Goal: Information Seeking & Learning: Learn about a topic

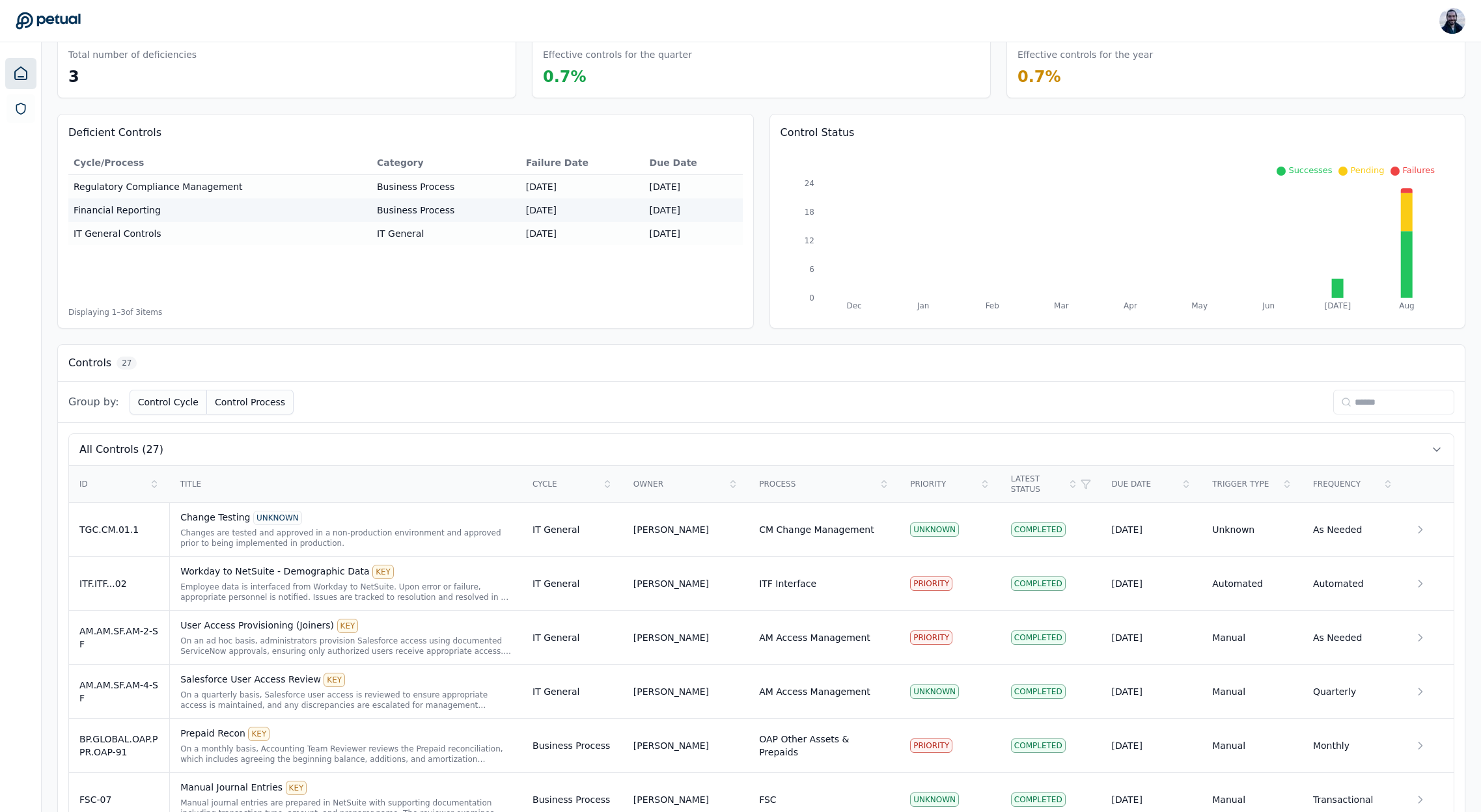
scroll to position [63, 0]
click at [1362, 402] on input at bounding box center [1393, 401] width 121 height 25
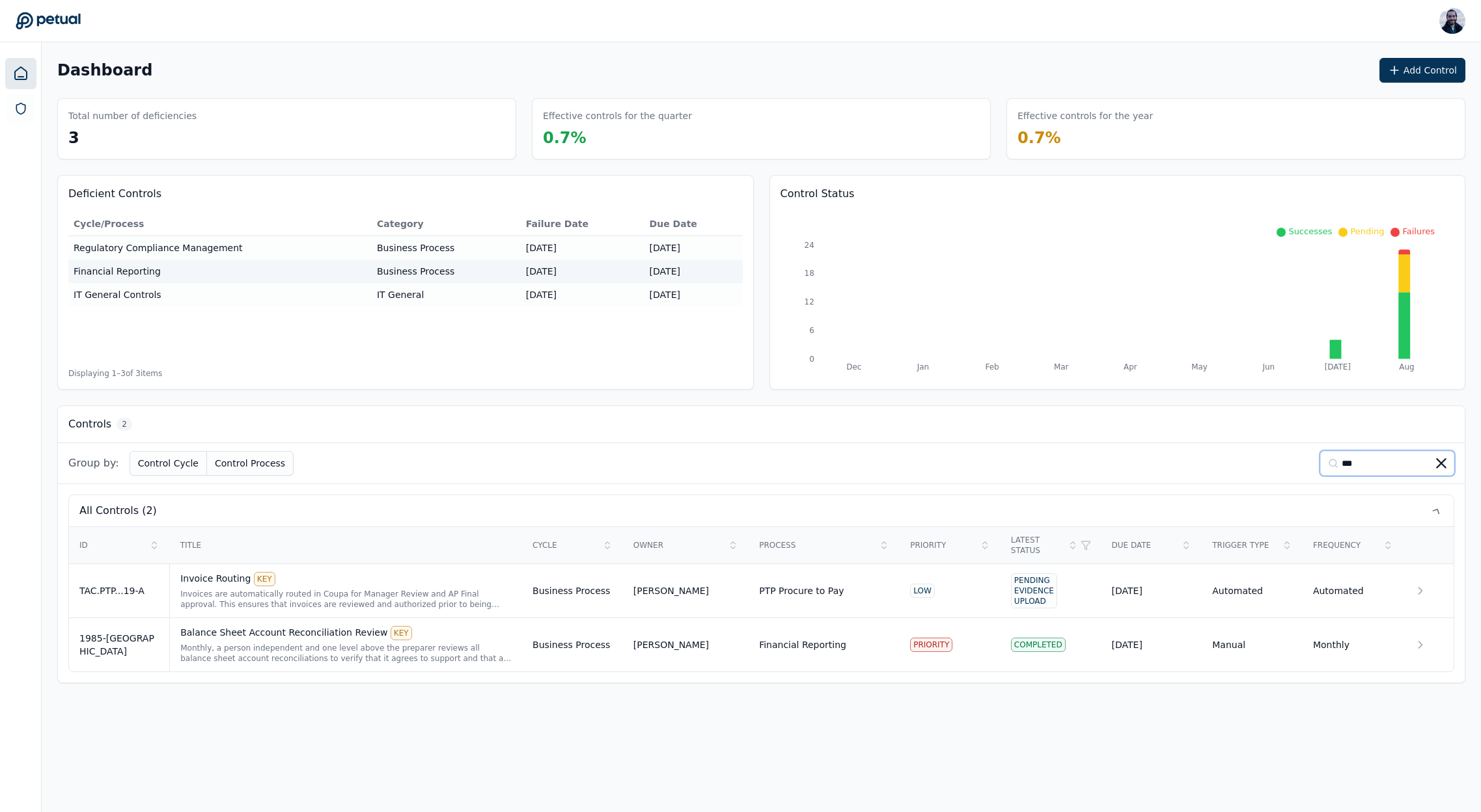
scroll to position [0, 0]
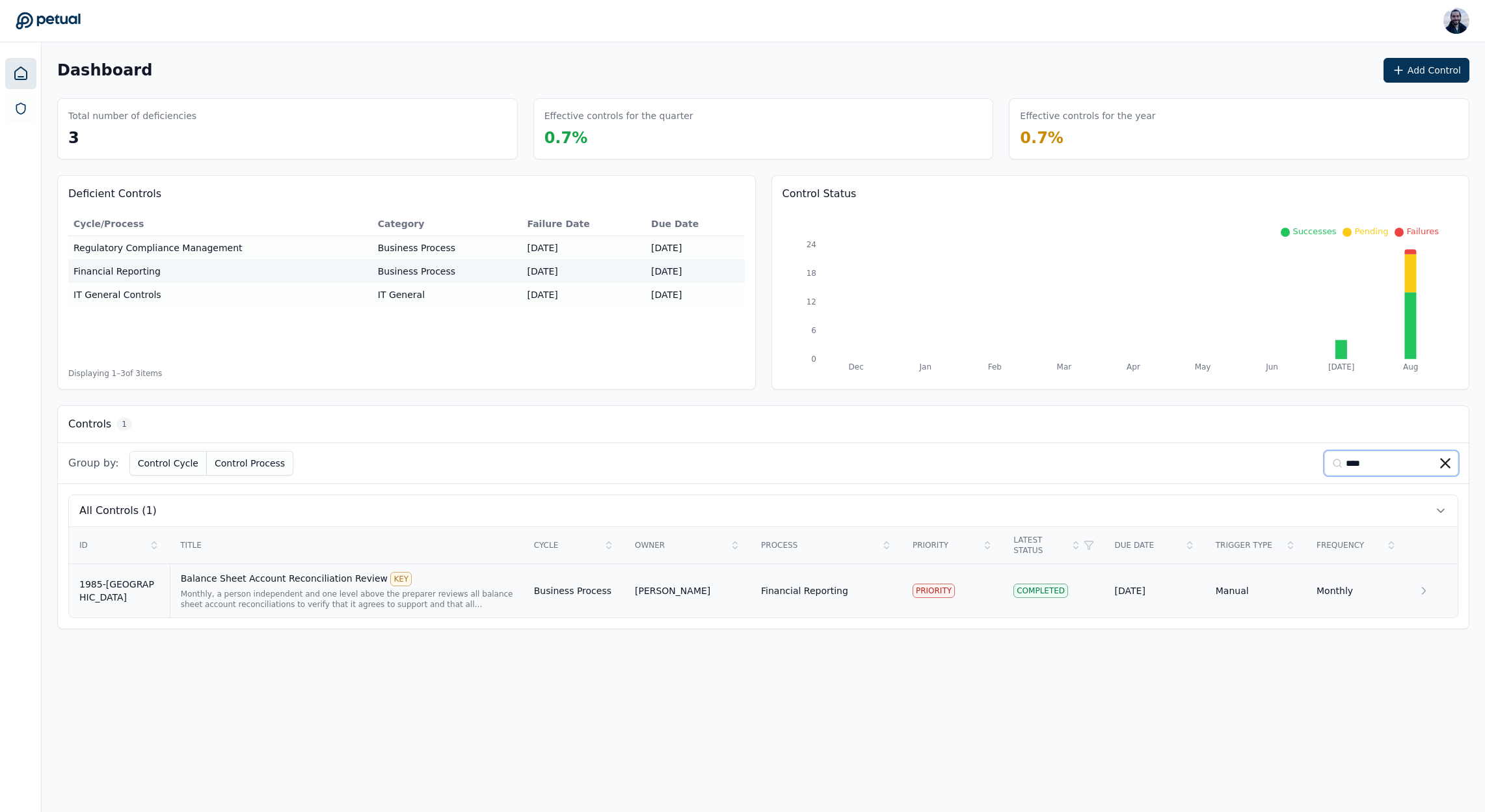
type input "****"
click at [281, 572] on div "Balance Sheet Account Reconciliation Review KEY" at bounding box center [347, 579] width 333 height 15
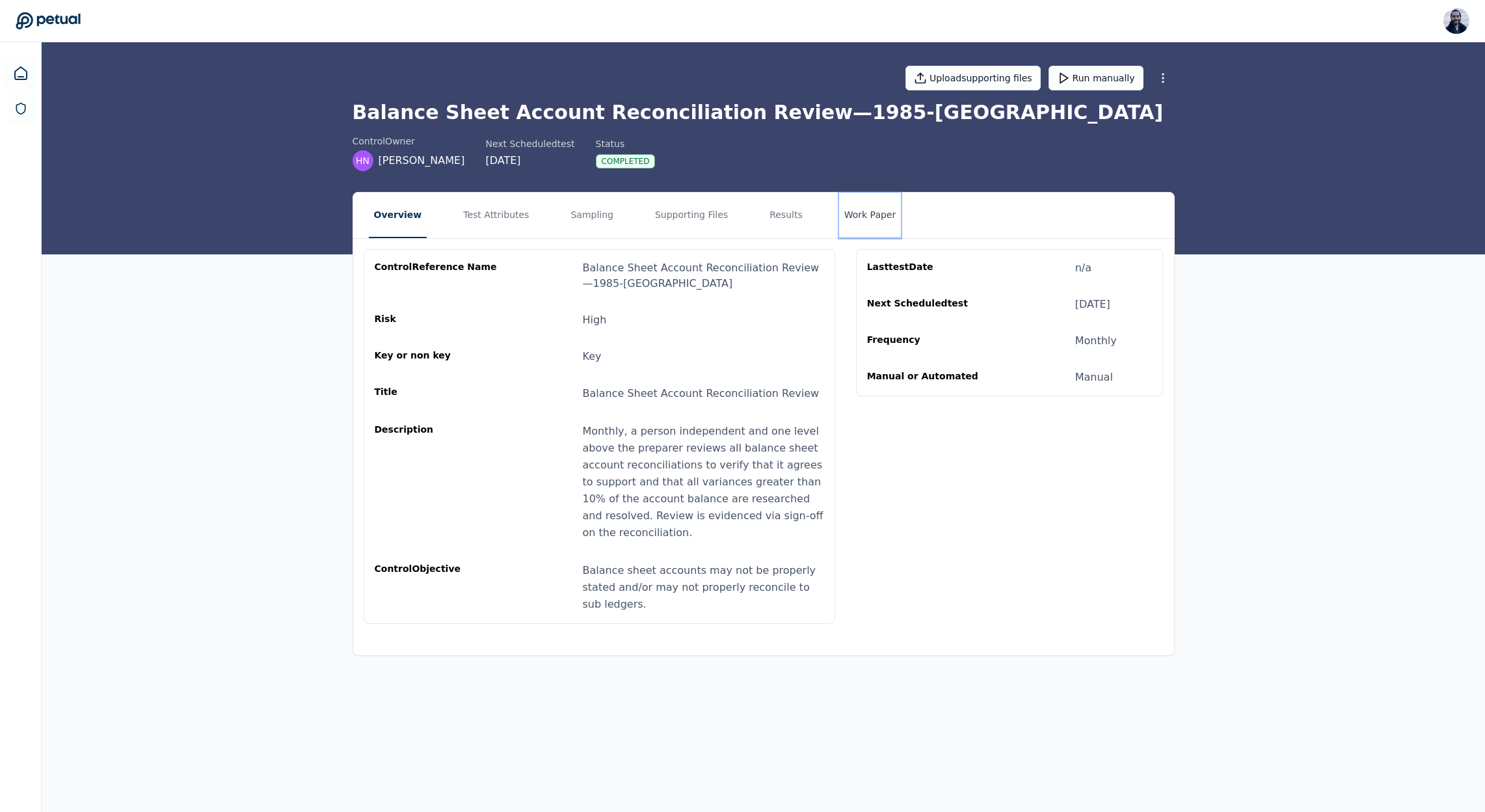
click at [852, 217] on button "Work Paper" at bounding box center [870, 215] width 63 height 46
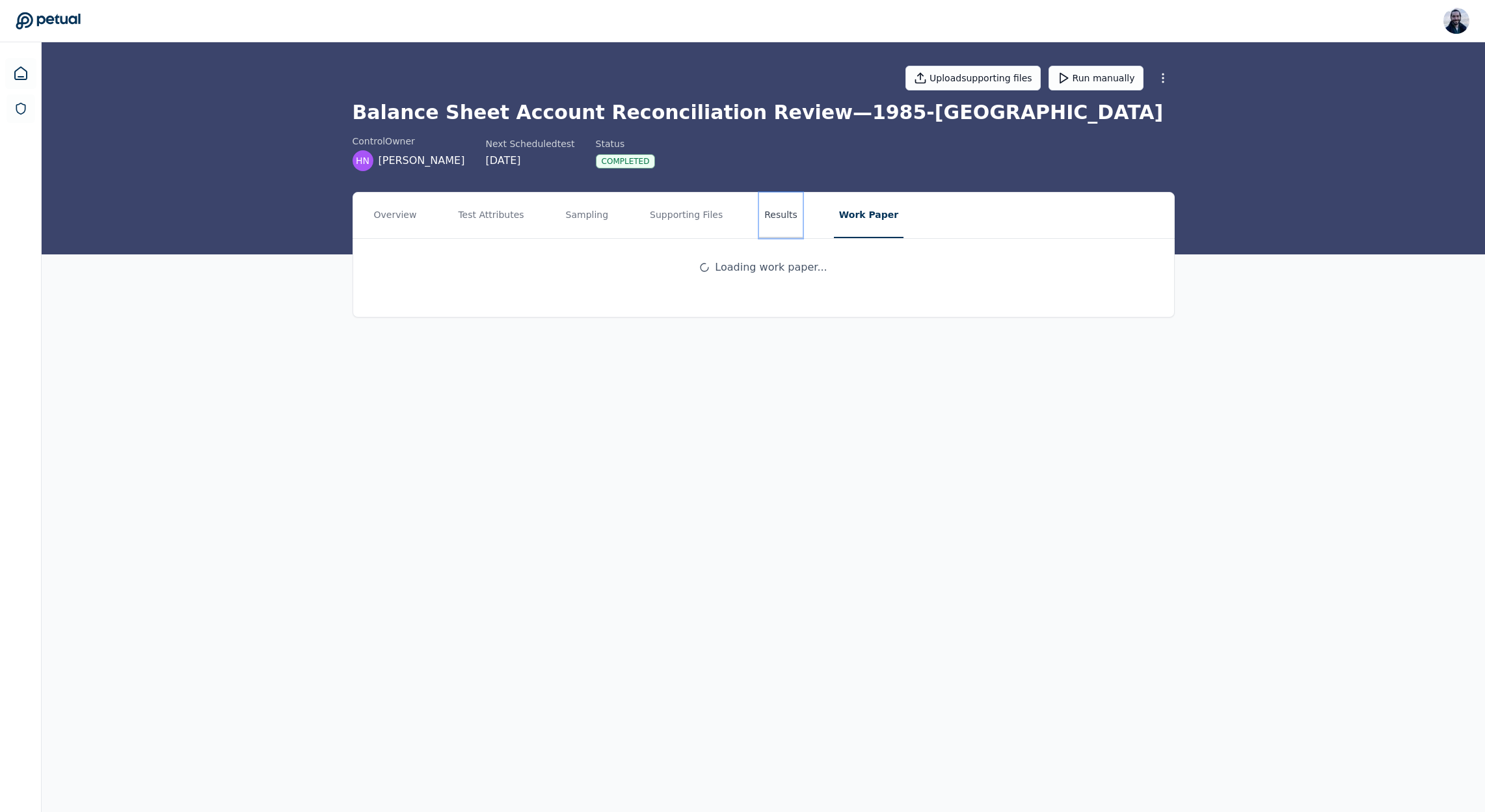
click at [772, 219] on button "Results" at bounding box center [781, 215] width 44 height 46
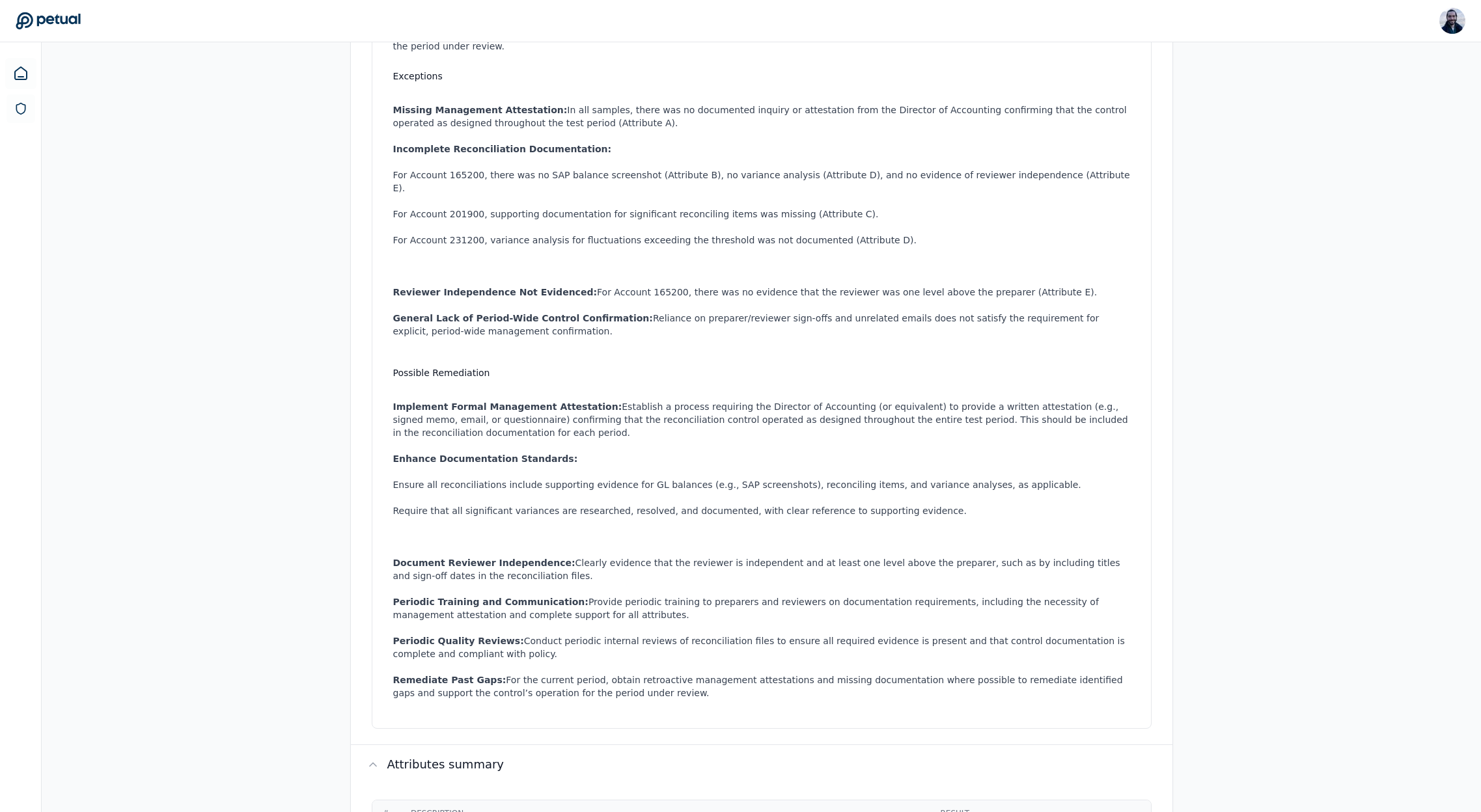
scroll to position [85, 0]
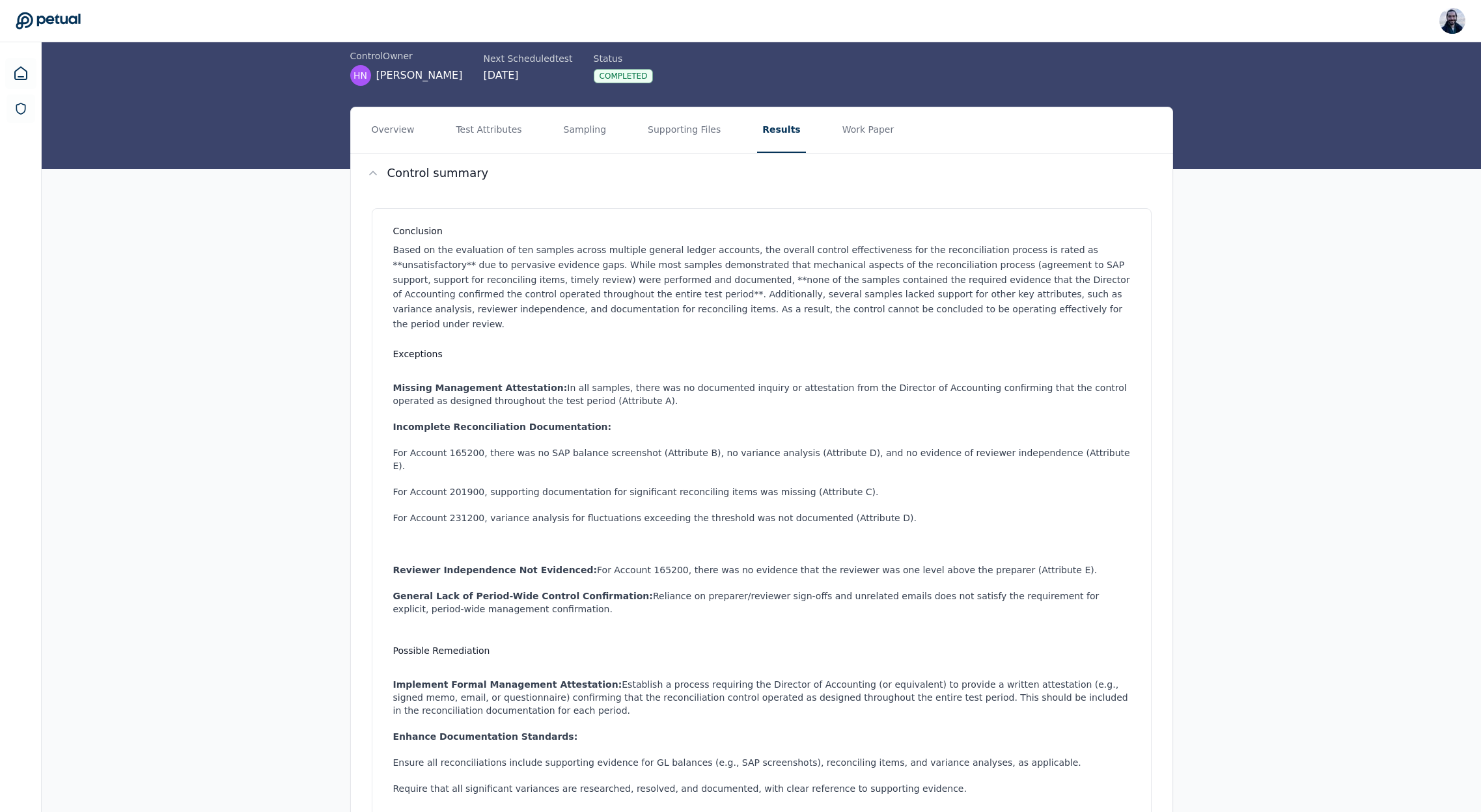
click at [825, 347] on h3 "Exceptions" at bounding box center [764, 354] width 742 height 13
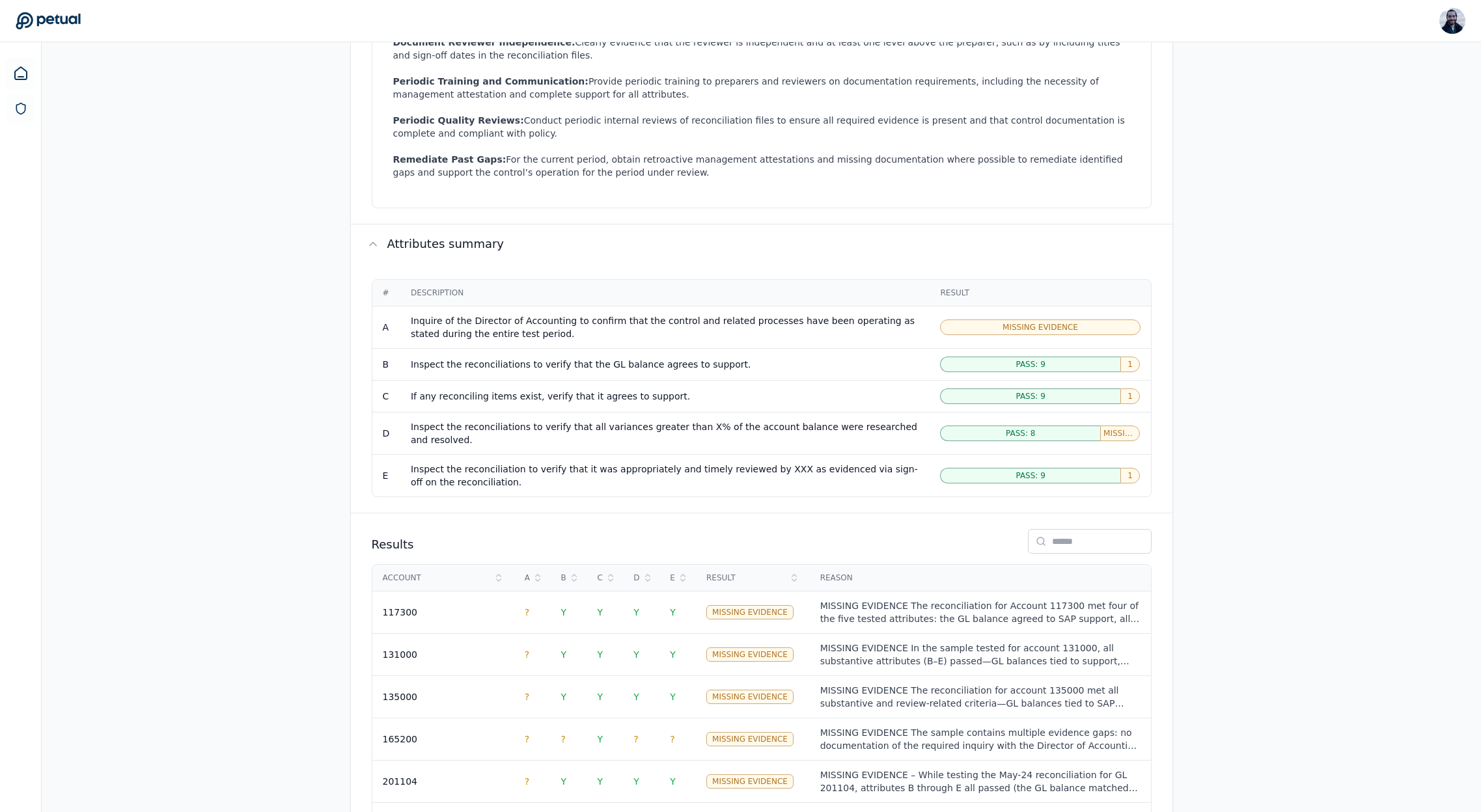
scroll to position [908, 0]
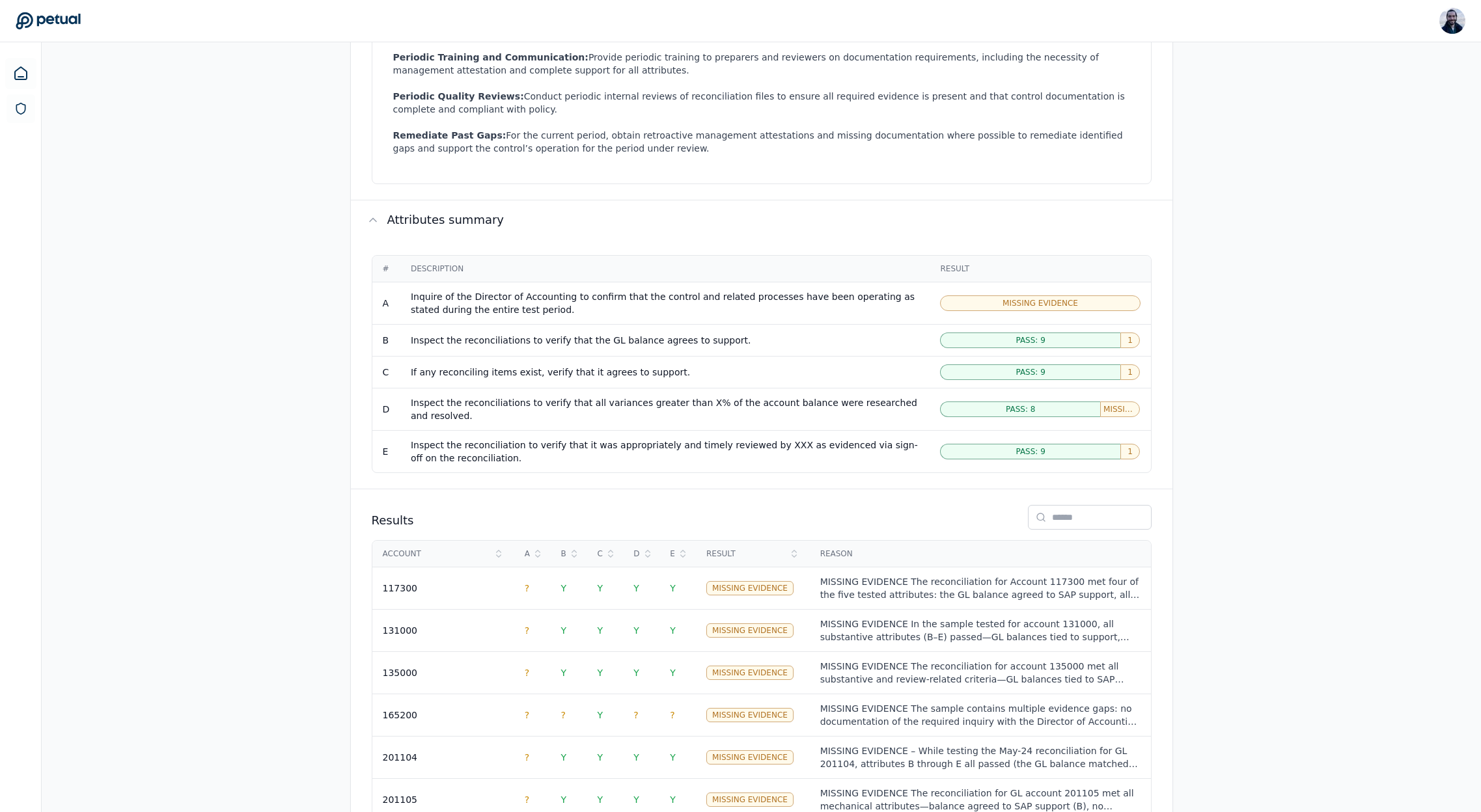
click at [1129, 335] on span "1" at bounding box center [1129, 340] width 5 height 10
click at [1047, 298] on span "Missing Evidence" at bounding box center [1040, 303] width 76 height 10
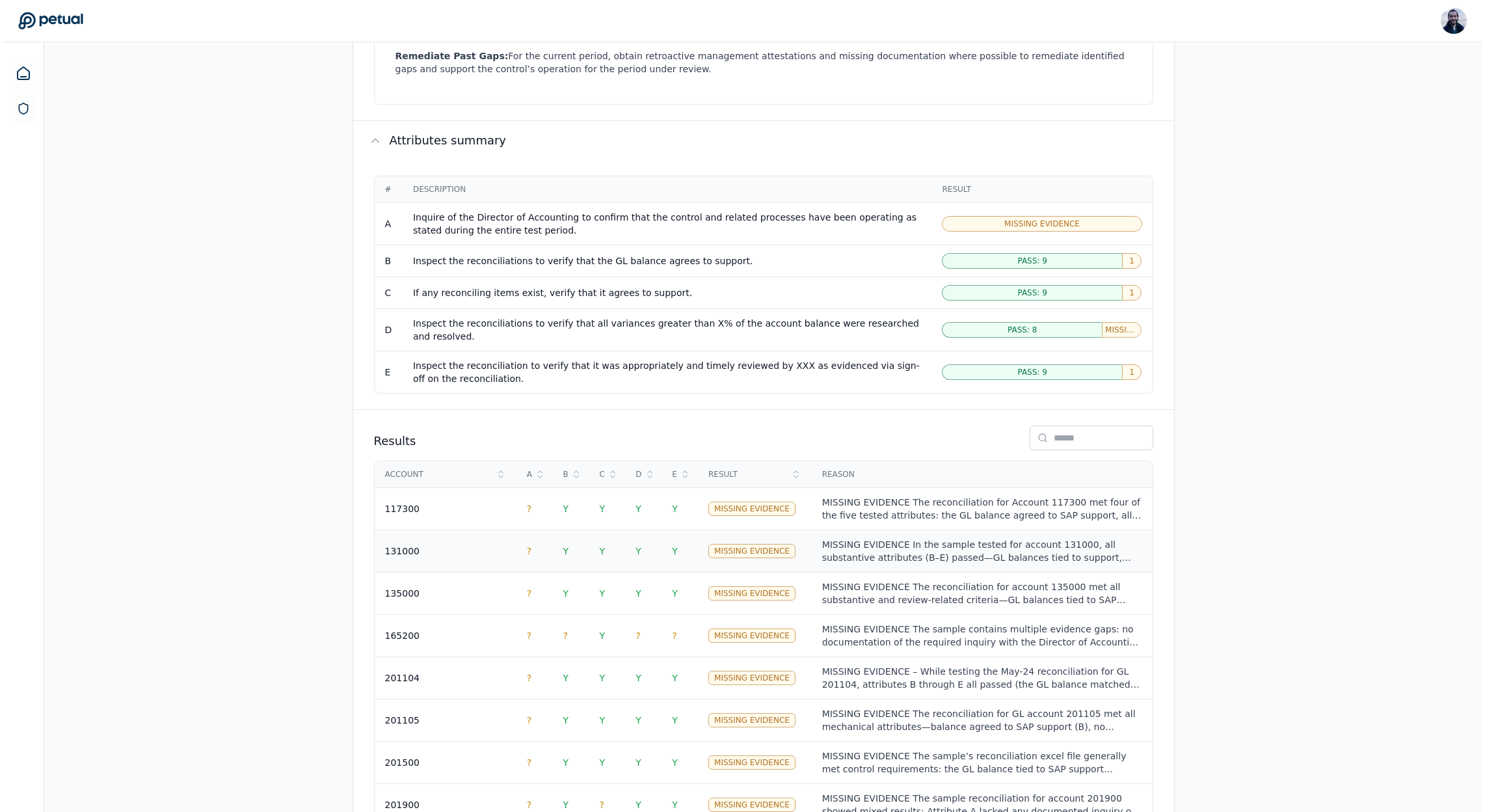
scroll to position [1025, 0]
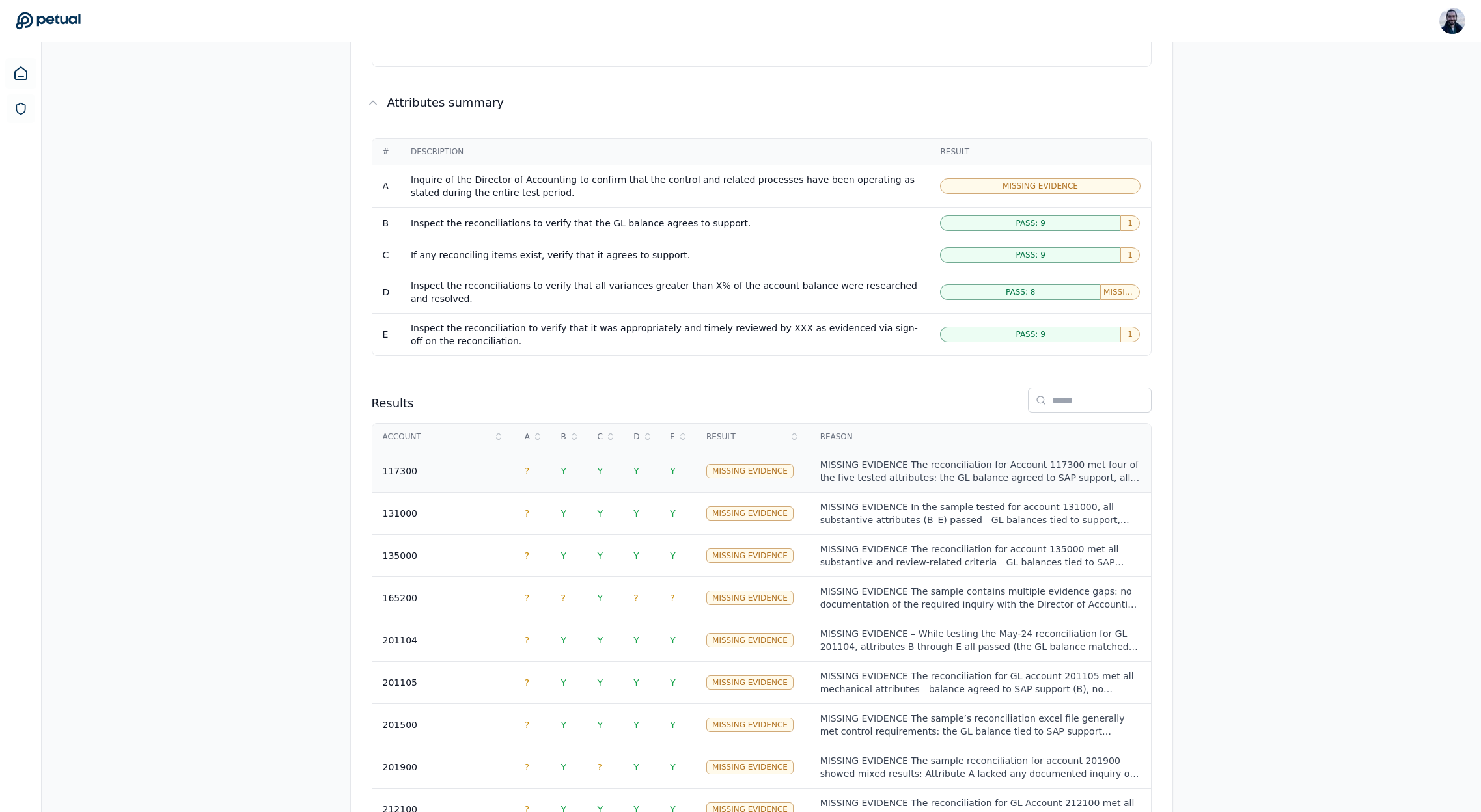
click at [526, 466] on span "?" at bounding box center [527, 471] width 5 height 10
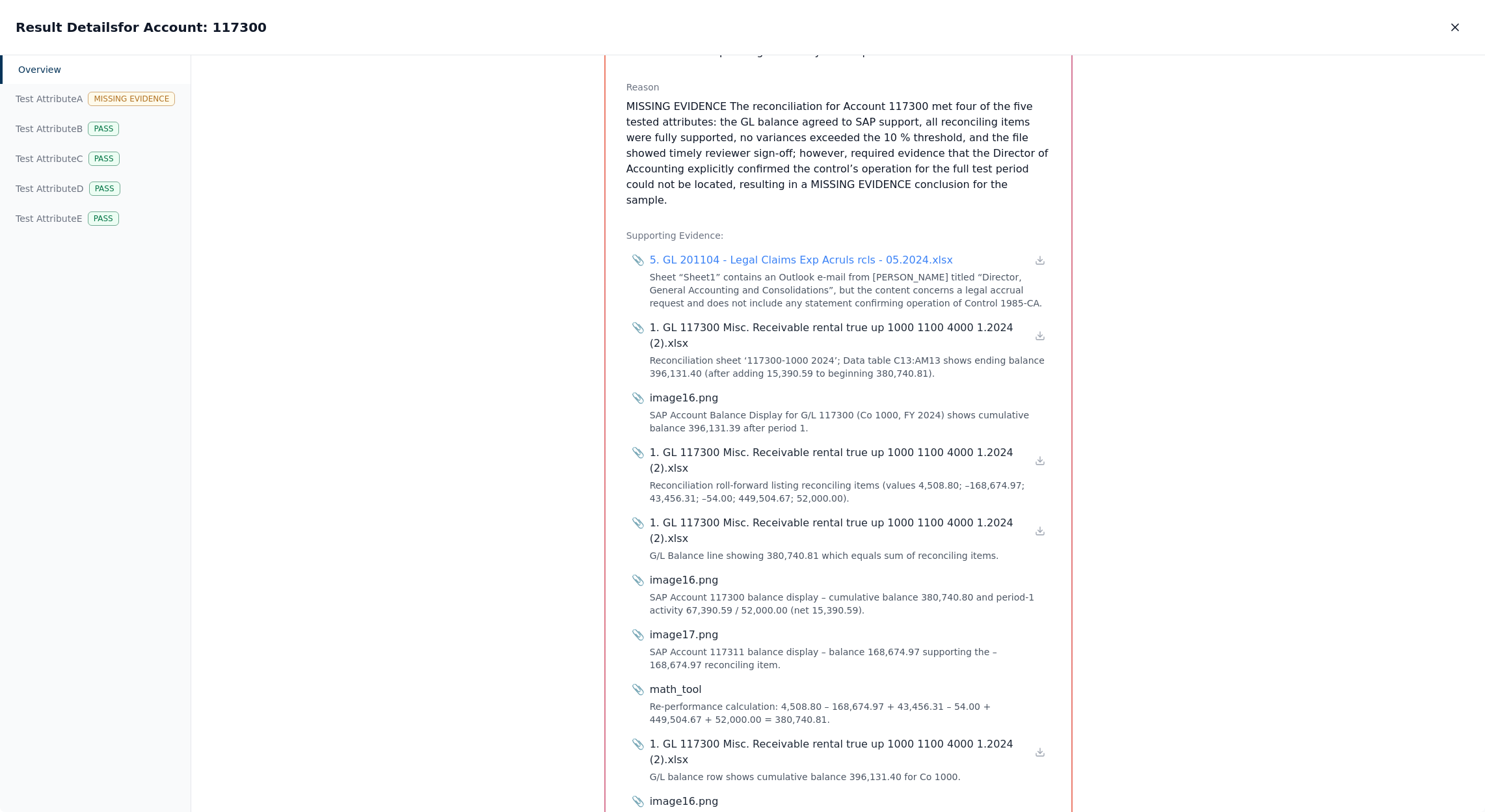
scroll to position [803, 0]
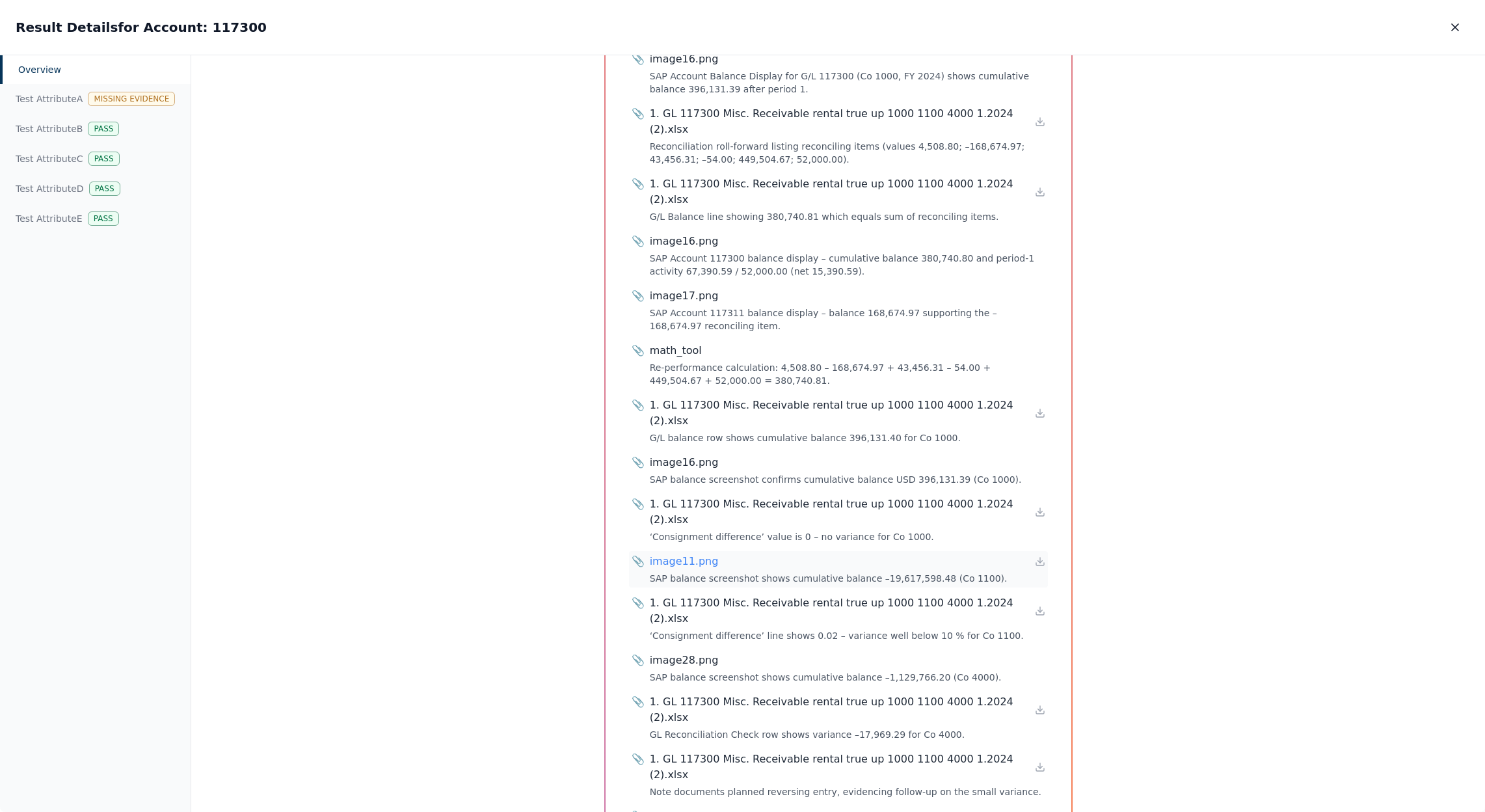
click at [686, 554] on div "image11.png" at bounding box center [684, 561] width 69 height 15
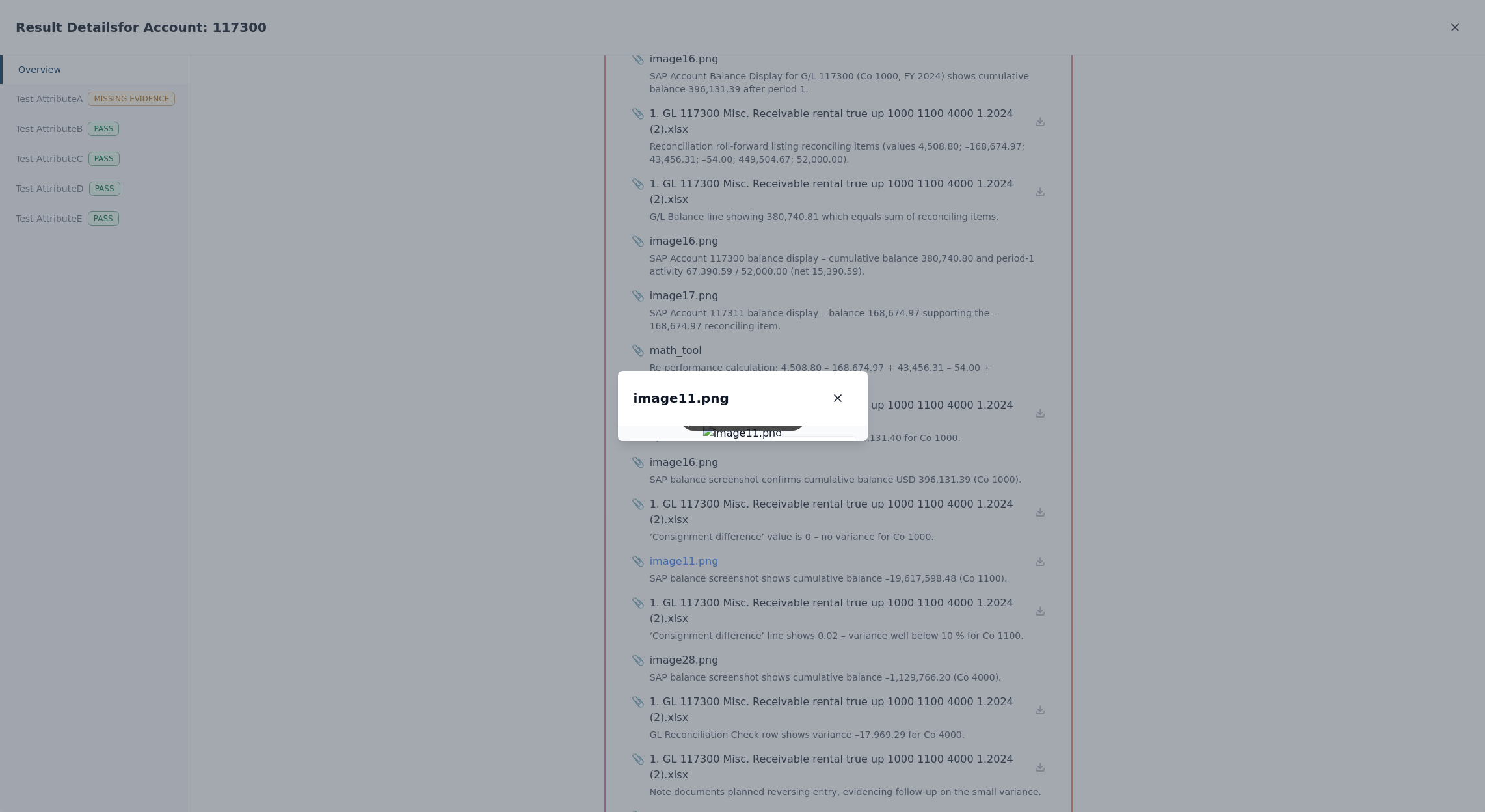
drag, startPoint x: 797, startPoint y: 458, endPoint x: 783, endPoint y: 417, distance: 43.3
click at [783, 426] on img at bounding box center [743, 433] width 79 height 15
click at [755, 441] on img at bounding box center [743, 433] width 79 height 15
click at [743, 431] on div "Scroll to zoom • Drag to pan when zoomed" at bounding box center [743, 417] width 125 height 26
click at [790, 445] on icon at bounding box center [784, 449] width 10 height 10
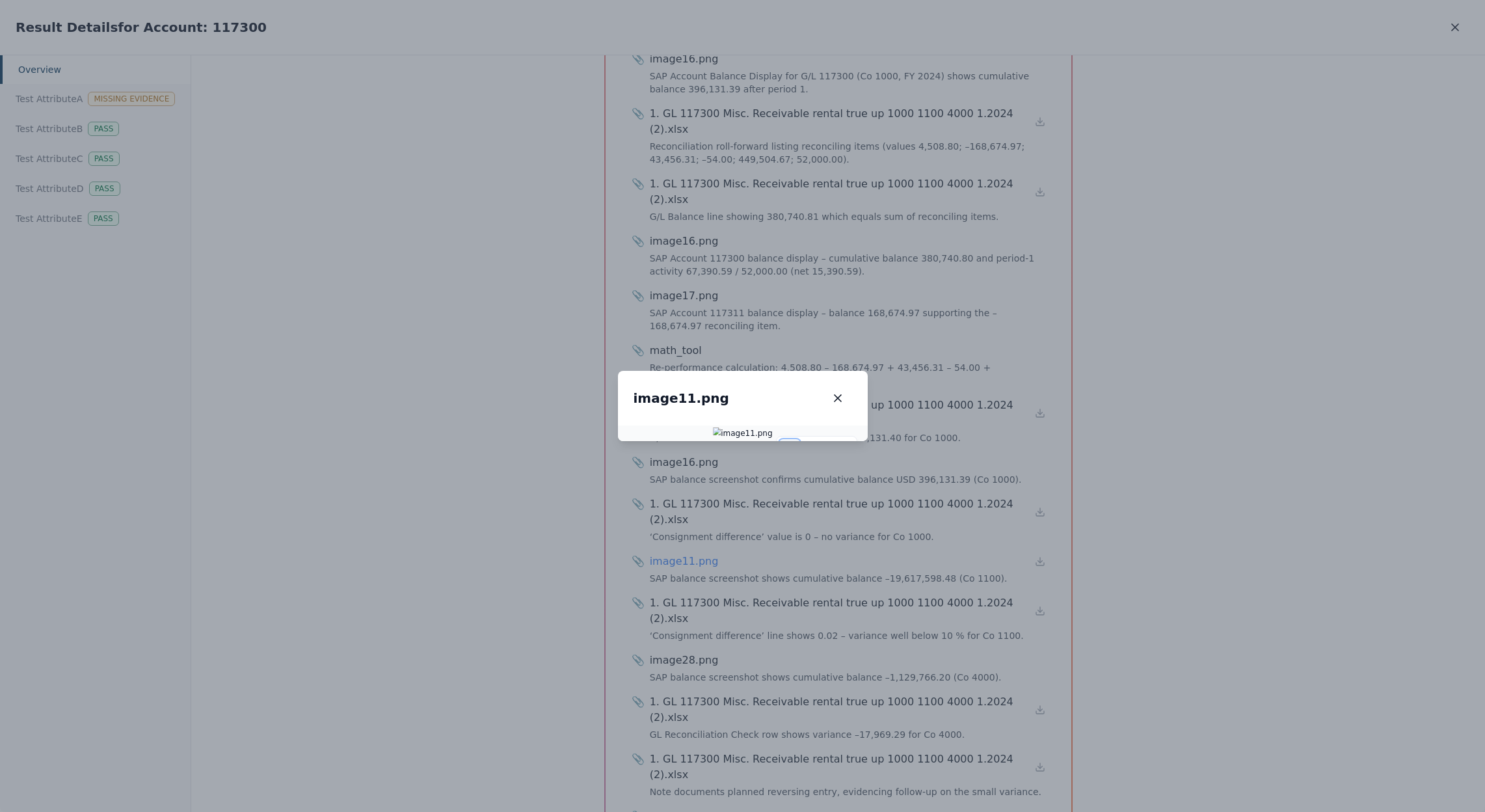
click at [800, 439] on button at bounding box center [790, 449] width 21 height 21
click at [849, 445] on icon at bounding box center [843, 449] width 10 height 10
click at [830, 439] on button "100 %" at bounding box center [813, 449] width 33 height 21
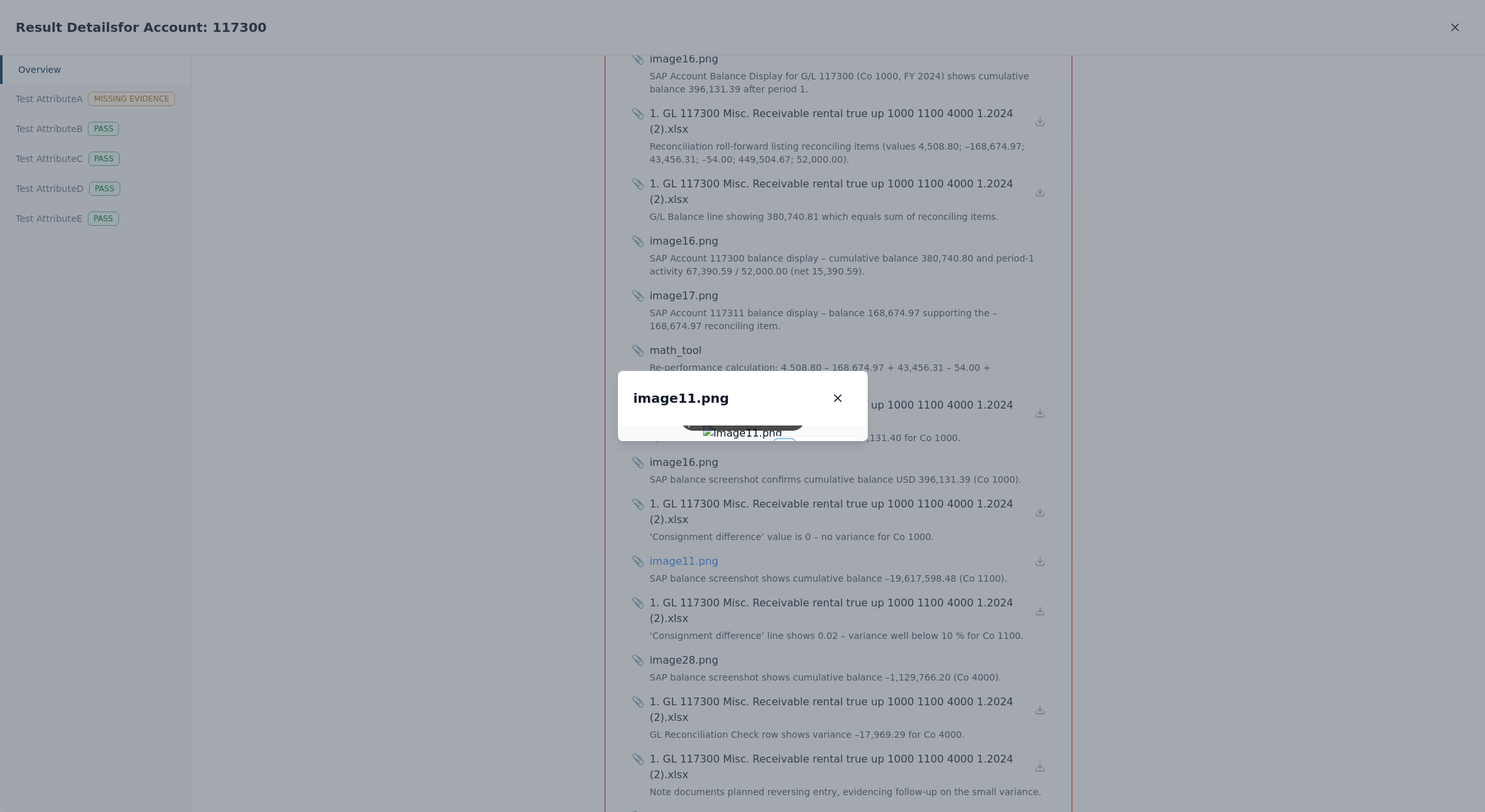
click at [790, 445] on icon at bounding box center [784, 449] width 10 height 10
click at [845, 392] on icon "button" at bounding box center [838, 398] width 13 height 13
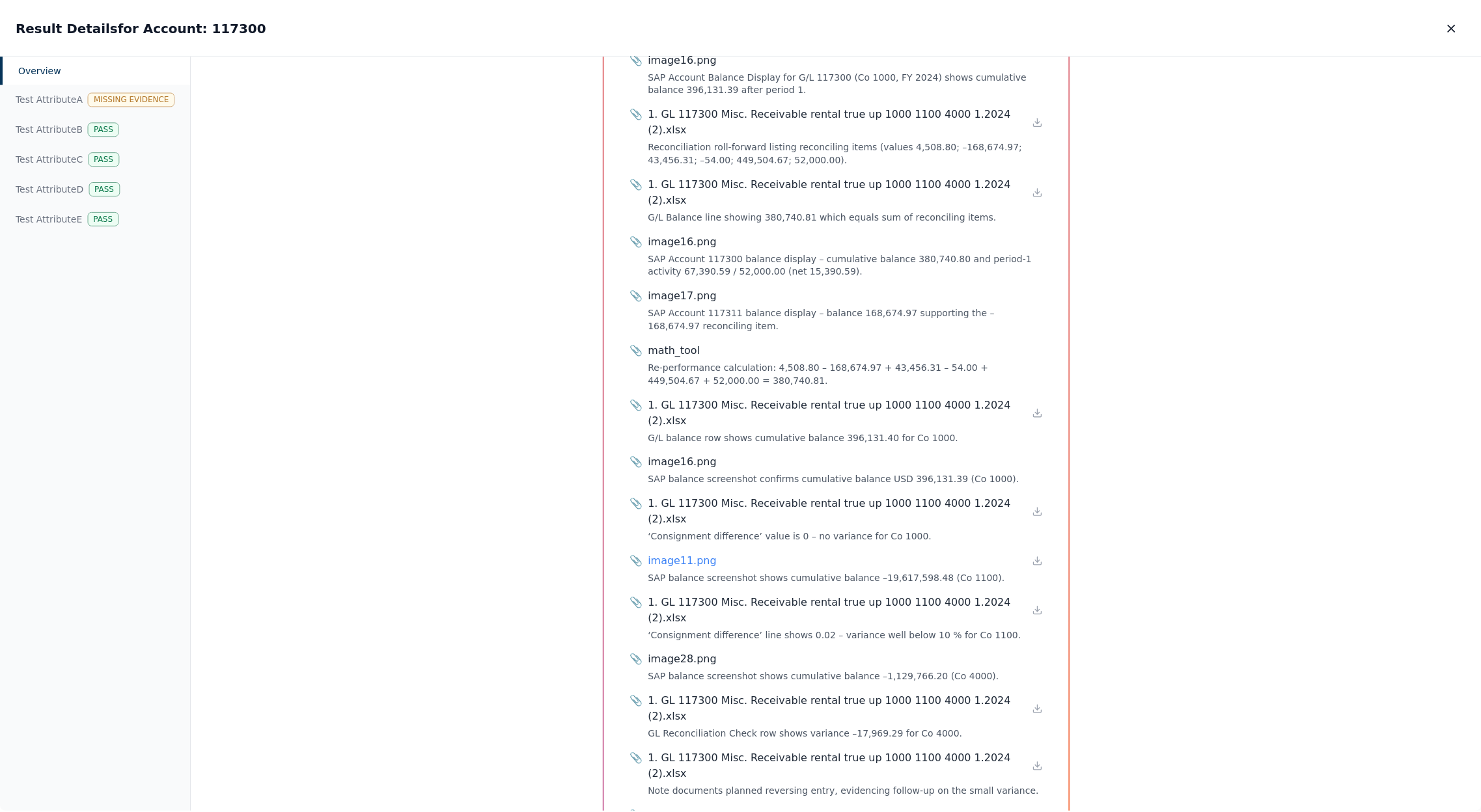
scroll to position [0, 0]
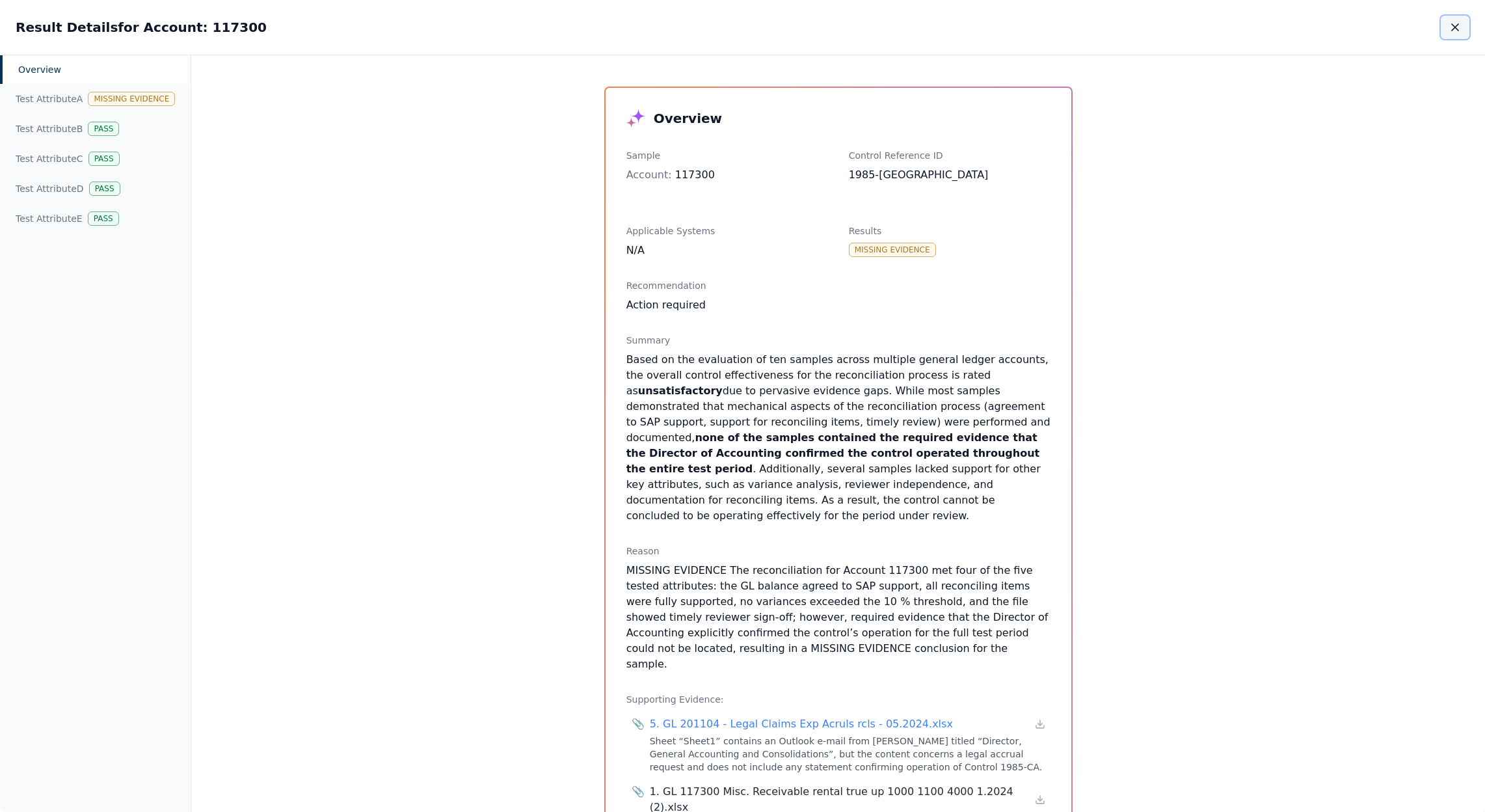
click at [1450, 35] on button "button" at bounding box center [1455, 27] width 28 height 24
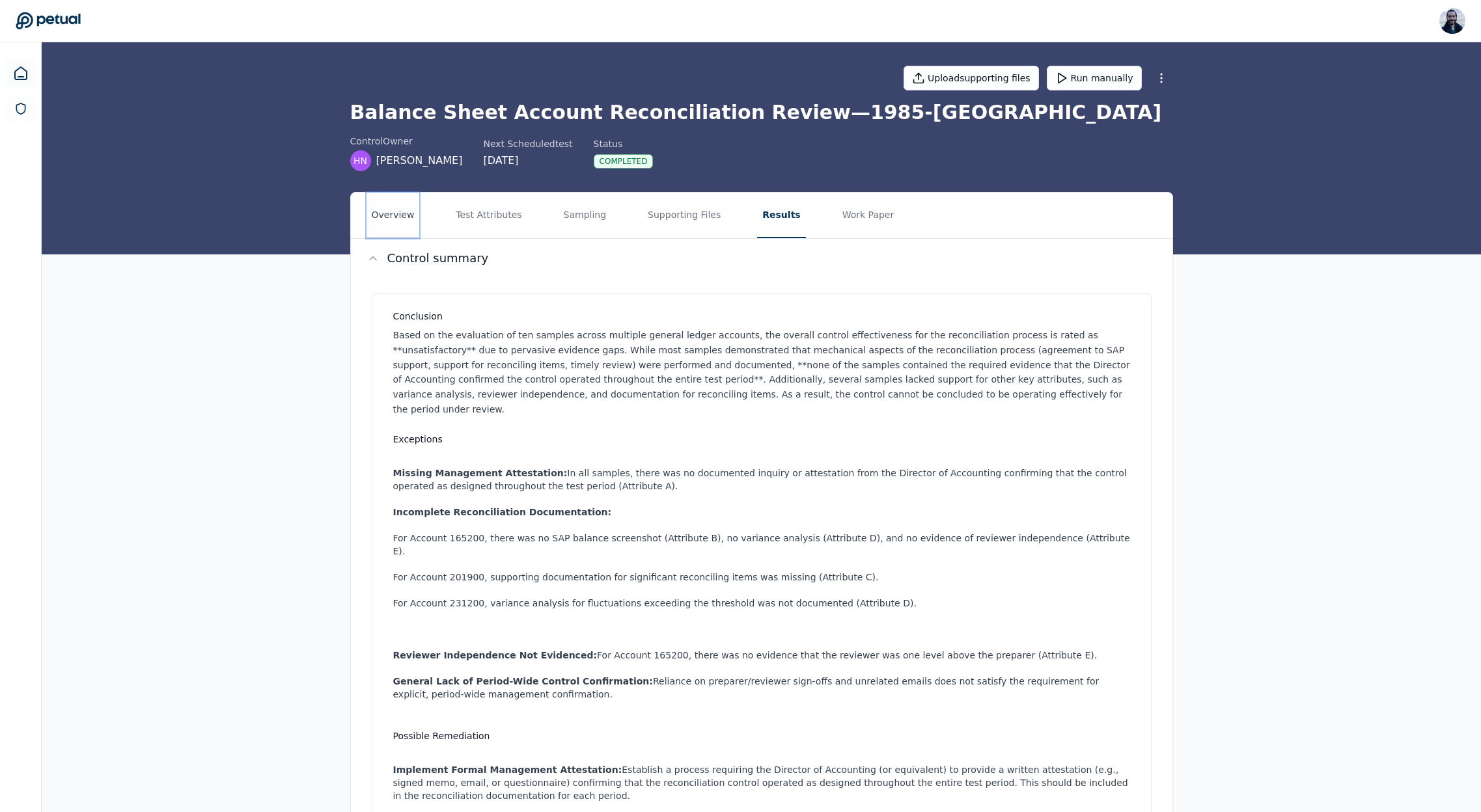
click at [416, 222] on button "Overview" at bounding box center [393, 215] width 54 height 46
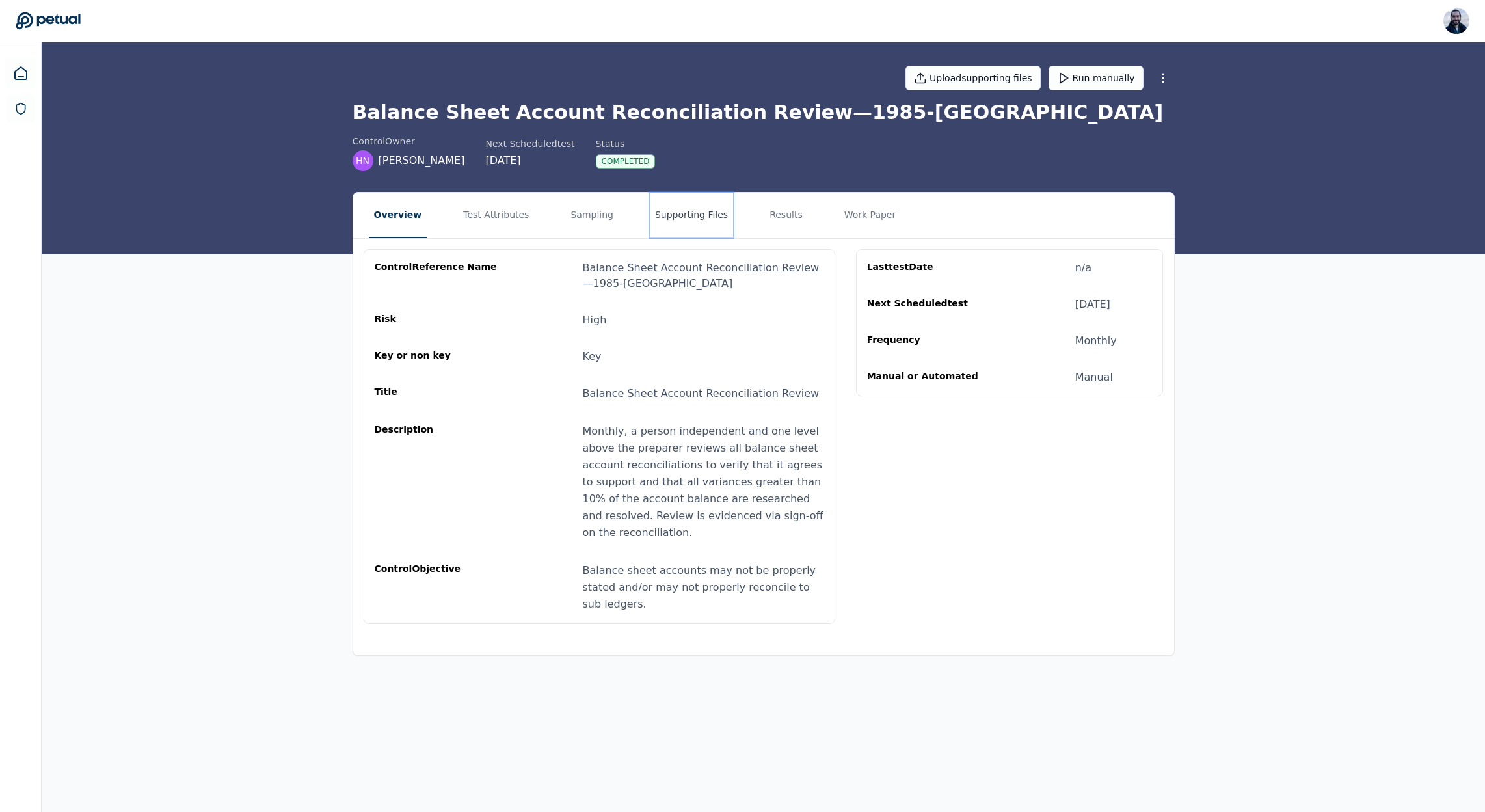
click at [655, 208] on button "Supporting Files" at bounding box center [692, 215] width 83 height 46
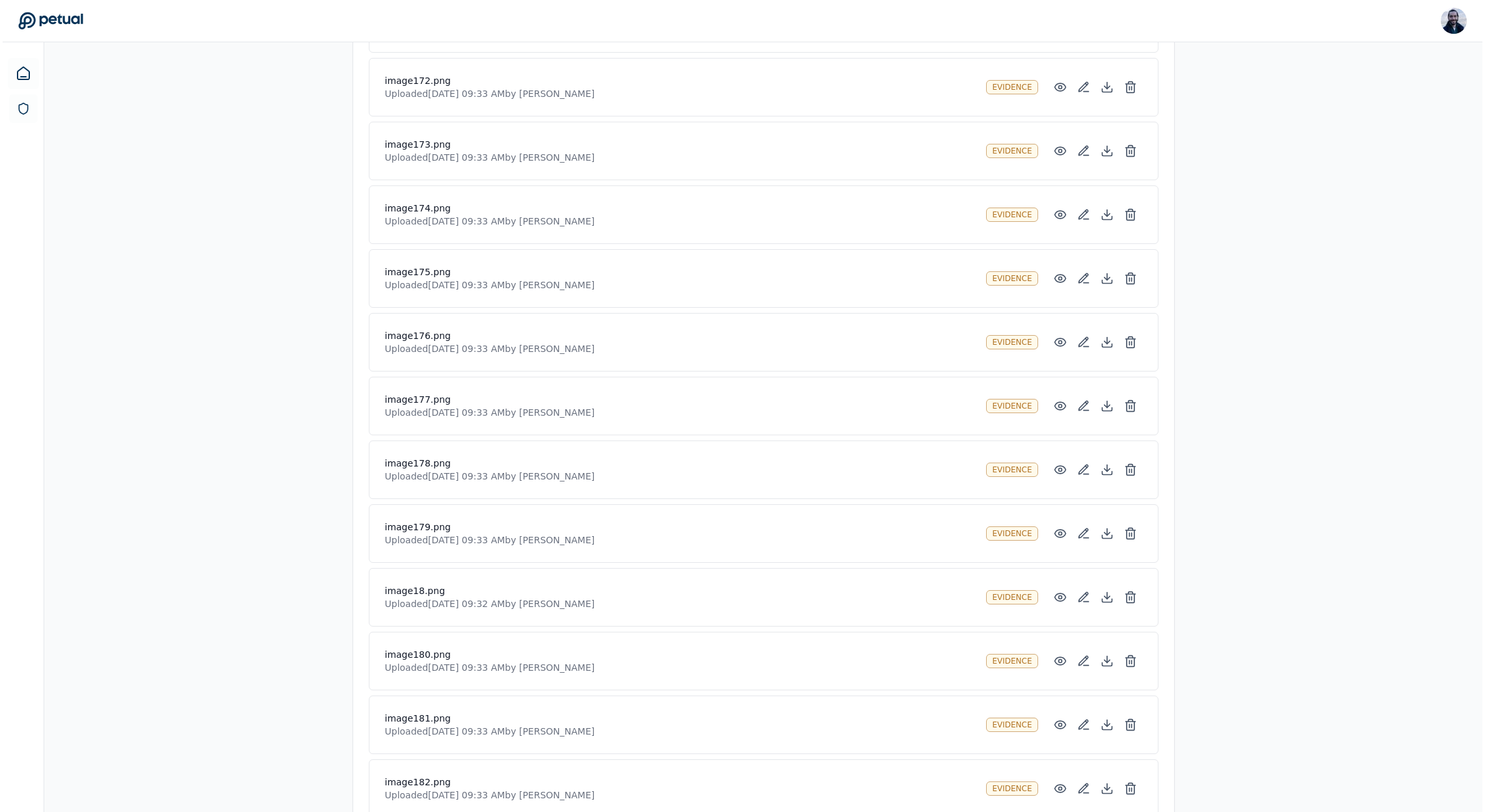
scroll to position [7239, 0]
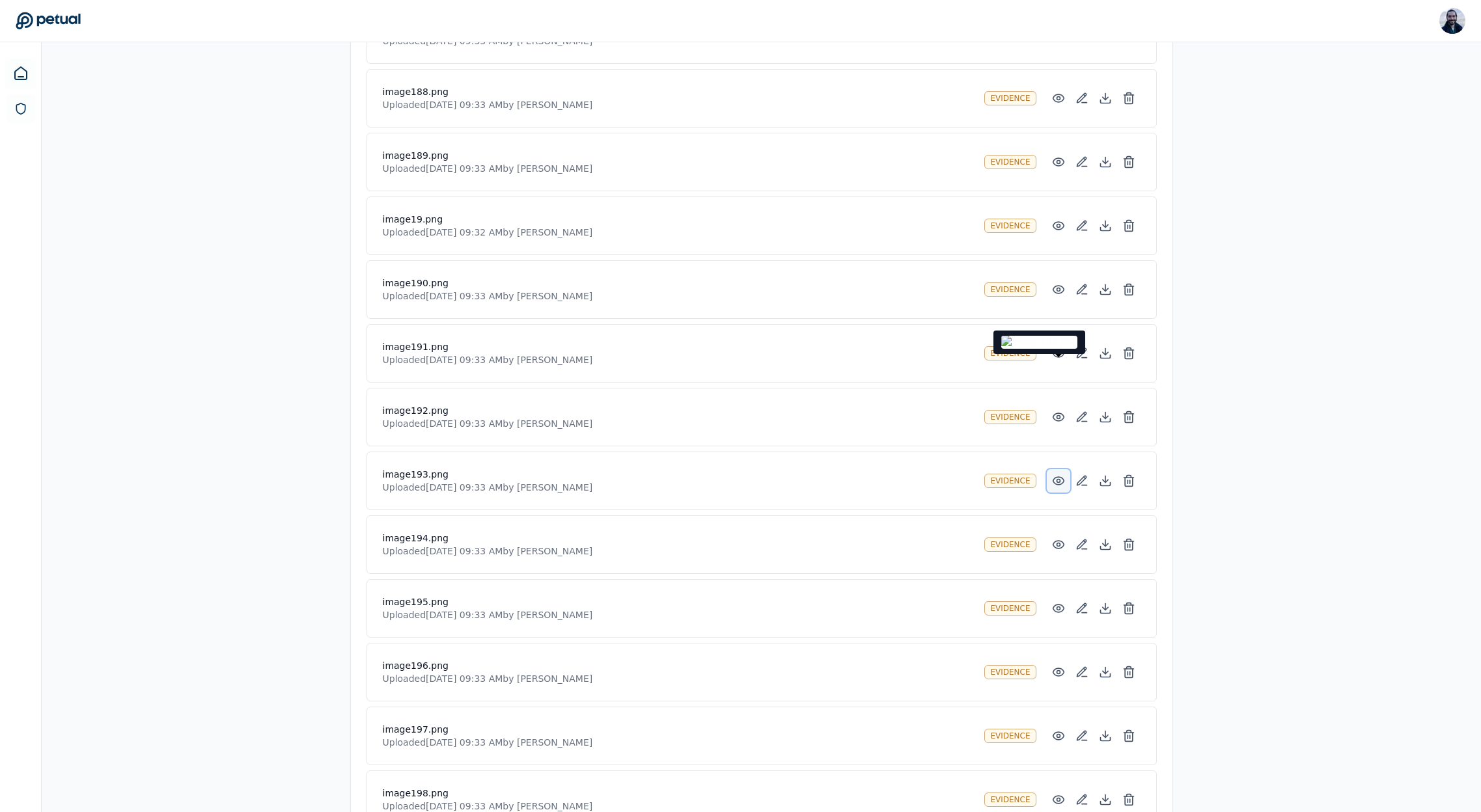
click at [1062, 482] on icon at bounding box center [1058, 481] width 11 height 8
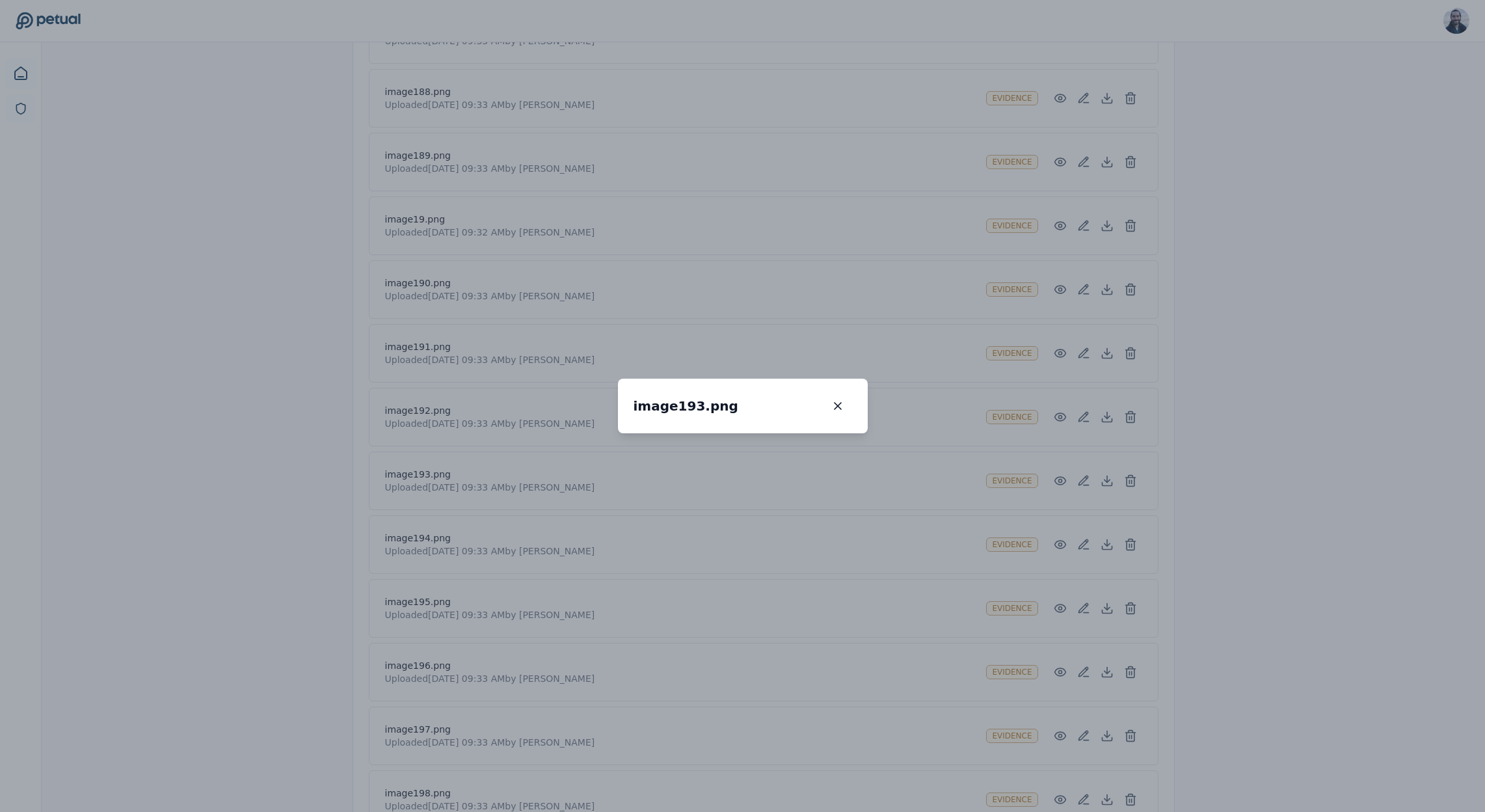
click at [1054, 429] on div "image193.png image193.png 100 % Scroll to zoom • Drag to pan when zoomed" at bounding box center [742, 406] width 1485 height 812
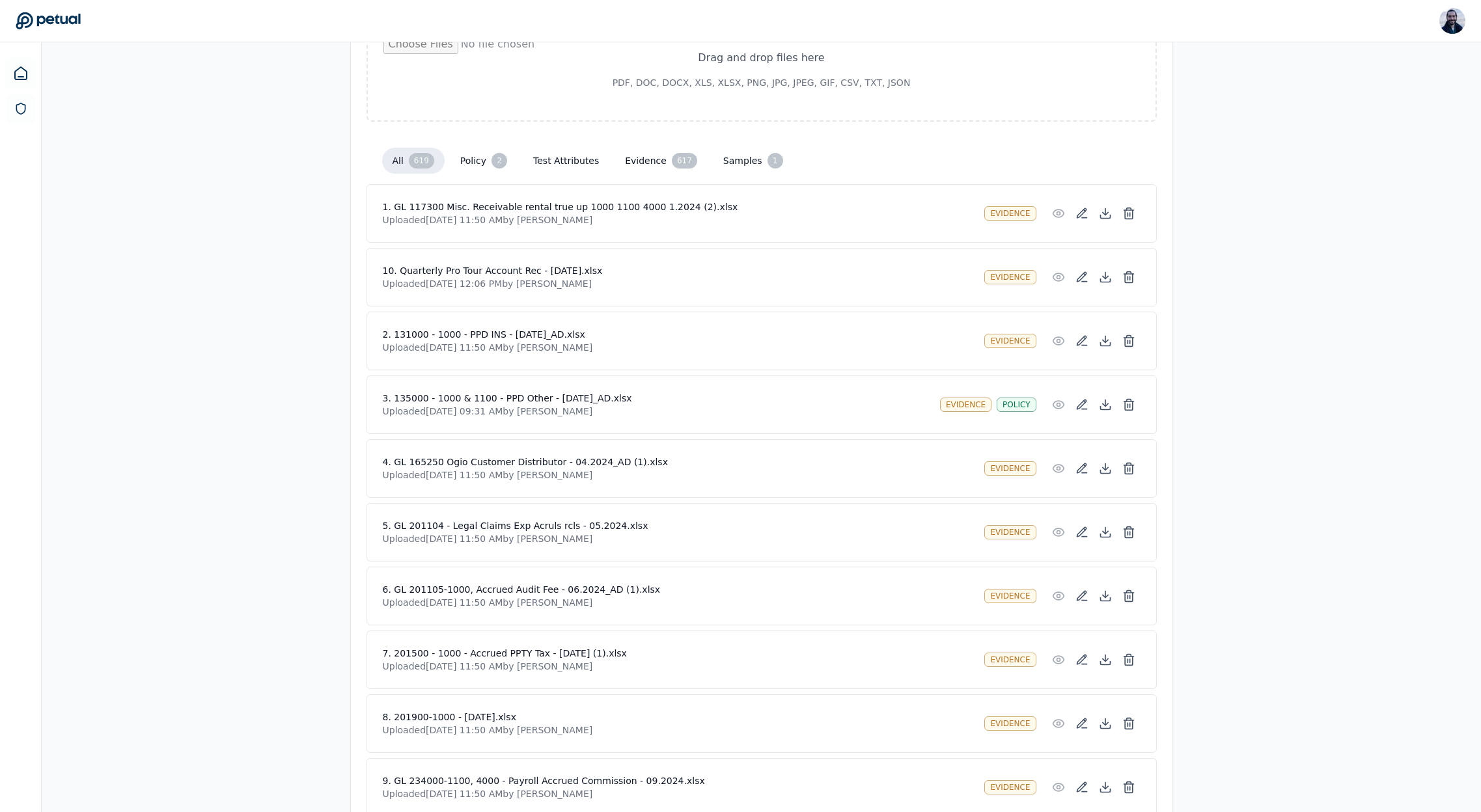
scroll to position [101, 0]
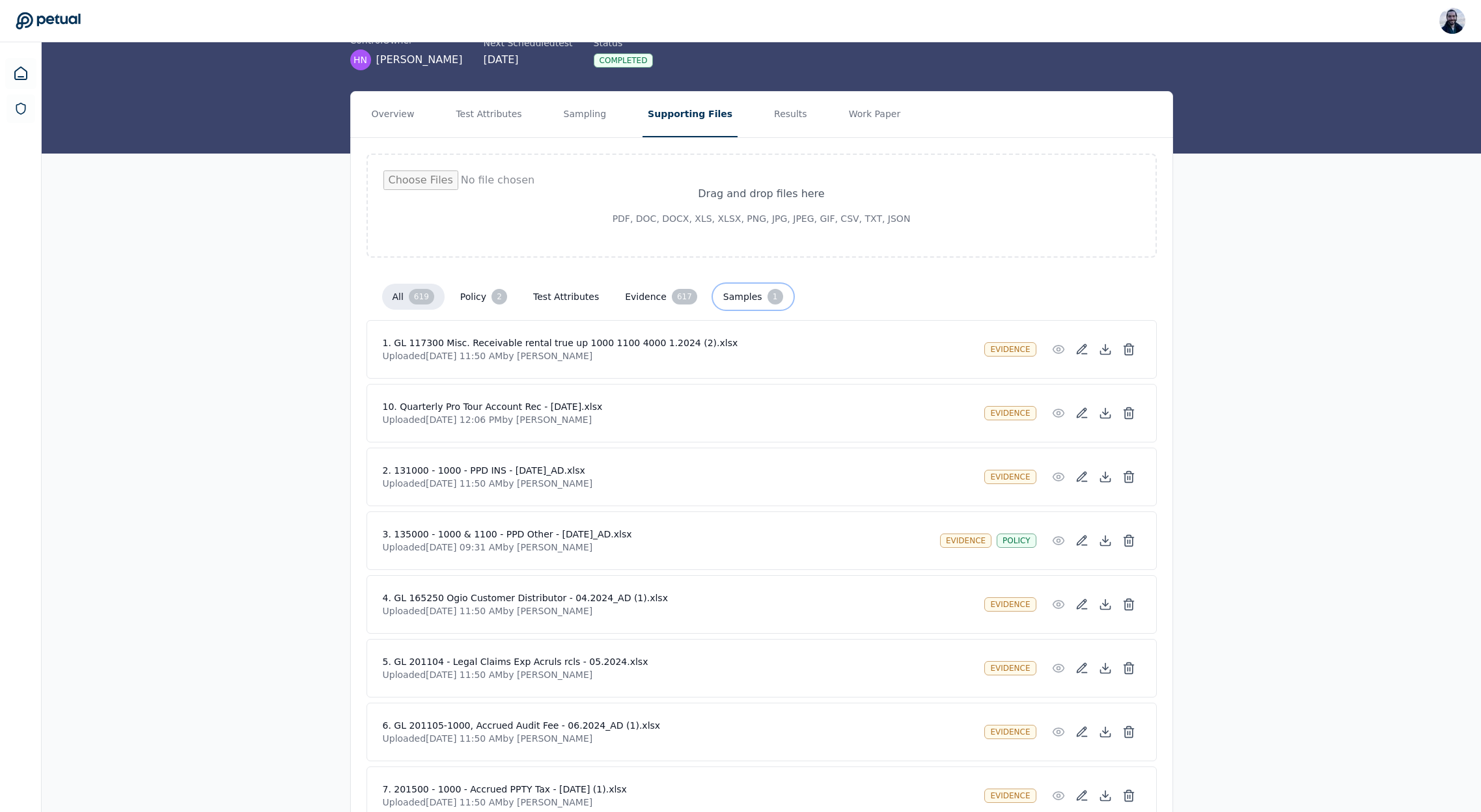
click at [713, 302] on button "Samples 1" at bounding box center [753, 296] width 81 height 26
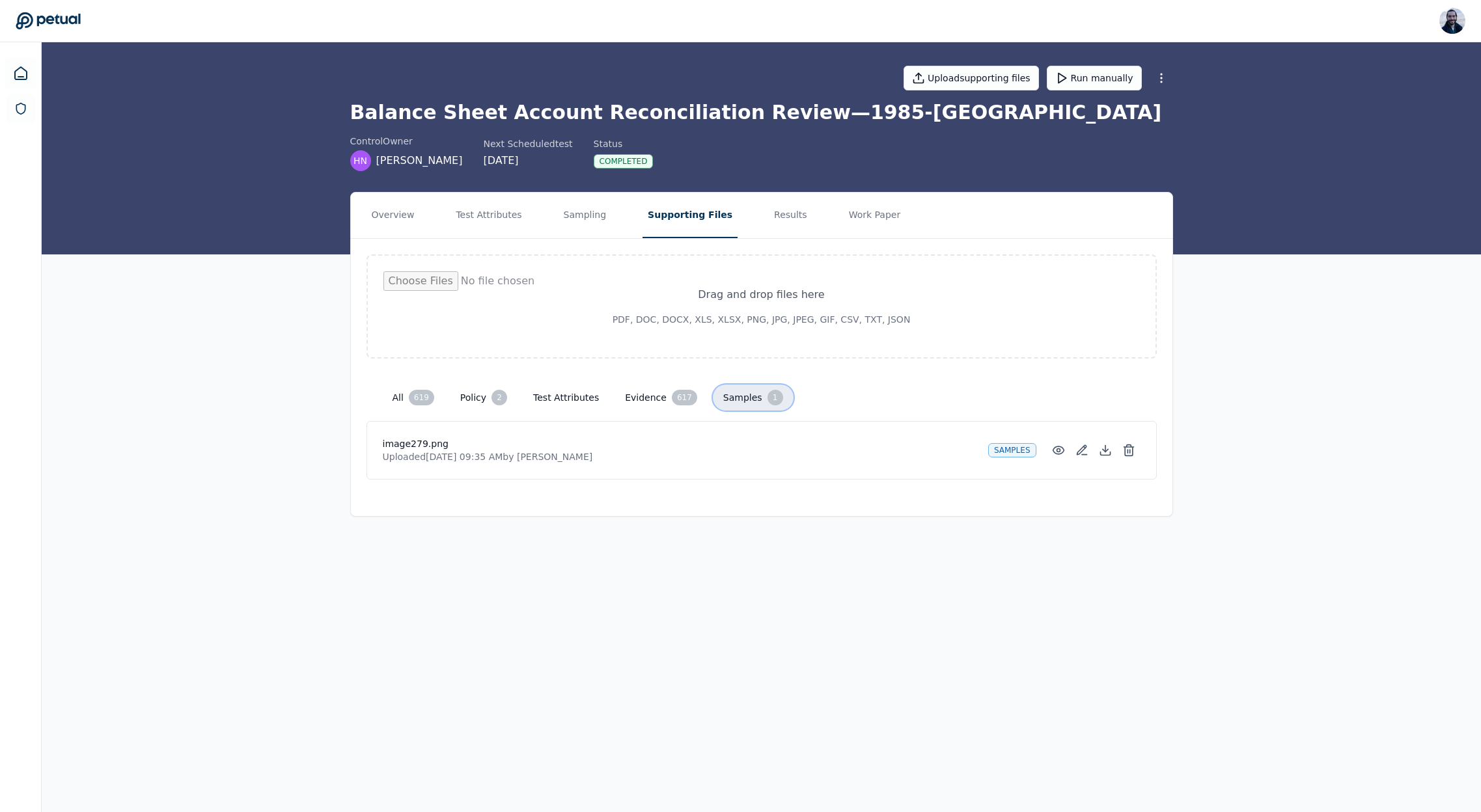
scroll to position [0, 0]
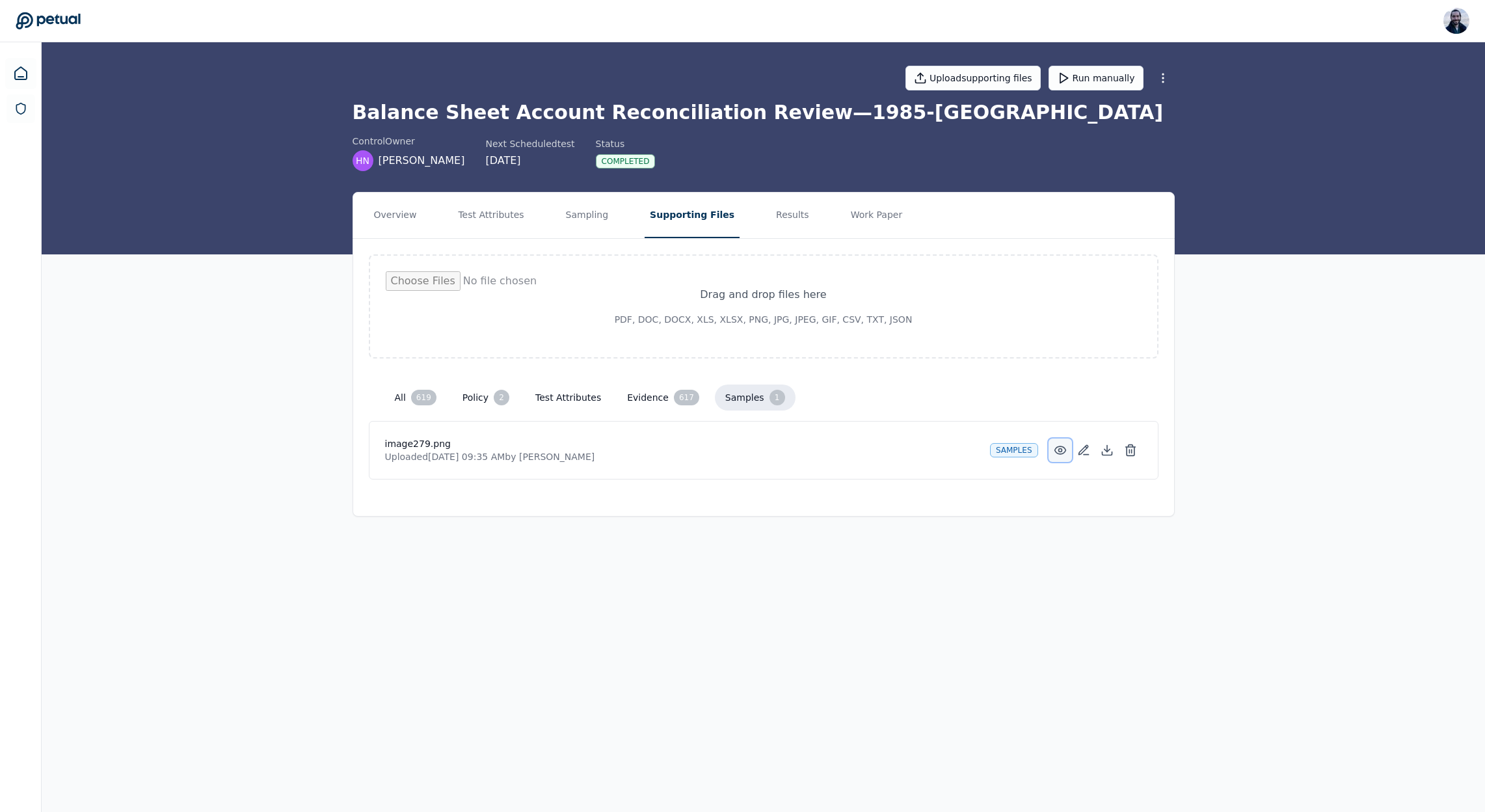
click at [1063, 449] on icon at bounding box center [1060, 450] width 13 height 13
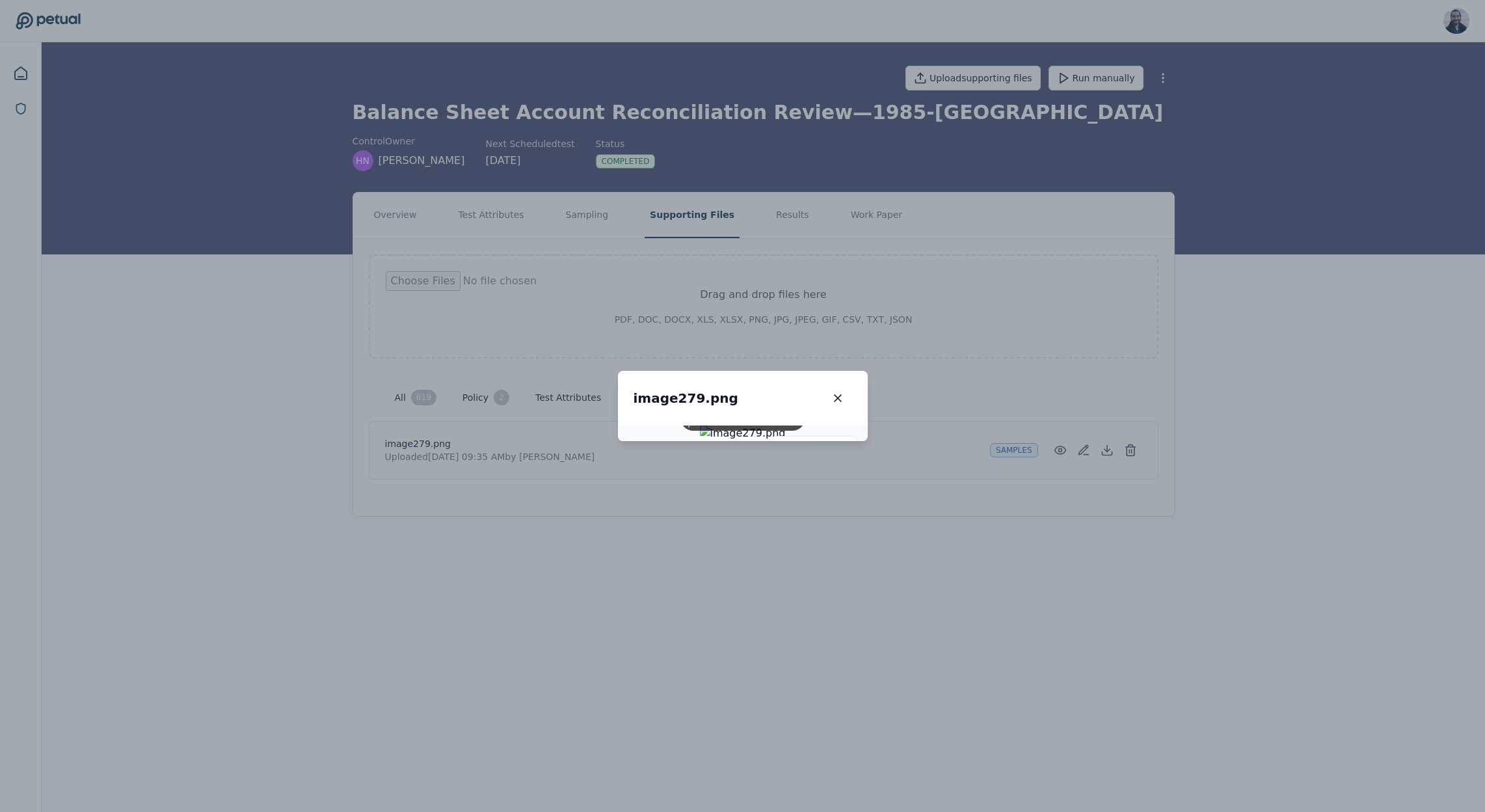
click at [1050, 376] on div "image279.png image279.png 100 % Scroll to zoom • Drag to pan when zoomed" at bounding box center [742, 406] width 1485 height 812
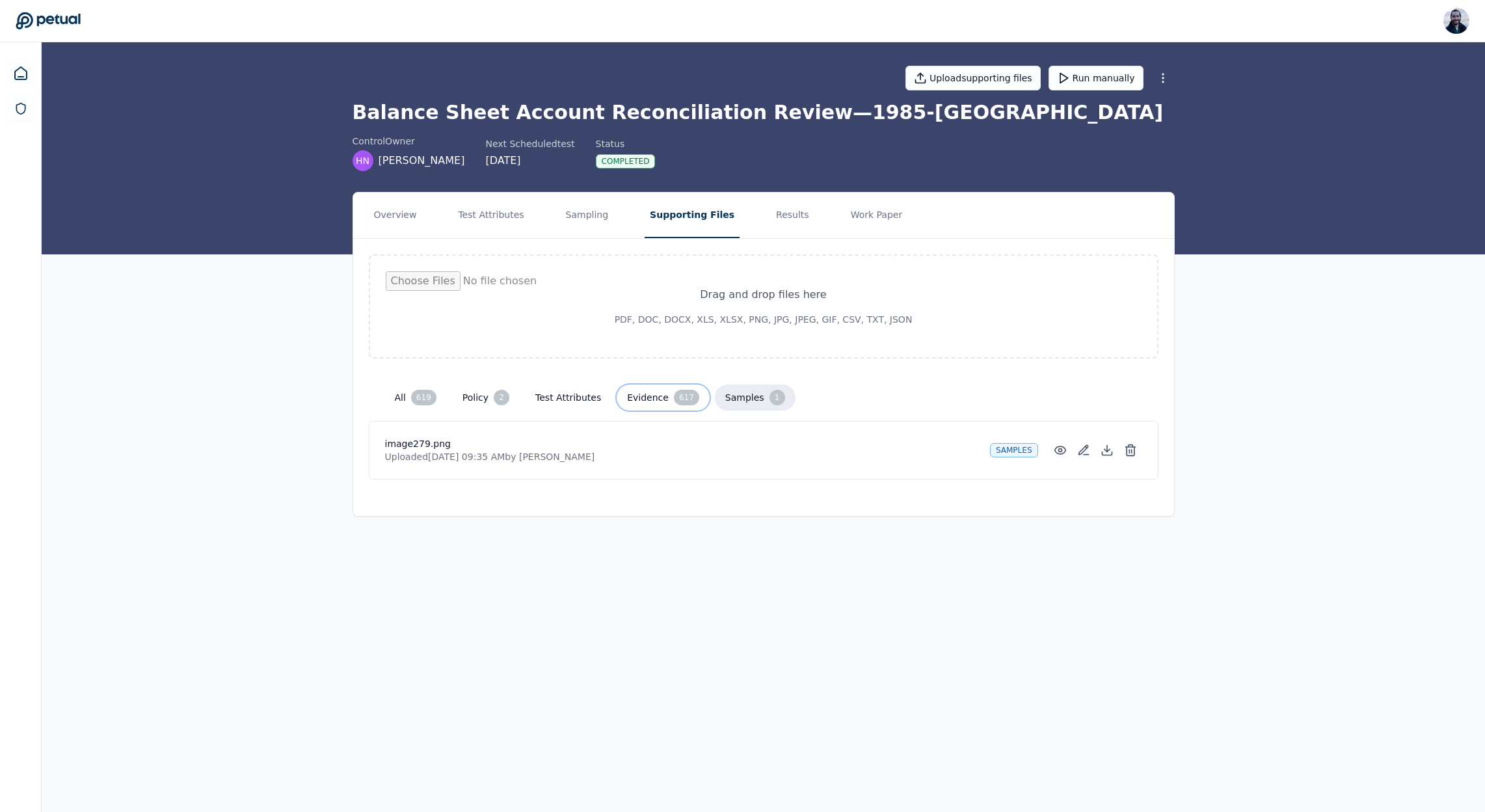
click at [648, 392] on button "Evidence 617" at bounding box center [663, 397] width 93 height 26
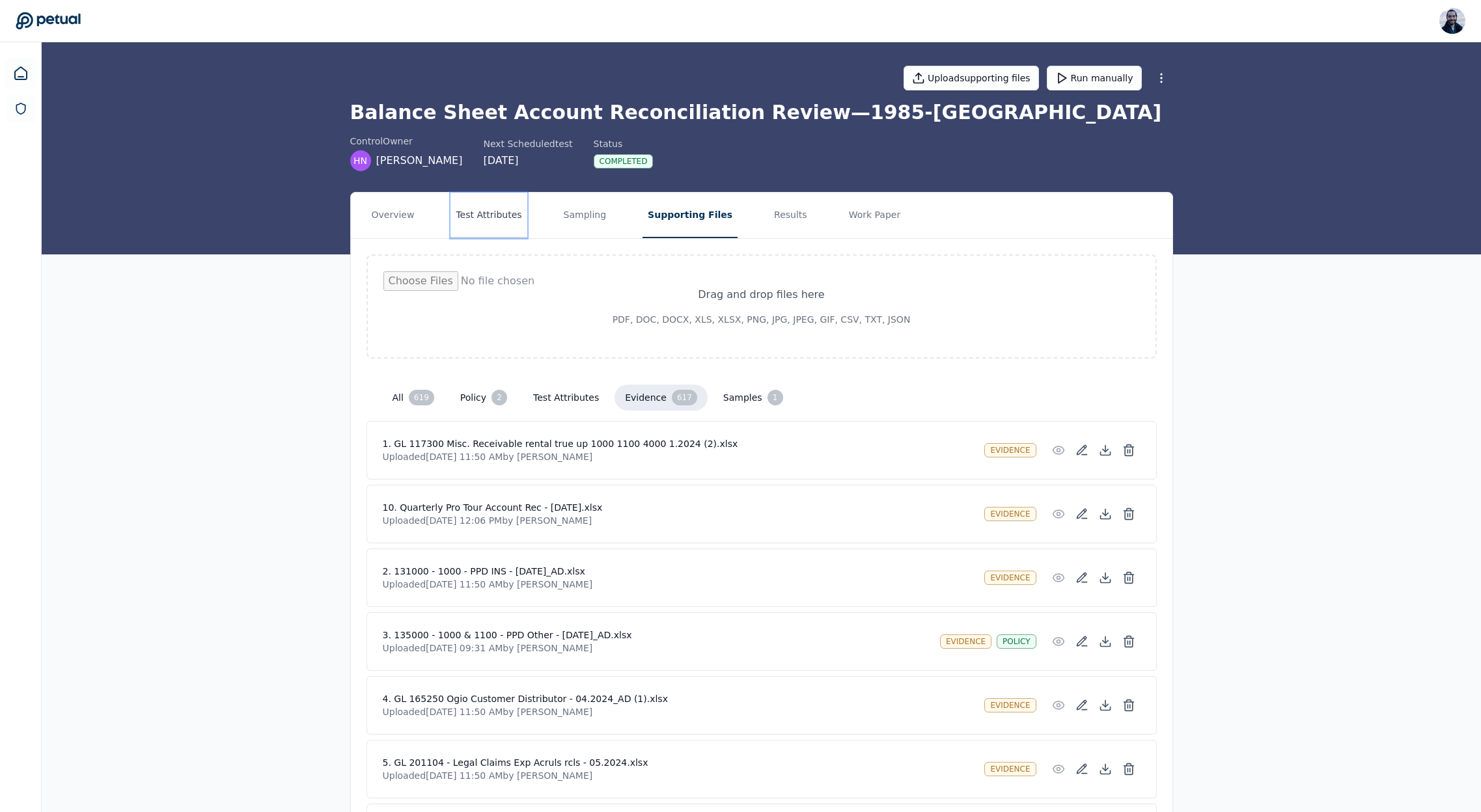
click at [489, 218] on button "Test Attributes" at bounding box center [489, 215] width 76 height 46
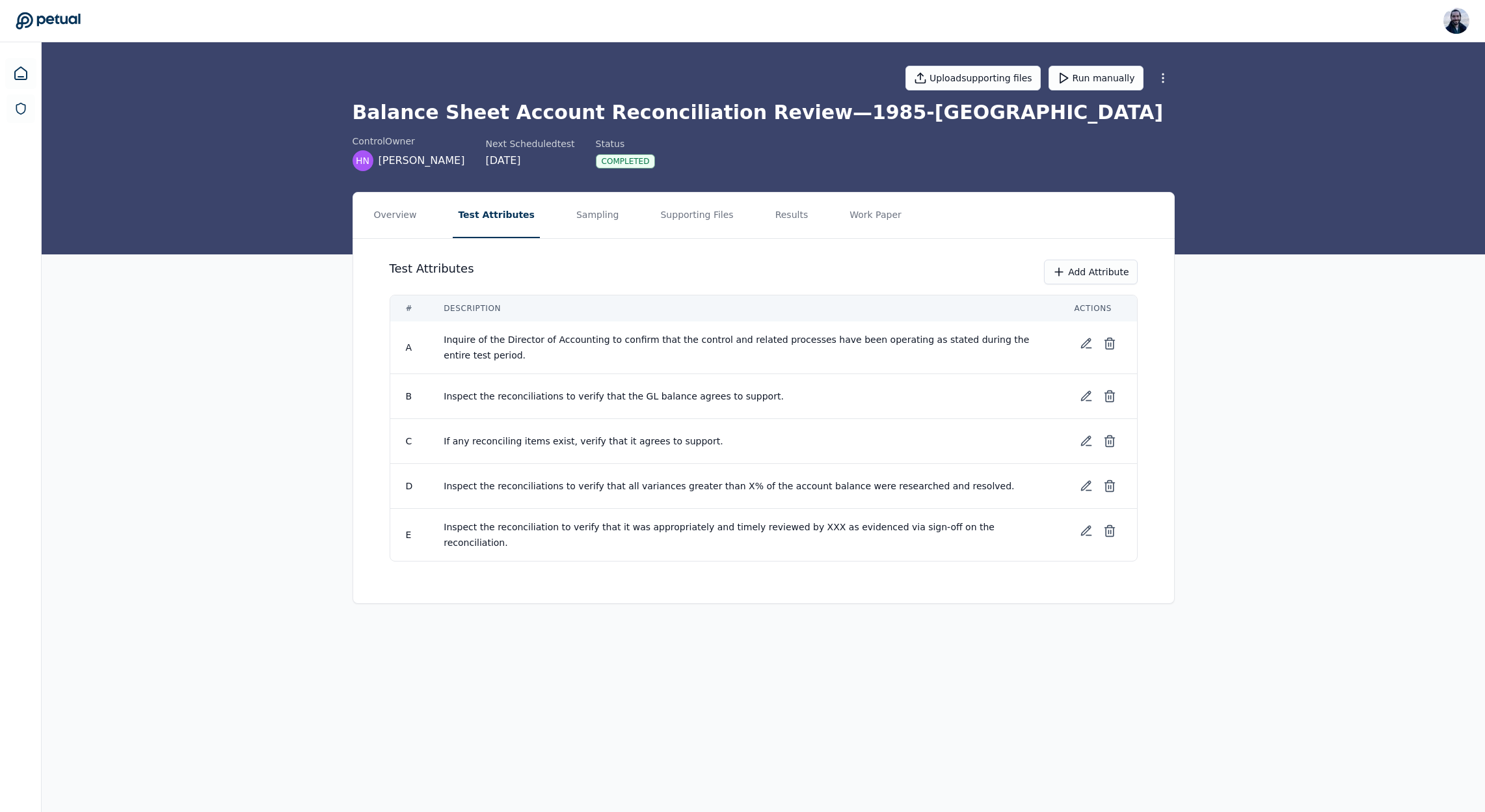
click at [793, 221] on nav "Overview Test Attributes Sampling Supporting Files Results Work Paper" at bounding box center [764, 215] width 821 height 46
click at [781, 223] on button "Results" at bounding box center [792, 215] width 44 height 46
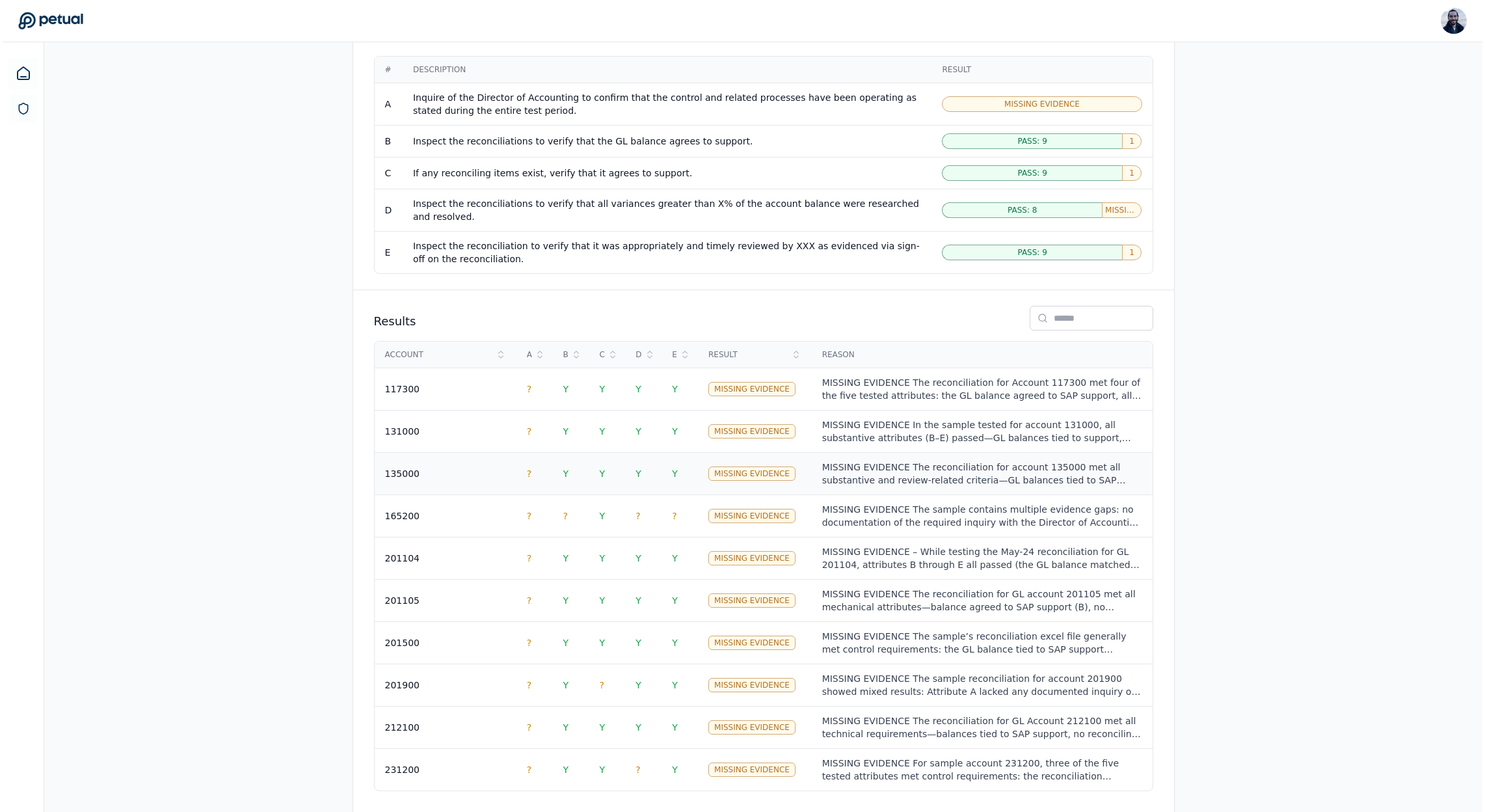
scroll to position [1113, 0]
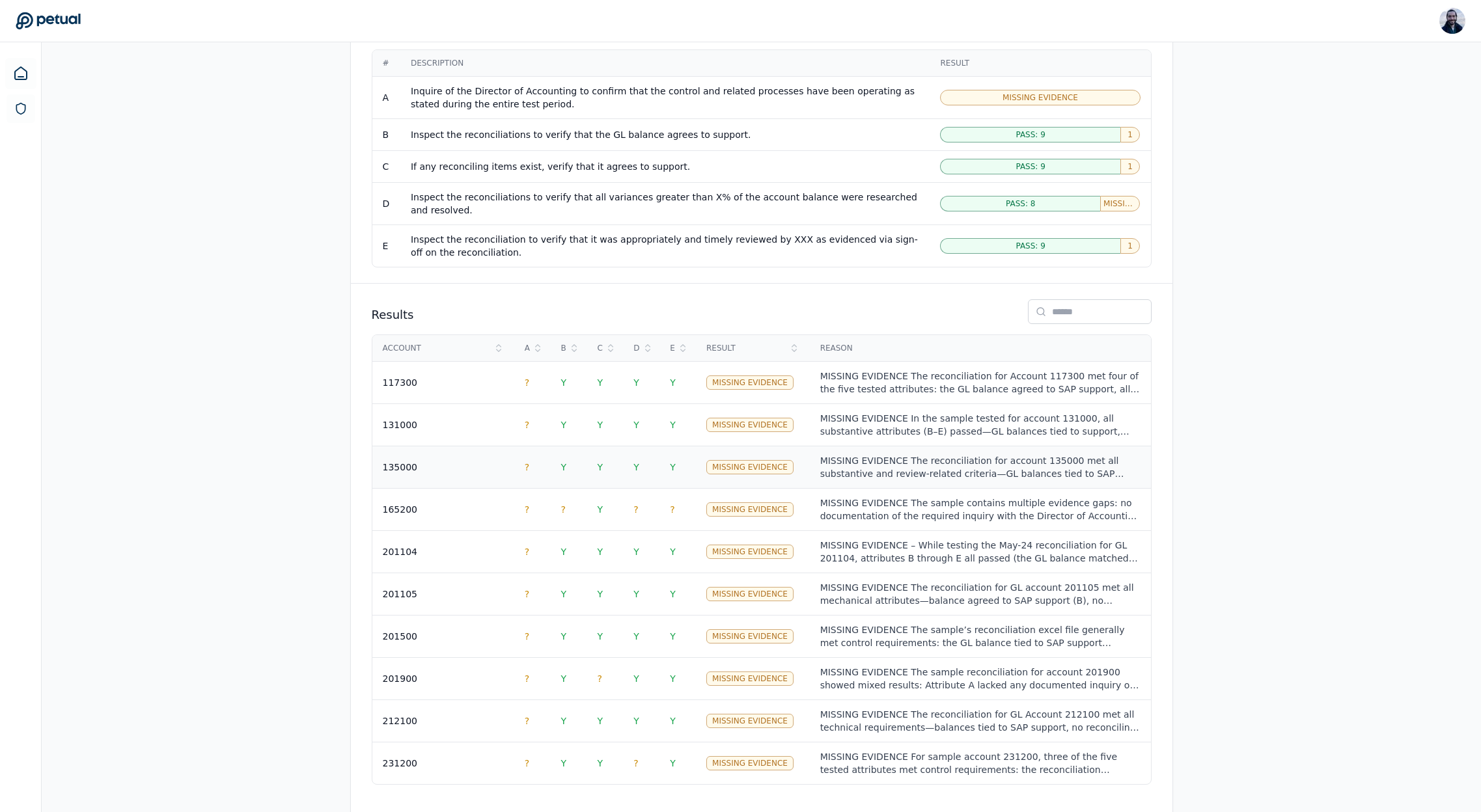
click at [562, 462] on span "Y" at bounding box center [564, 467] width 6 height 10
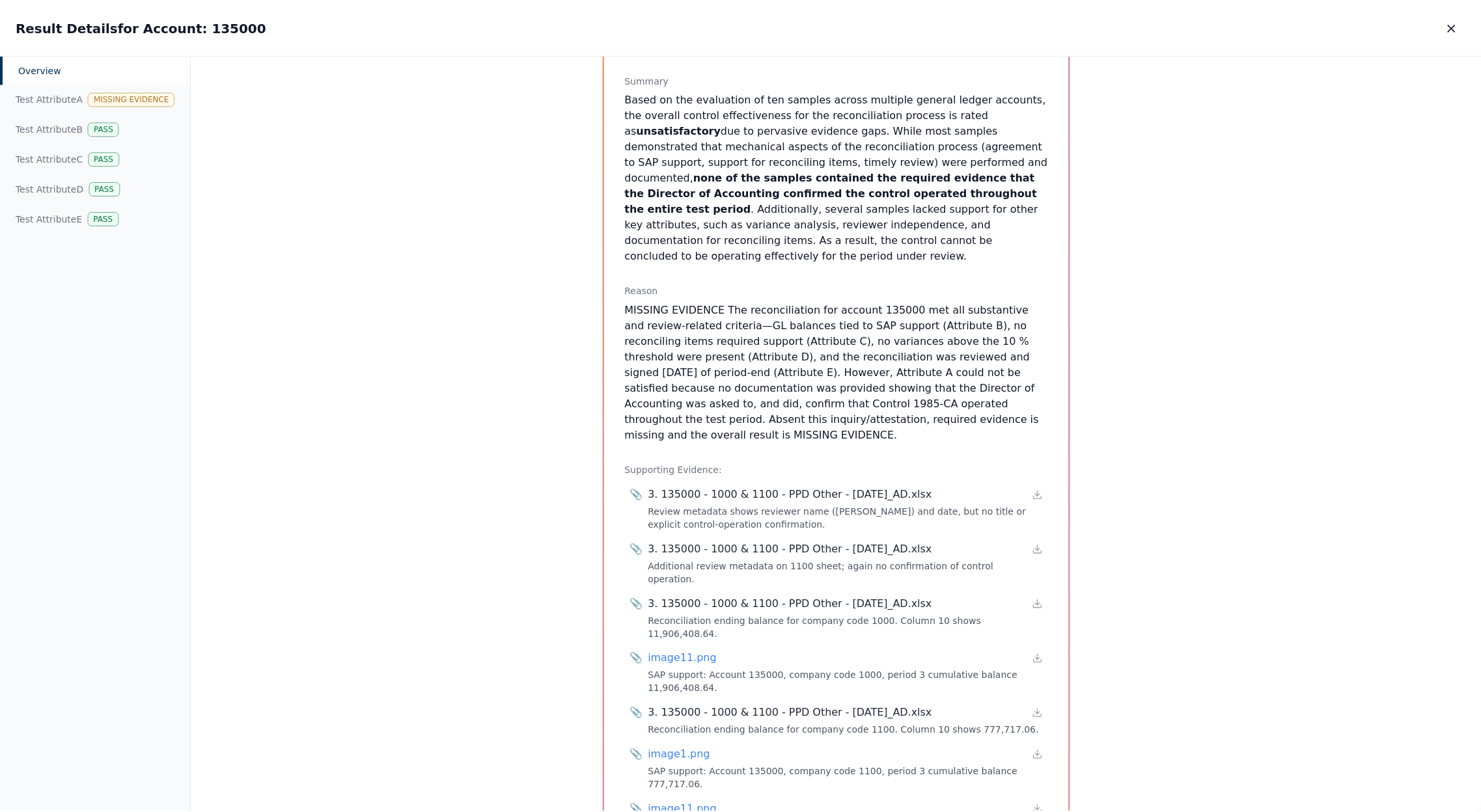
scroll to position [270, 0]
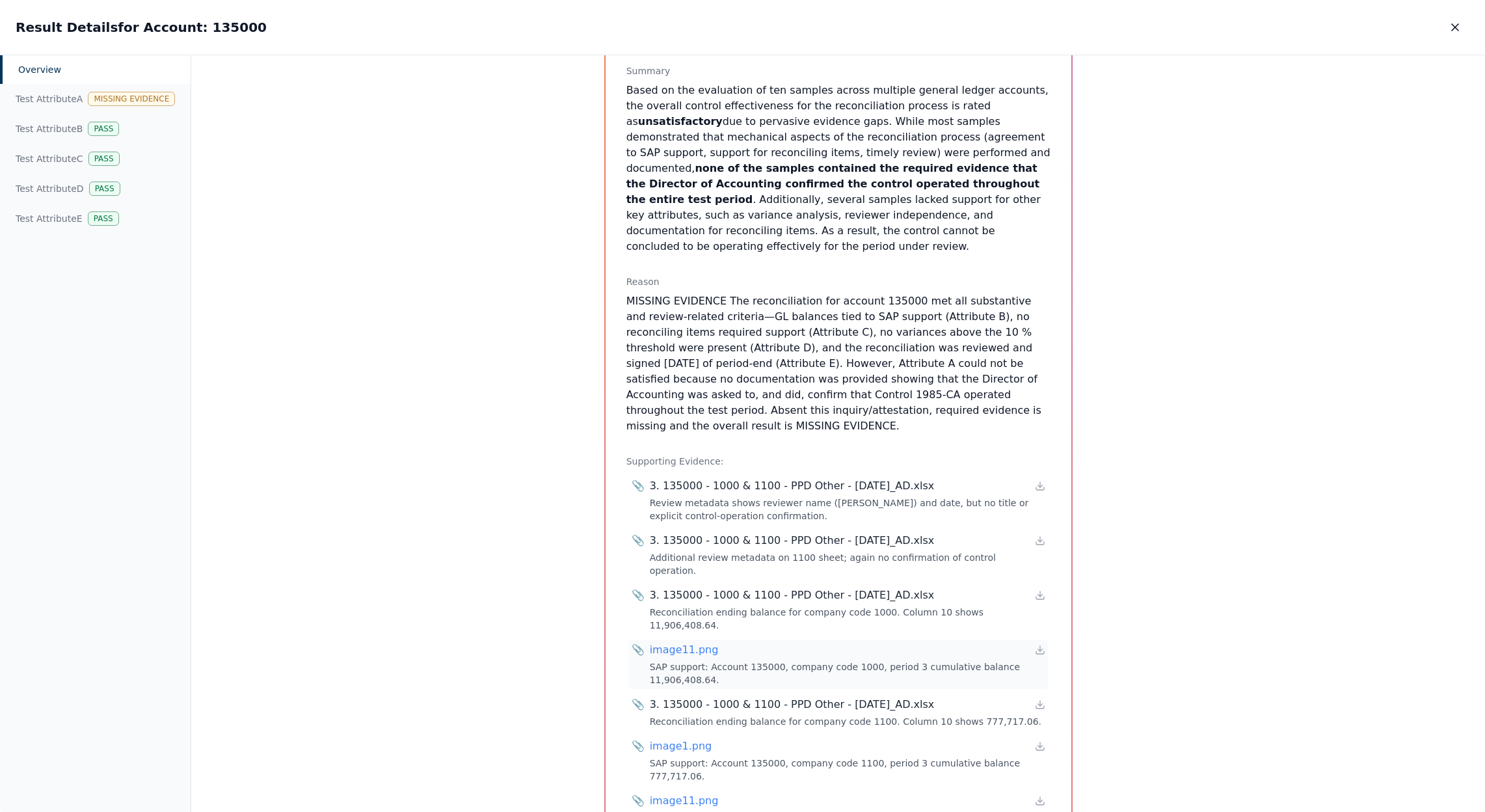
click at [683, 642] on div "image11.png" at bounding box center [684, 649] width 69 height 15
click at [1453, 28] on icon "button" at bounding box center [1455, 27] width 13 height 13
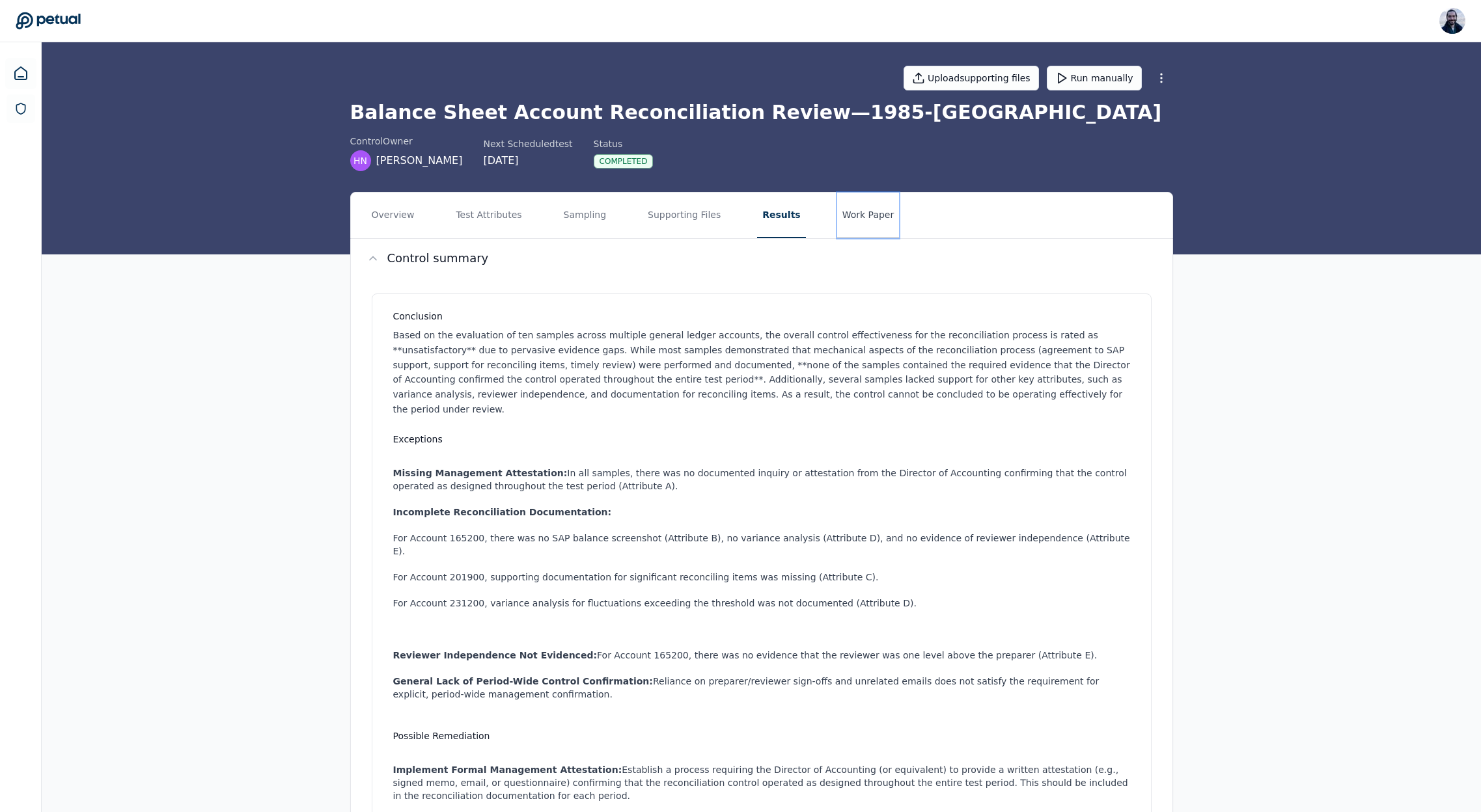
click at [837, 214] on button "Work Paper" at bounding box center [869, 215] width 63 height 46
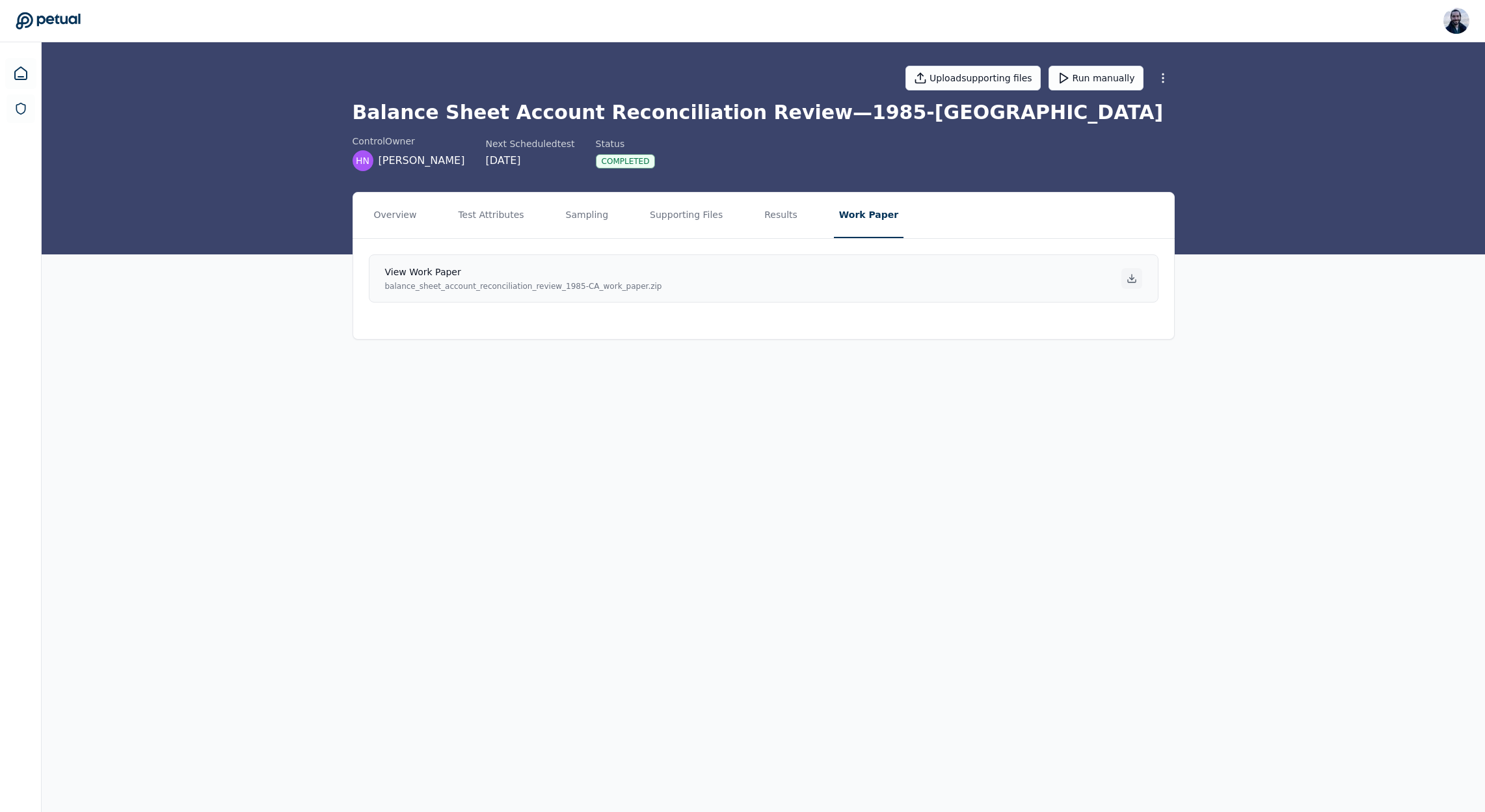
click at [1132, 279] on icon at bounding box center [1131, 279] width 5 height 2
click at [463, 420] on main "Upload supporting files Run manually Balance Sheet Account Reconciliation Revie…" at bounding box center [763, 427] width 1443 height 770
click at [488, 412] on main "Upload supporting files Run manually Balance Sheet Account Reconciliation Revie…" at bounding box center [763, 427] width 1443 height 770
click at [834, 226] on button "Work Paper" at bounding box center [869, 215] width 69 height 46
click at [774, 224] on button "Results" at bounding box center [781, 215] width 44 height 46
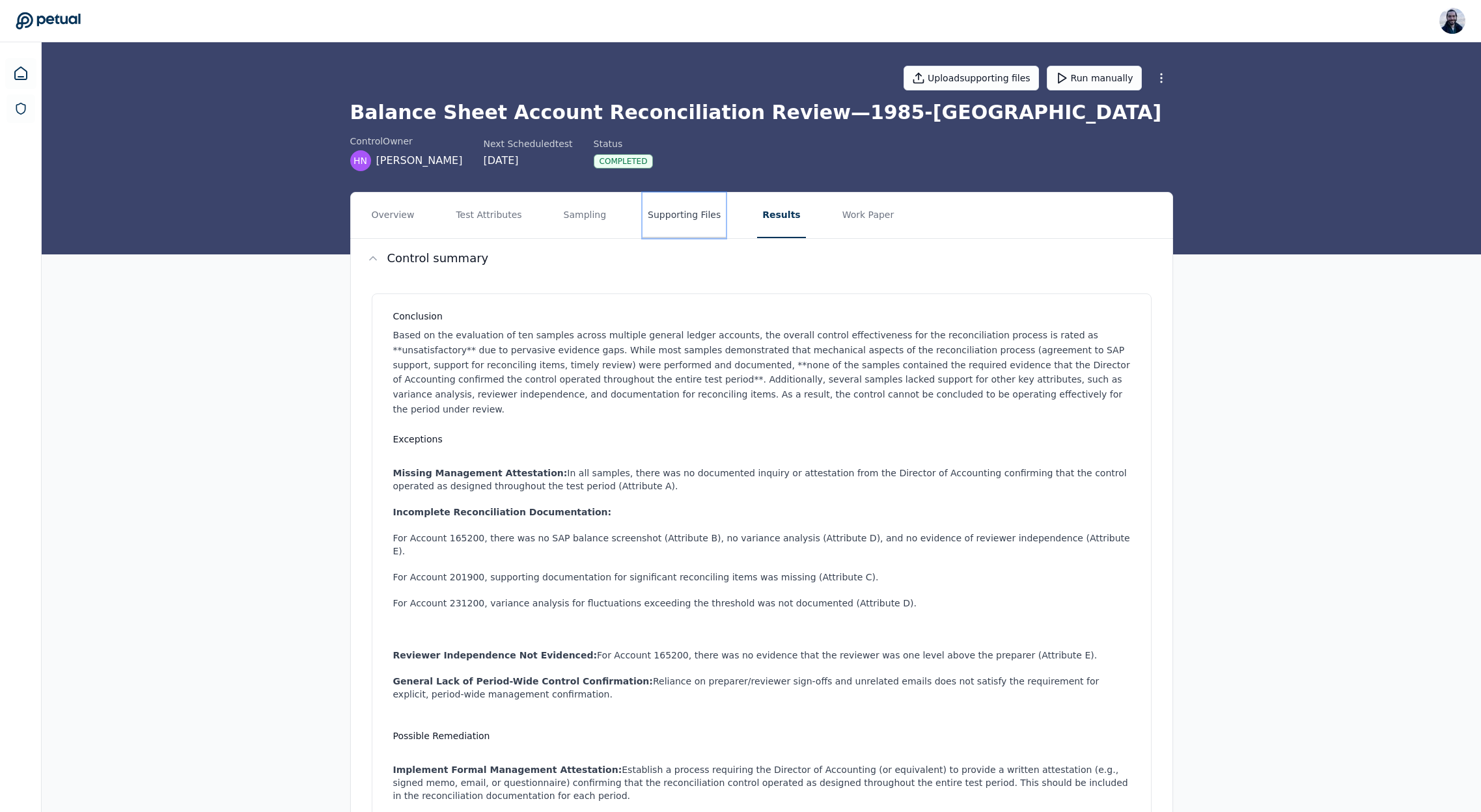
click at [686, 222] on button "Supporting Files" at bounding box center [684, 215] width 83 height 46
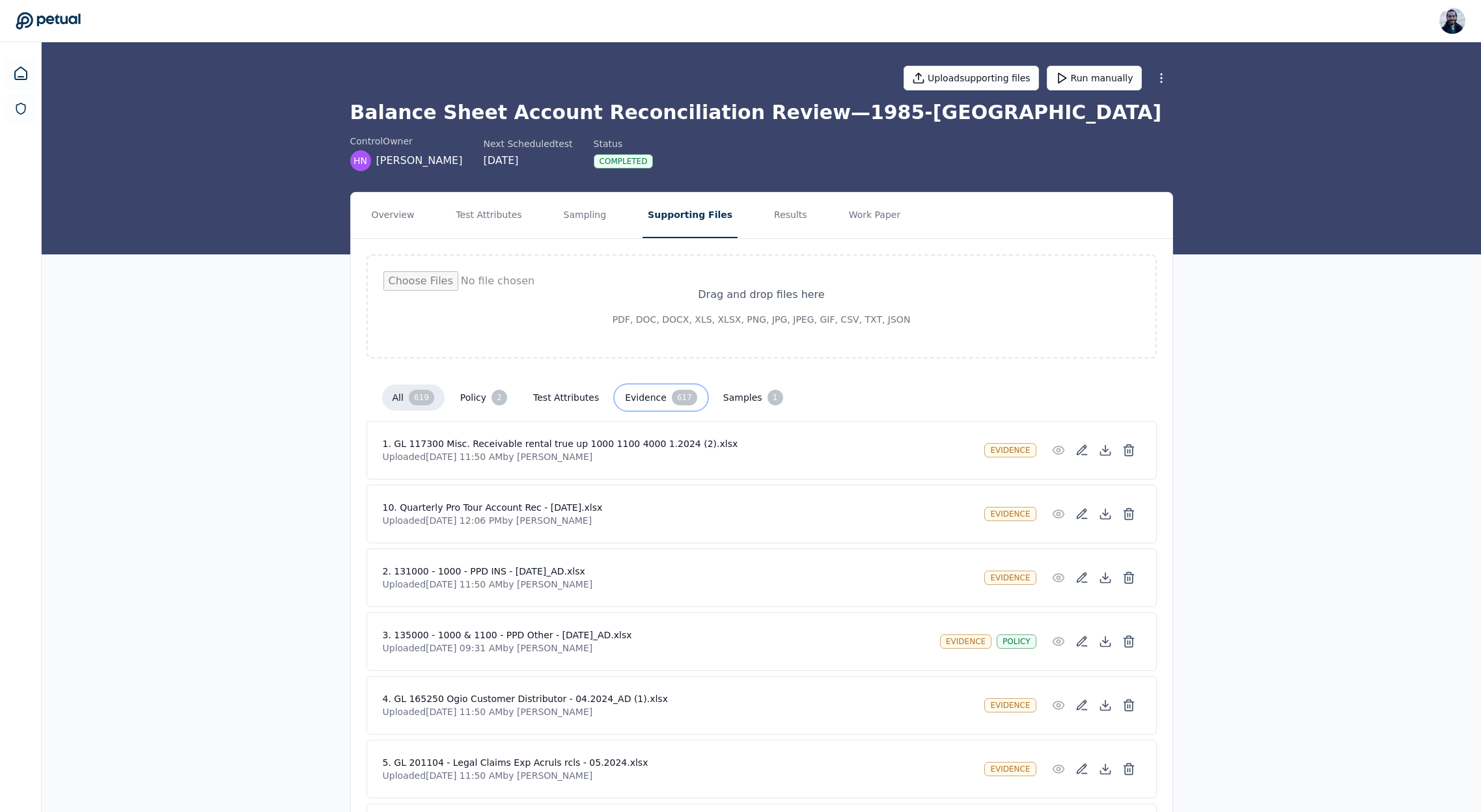
click at [637, 399] on button "Evidence 617" at bounding box center [661, 397] width 93 height 26
click at [1000, 511] on div "Evidence" at bounding box center [1010, 514] width 51 height 15
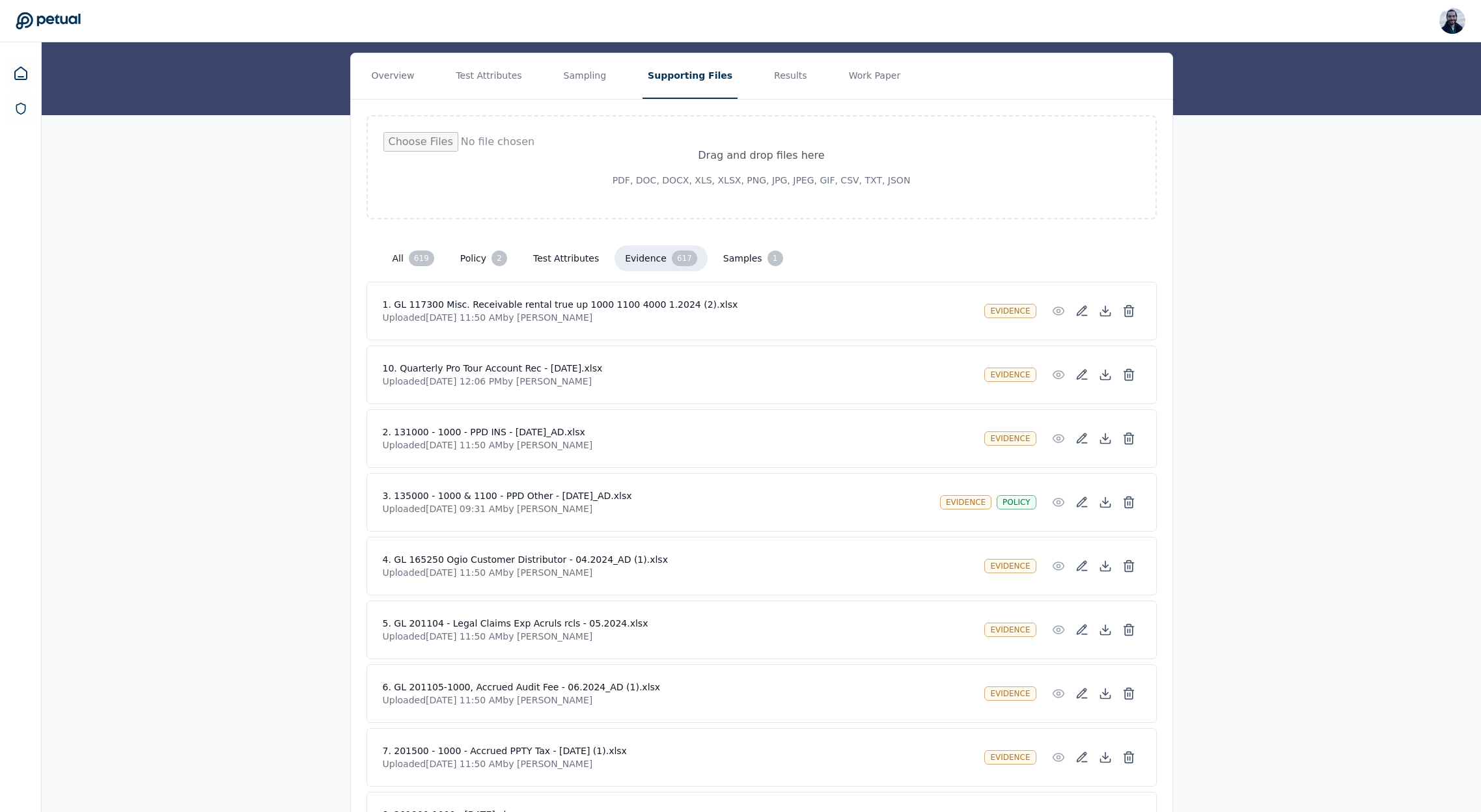
scroll to position [179, 0]
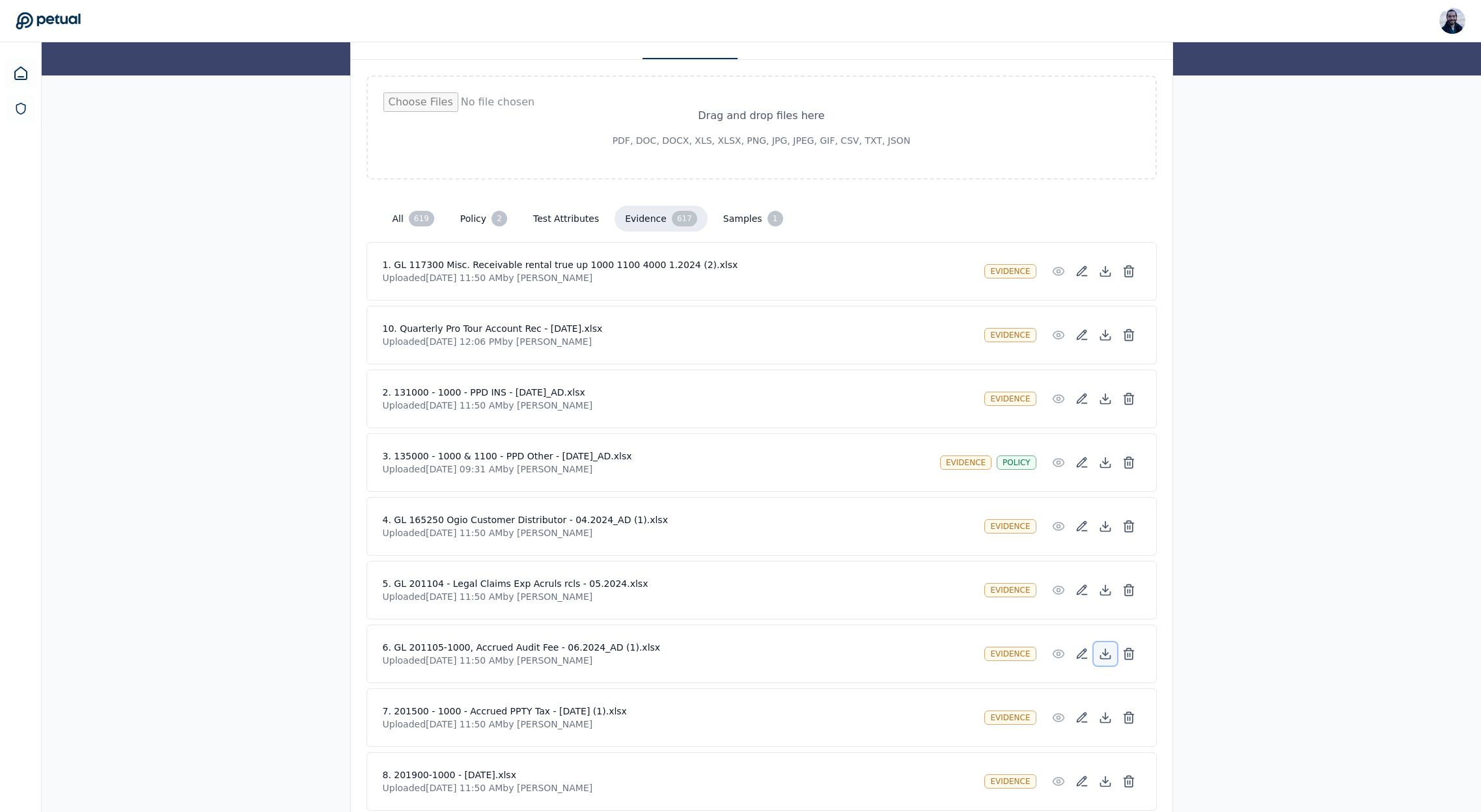
click at [1104, 653] on icon at bounding box center [1104, 654] width 5 height 3
drag, startPoint x: 383, startPoint y: 650, endPoint x: 665, endPoint y: 650, distance: 282.0
click at [665, 650] on div "6. GL 201105-1000, Accrued Audit Fee - 06.2024_AD (1).xlsx Uploaded [DATE] 11:5…" at bounding box center [761, 654] width 790 height 58
copy h4 "6. GL 201105-1000, Accrued Audit Fee - 06.2024_AD (1).xlsx"
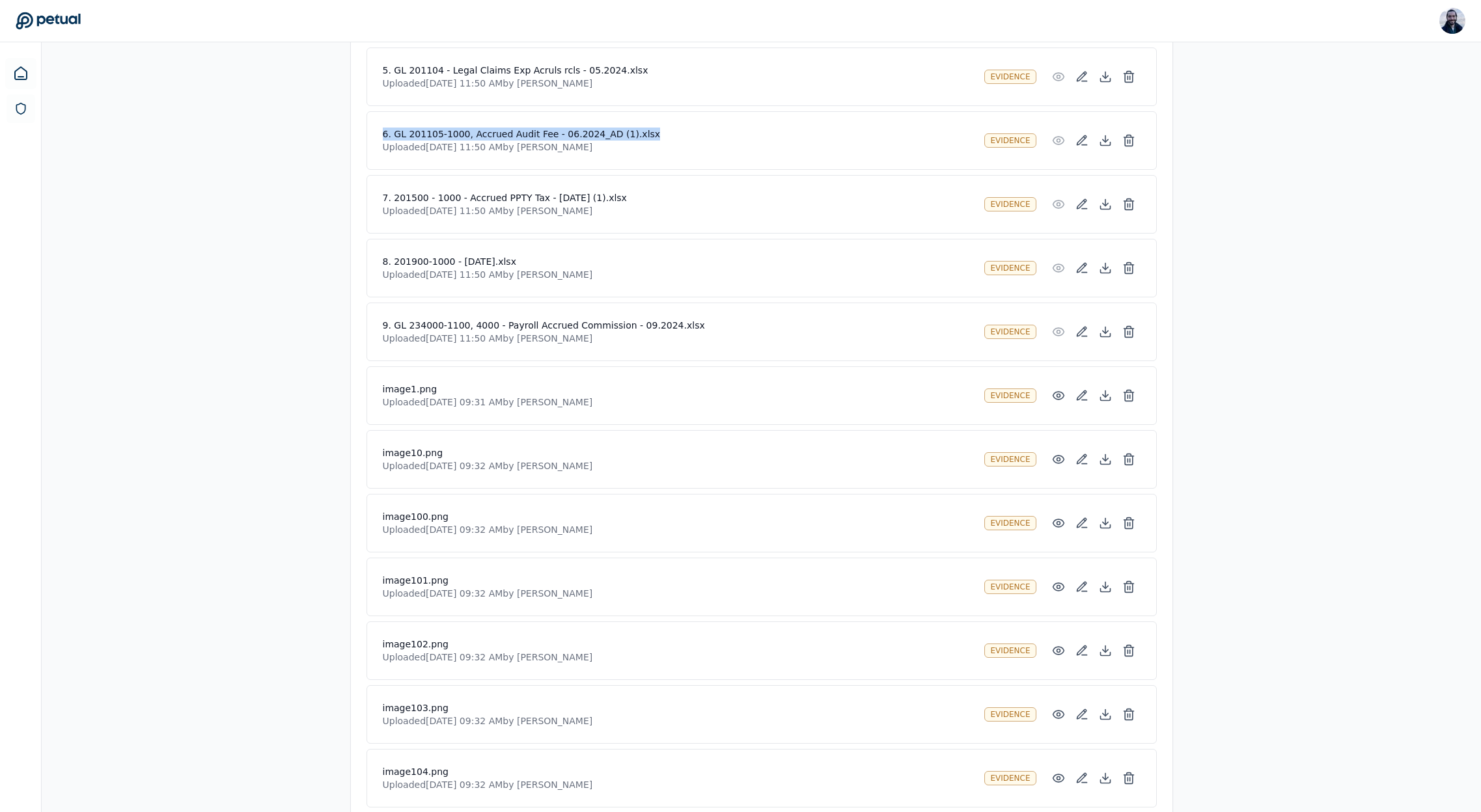
scroll to position [231, 0]
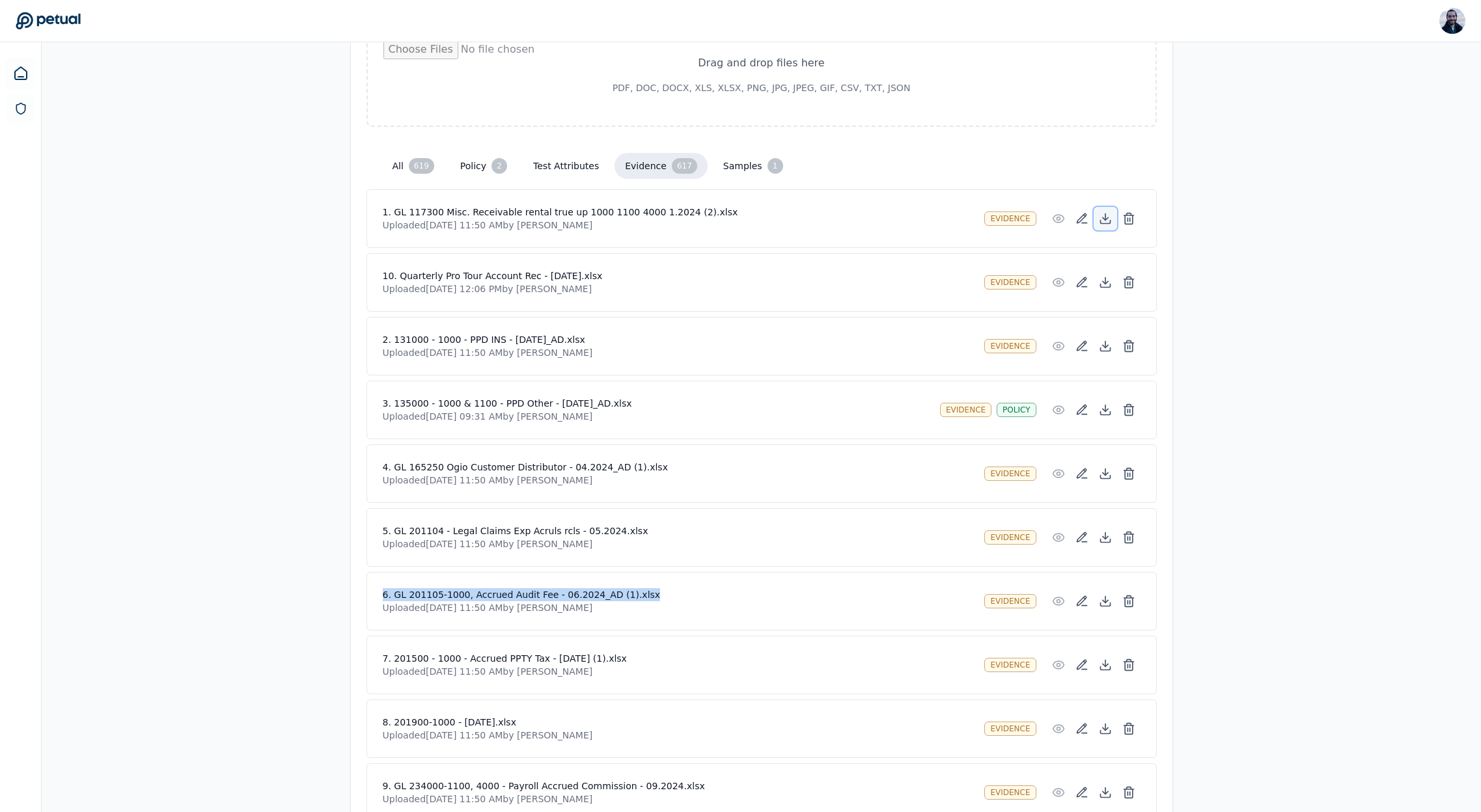
click at [1109, 221] on icon at bounding box center [1105, 222] width 10 height 3
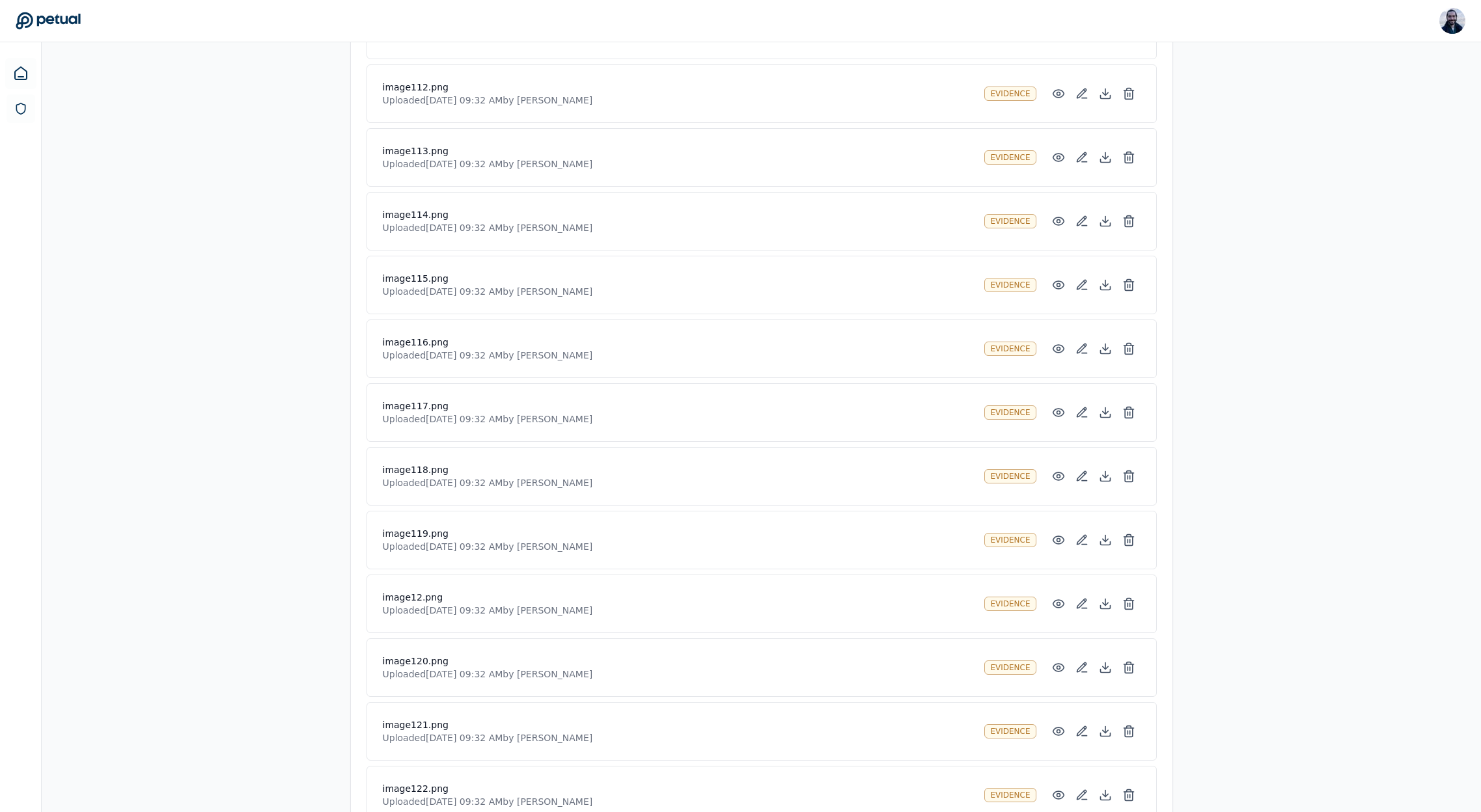
scroll to position [38, 0]
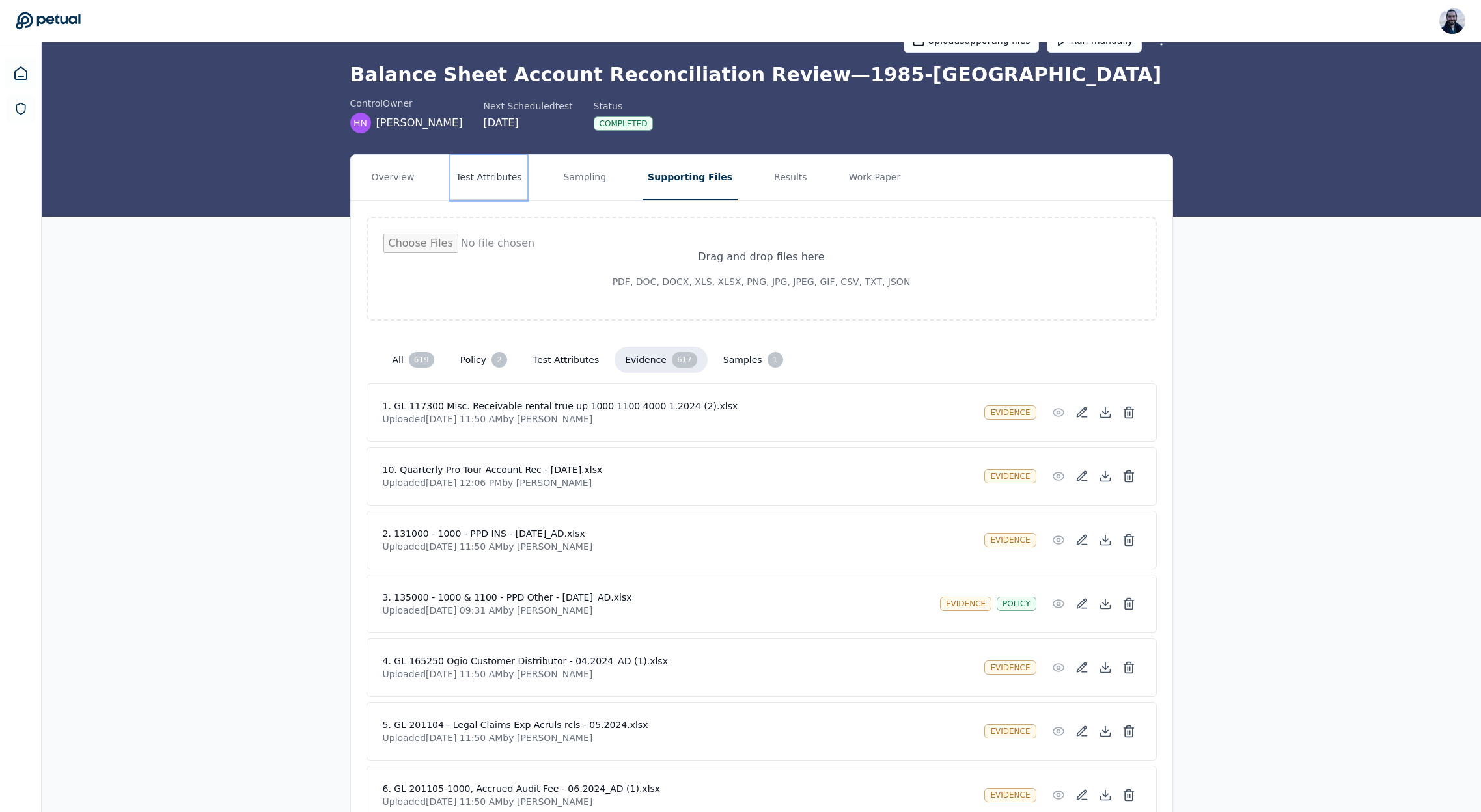
click at [467, 192] on button "Test Attributes" at bounding box center [489, 178] width 76 height 46
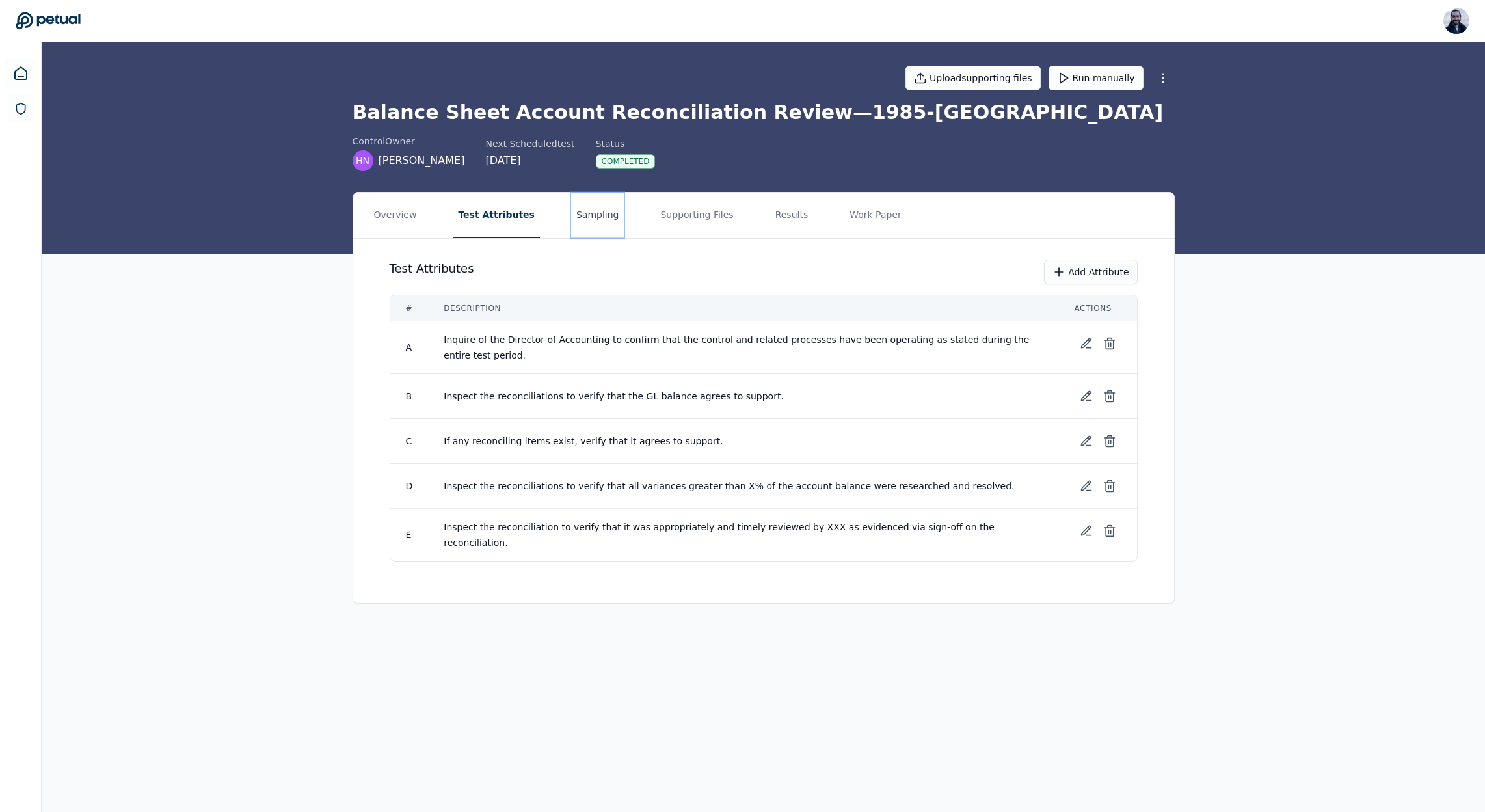
click at [590, 221] on button "Sampling" at bounding box center [597, 215] width 53 height 46
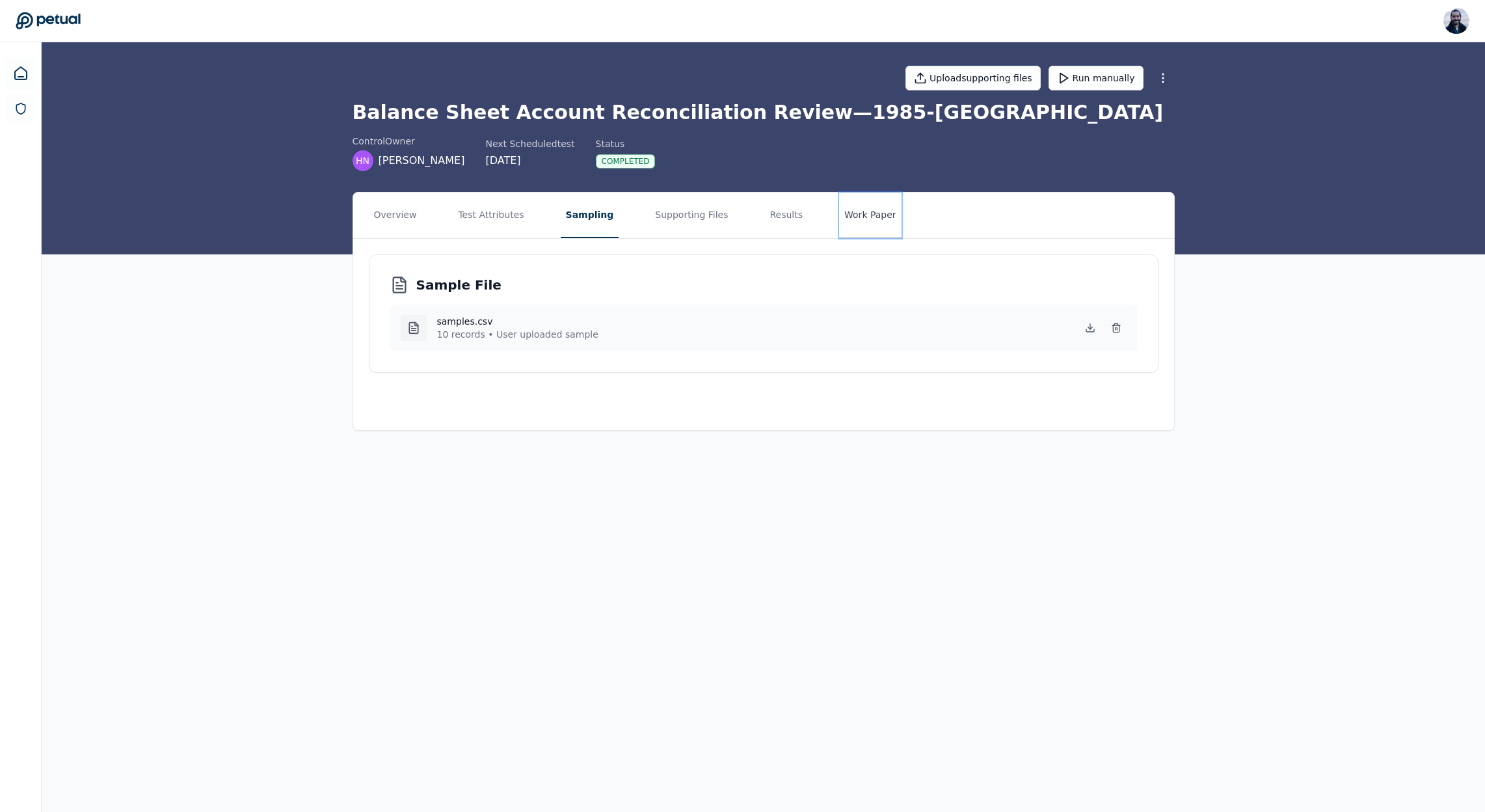
click at [839, 215] on button "Work Paper" at bounding box center [870, 215] width 63 height 46
click at [768, 208] on button "Results" at bounding box center [781, 215] width 44 height 46
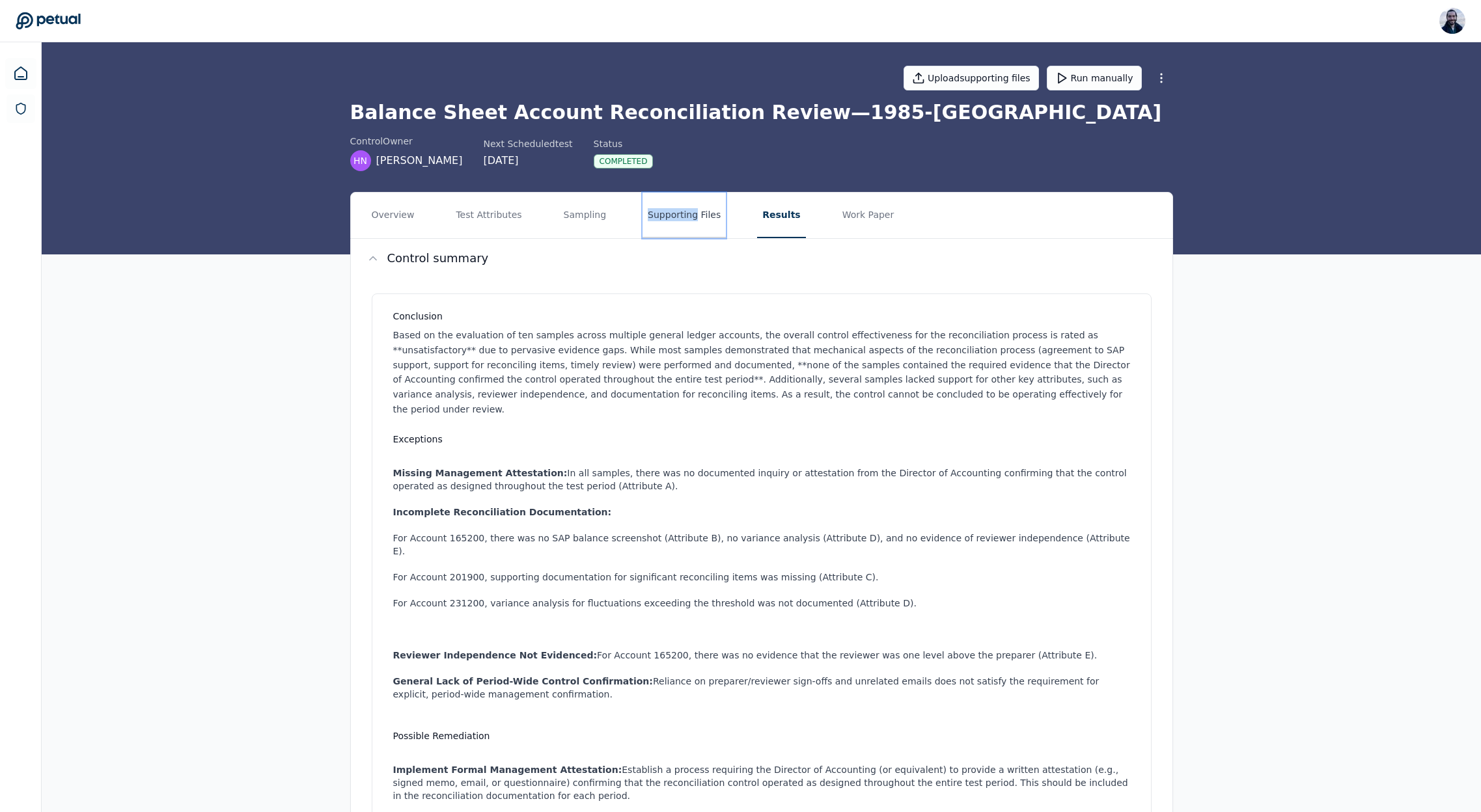
click at [689, 211] on button "Supporting Files" at bounding box center [684, 215] width 83 height 46
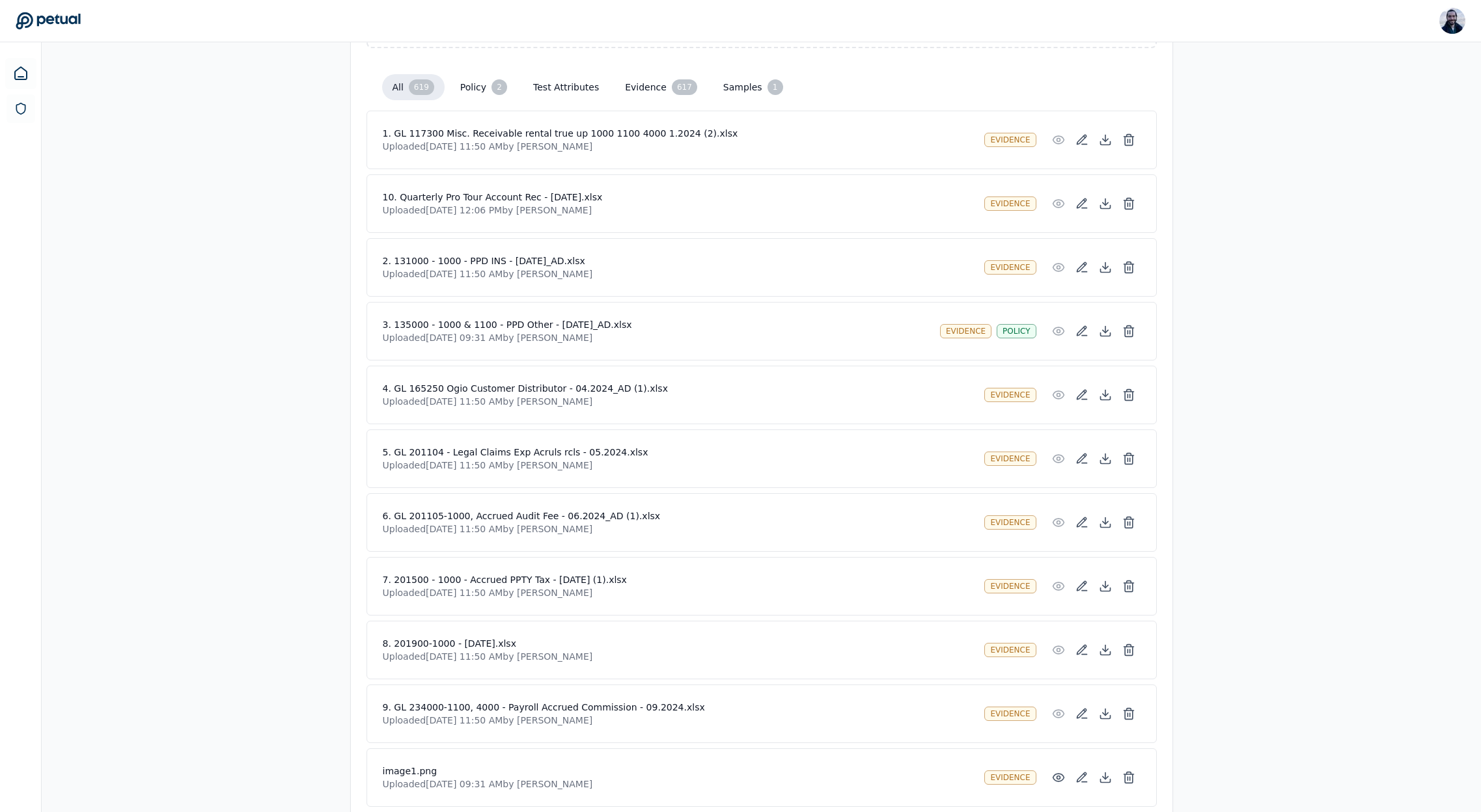
scroll to position [287, 0]
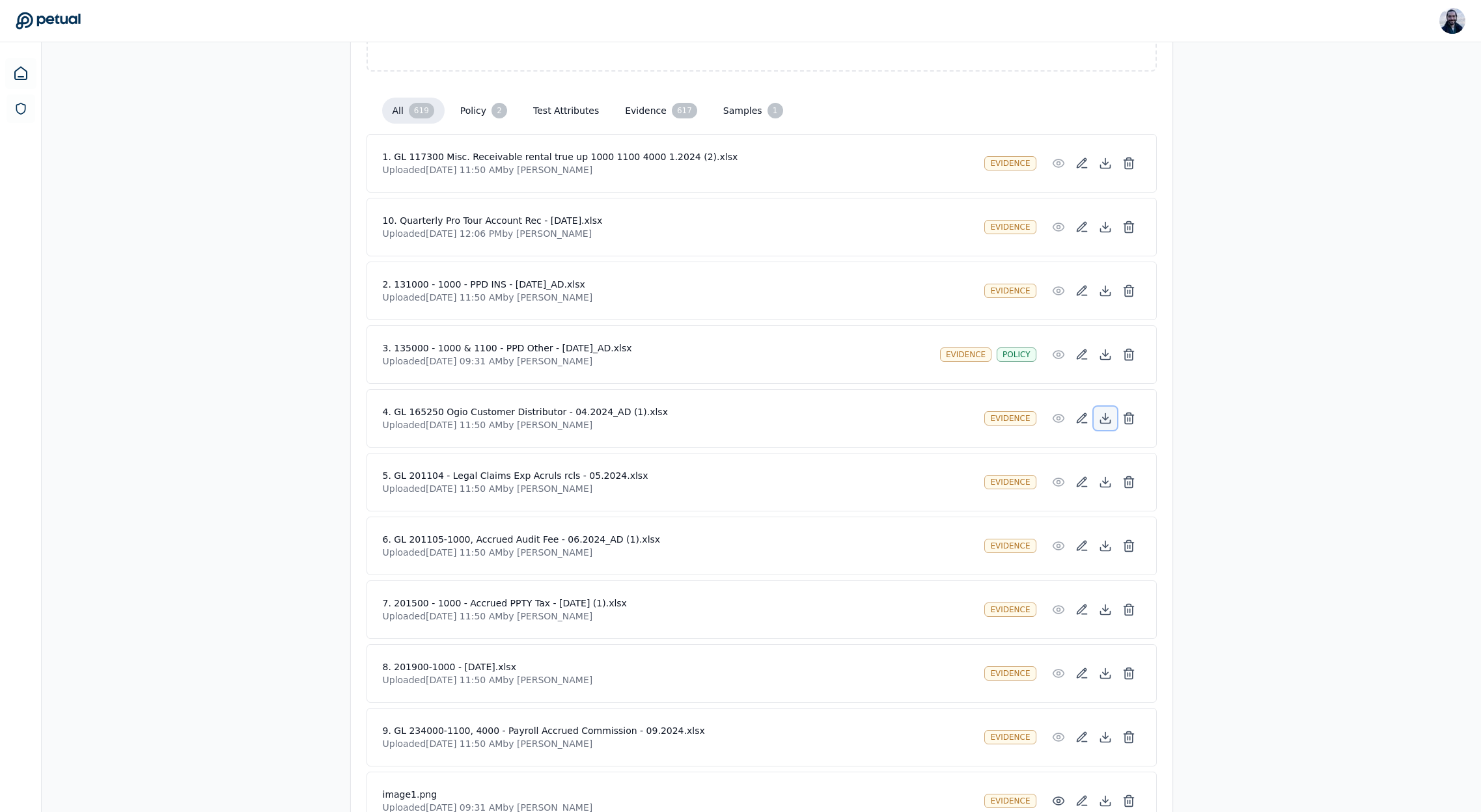
click at [1101, 419] on icon at bounding box center [1105, 418] width 13 height 13
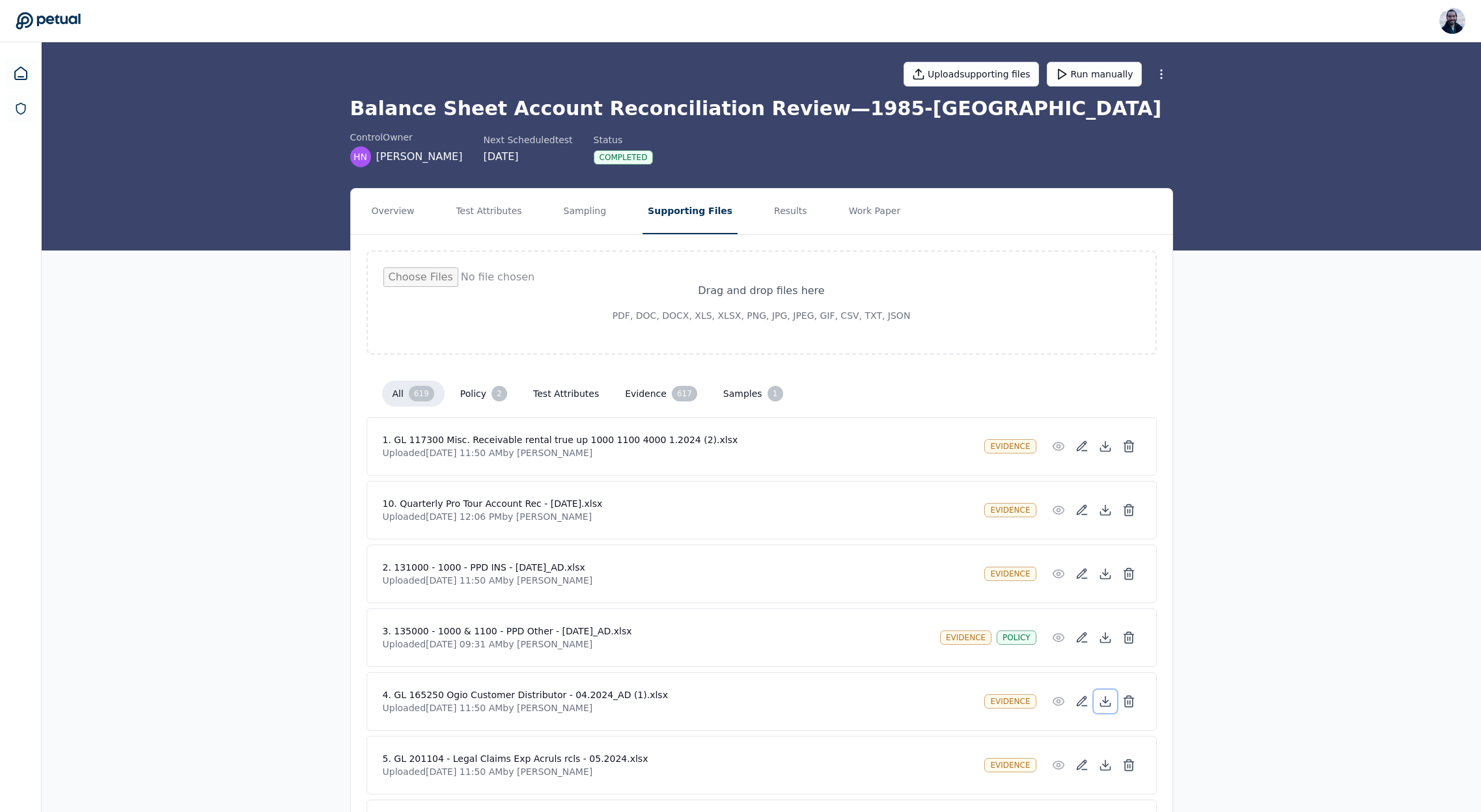
scroll to position [0, 0]
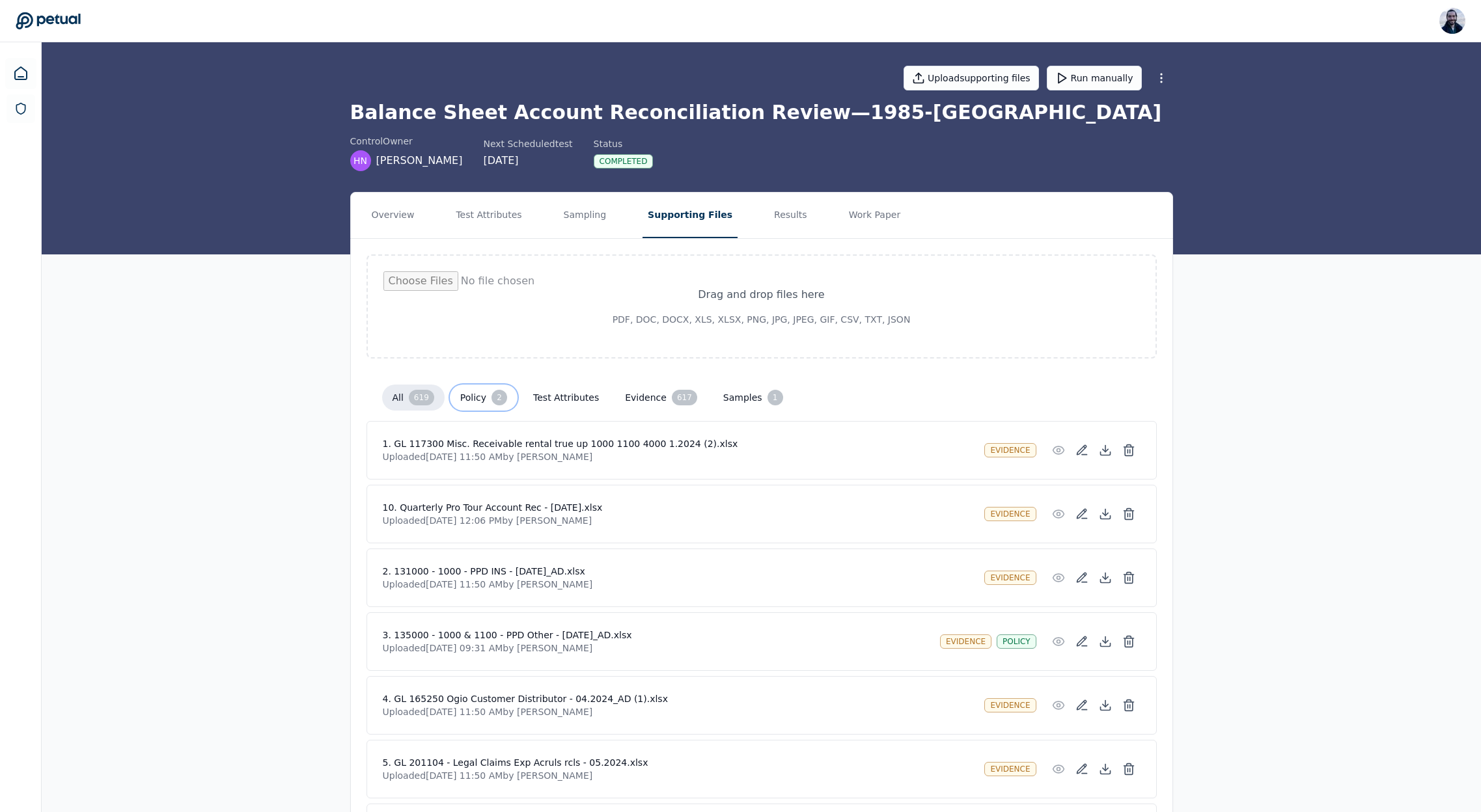
click at [474, 395] on button "Policy 2" at bounding box center [483, 397] width 67 height 26
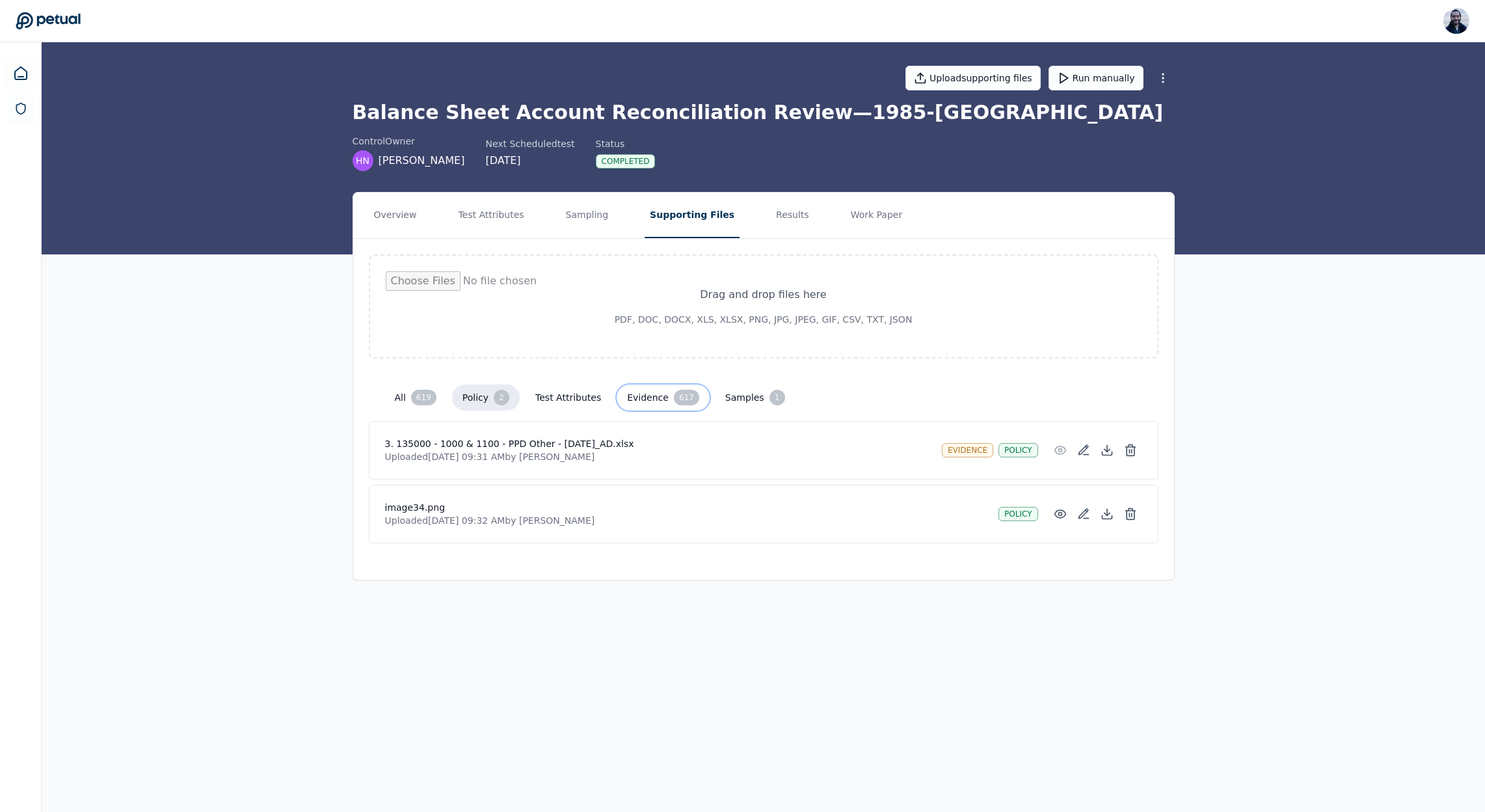
click at [645, 406] on button "Evidence 617" at bounding box center [663, 397] width 93 height 26
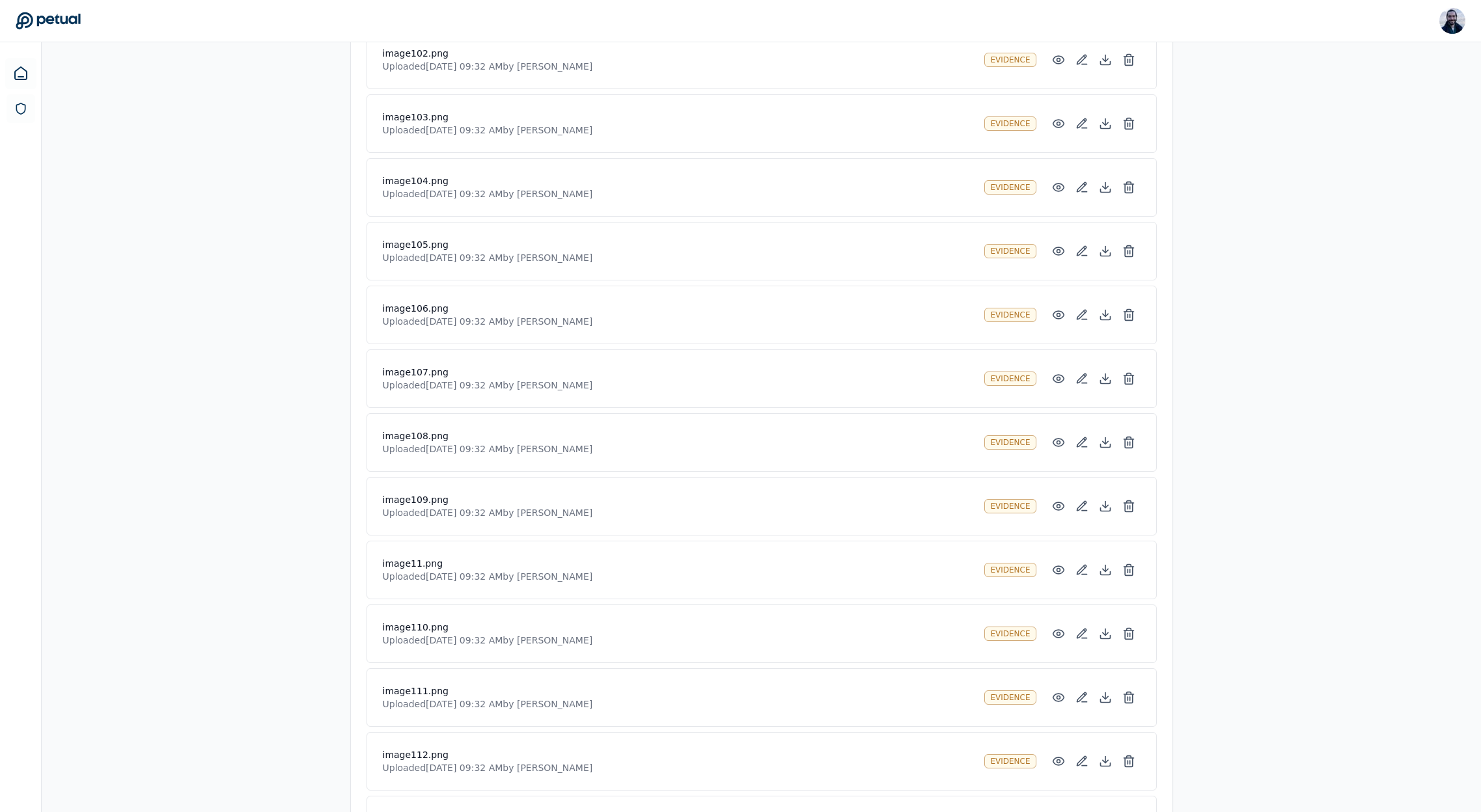
scroll to position [675, 0]
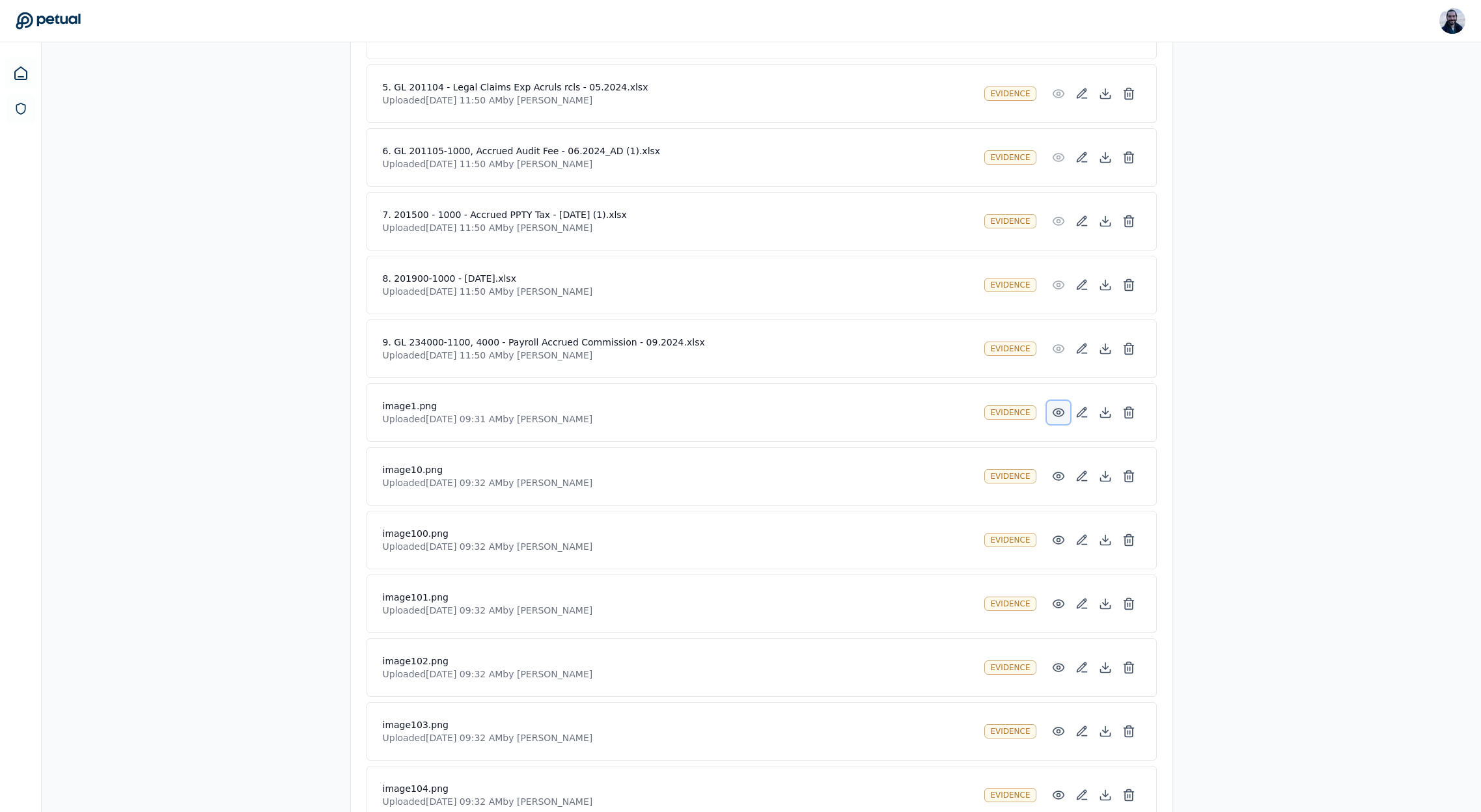
click at [1063, 416] on icon at bounding box center [1058, 412] width 13 height 13
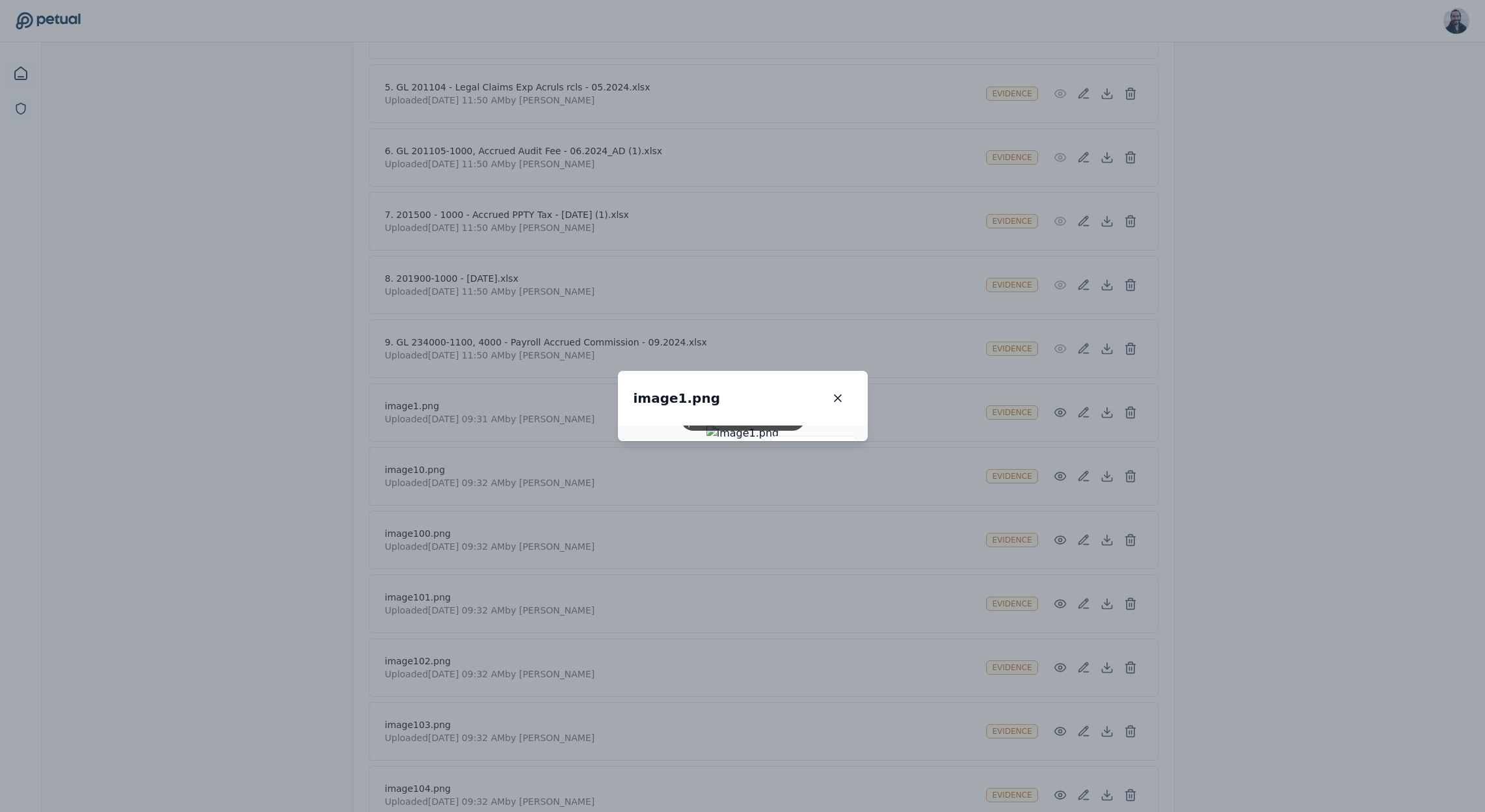
click at [868, 371] on div "image1.png image1.png" at bounding box center [743, 398] width 250 height 55
click at [845, 392] on icon "button" at bounding box center [838, 398] width 13 height 13
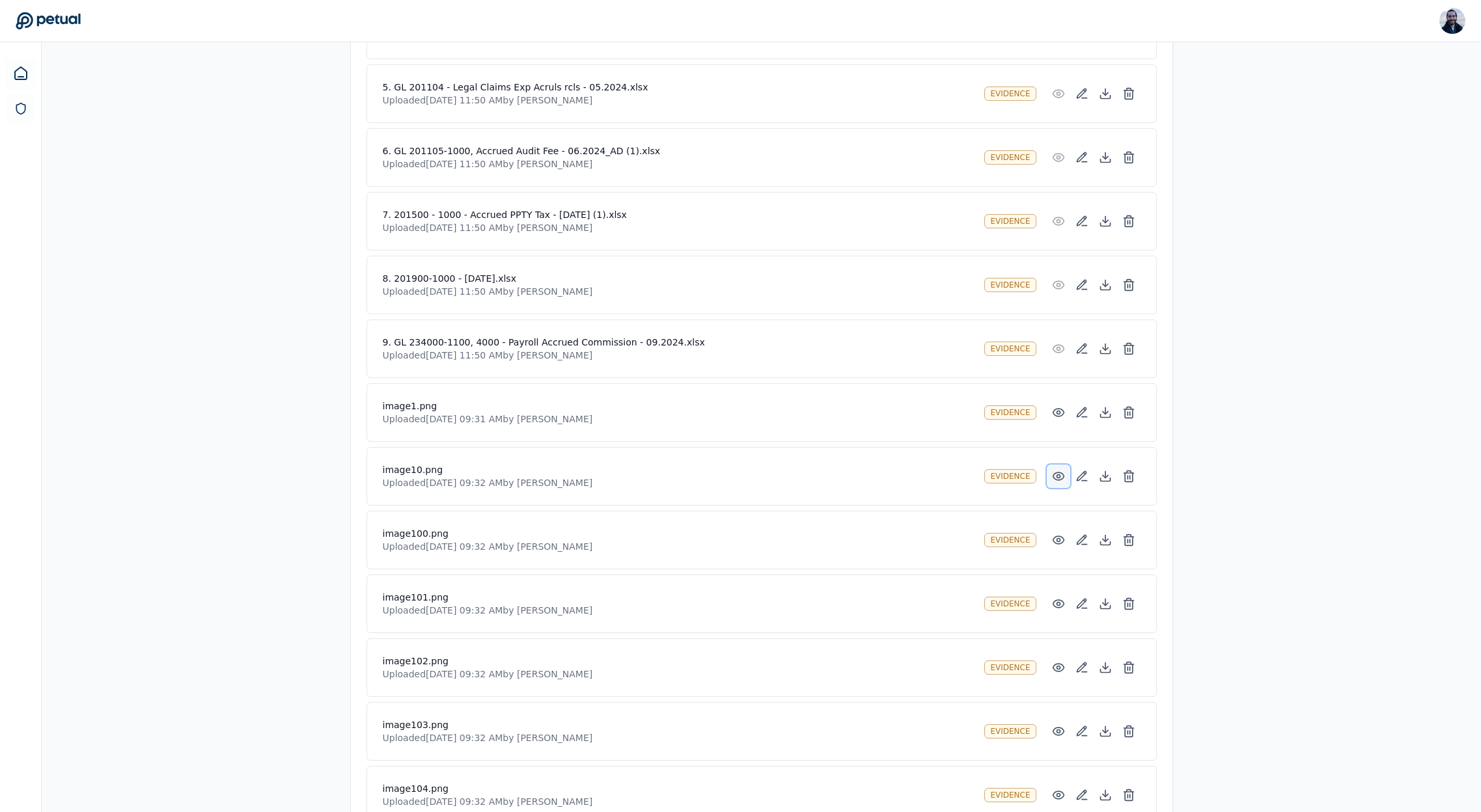
click at [1058, 477] on circle at bounding box center [1058, 477] width 3 height 3
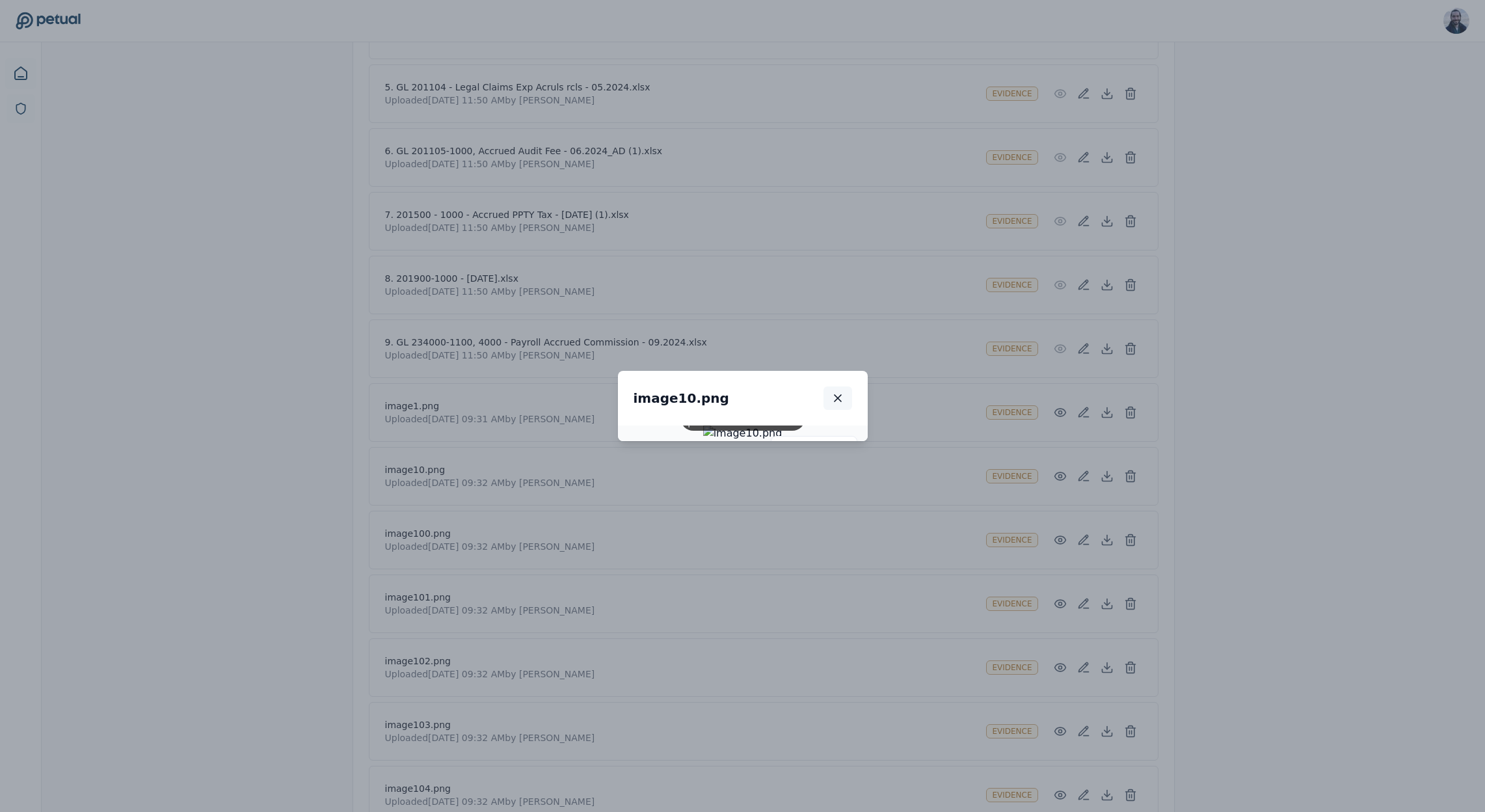
click at [841, 395] on icon "button" at bounding box center [838, 398] width 6 height 6
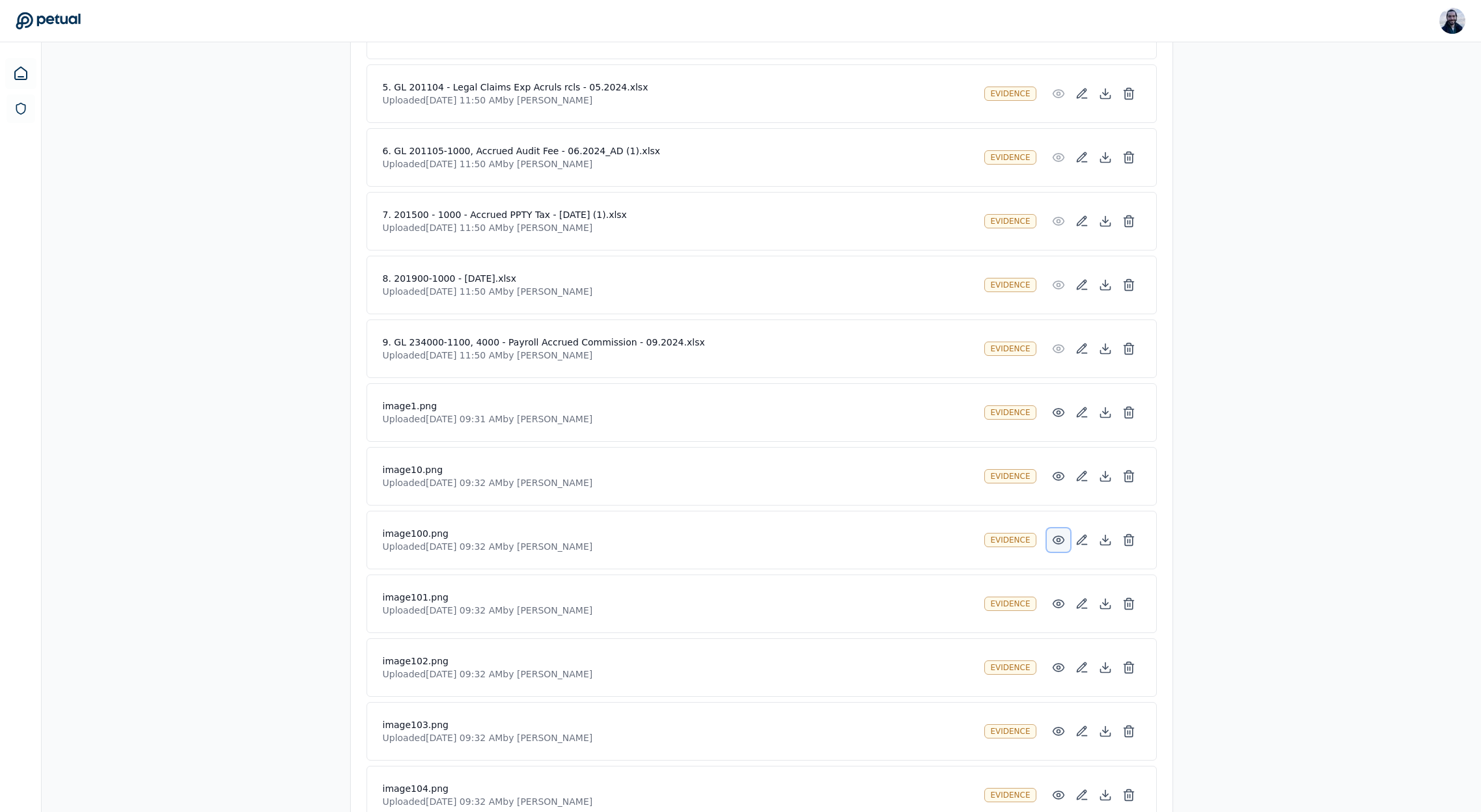
click at [1060, 541] on icon at bounding box center [1058, 540] width 13 height 13
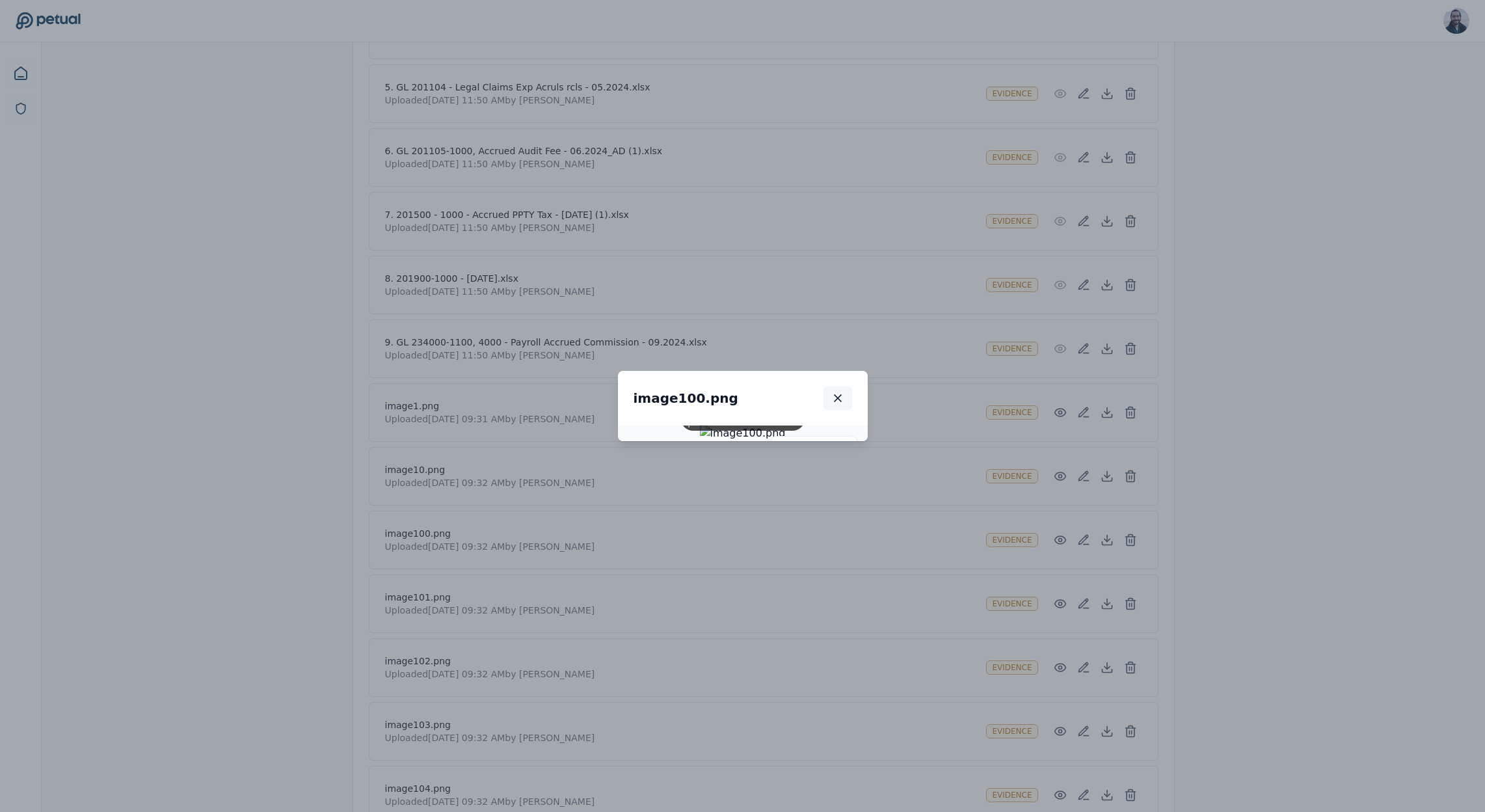
click at [852, 386] on button "button" at bounding box center [838, 398] width 28 height 24
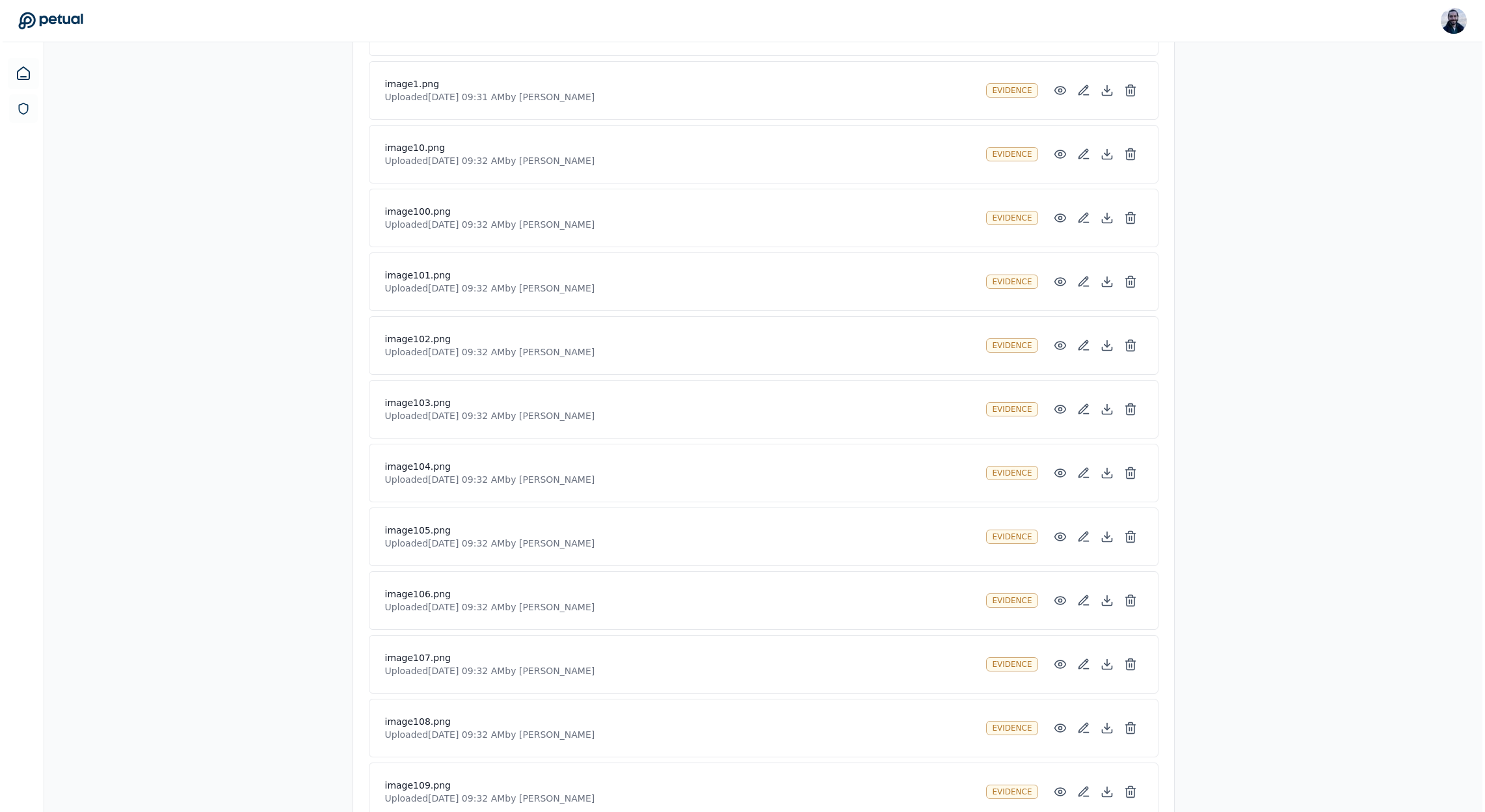
scroll to position [1013, 0]
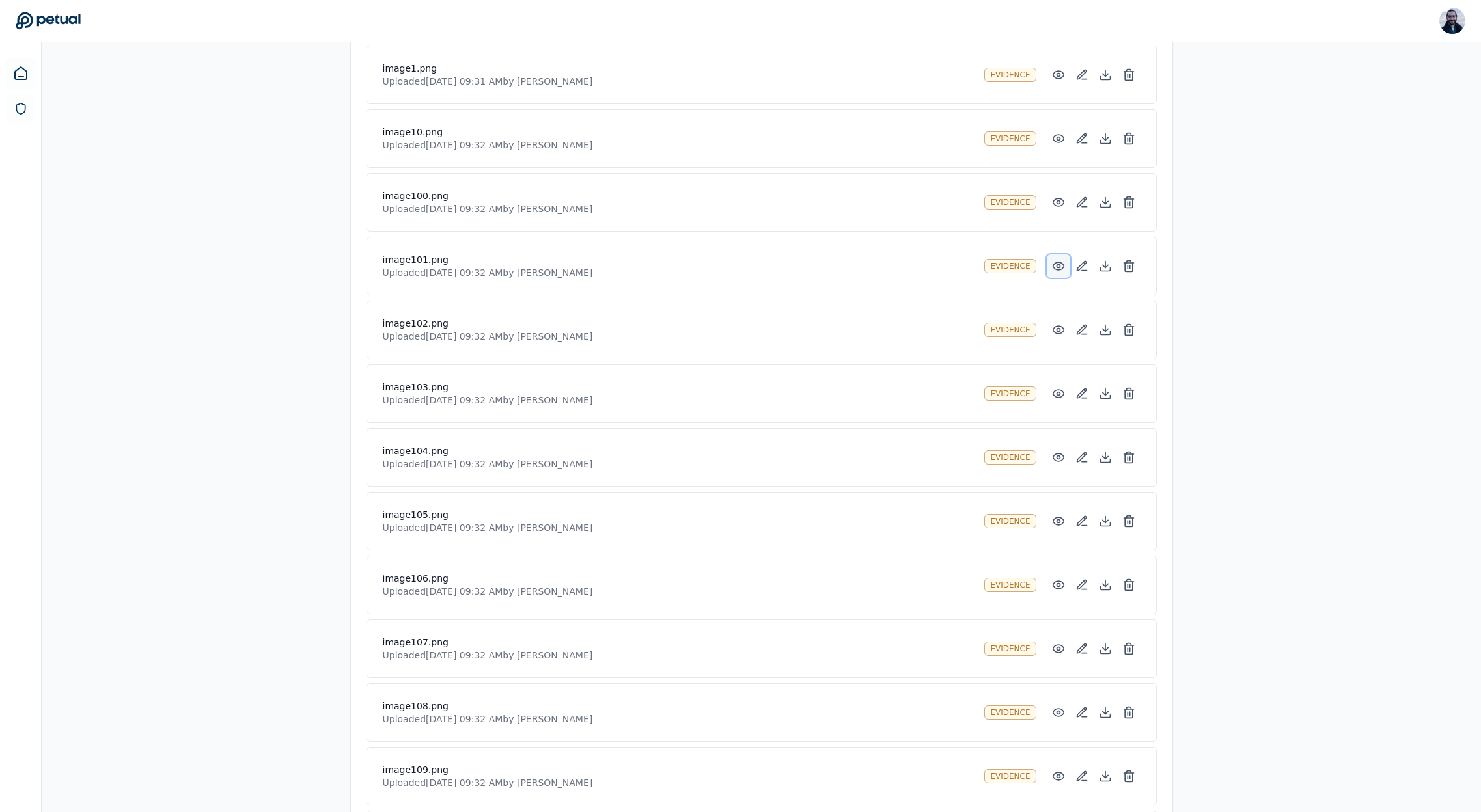
click at [1056, 265] on circle at bounding box center [1058, 266] width 3 height 3
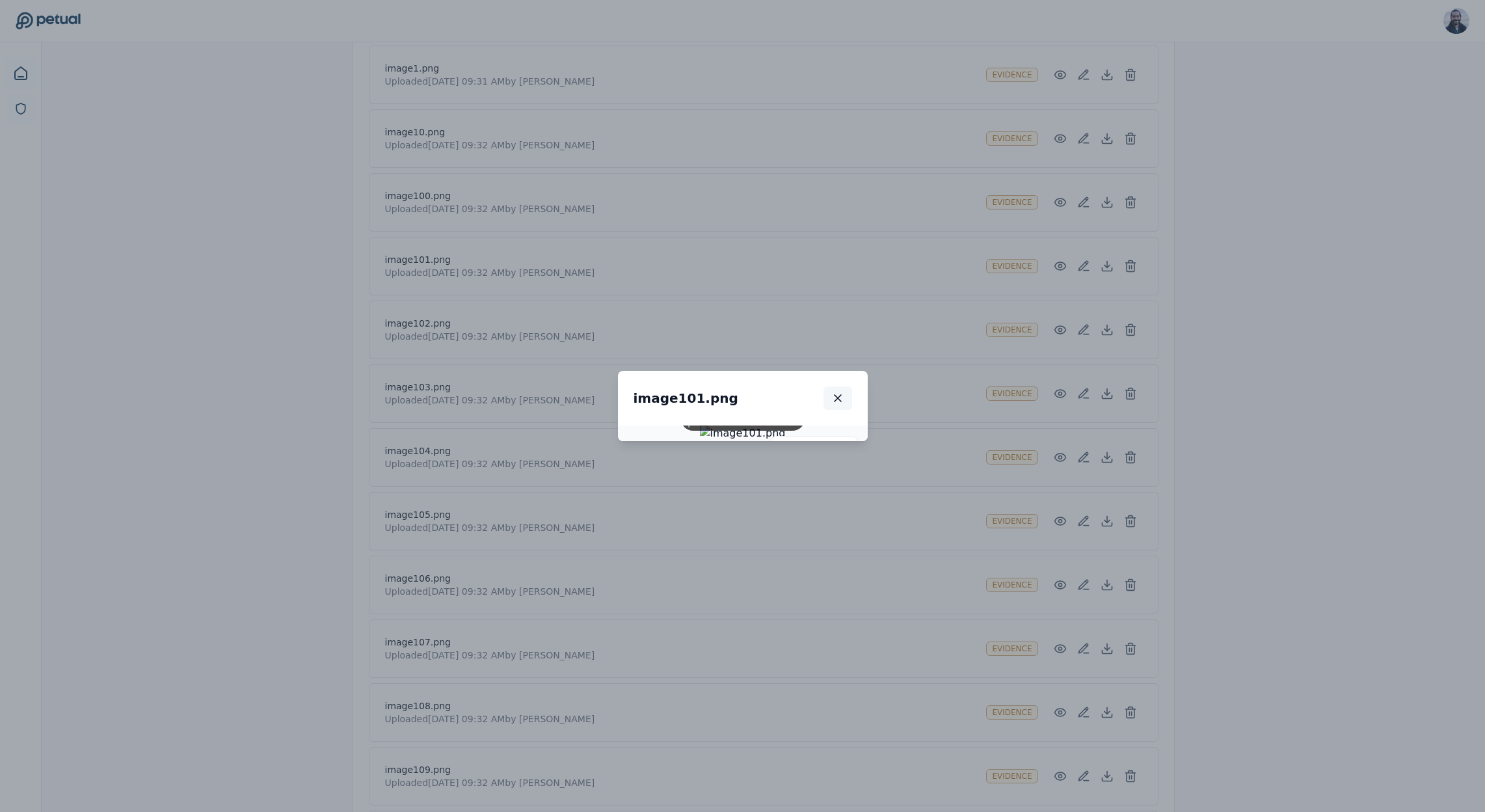
click at [845, 392] on icon "button" at bounding box center [838, 398] width 13 height 13
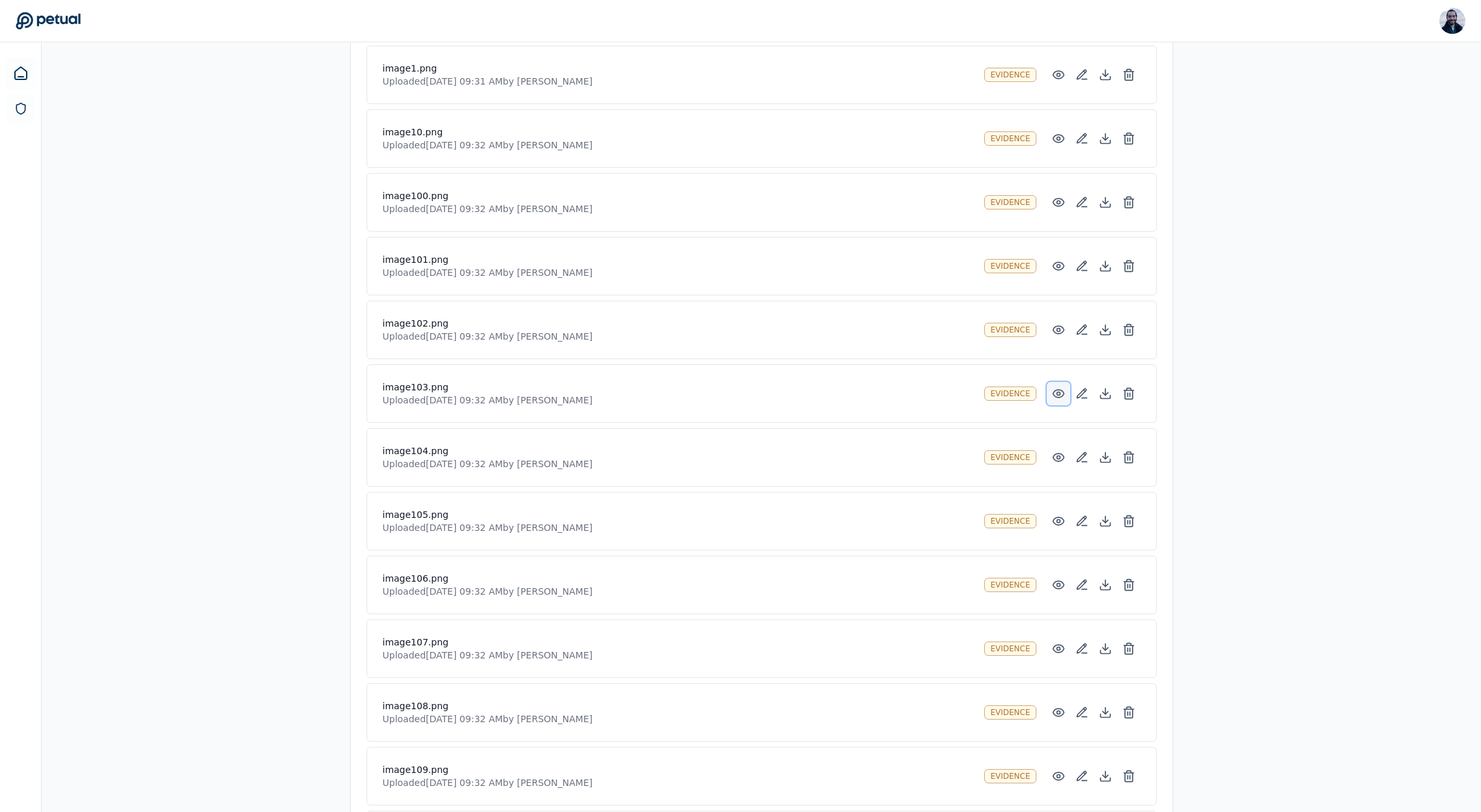
click at [1058, 396] on icon at bounding box center [1058, 393] width 13 height 13
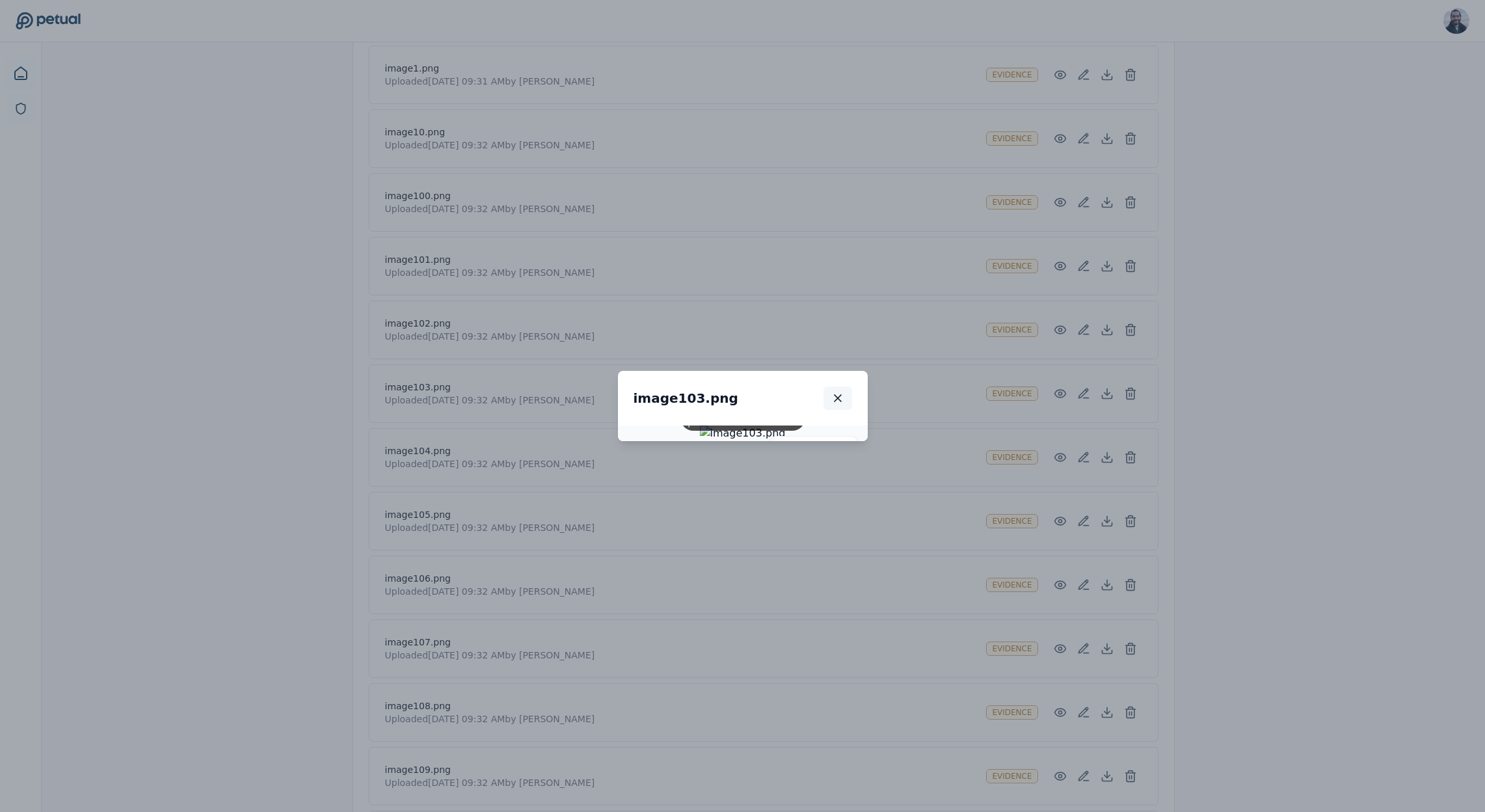
click at [845, 392] on icon "button" at bounding box center [838, 398] width 13 height 13
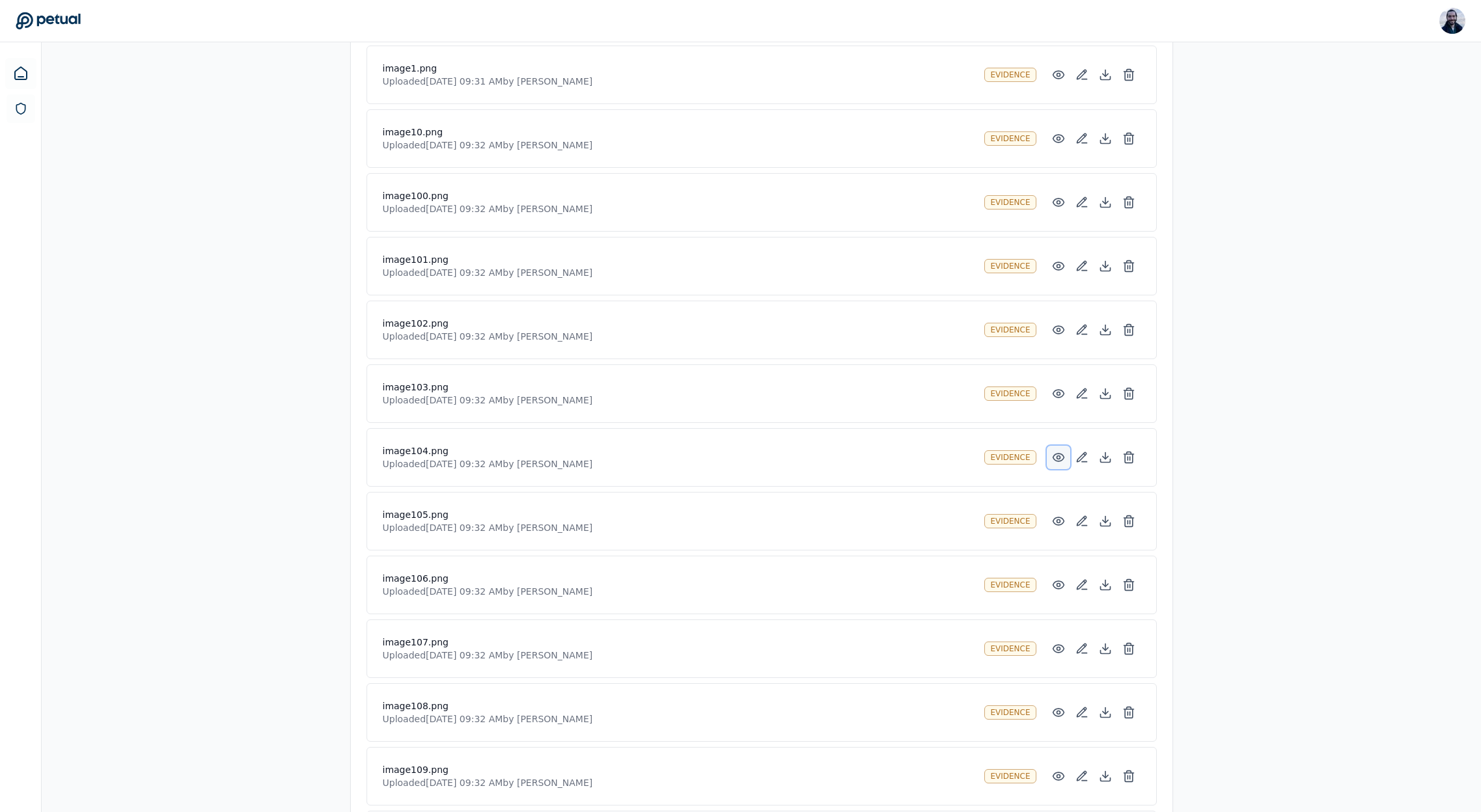
click at [1048, 454] on button at bounding box center [1058, 458] width 24 height 24
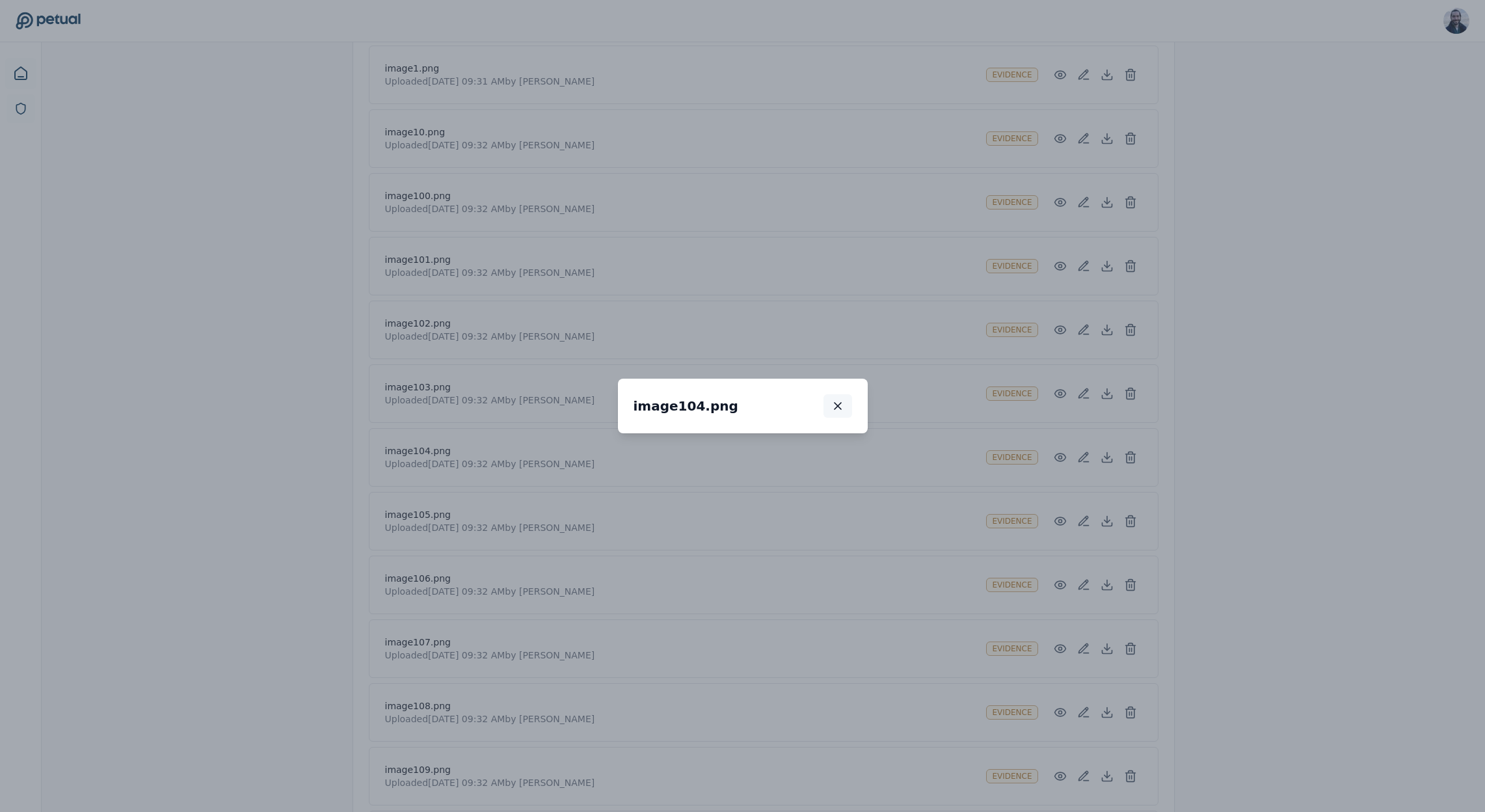
click at [845, 399] on icon "button" at bounding box center [838, 406] width 13 height 13
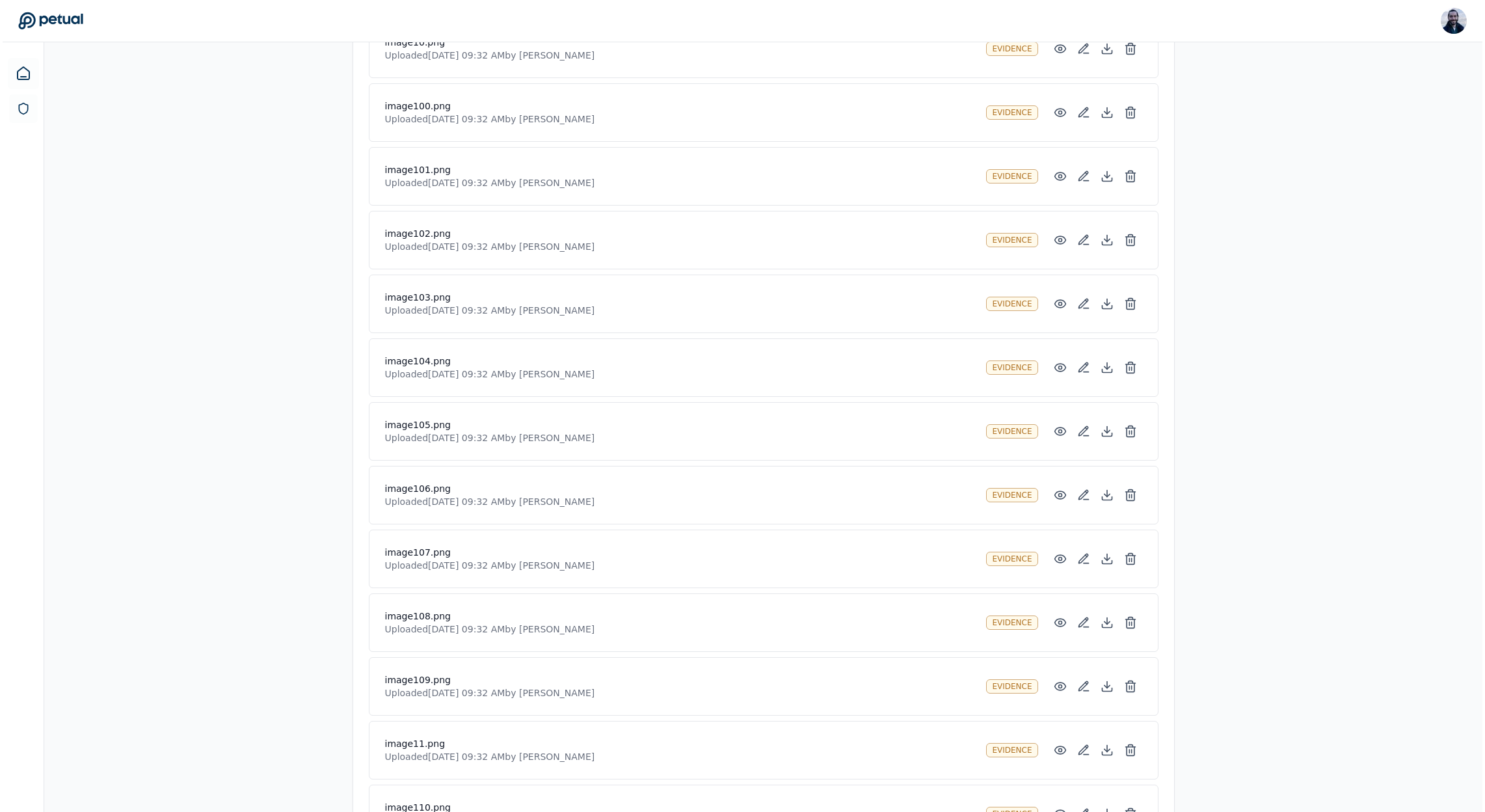
scroll to position [1274, 0]
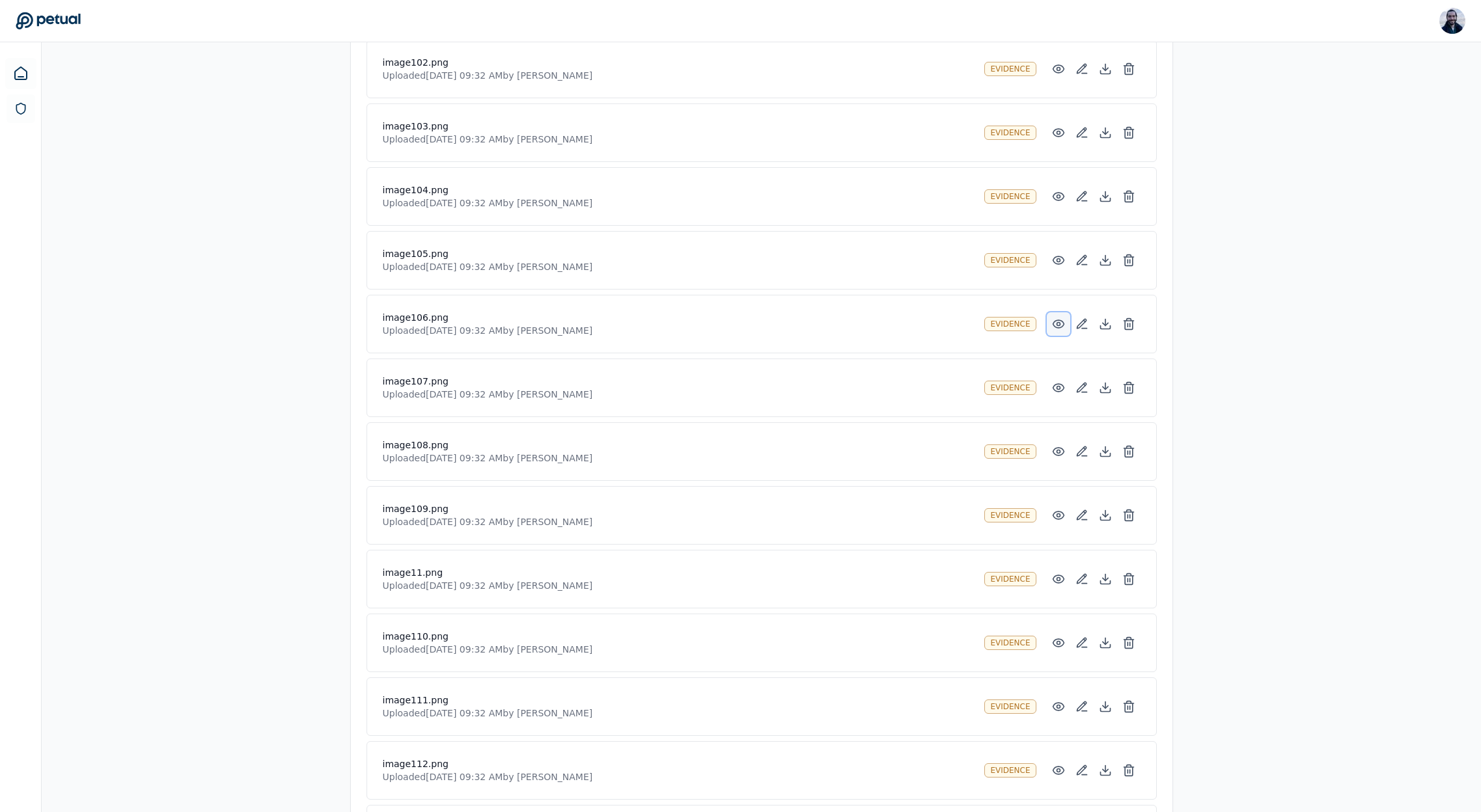
click at [1054, 322] on icon at bounding box center [1058, 324] width 11 height 8
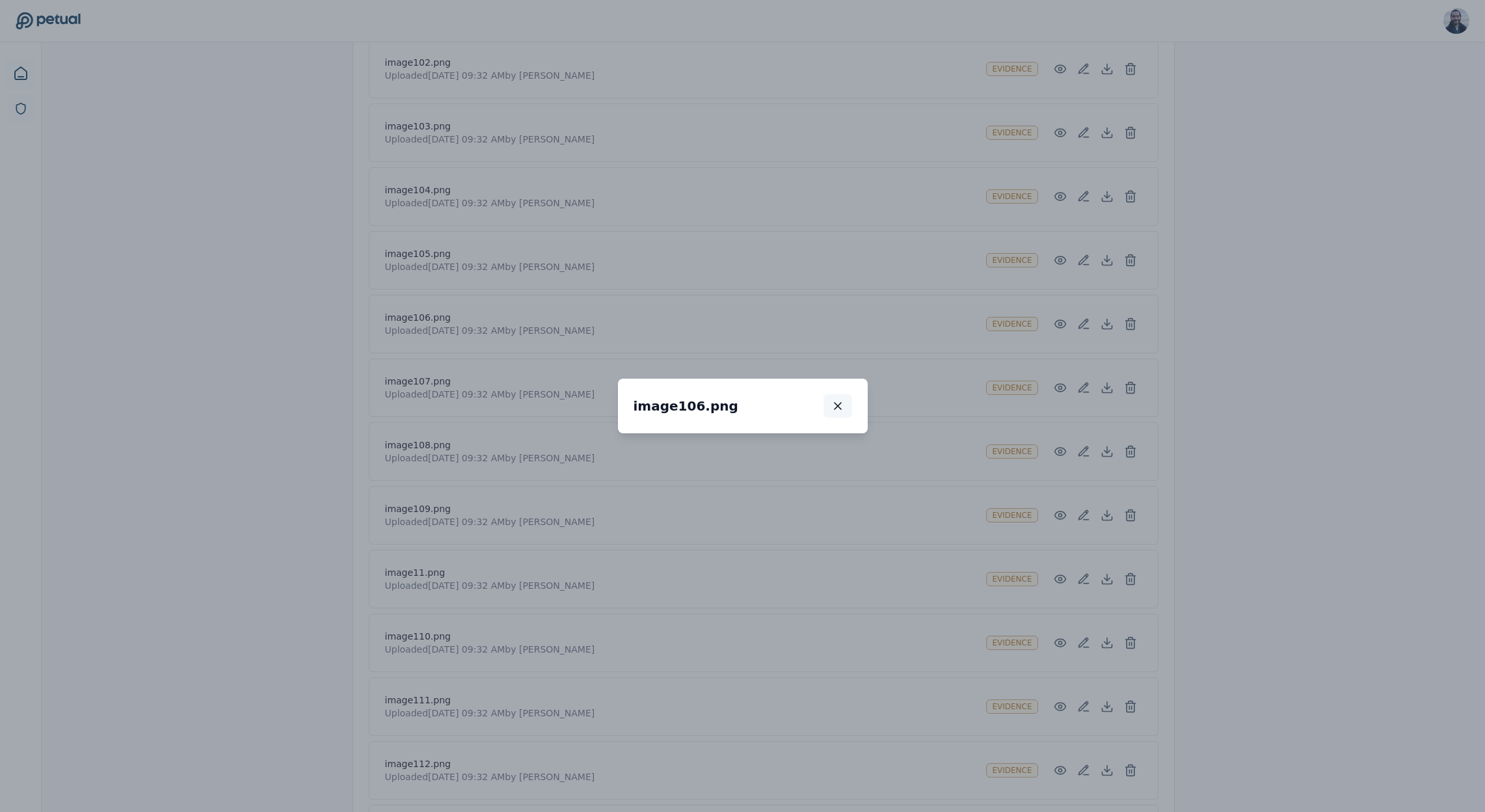
click at [852, 395] on button "button" at bounding box center [838, 406] width 28 height 24
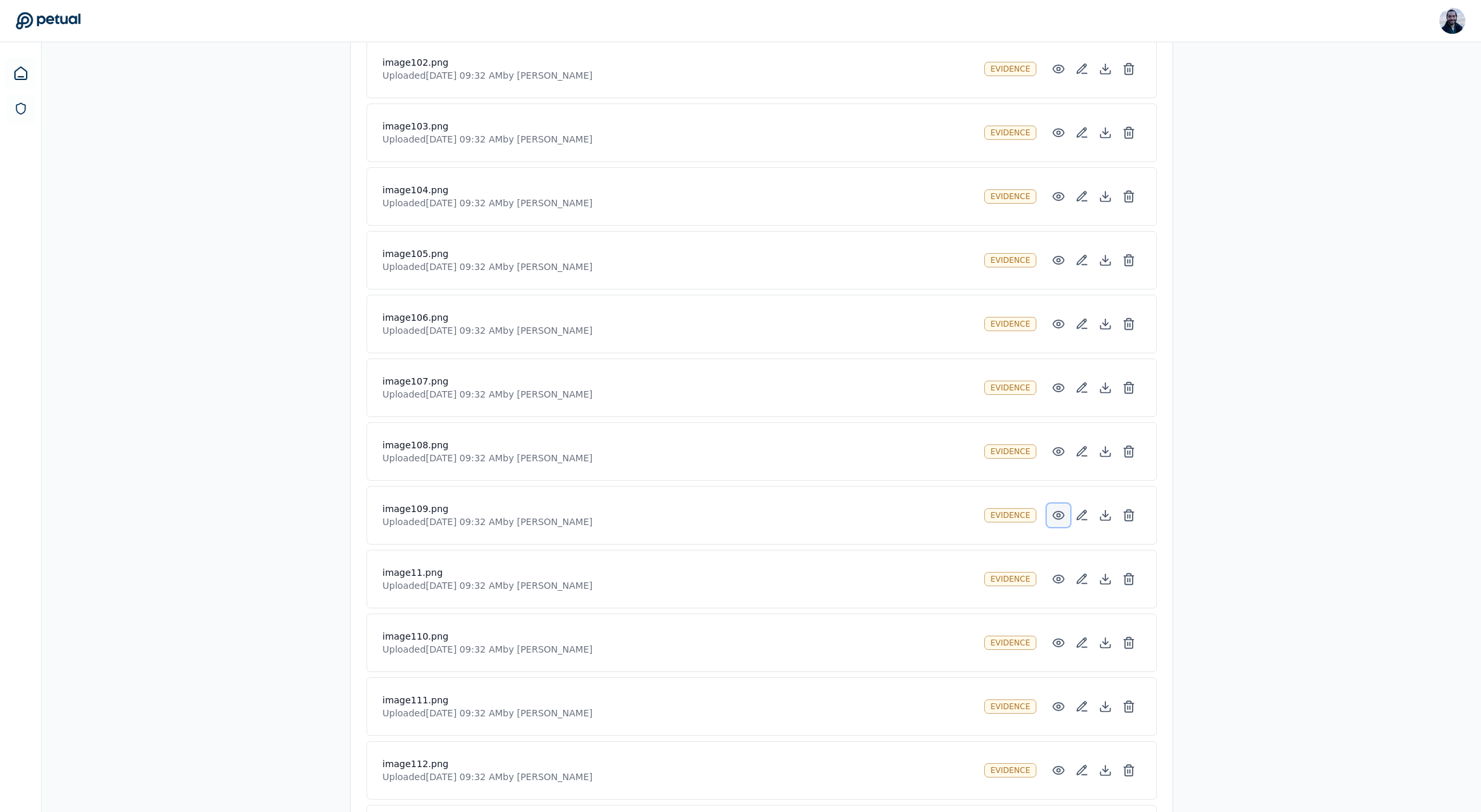
click at [1057, 508] on icon at bounding box center [1058, 515] width 13 height 13
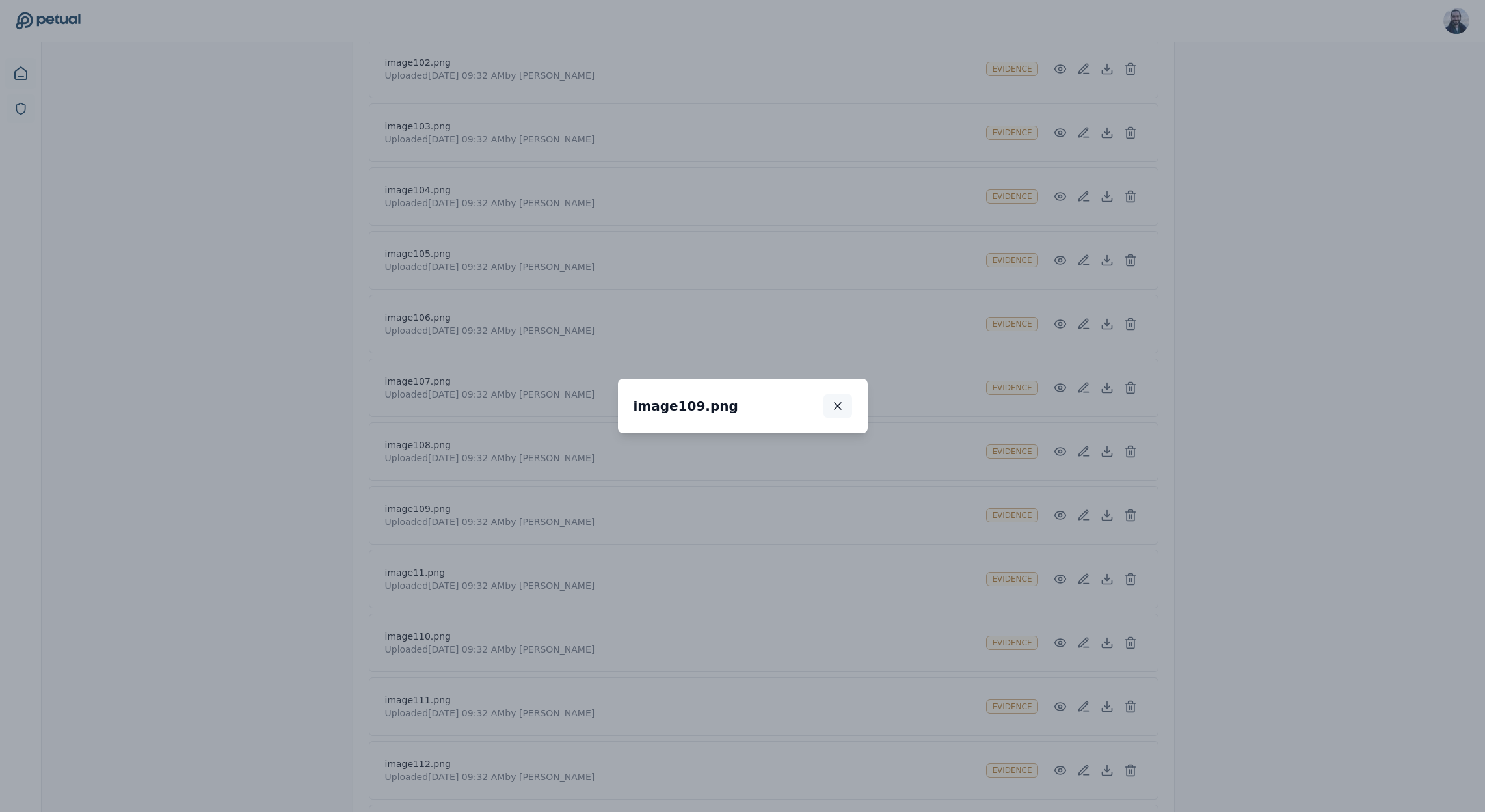
click at [845, 399] on icon "button" at bounding box center [838, 406] width 13 height 13
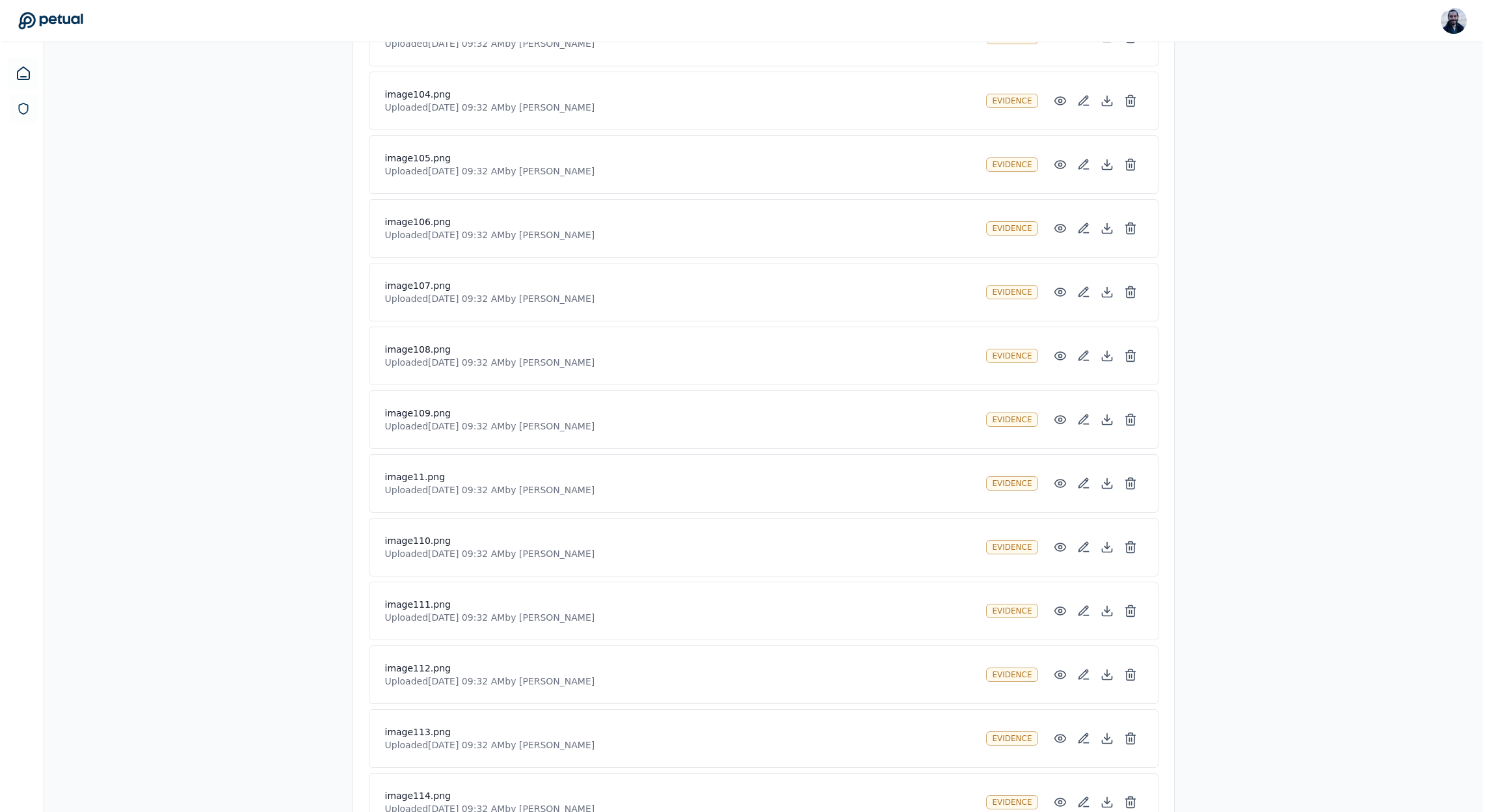
scroll to position [1612, 0]
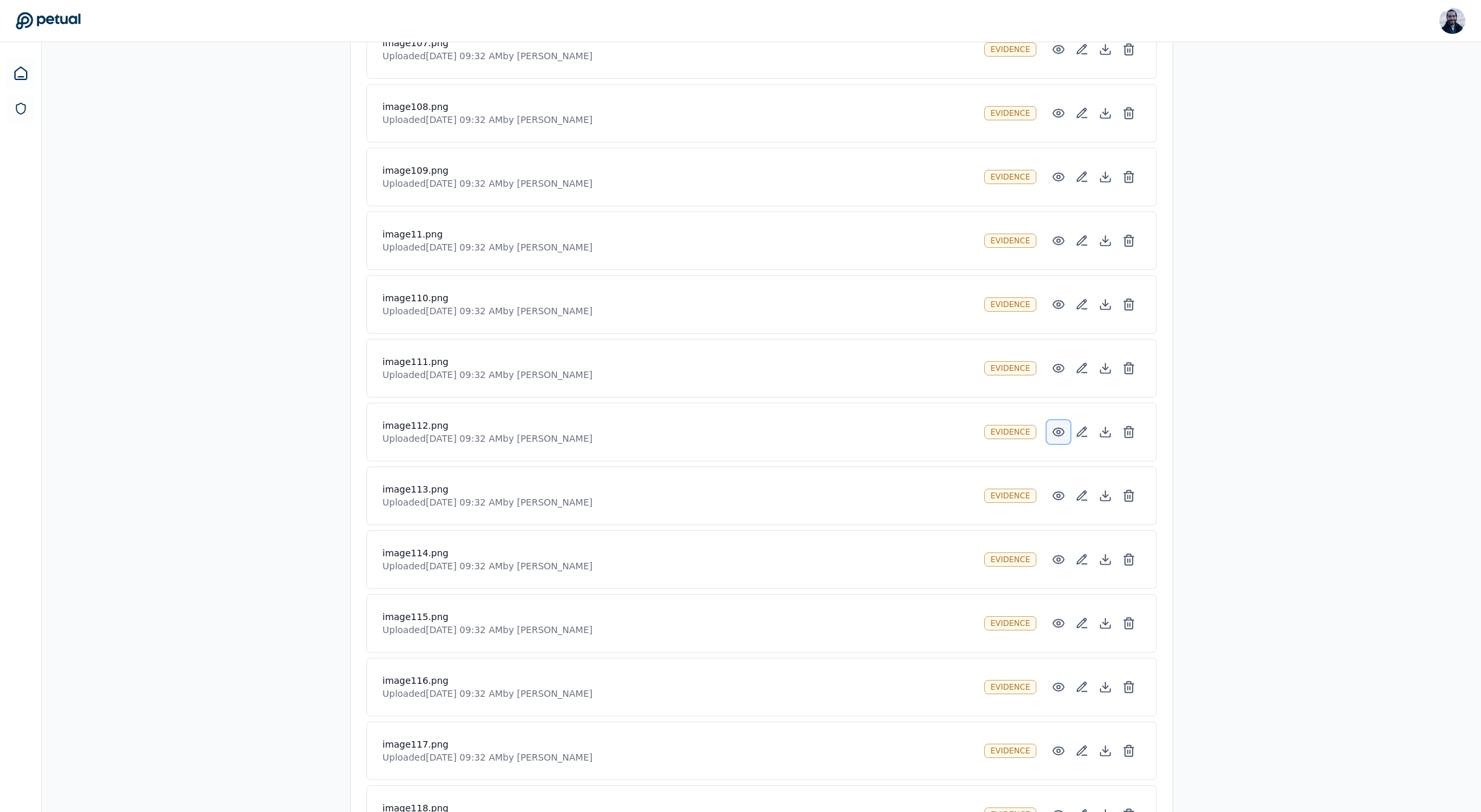
click at [1063, 420] on button at bounding box center [1058, 432] width 24 height 24
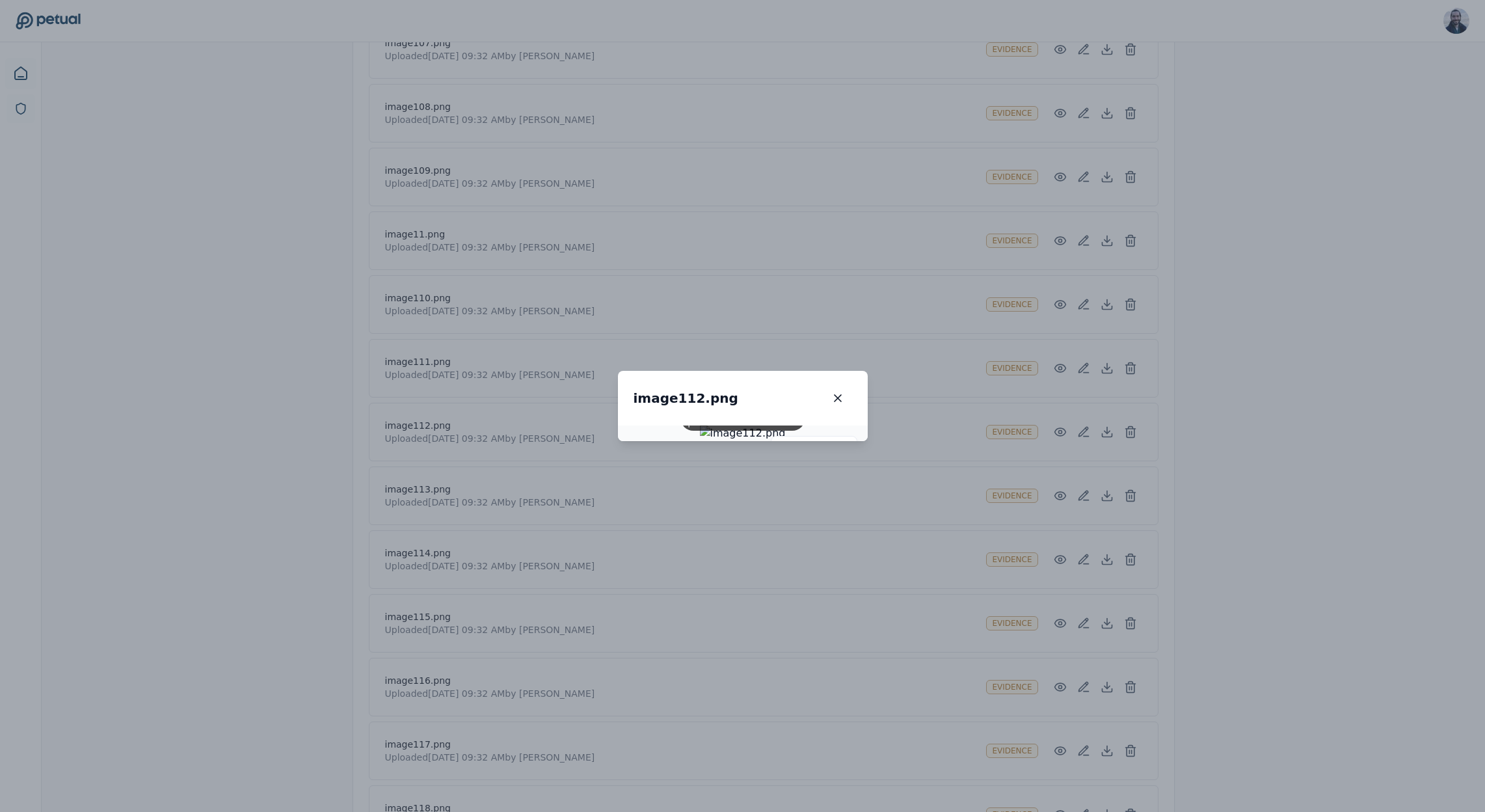
click at [868, 371] on div "image112.png image112.png" at bounding box center [743, 398] width 250 height 55
click at [852, 386] on button "button" at bounding box center [838, 398] width 28 height 24
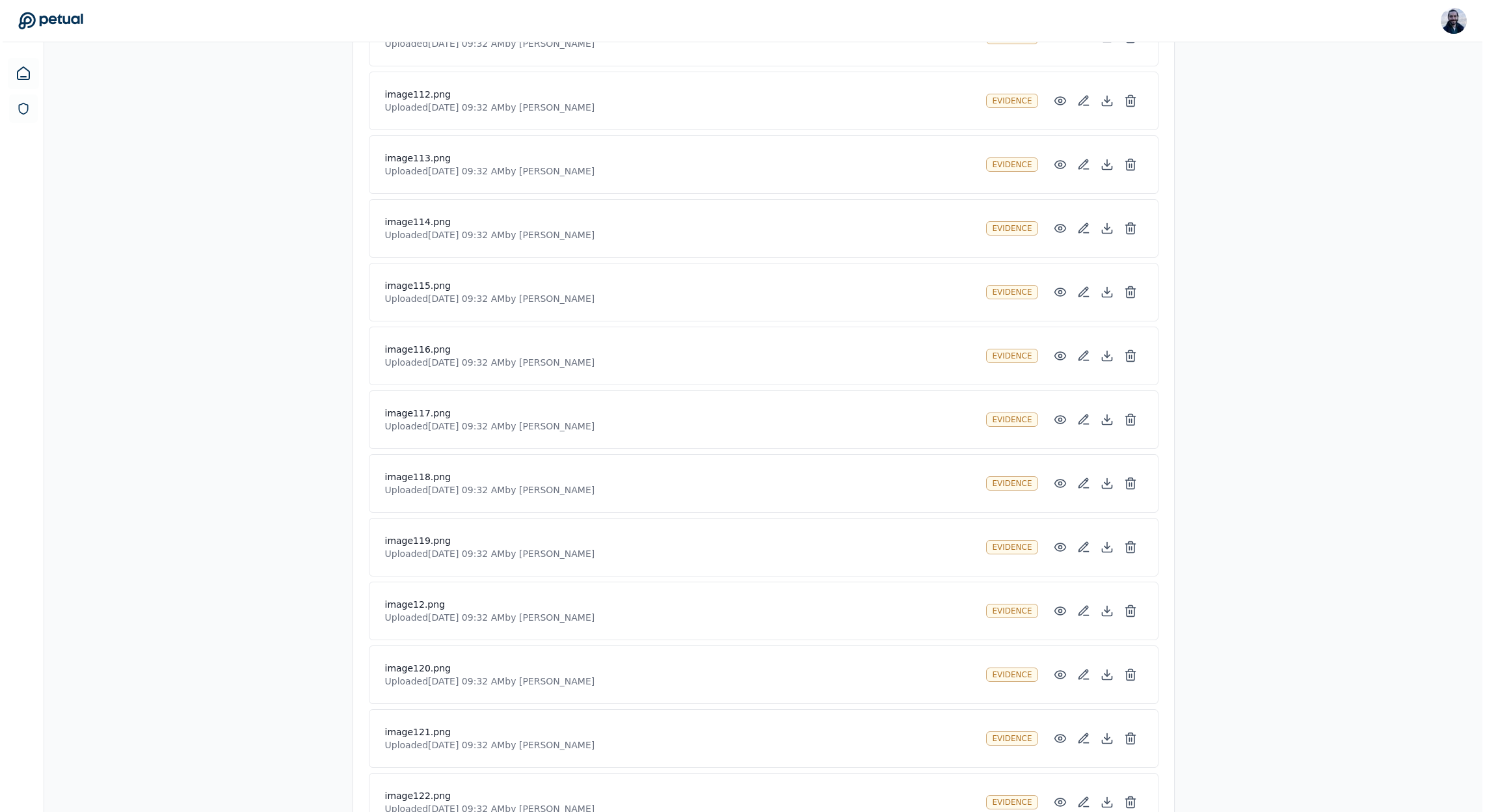
scroll to position [1947, 0]
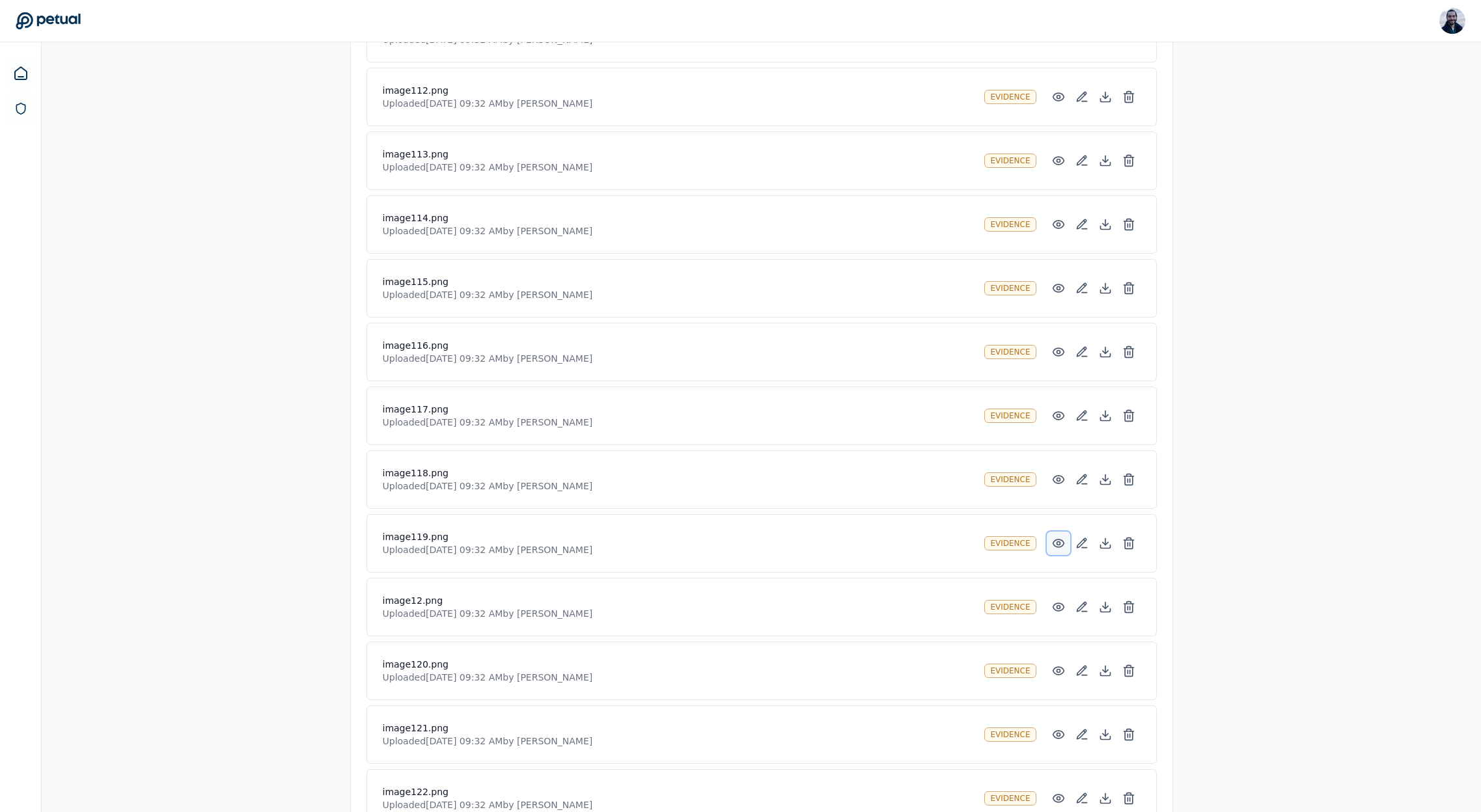
click at [1058, 549] on icon at bounding box center [1058, 543] width 13 height 13
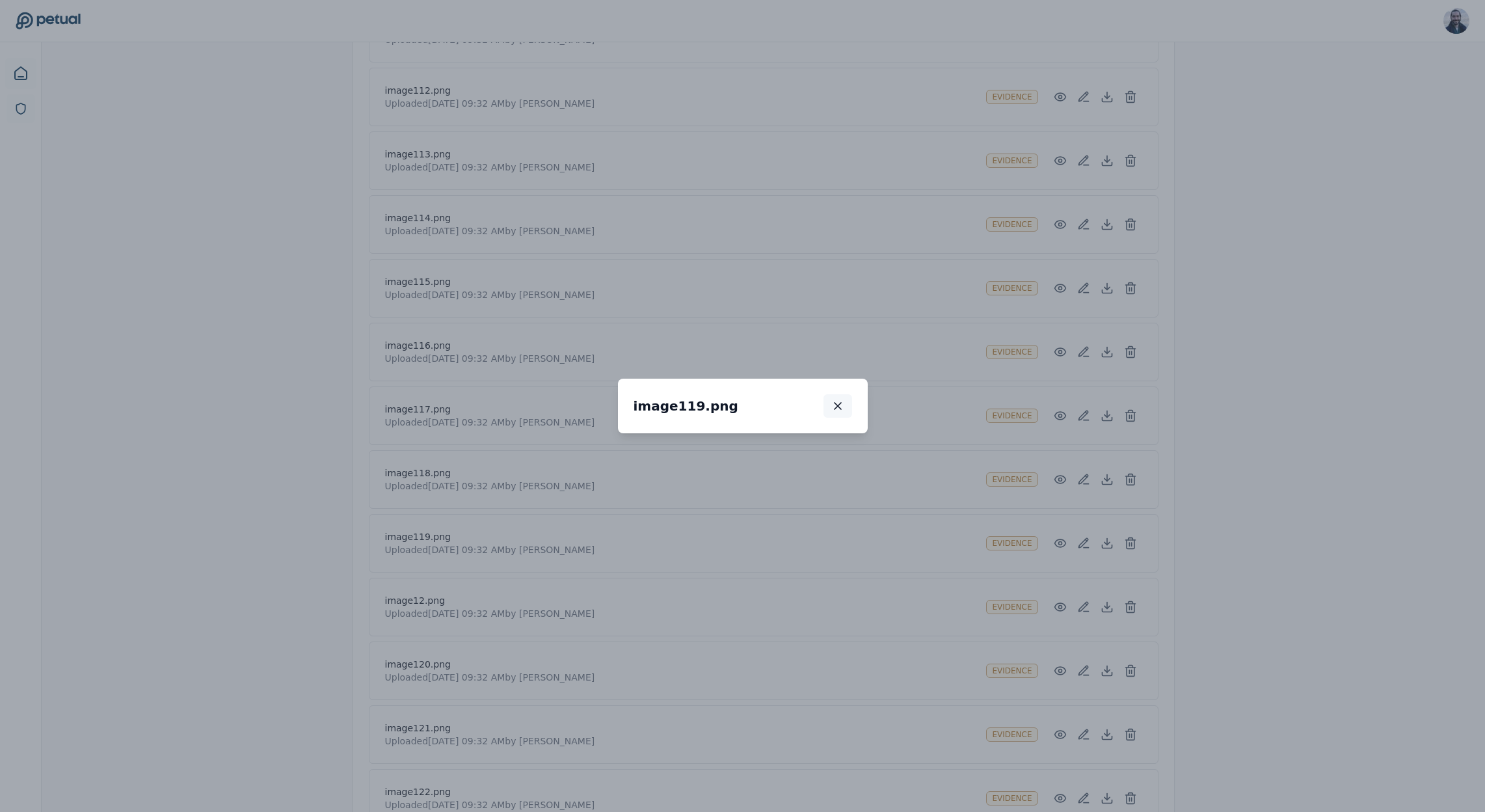
click at [852, 395] on button "button" at bounding box center [838, 406] width 28 height 24
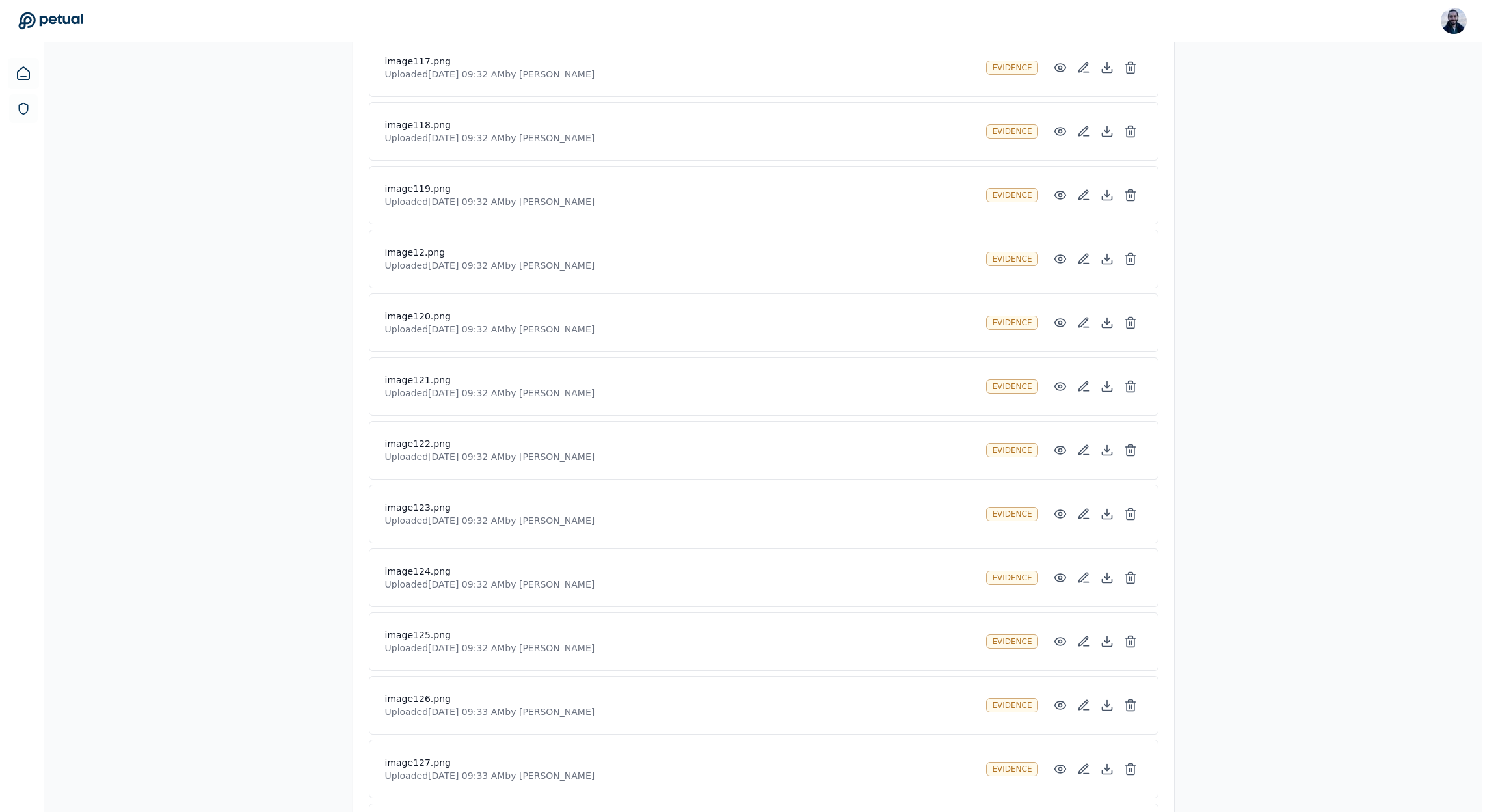
scroll to position [2297, 0]
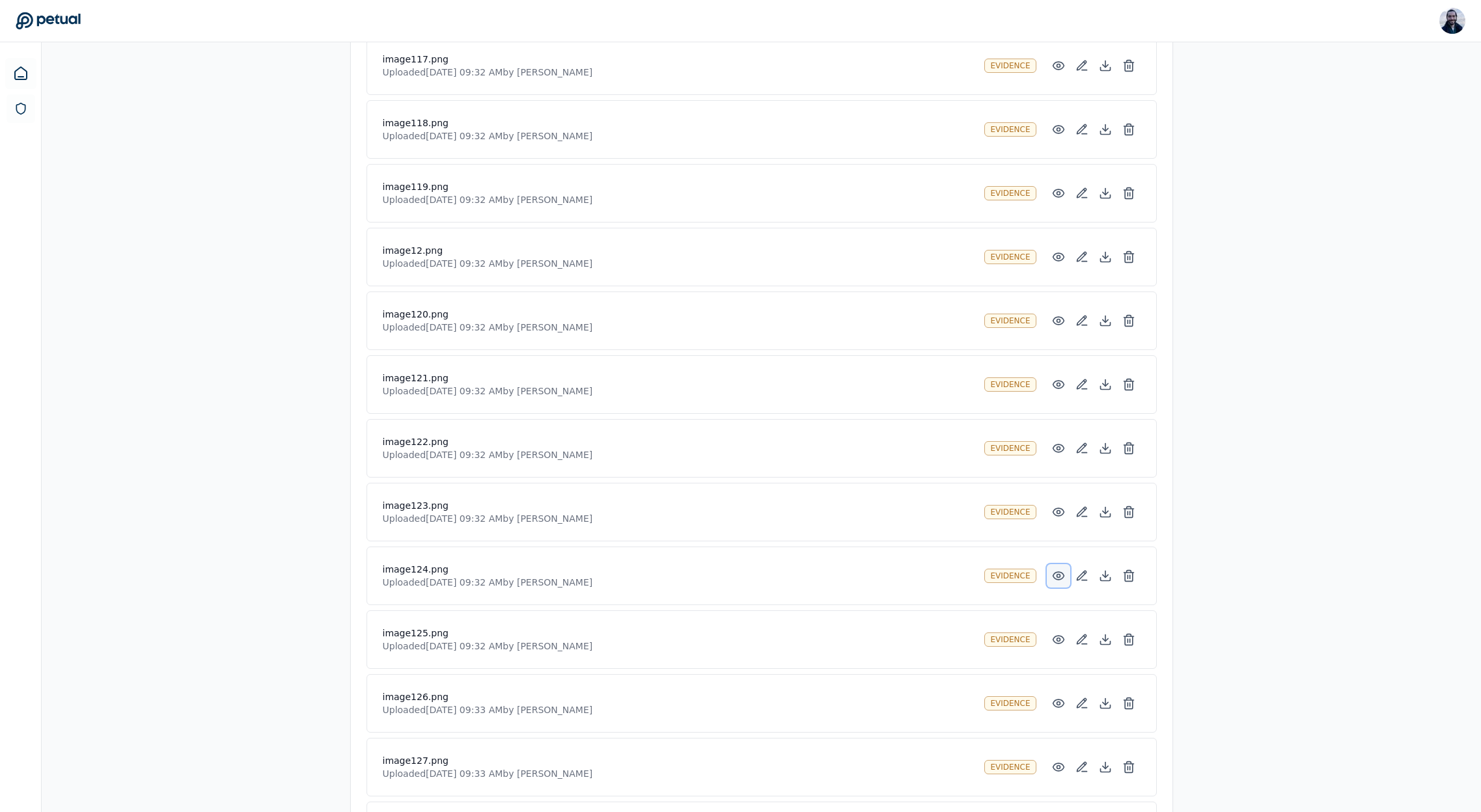
click at [1052, 577] on icon at bounding box center [1058, 576] width 13 height 13
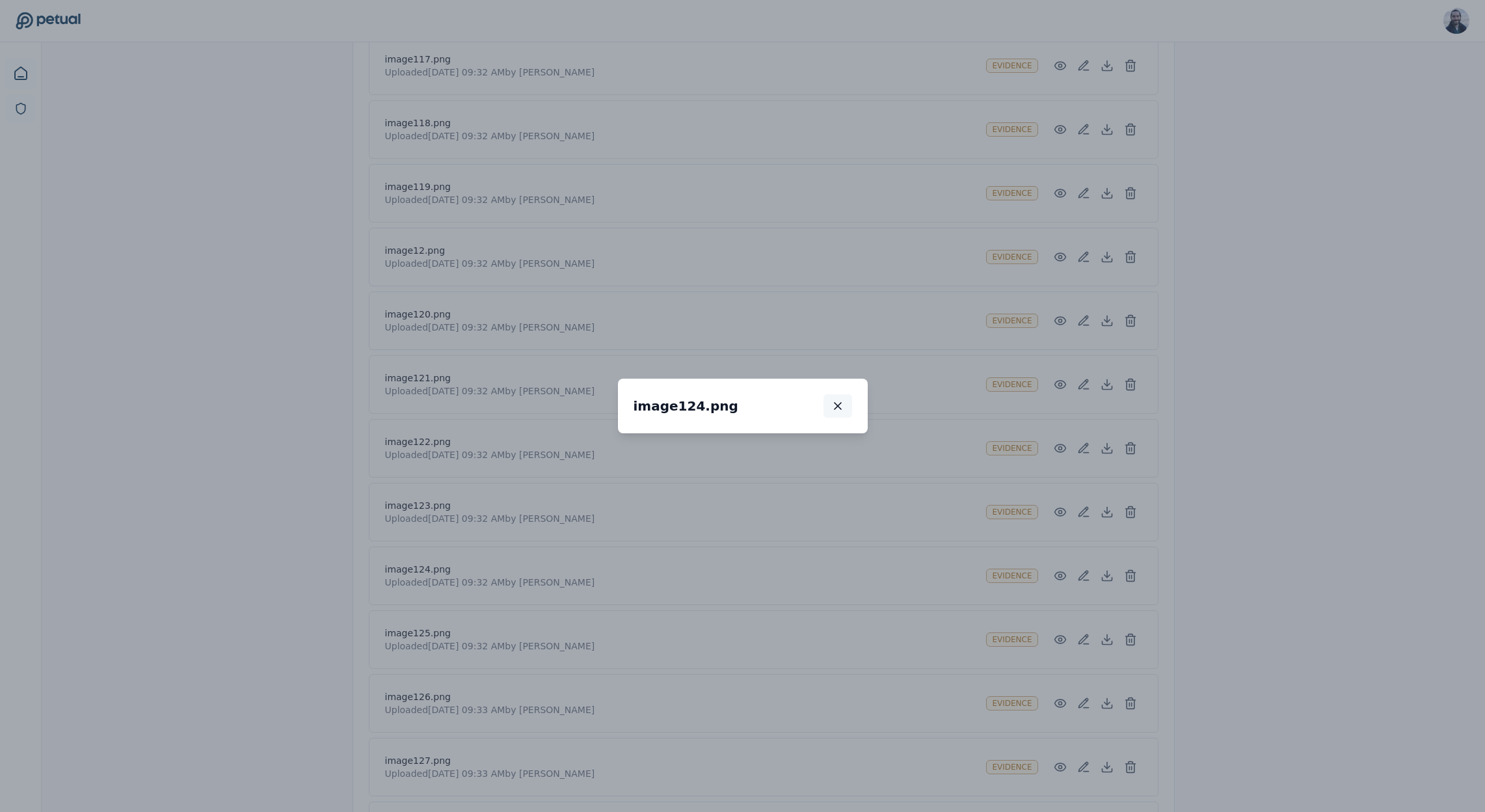
click at [852, 395] on button "button" at bounding box center [838, 406] width 28 height 24
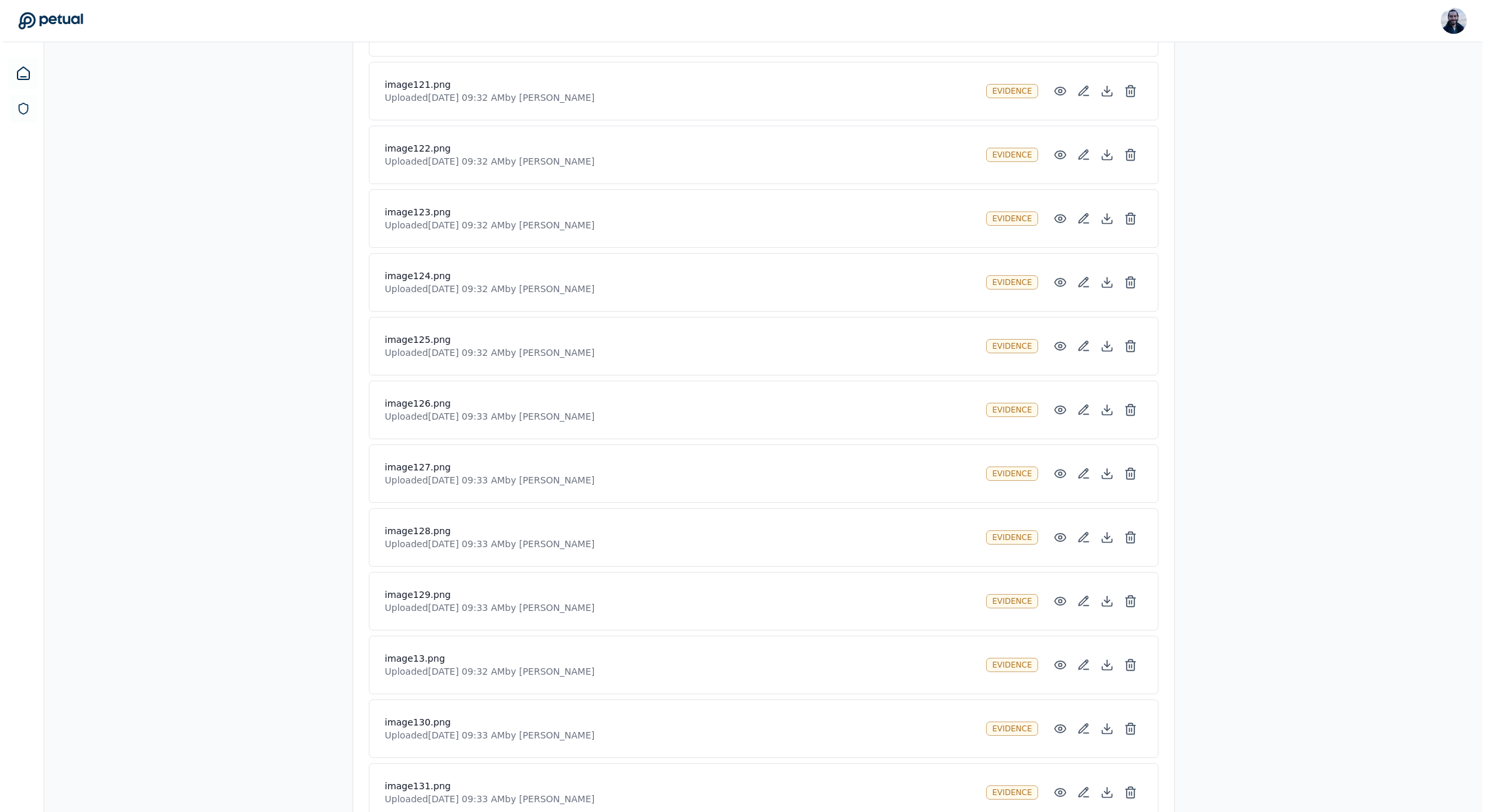
scroll to position [3197, 0]
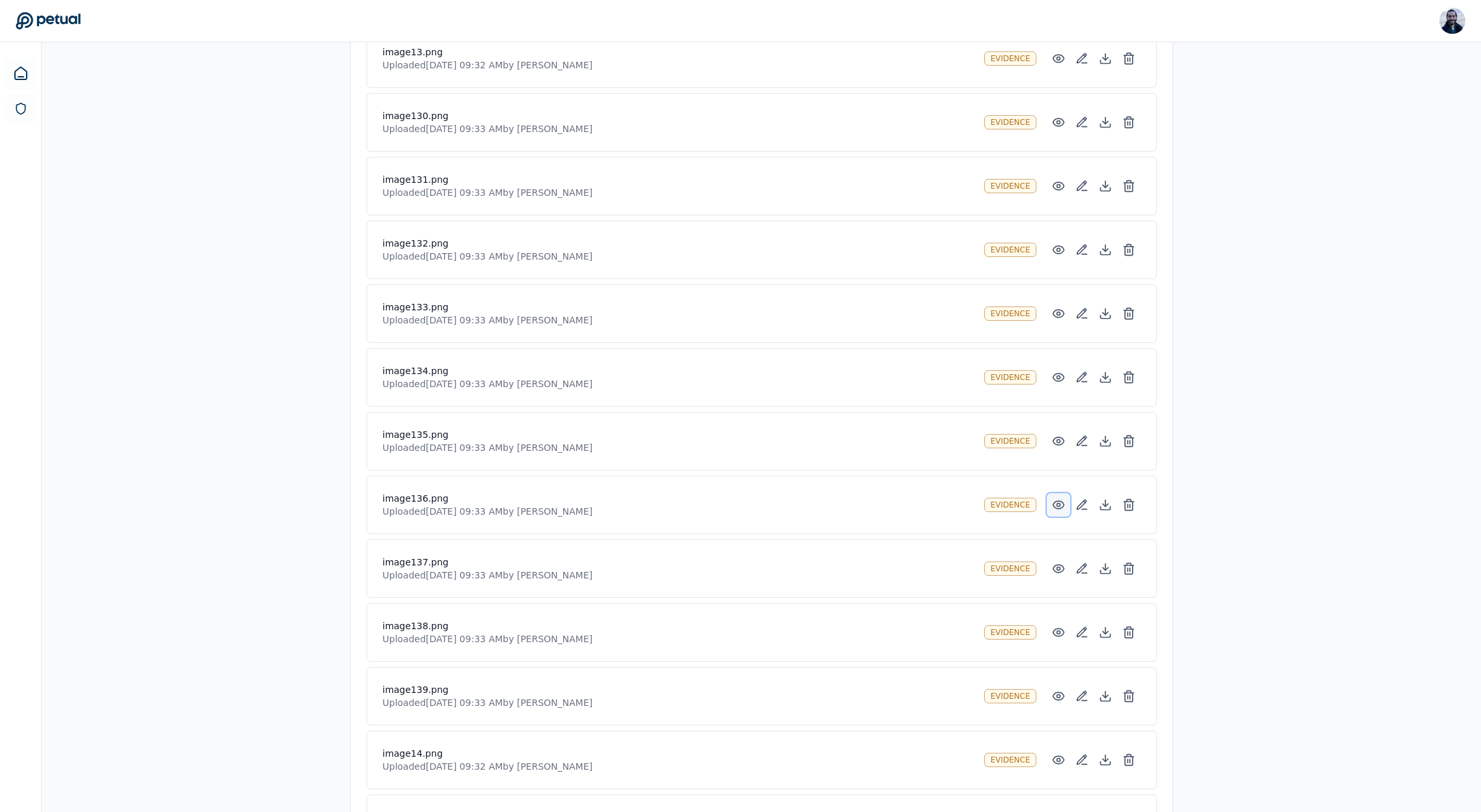
click at [1055, 504] on icon at bounding box center [1058, 504] width 13 height 13
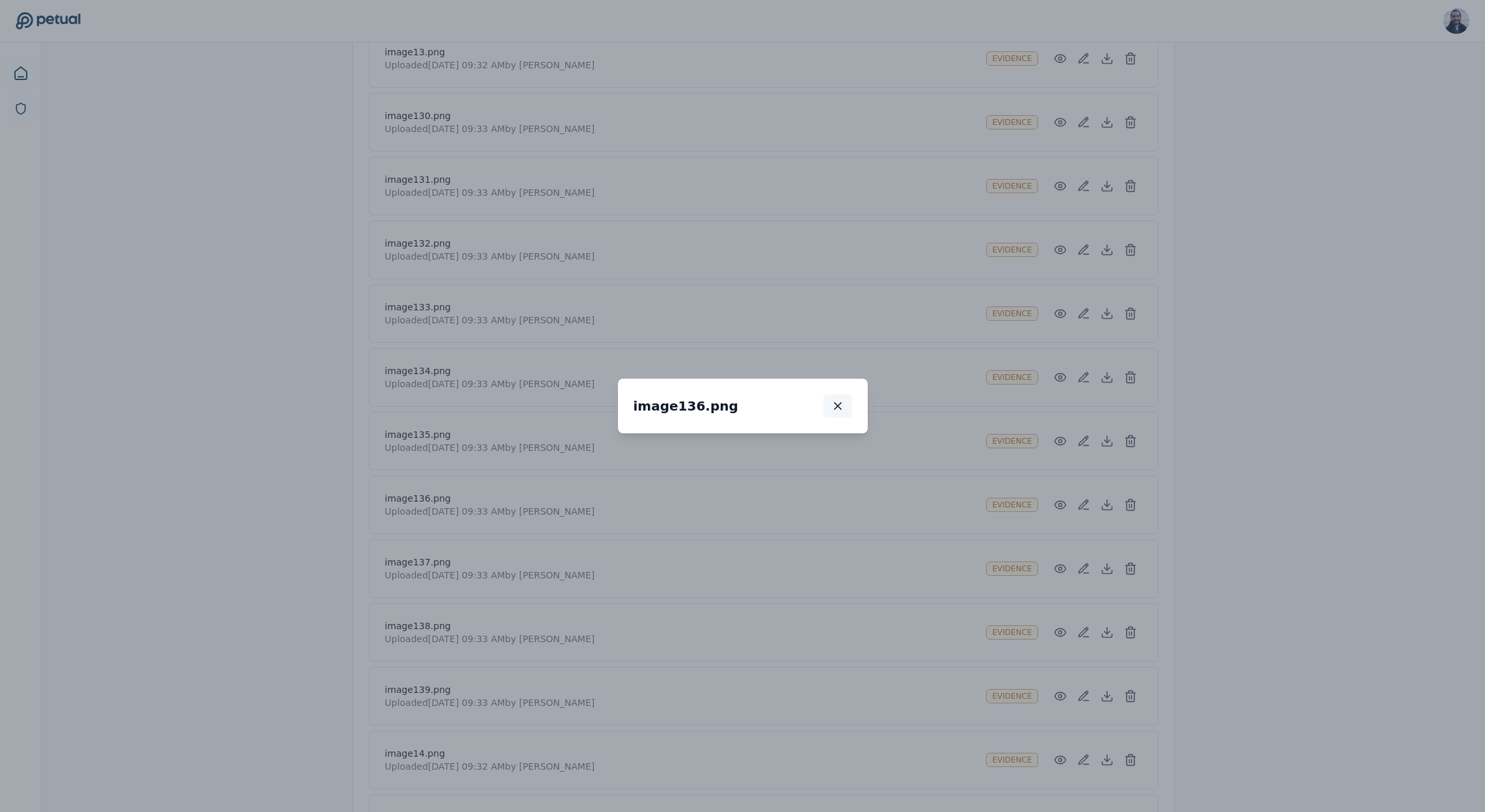
click at [845, 399] on icon "button" at bounding box center [838, 406] width 13 height 13
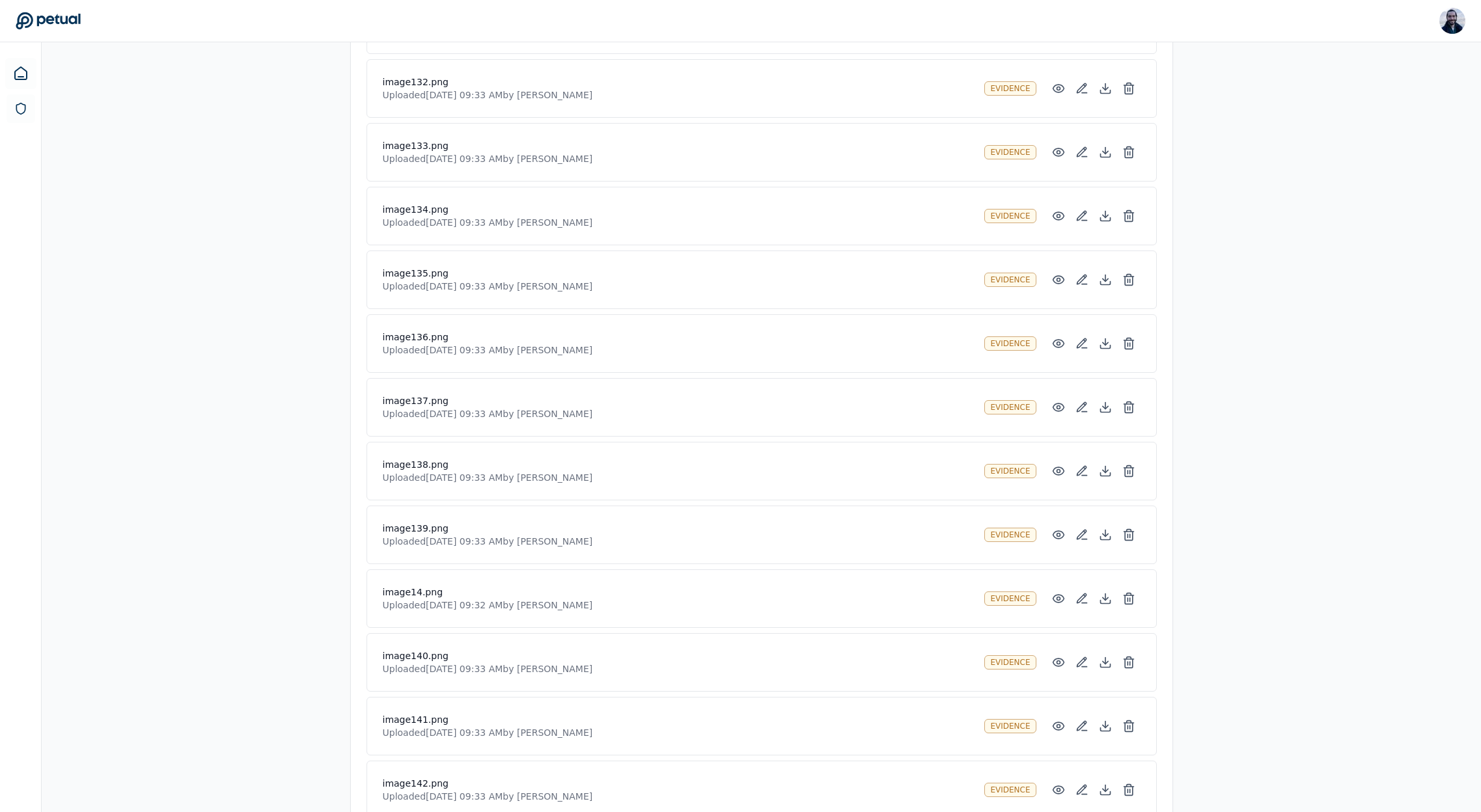
scroll to position [3383, 0]
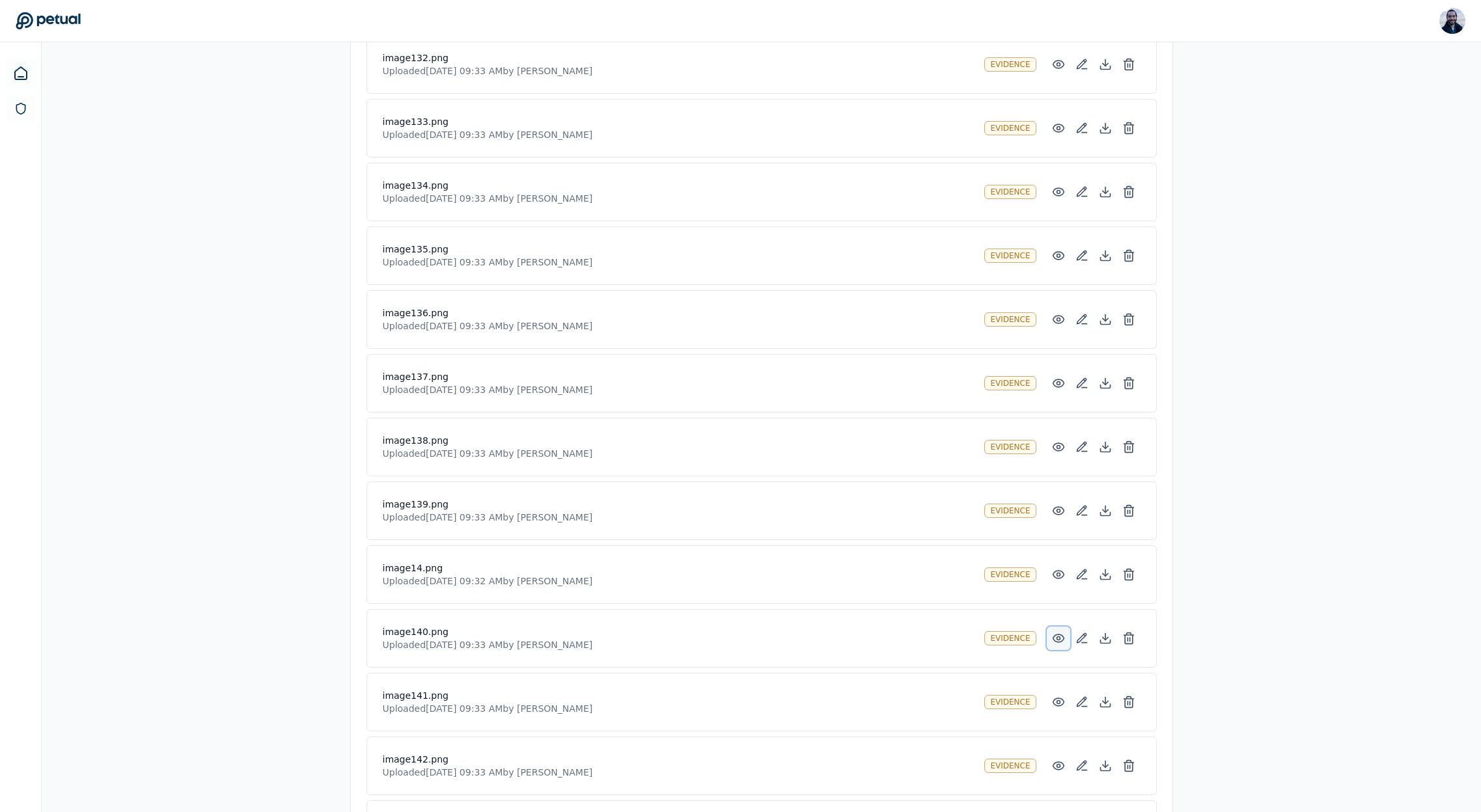
click at [1054, 641] on icon at bounding box center [1058, 638] width 11 height 8
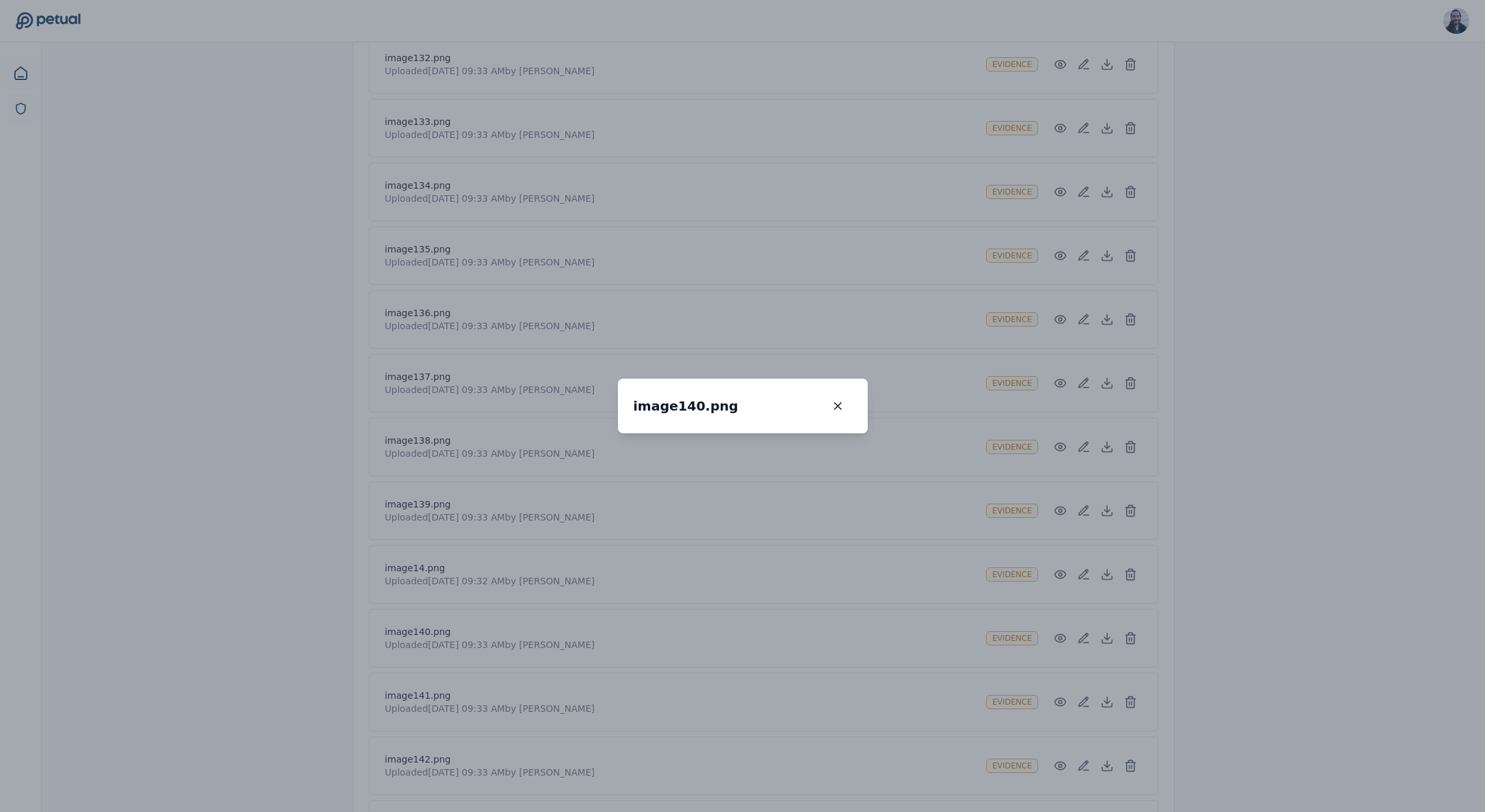
click at [852, 395] on button "button" at bounding box center [838, 406] width 28 height 24
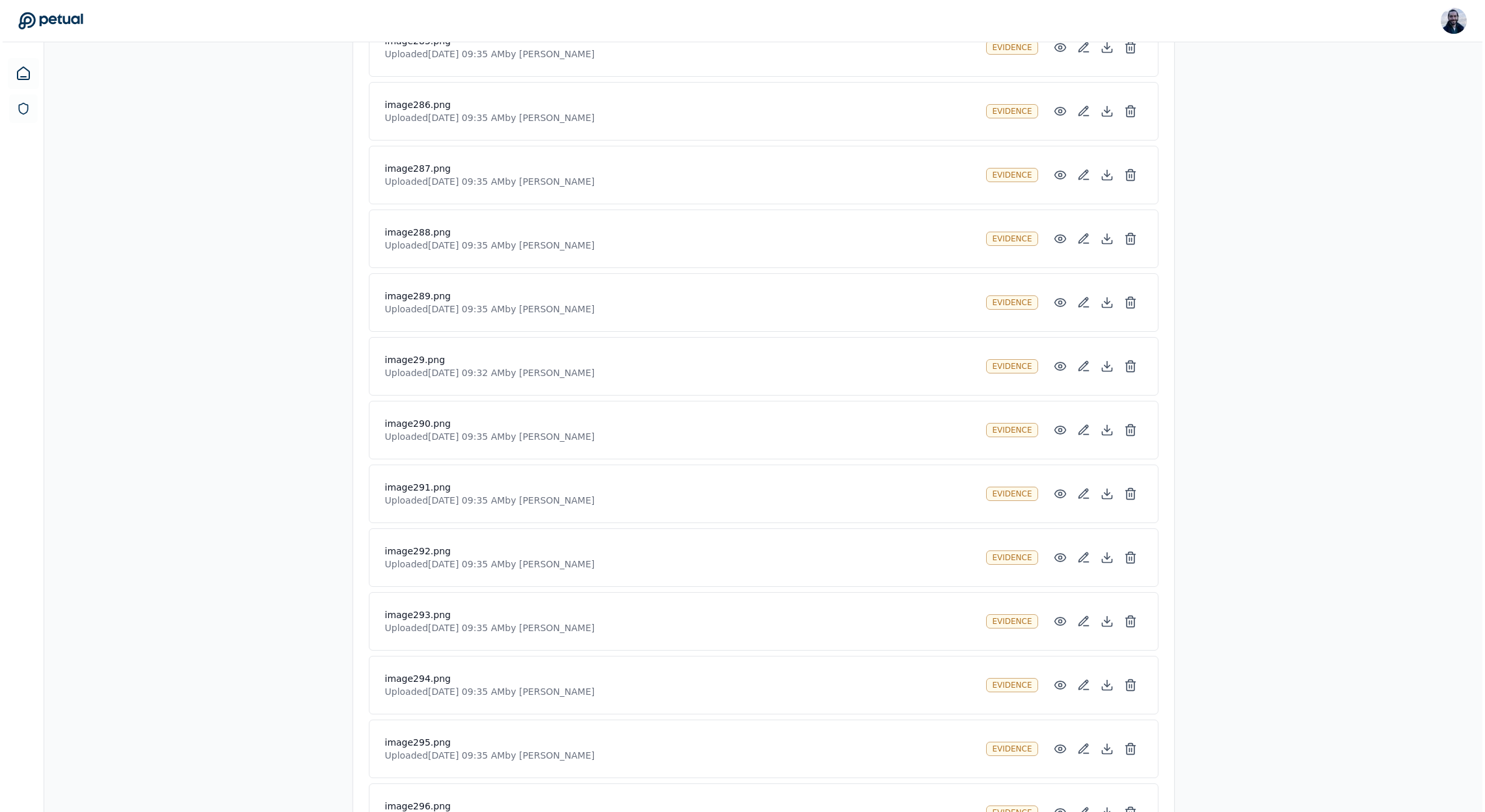
scroll to position [14155, 0]
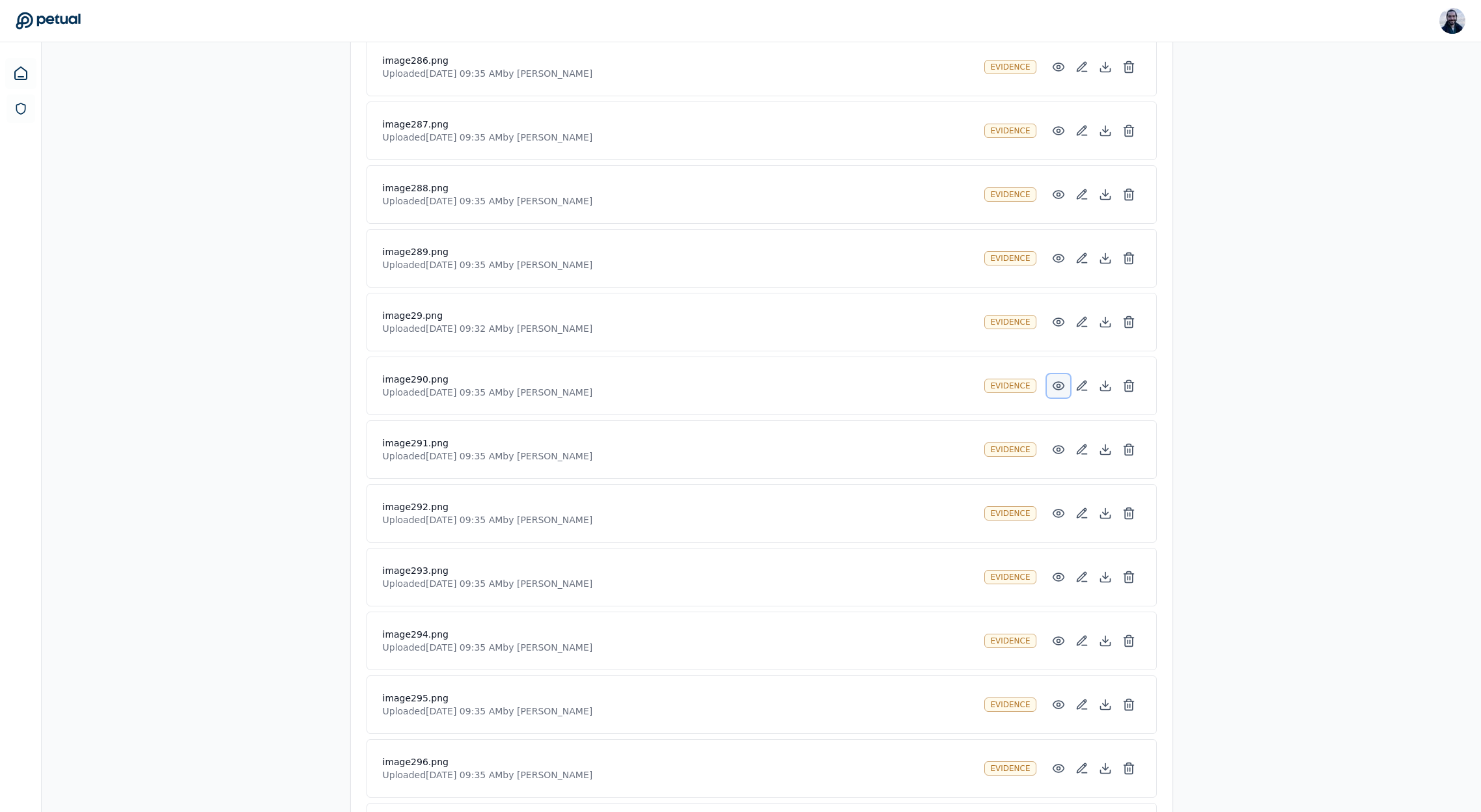
click at [1056, 386] on circle at bounding box center [1058, 386] width 3 height 3
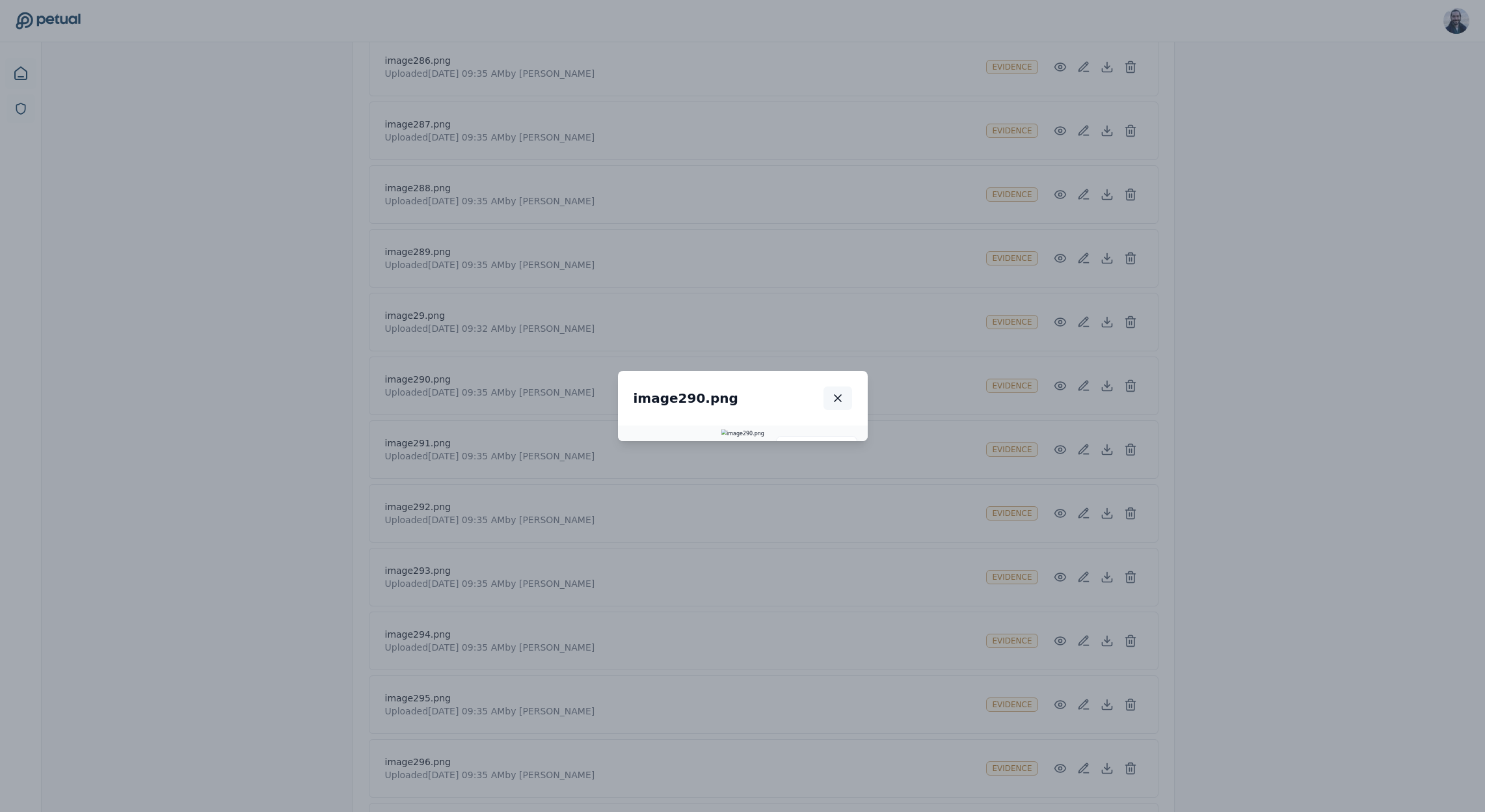
click at [845, 392] on icon "button" at bounding box center [838, 398] width 13 height 13
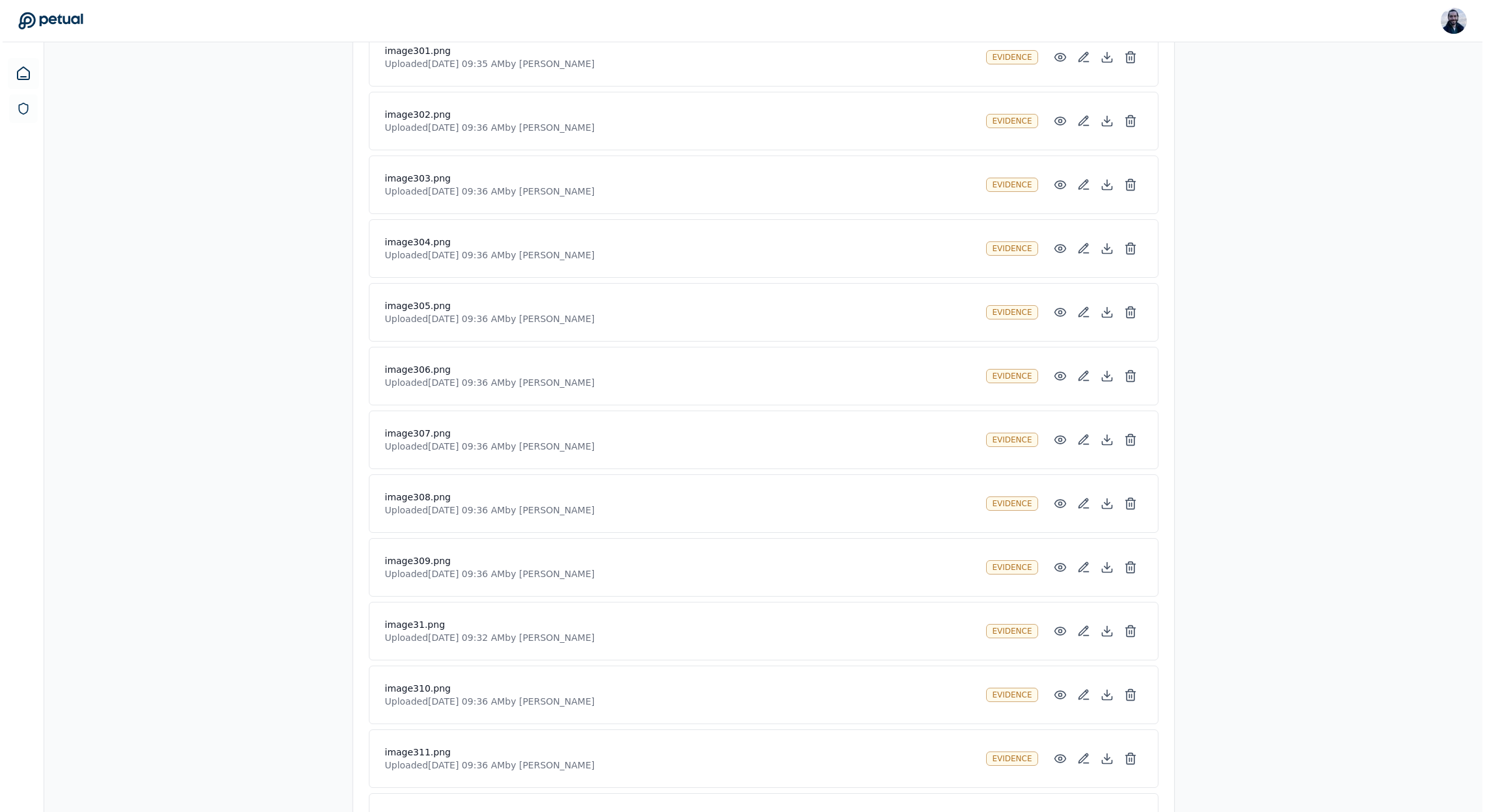
scroll to position [15315, 0]
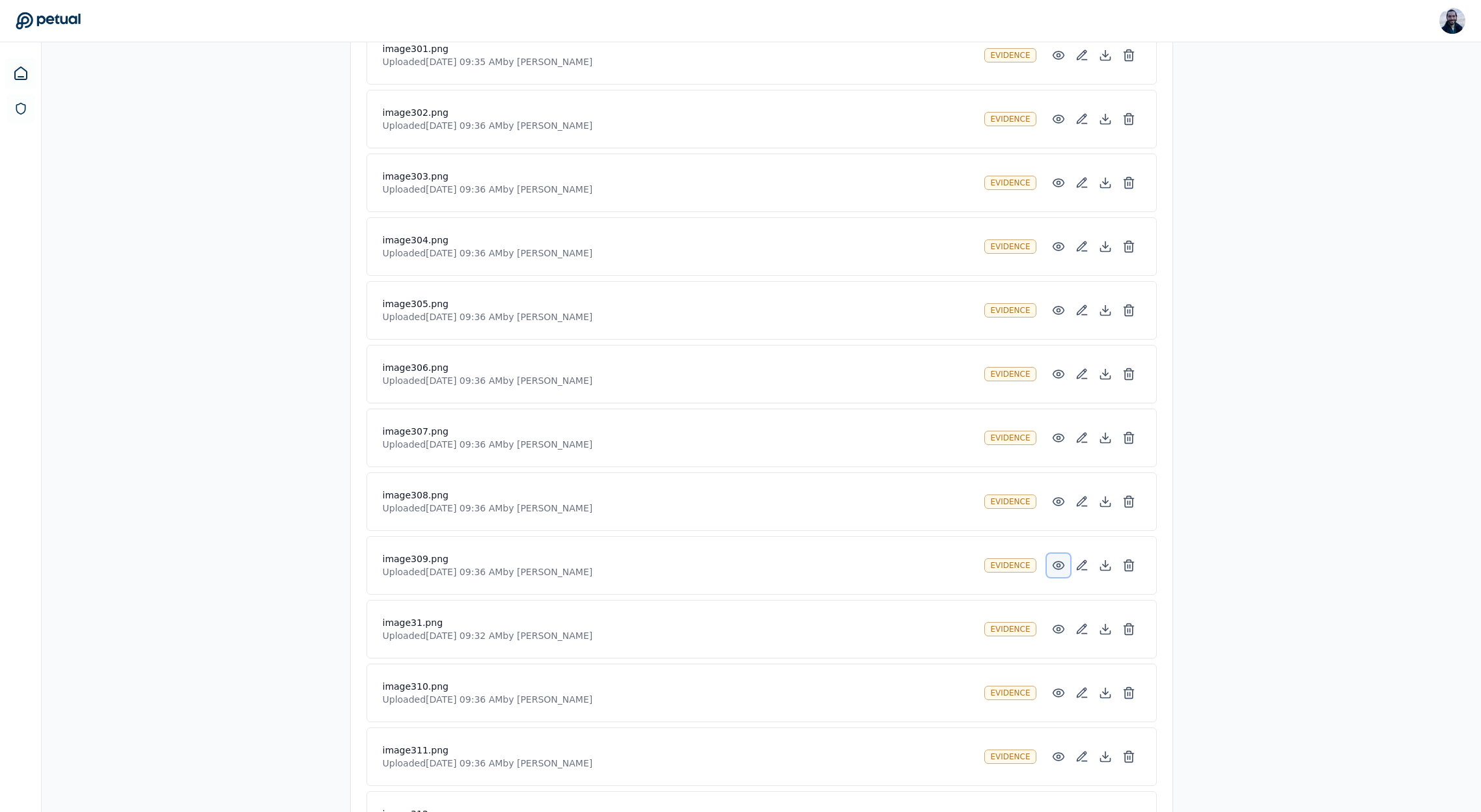
click at [1060, 570] on icon at bounding box center [1058, 565] width 13 height 13
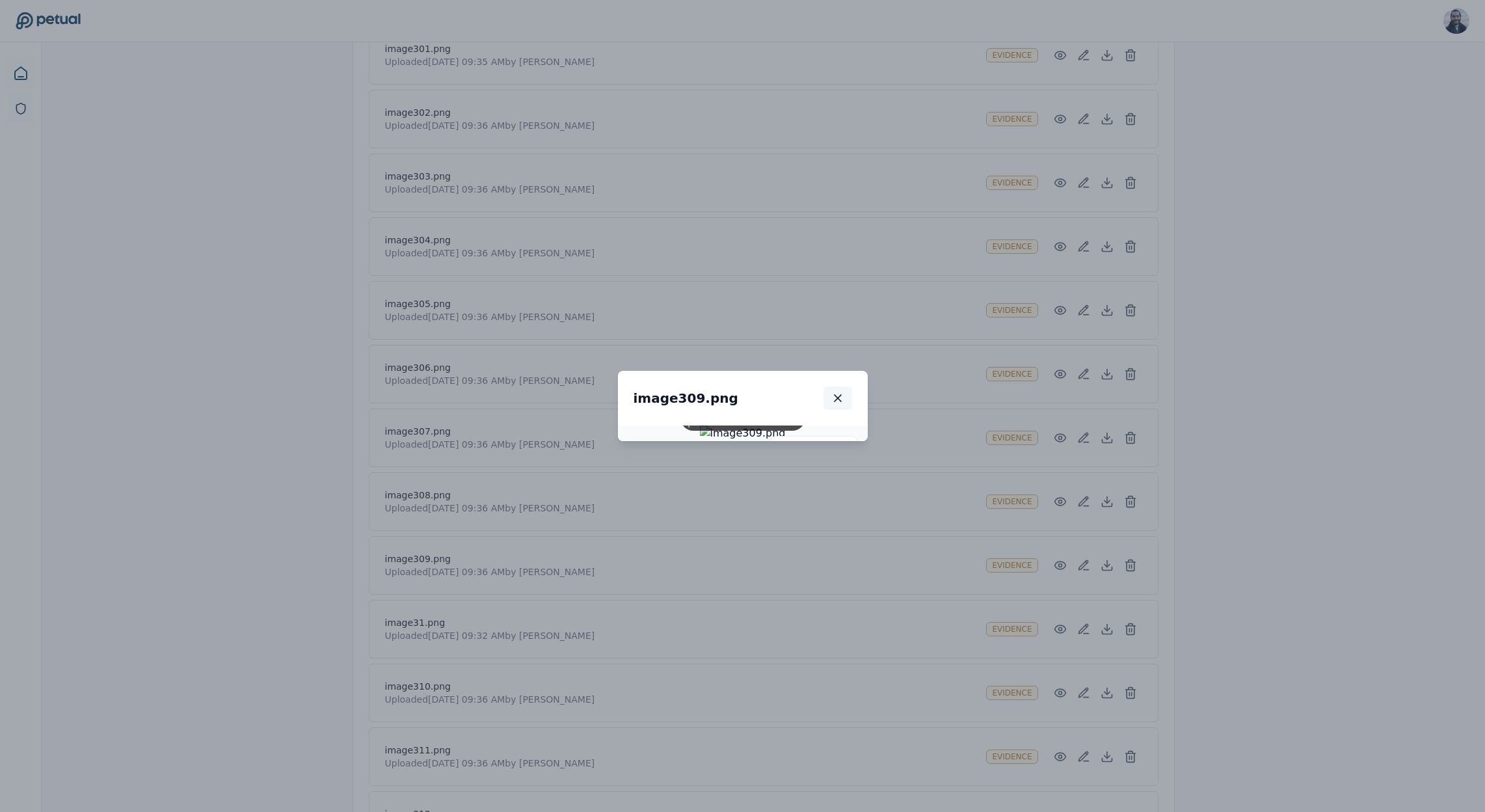
click at [845, 392] on icon "button" at bounding box center [838, 398] width 13 height 13
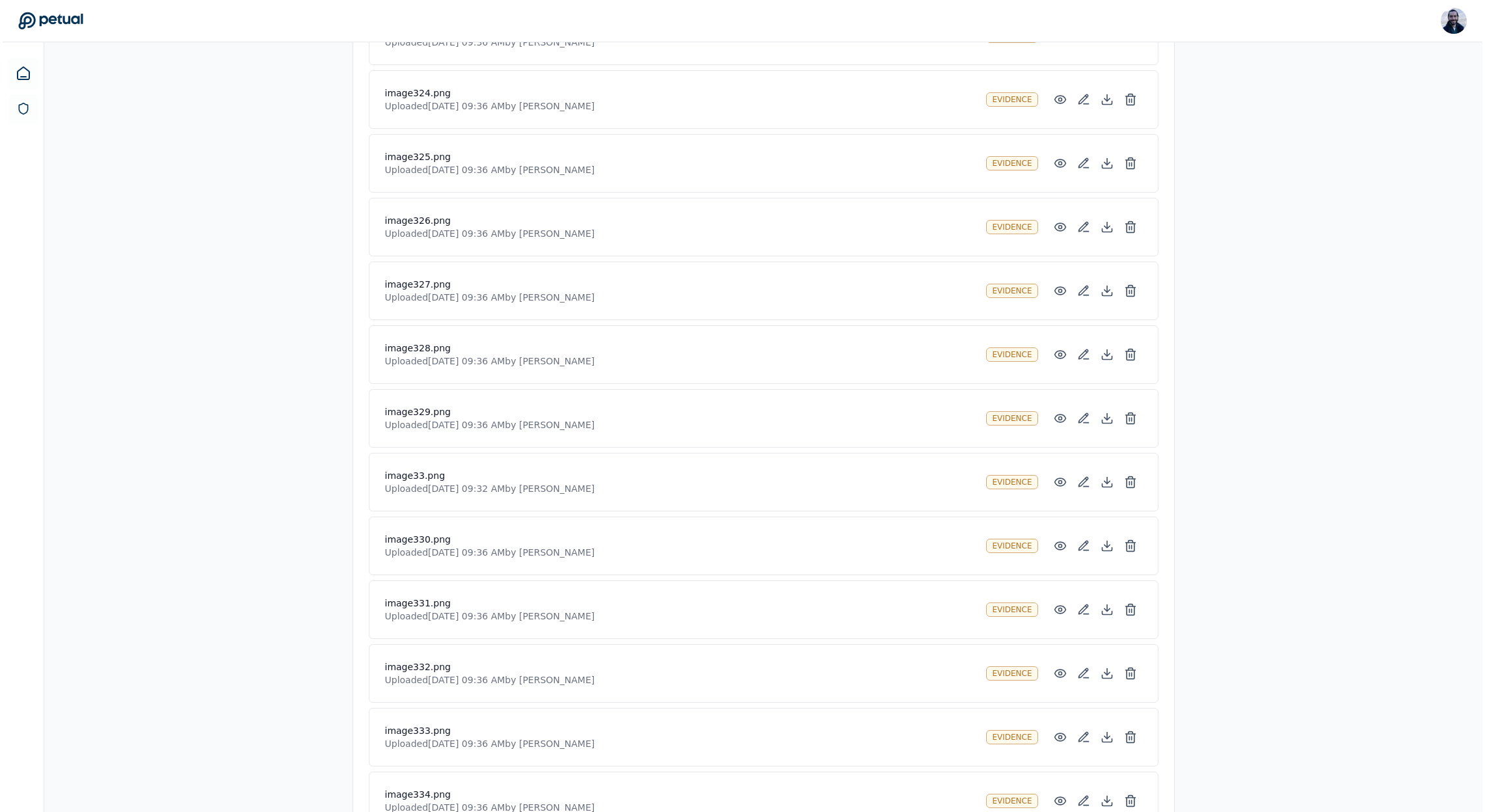
scroll to position [17274, 0]
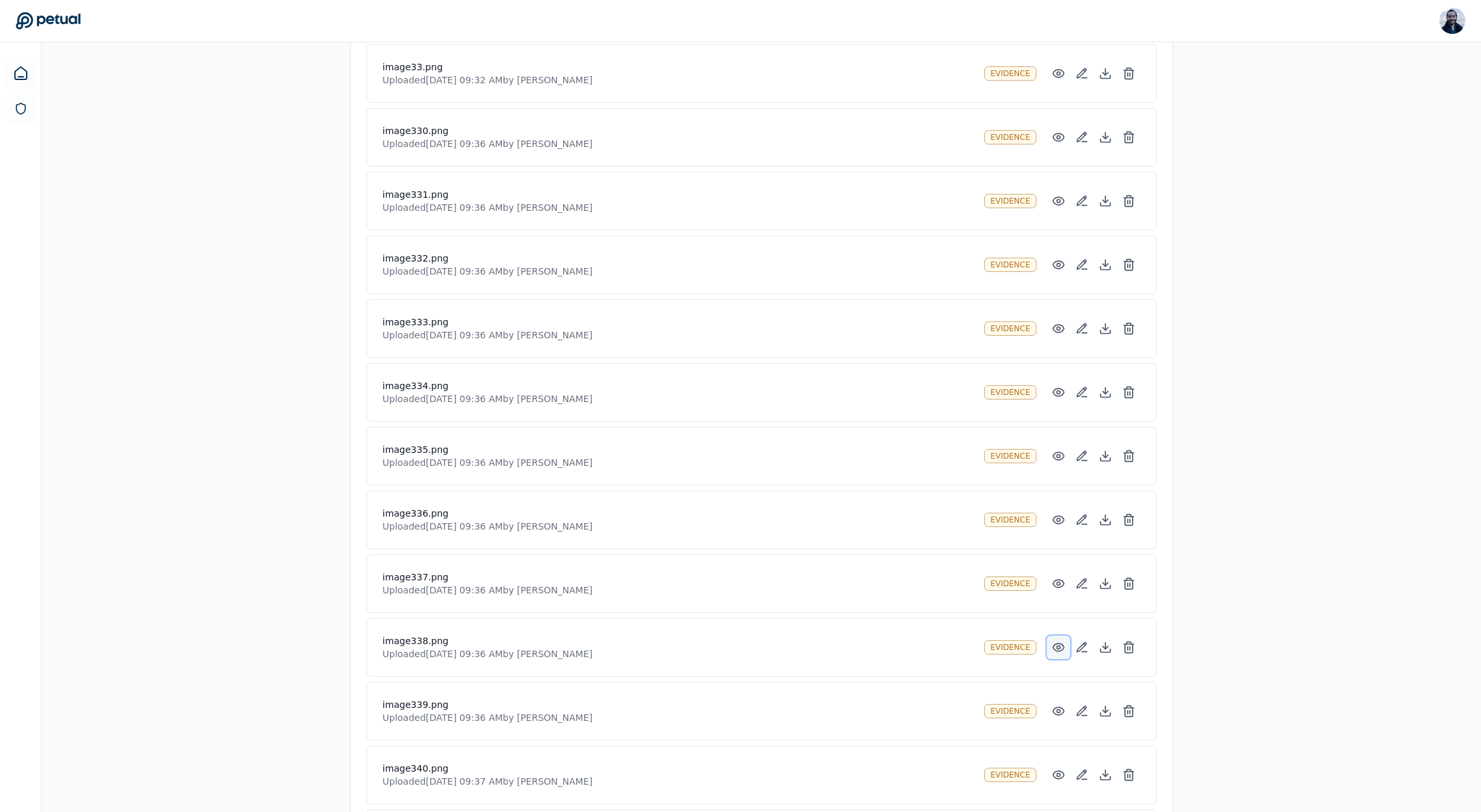
click at [1057, 646] on circle at bounding box center [1058, 647] width 3 height 3
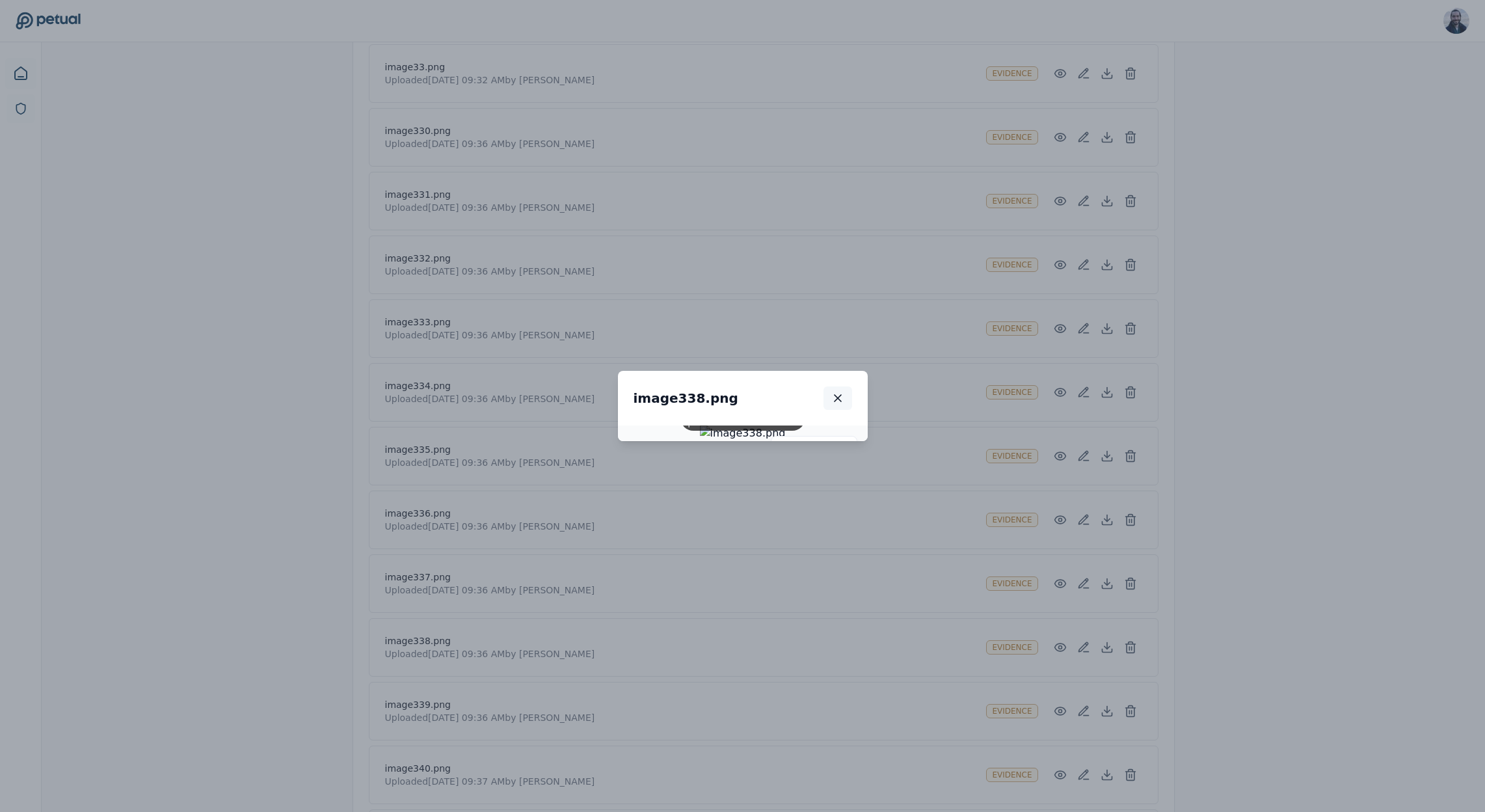
click at [852, 386] on button "button" at bounding box center [838, 398] width 28 height 24
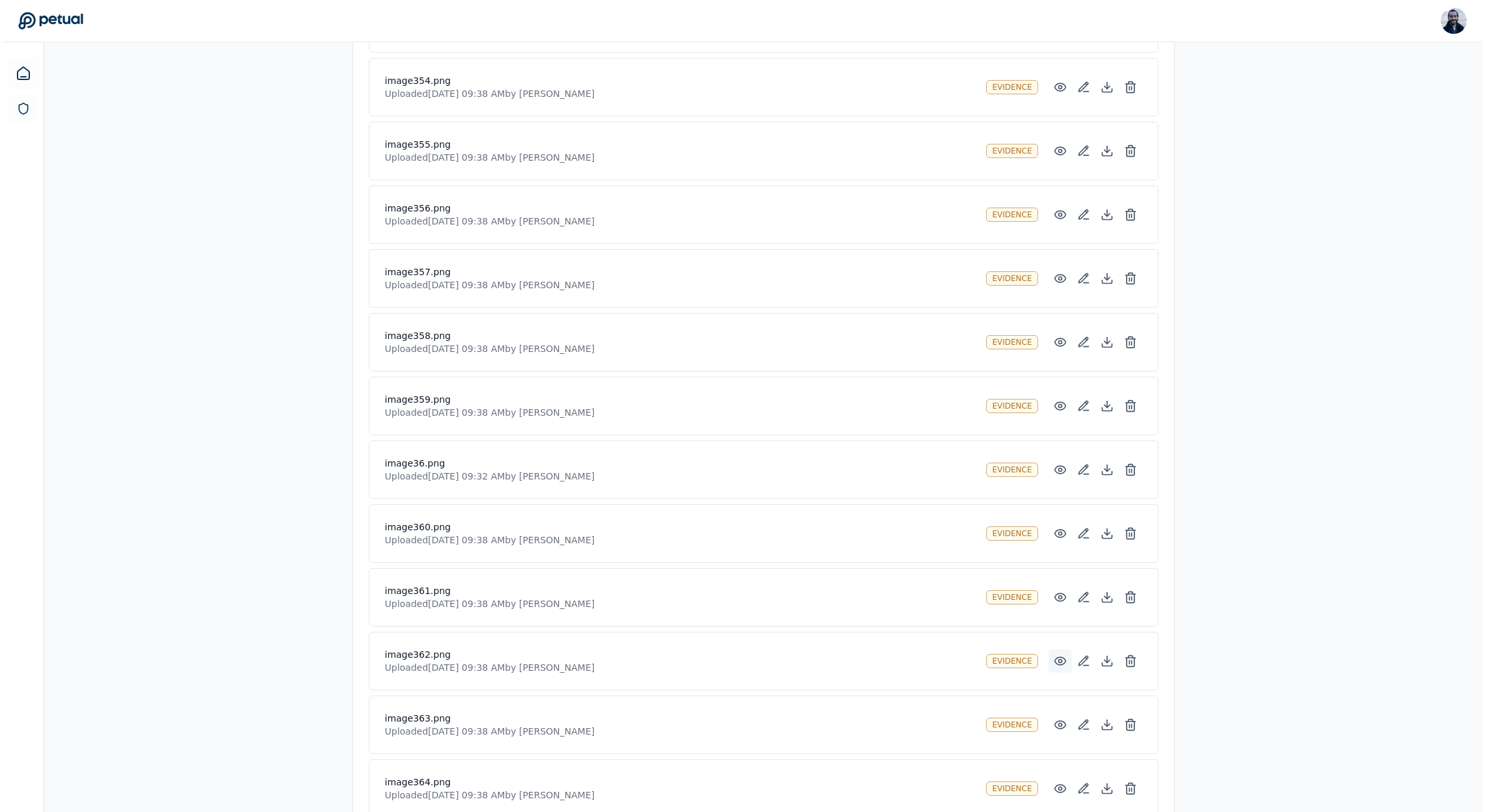
scroll to position [18943, 0]
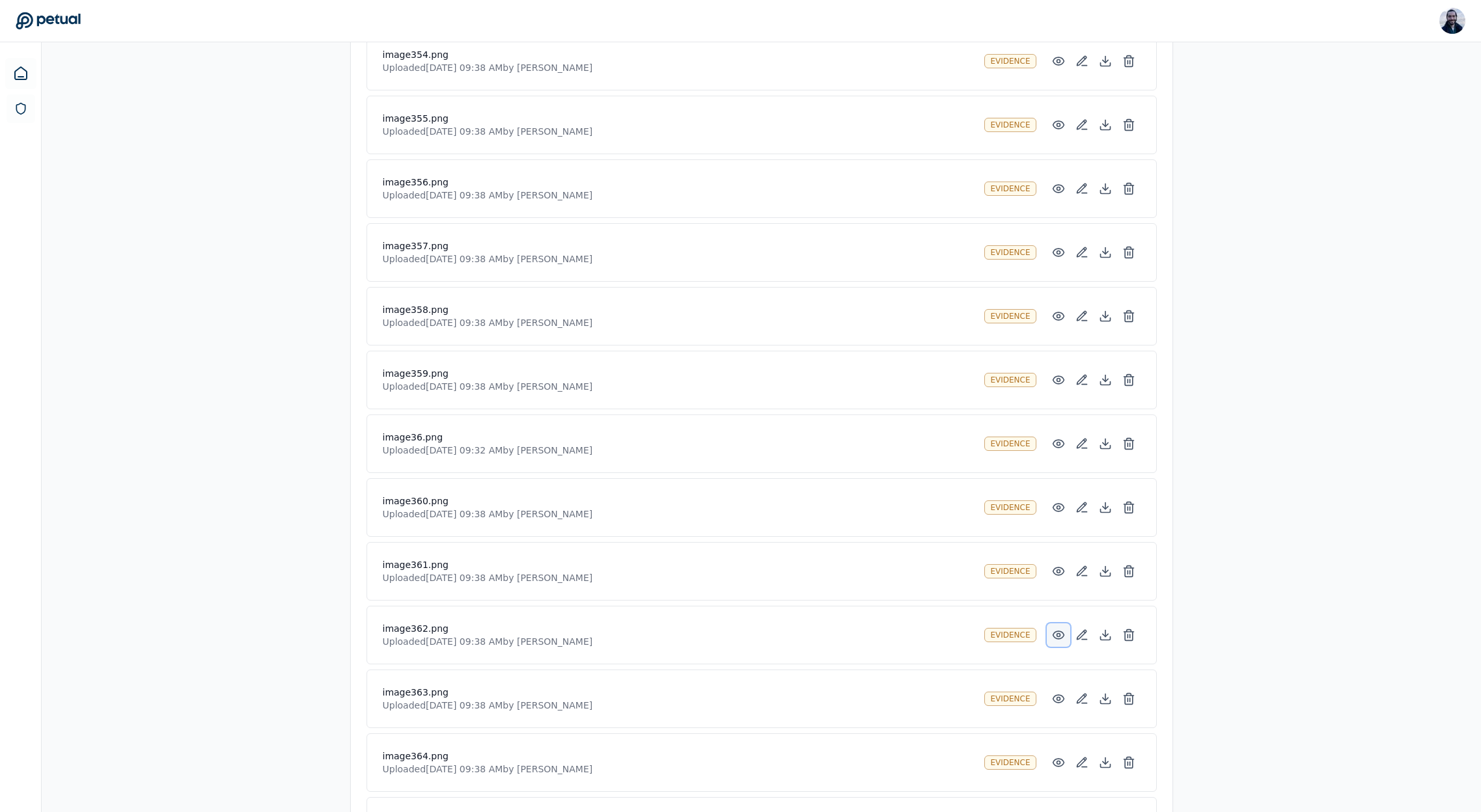
click at [1054, 635] on icon at bounding box center [1058, 635] width 13 height 13
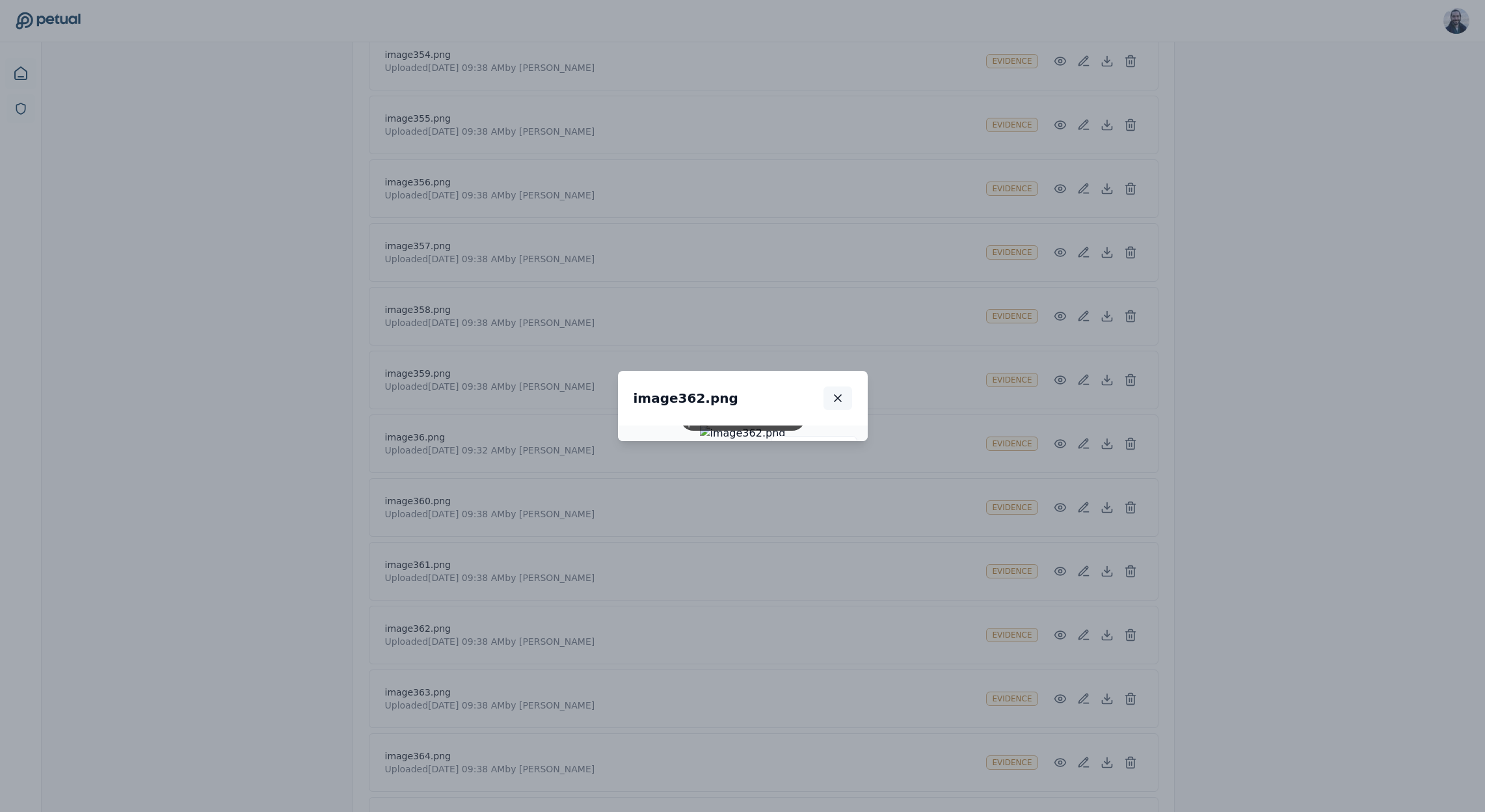
click at [852, 386] on button "button" at bounding box center [838, 398] width 28 height 24
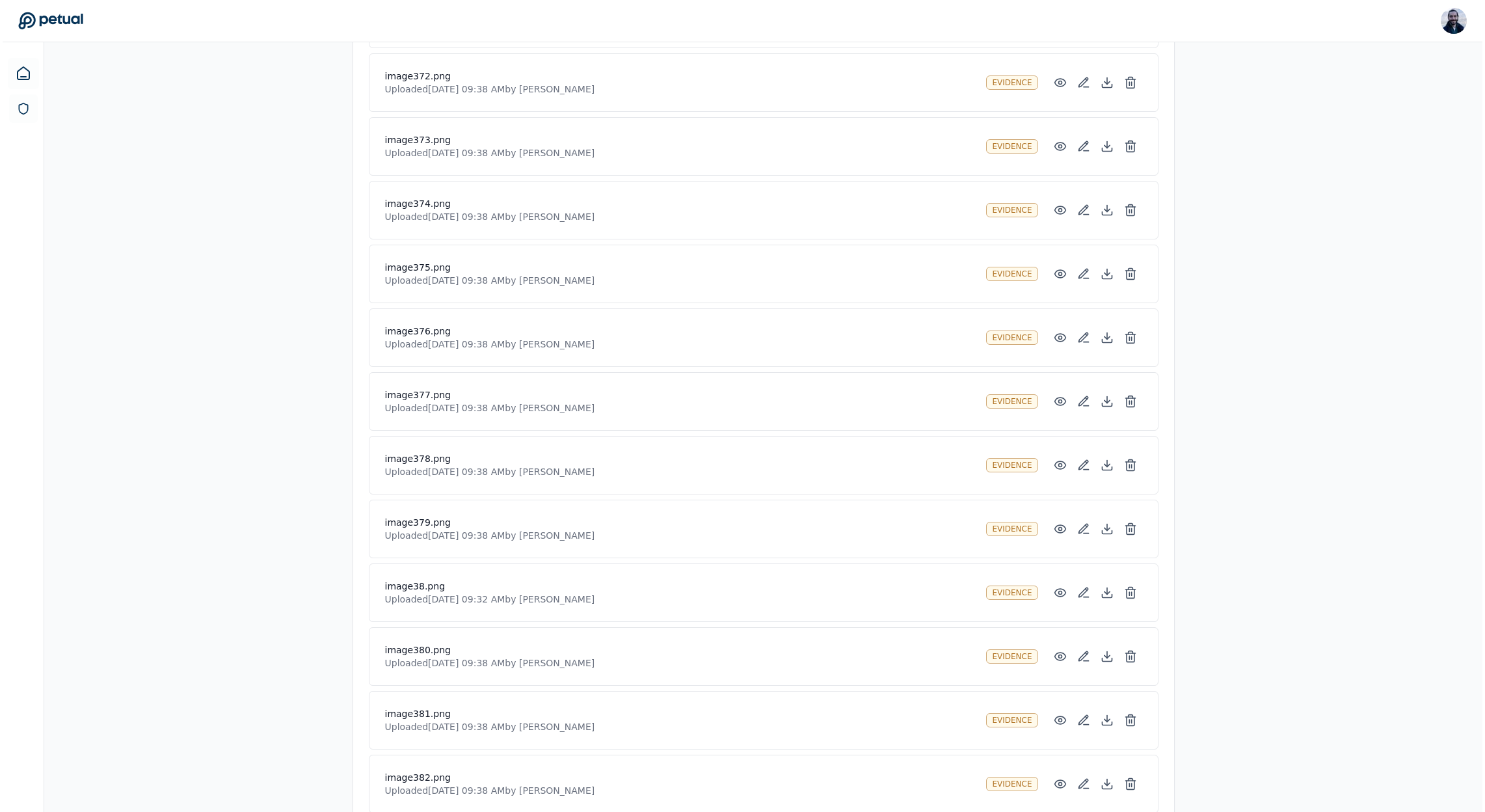
scroll to position [20338, 0]
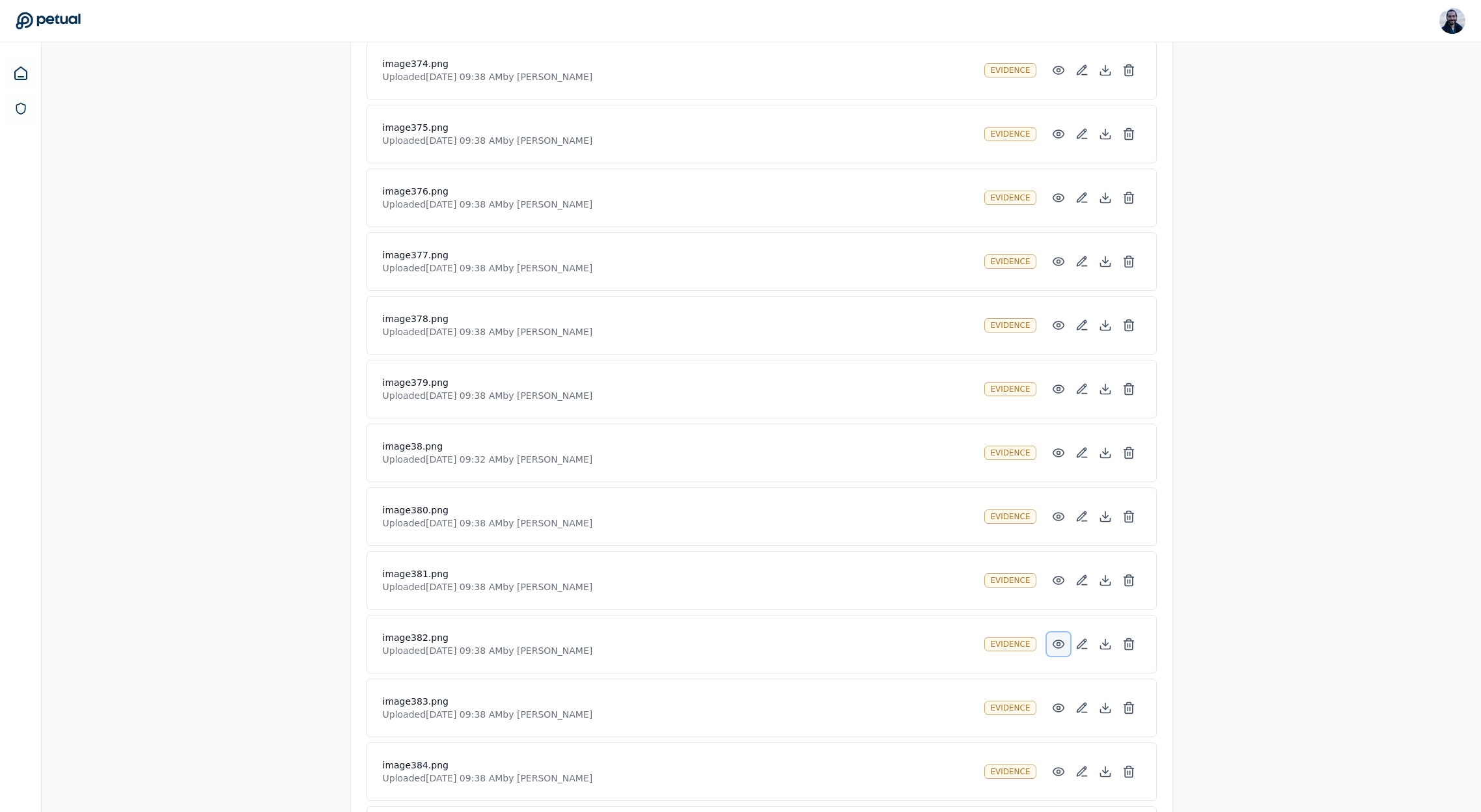
click at [1055, 643] on icon at bounding box center [1058, 644] width 13 height 13
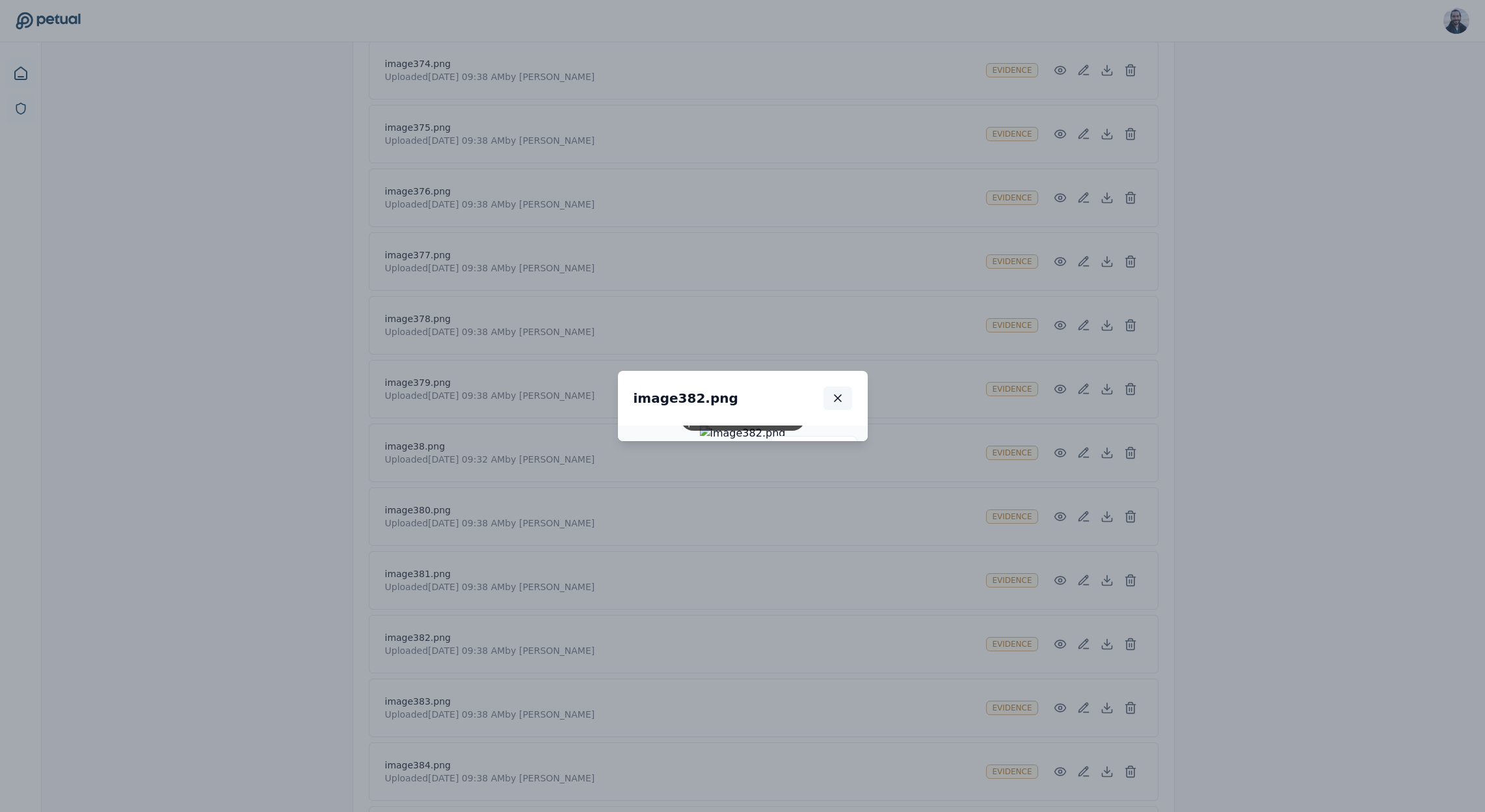
click at [845, 392] on icon "button" at bounding box center [838, 398] width 13 height 13
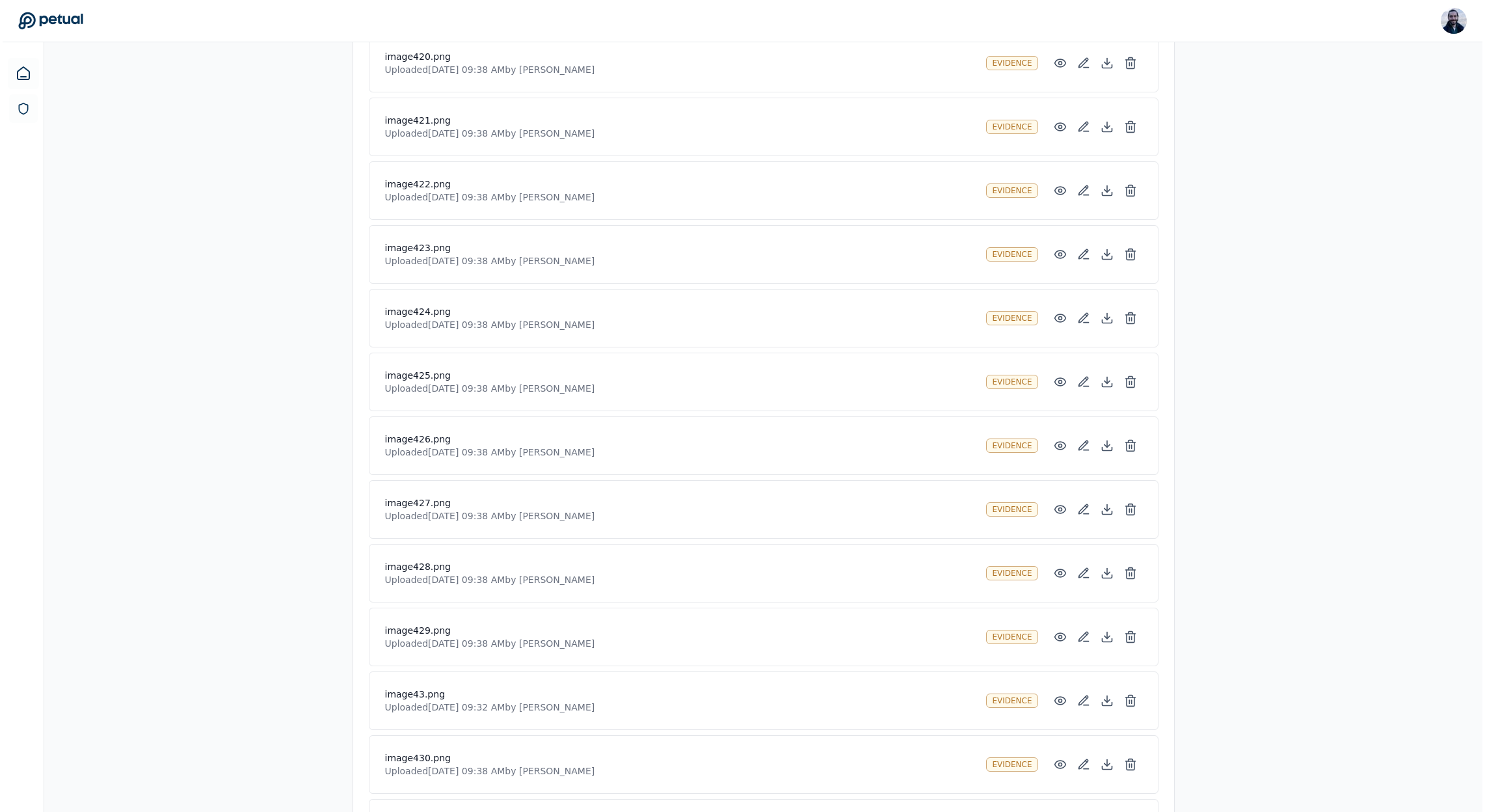
scroll to position [24343, 0]
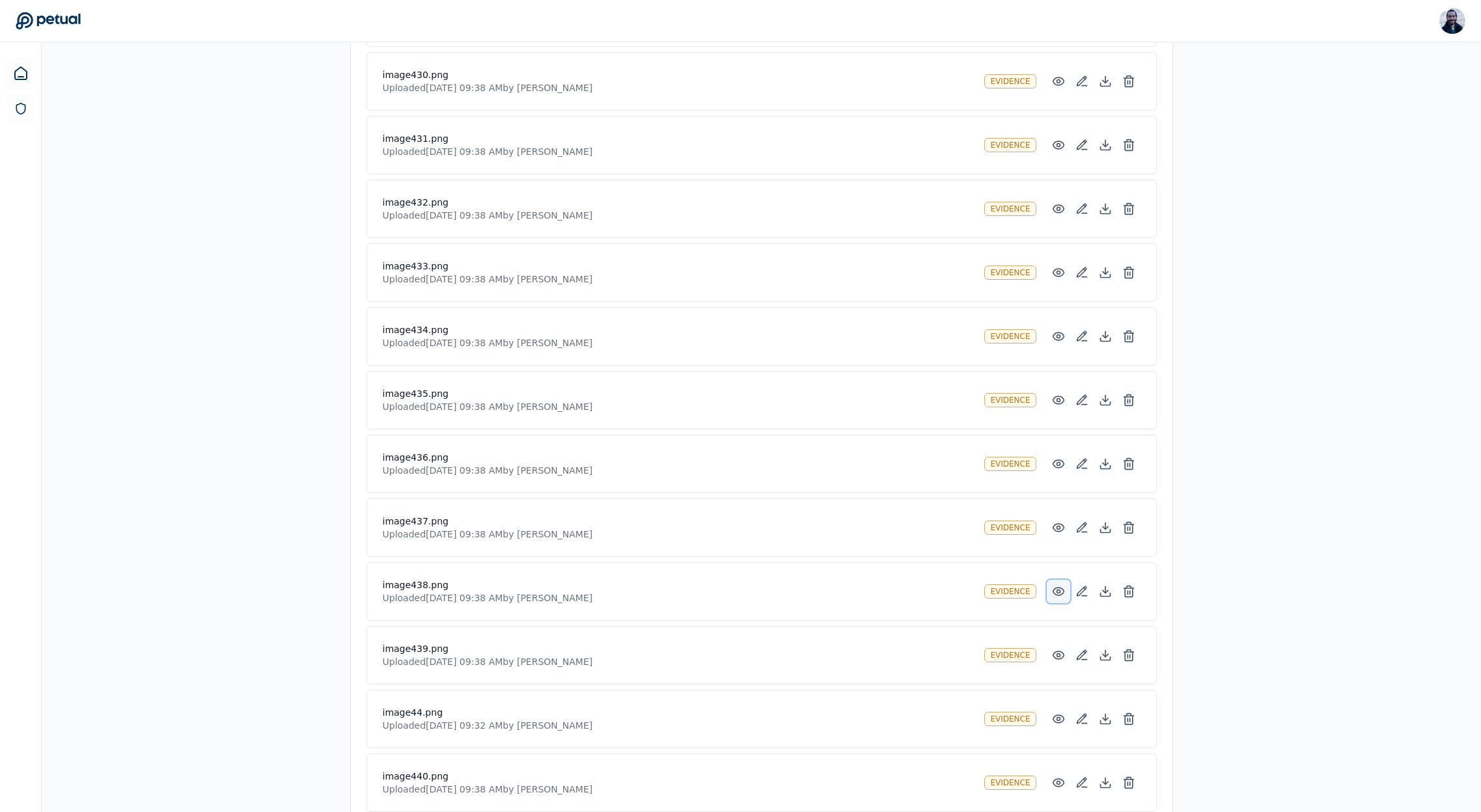
click at [1055, 593] on icon at bounding box center [1058, 591] width 13 height 13
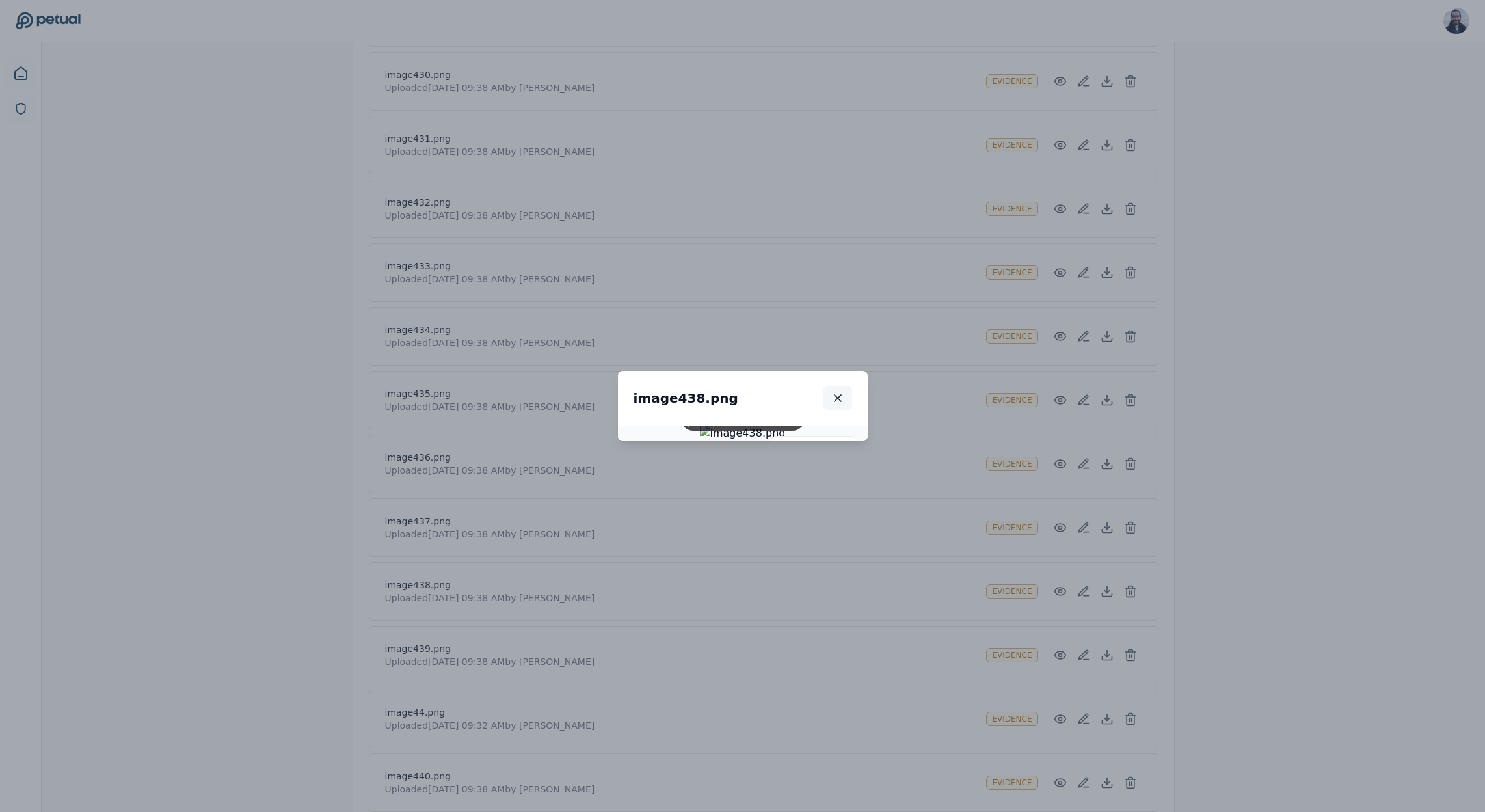
click at [852, 386] on button "button" at bounding box center [838, 398] width 28 height 24
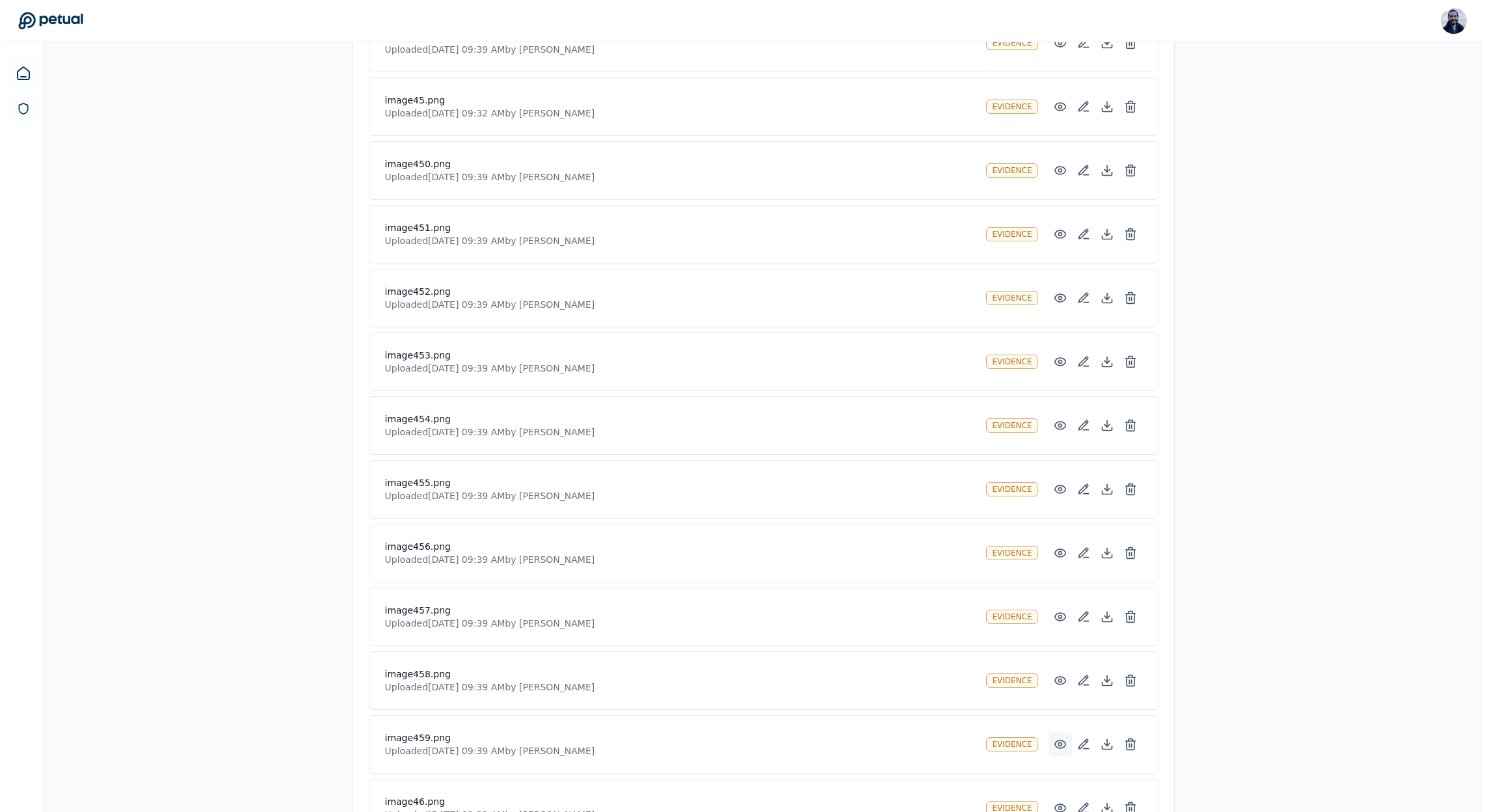
scroll to position [25760, 0]
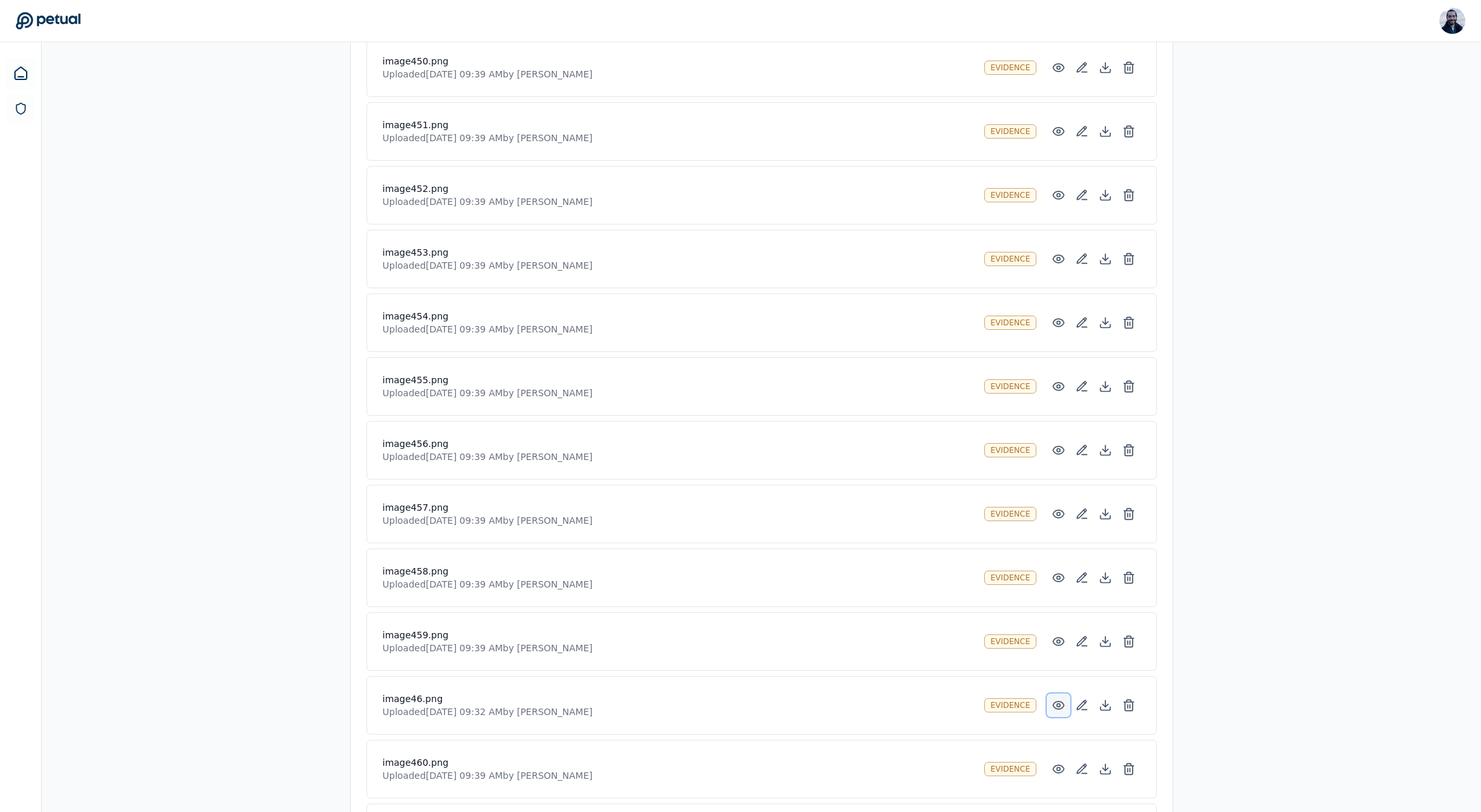
click at [1052, 696] on button at bounding box center [1058, 705] width 24 height 24
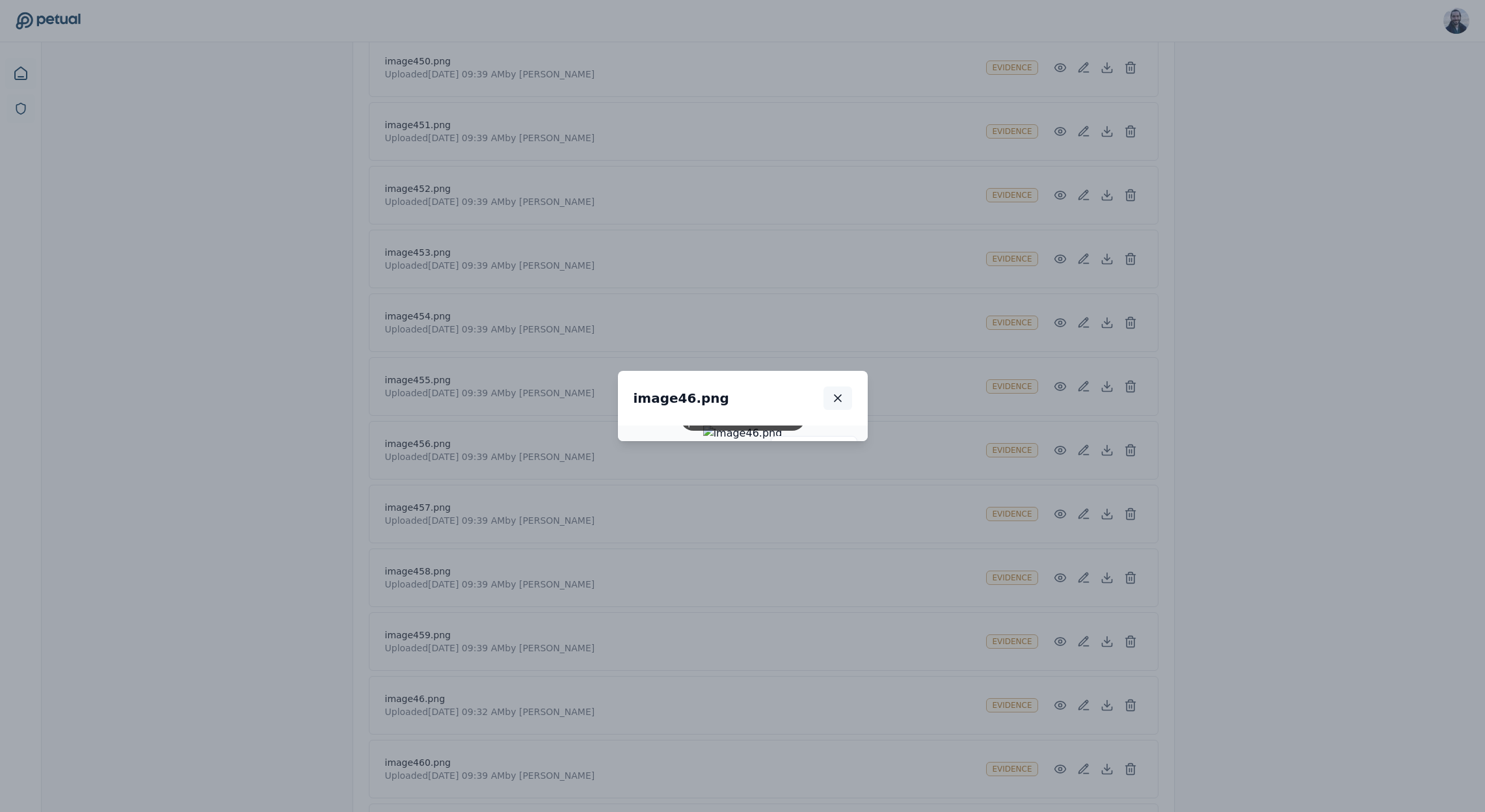
click at [852, 386] on button "button" at bounding box center [838, 398] width 28 height 24
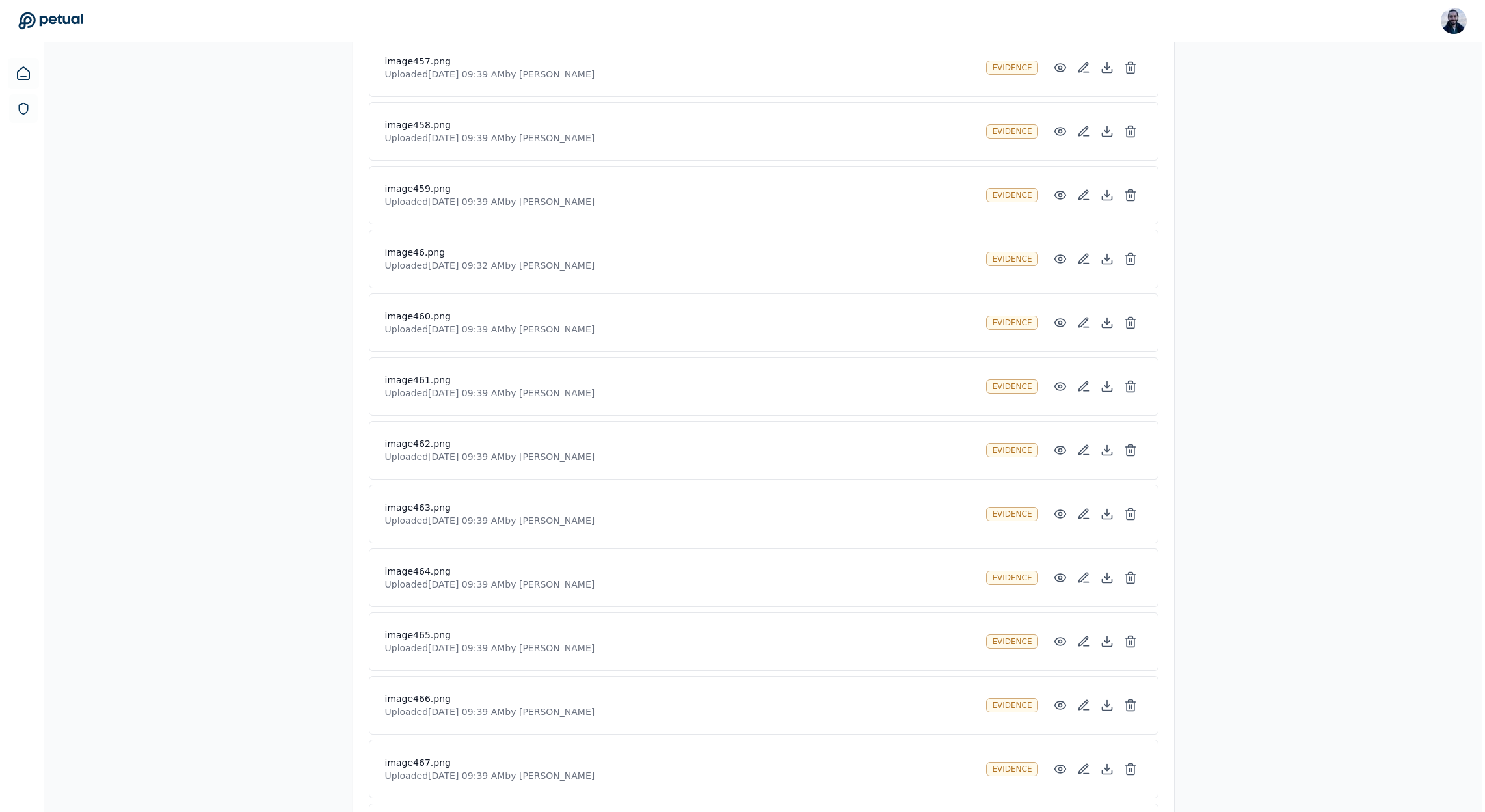
scroll to position [26982, 0]
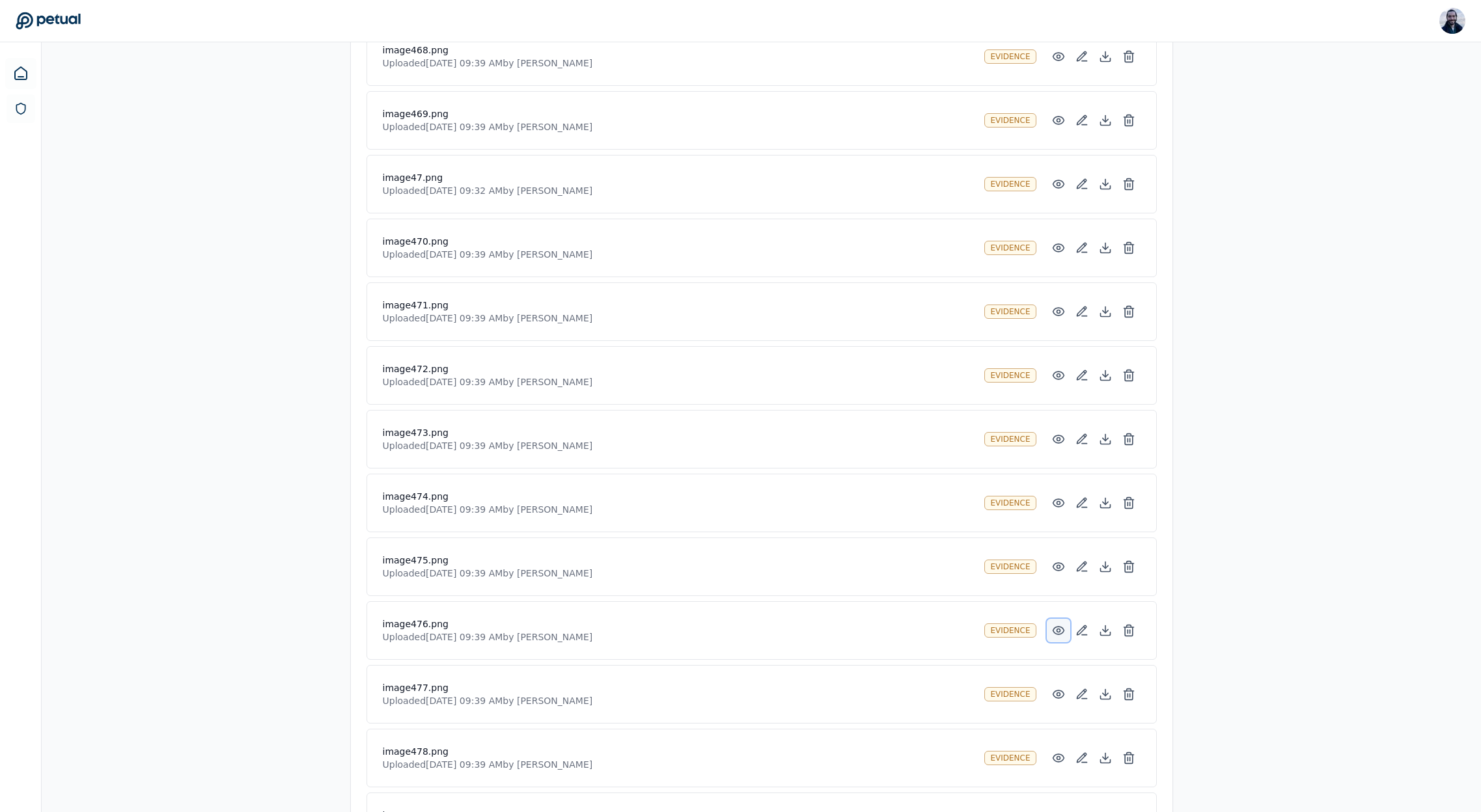
click at [1063, 633] on icon at bounding box center [1058, 630] width 13 height 13
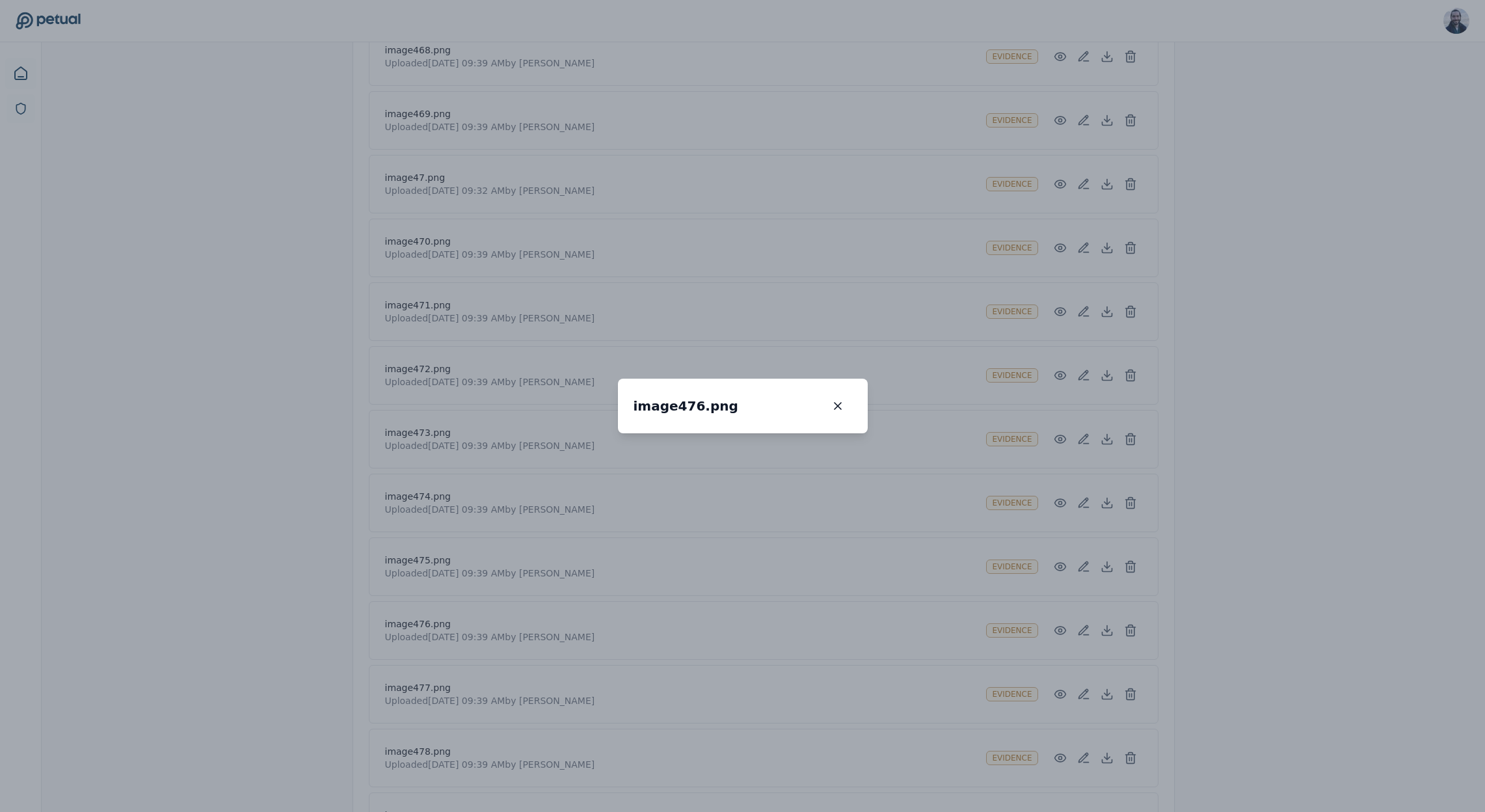
click at [996, 554] on div "image476.png image476.png 100 % Scroll to zoom • Drag to pan when zoomed" at bounding box center [742, 406] width 1485 height 812
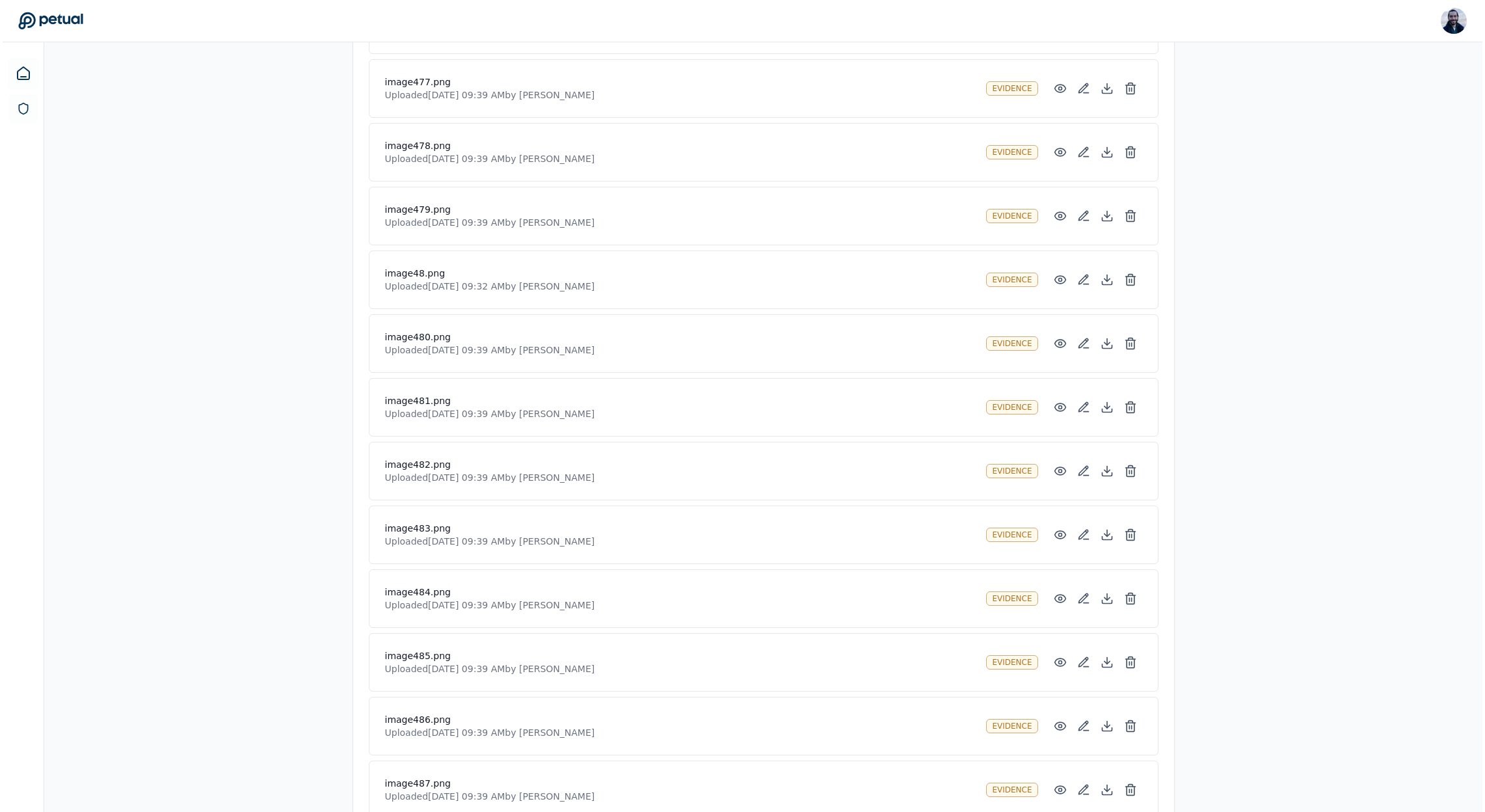
scroll to position [28143, 0]
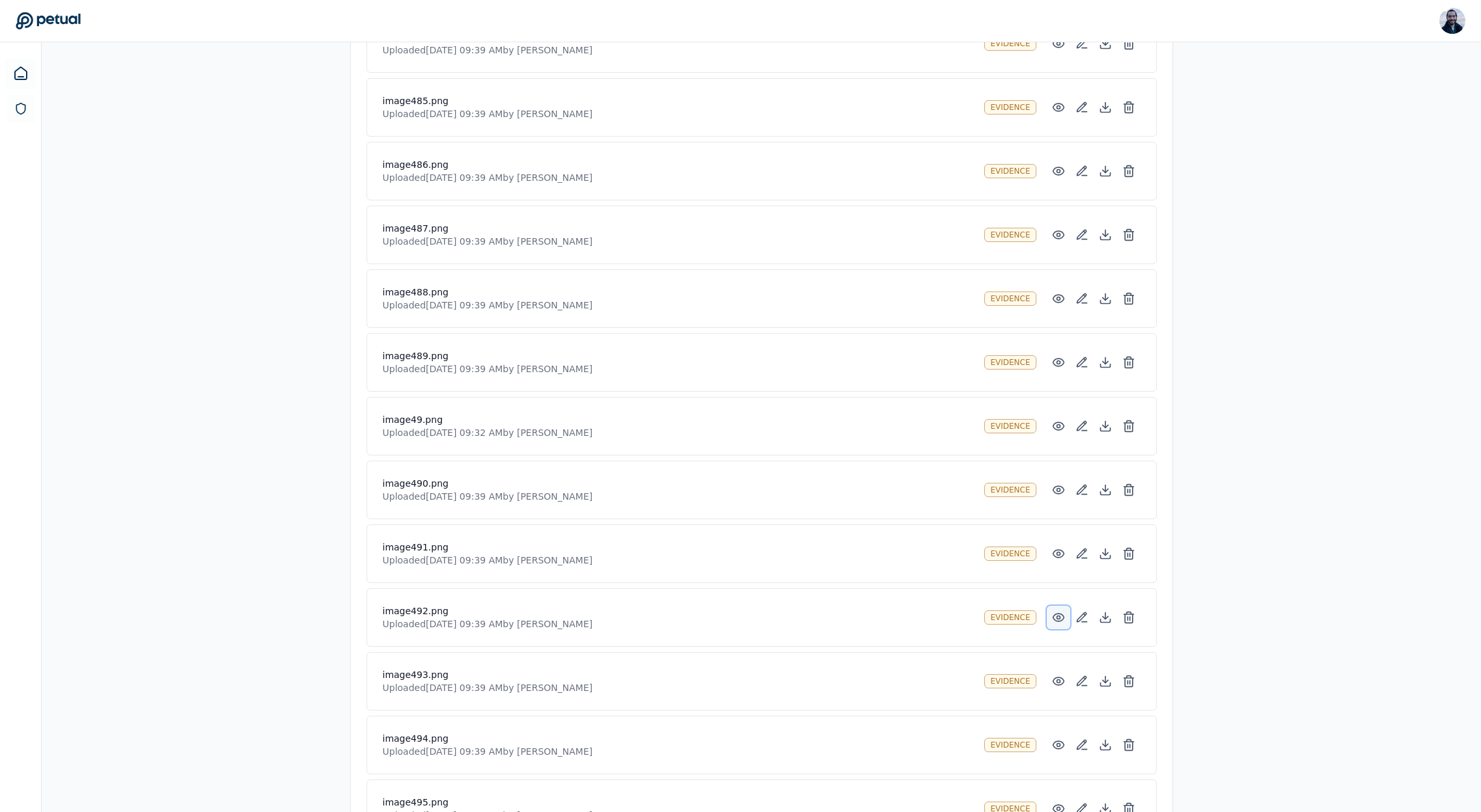
click at [1060, 622] on icon at bounding box center [1058, 618] width 13 height 13
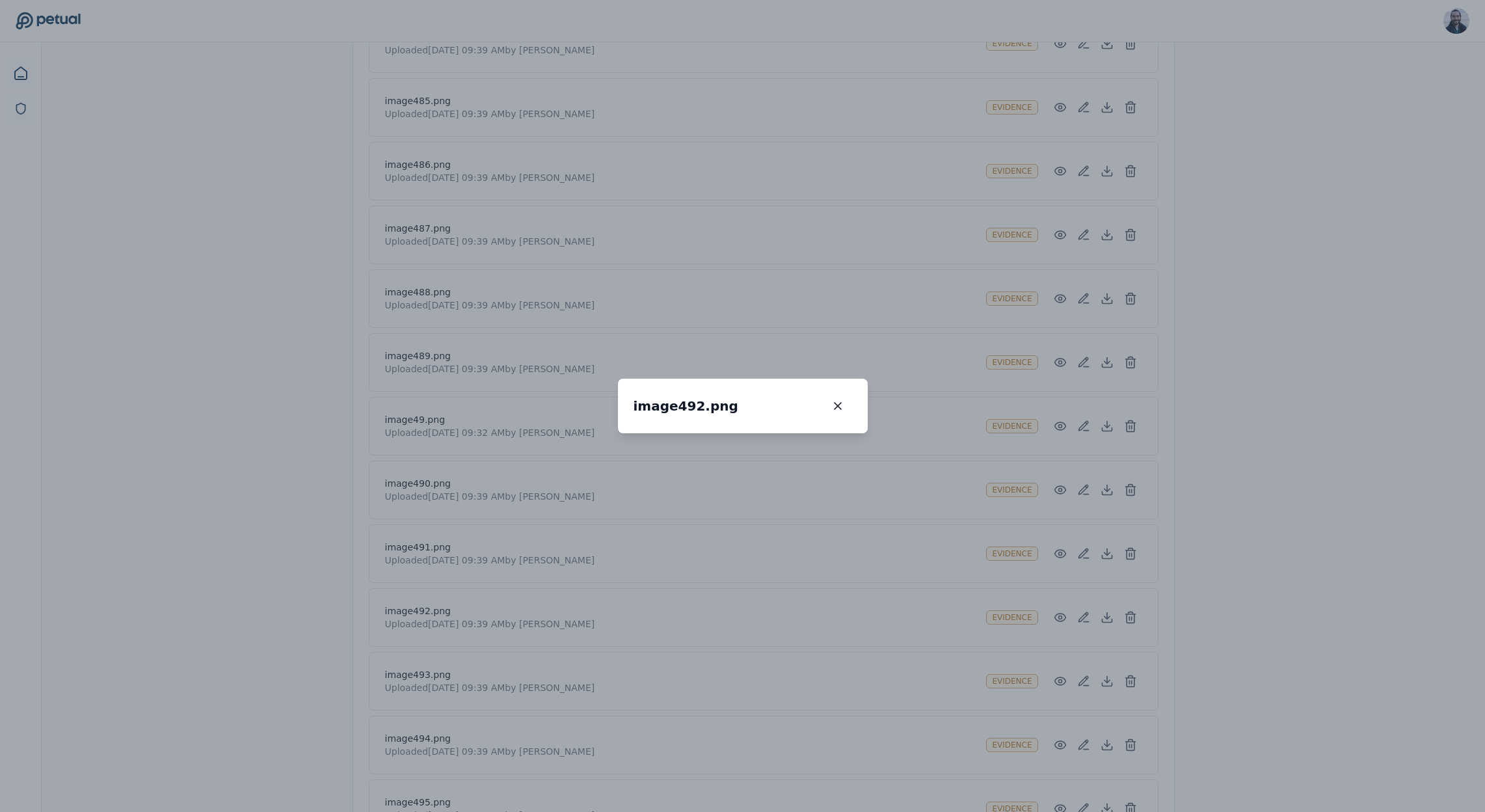
click at [1010, 633] on div "image492.png image492.png 100 % Scroll to zoom • Drag to pan when zoomed" at bounding box center [742, 406] width 1485 height 812
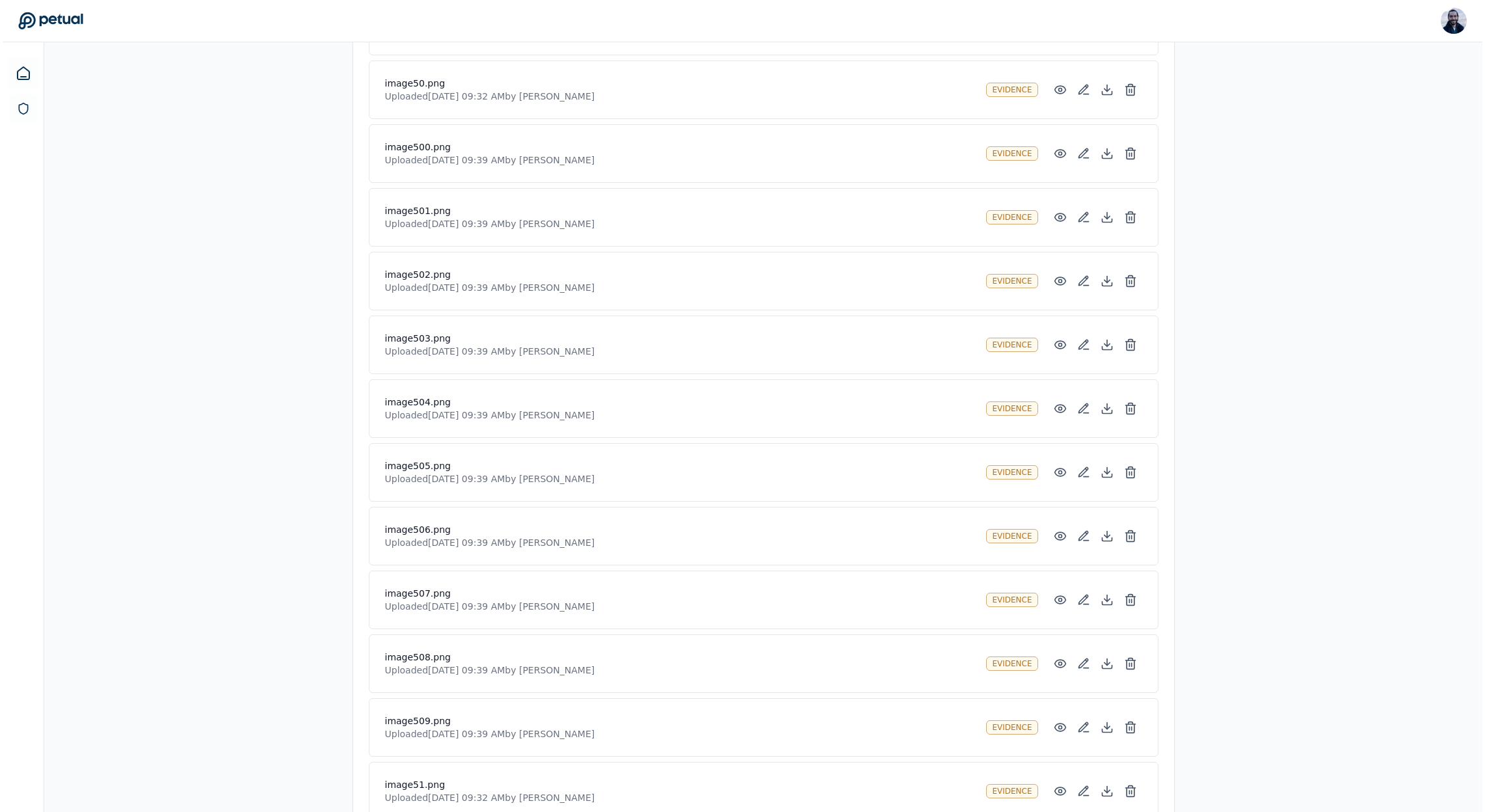
scroll to position [29257, 0]
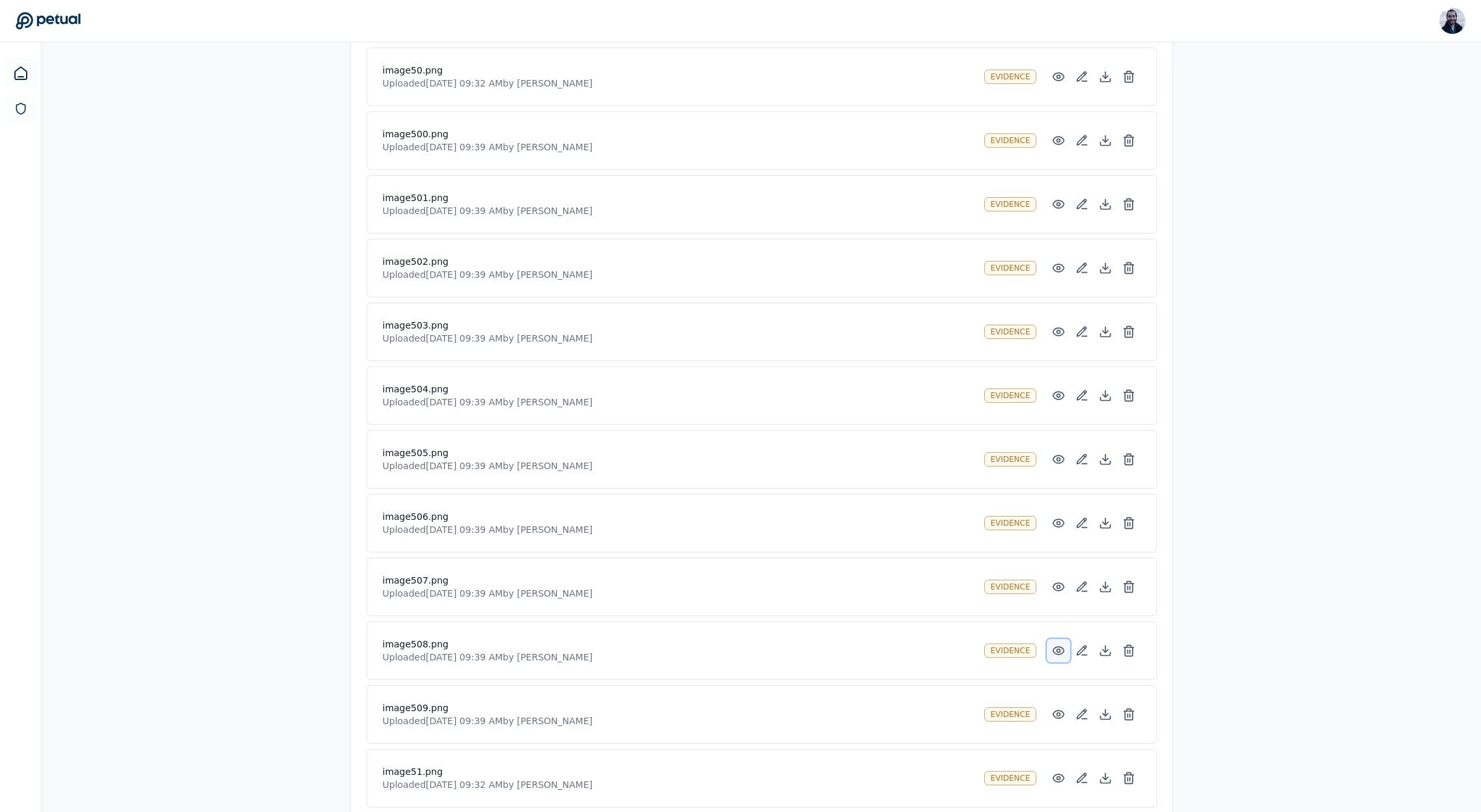
click at [1055, 640] on button at bounding box center [1058, 651] width 24 height 24
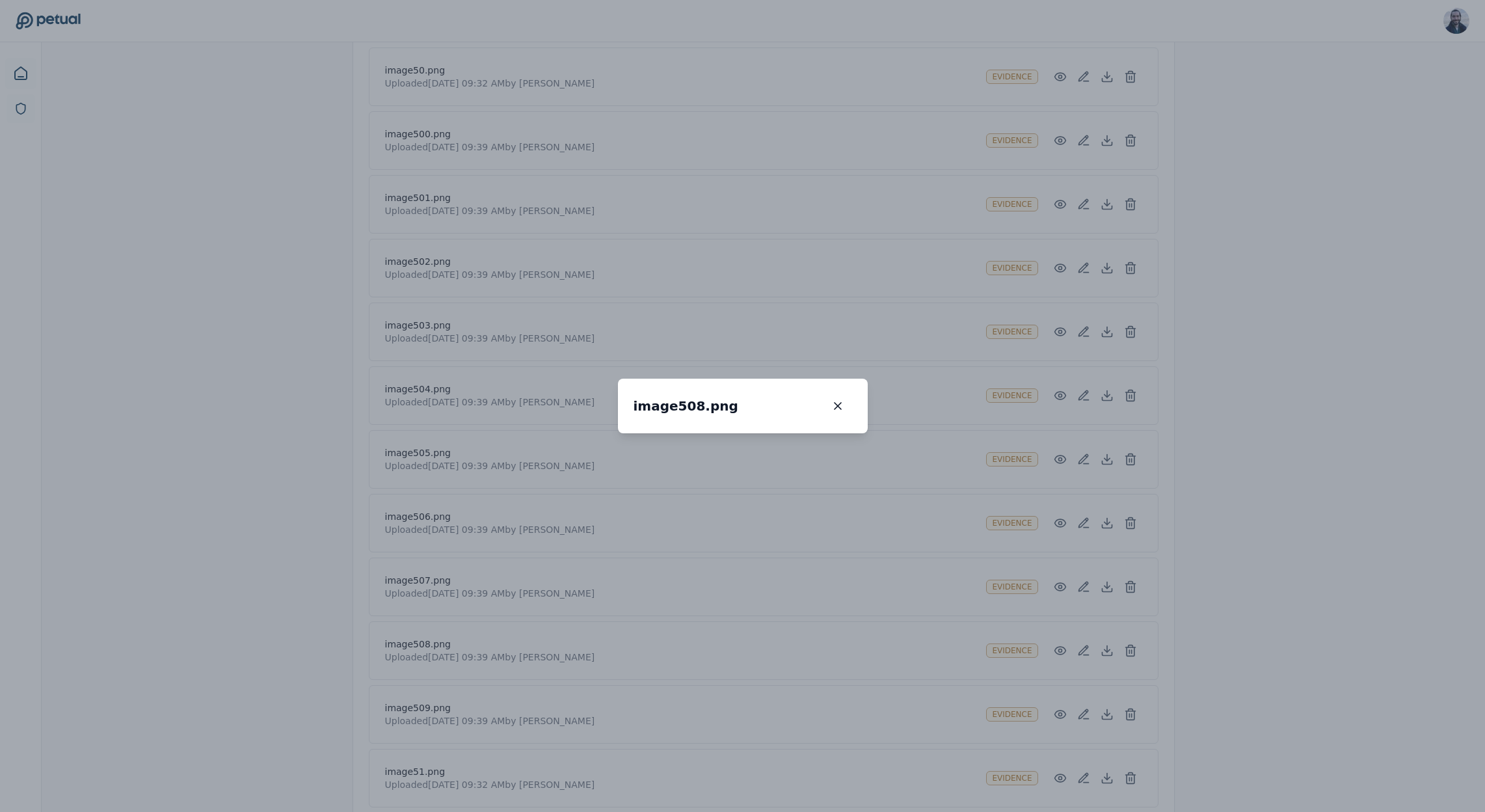
click at [997, 614] on div "image508.png image508.png 100 % Scroll to zoom • Drag to pan when zoomed" at bounding box center [742, 406] width 1485 height 812
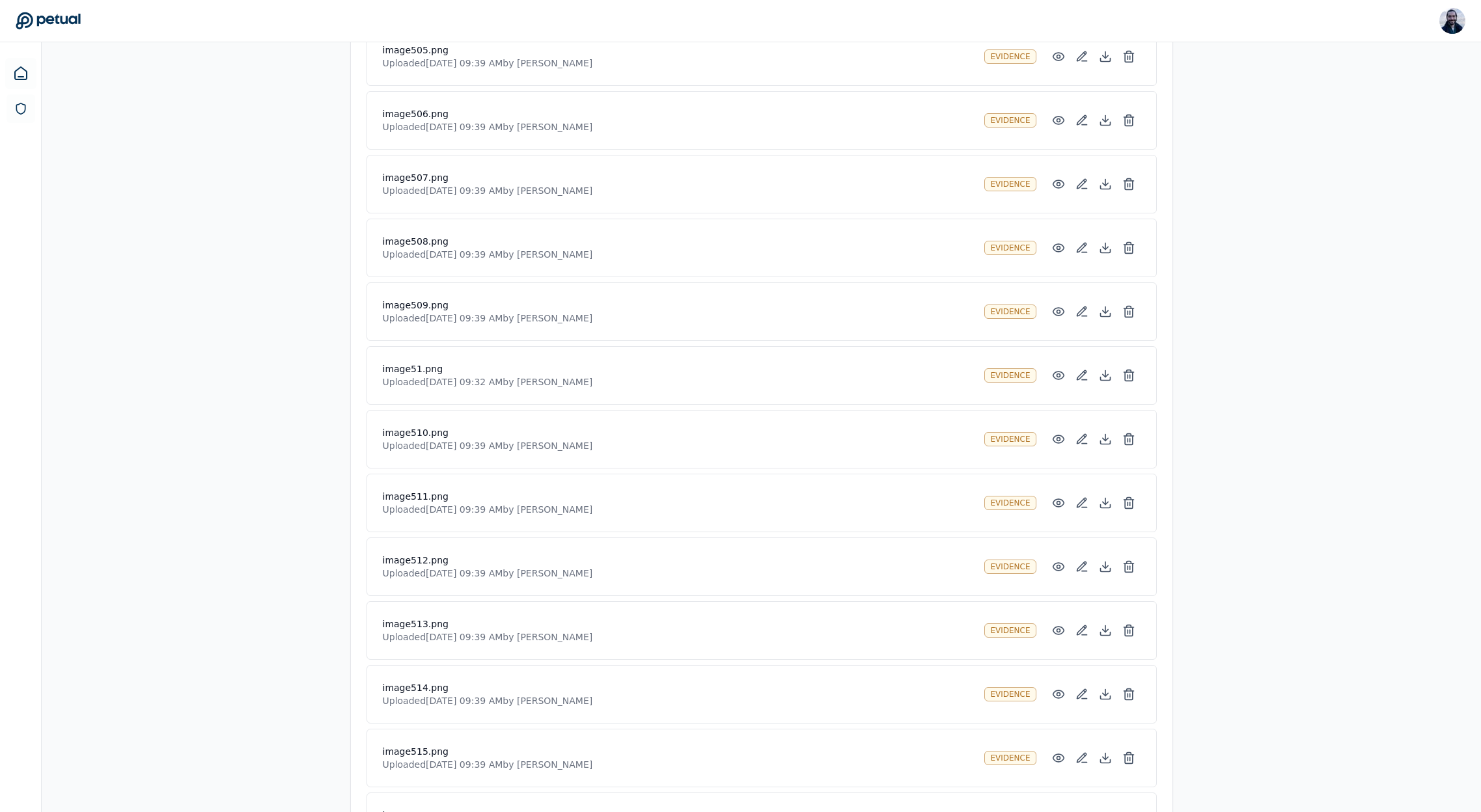
scroll to position [30450, 0]
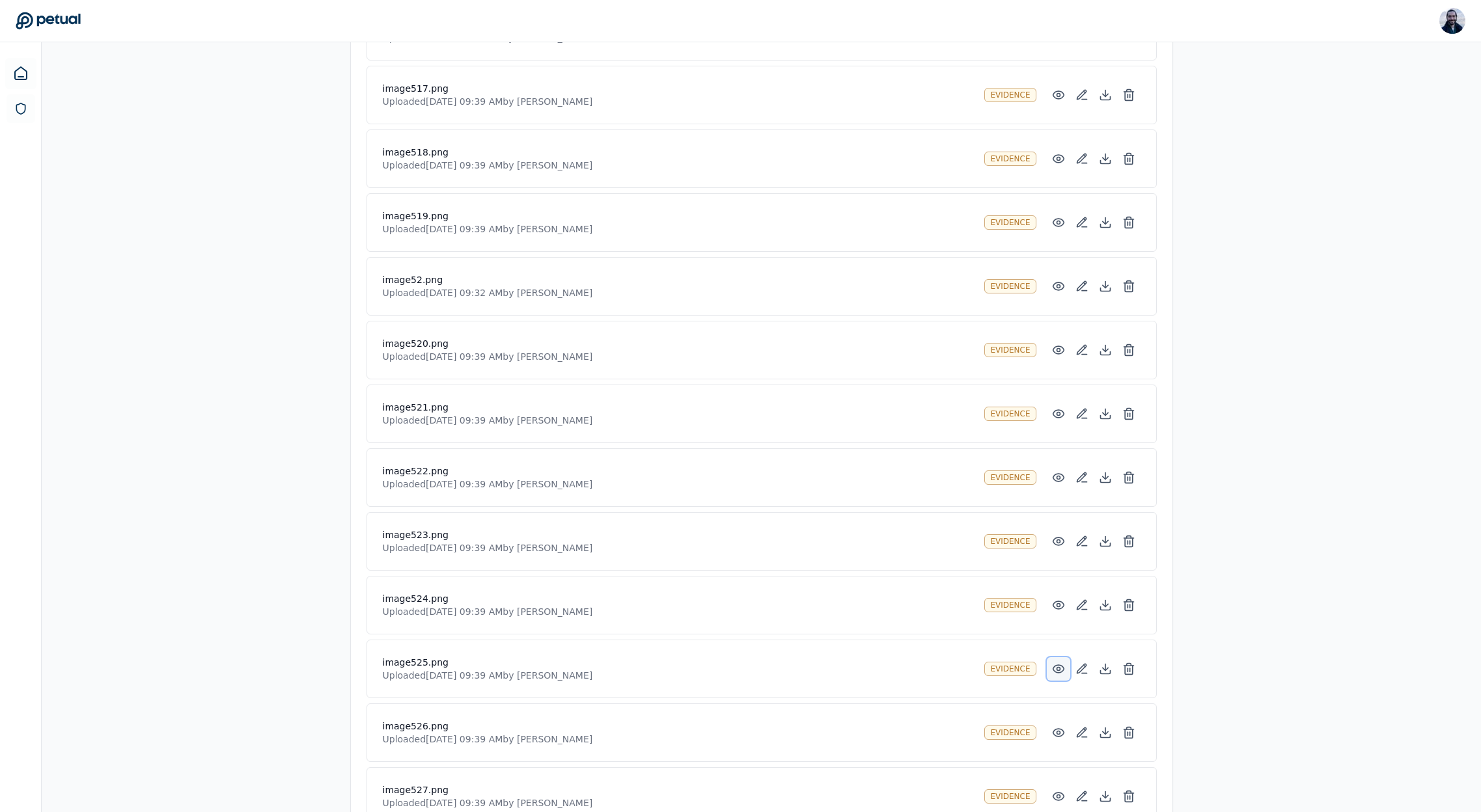
click at [1056, 658] on button at bounding box center [1058, 669] width 24 height 24
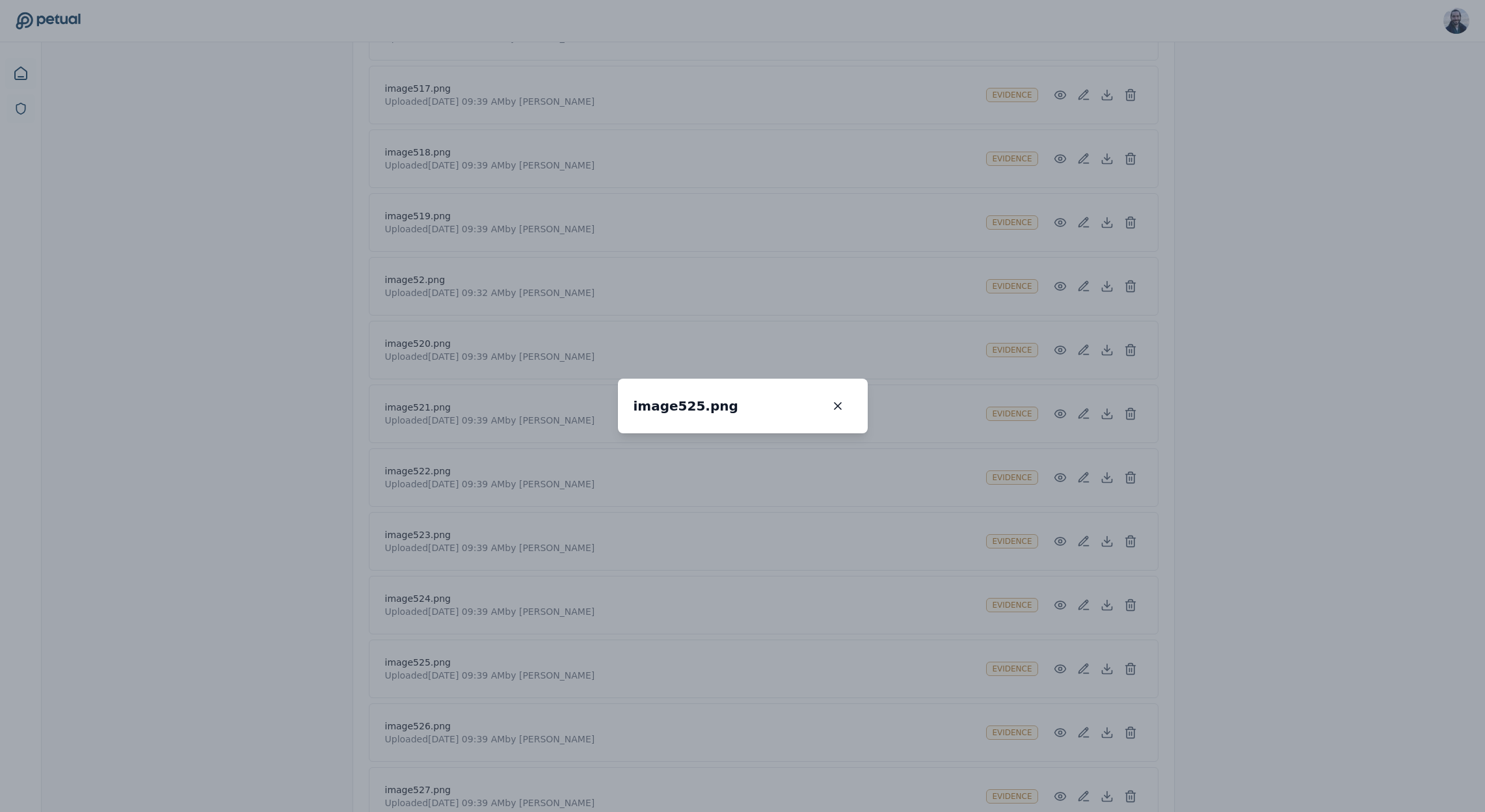
click at [1029, 611] on div "image525.png image525.png 100 % Scroll to zoom • Drag to pan when zoomed" at bounding box center [742, 406] width 1485 height 812
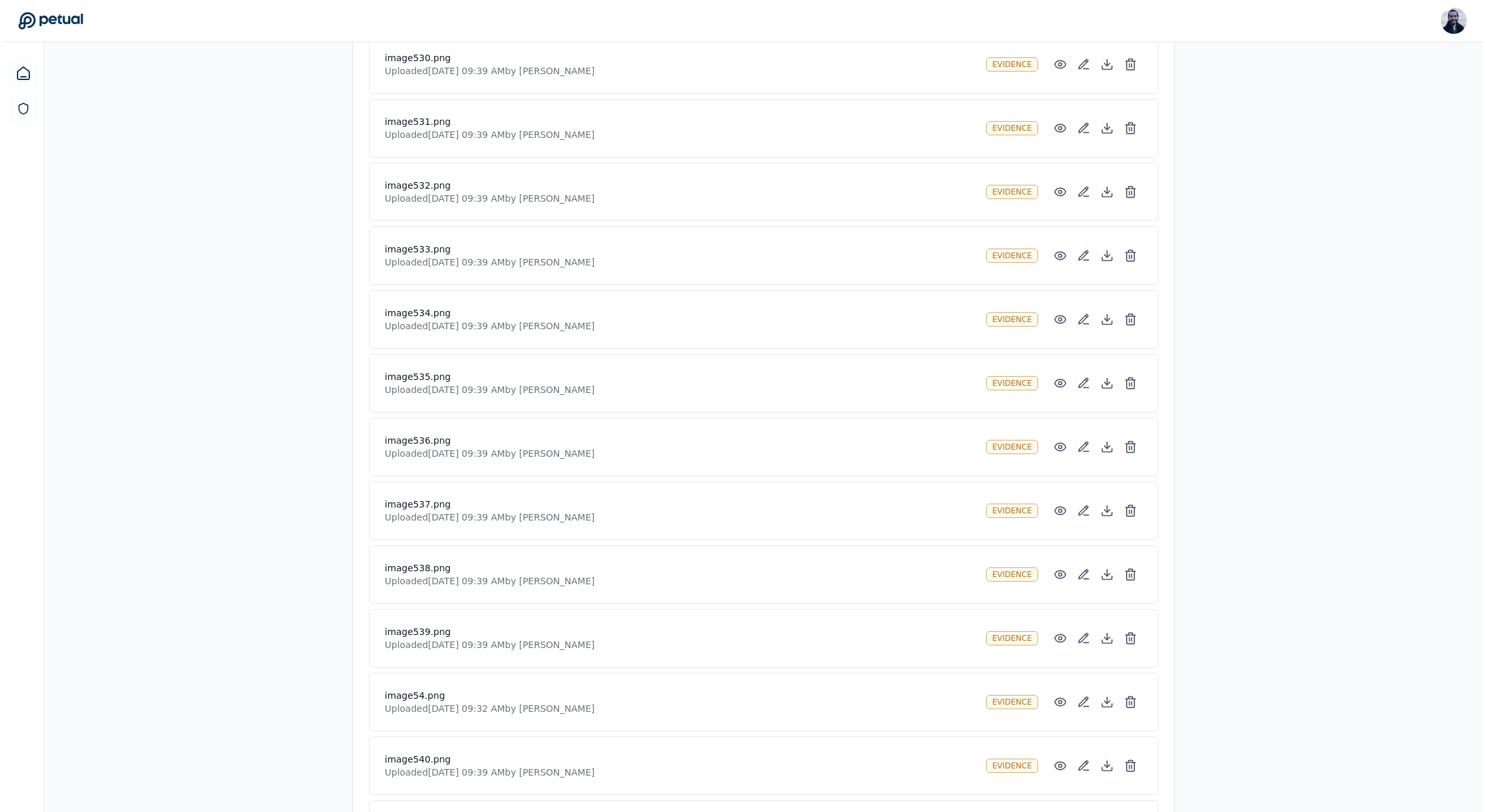
scroll to position [31845, 0]
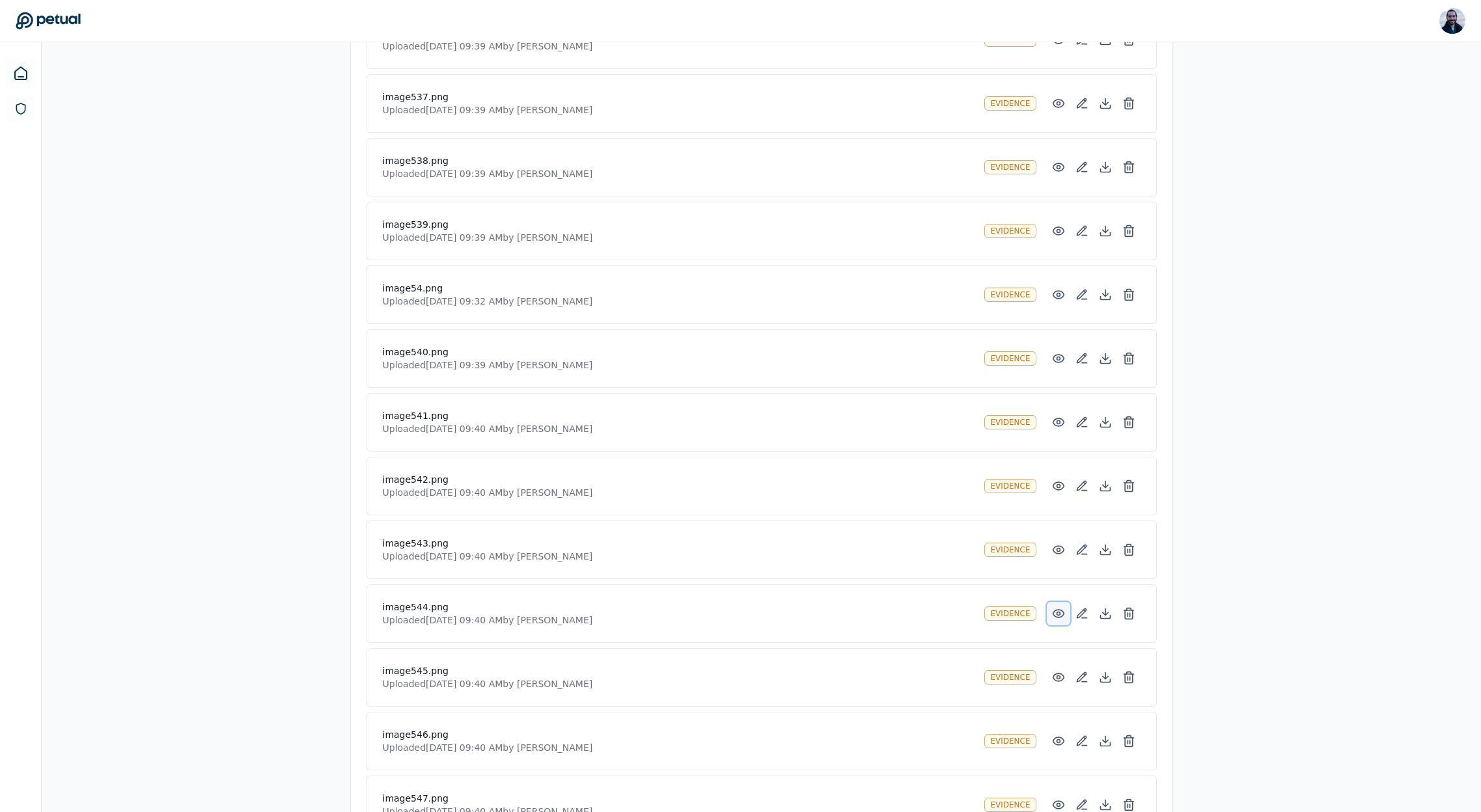
click at [1054, 611] on icon at bounding box center [1058, 613] width 11 height 8
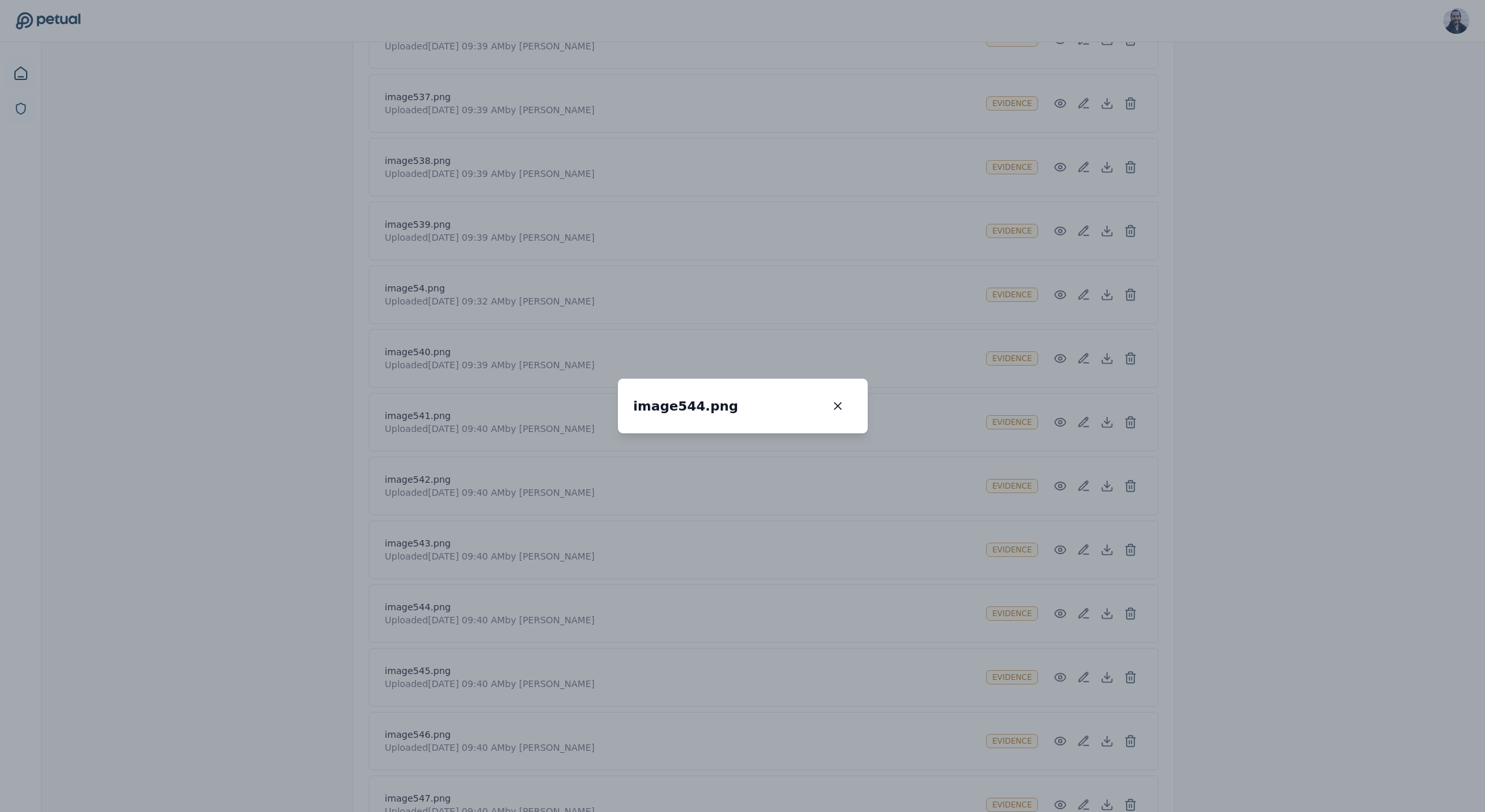
click at [1207, 588] on div "image544.png image544.png 100 % Scroll to zoom • Drag to pan when zoomed" at bounding box center [742, 406] width 1485 height 812
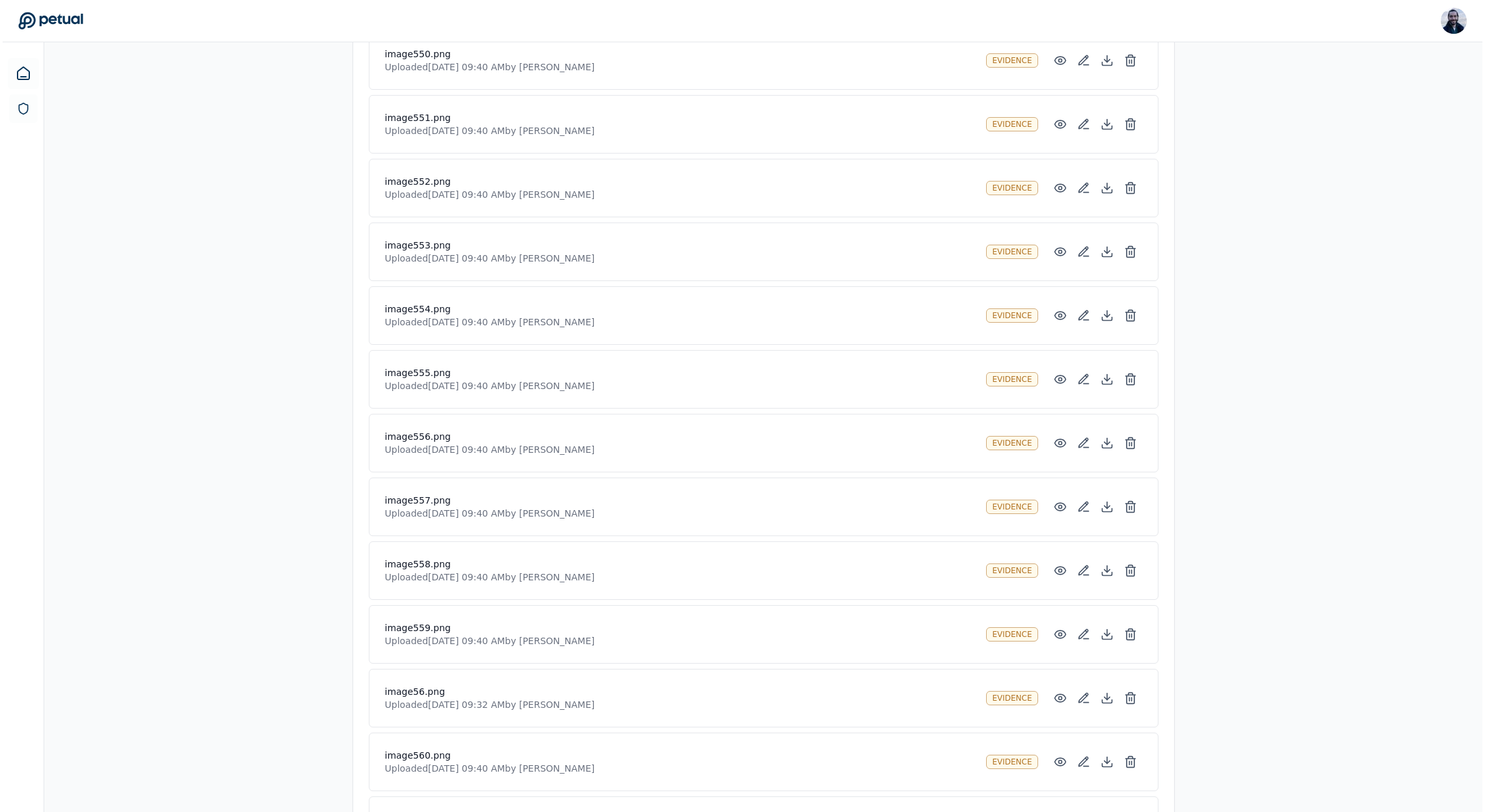
scroll to position [32987, 0]
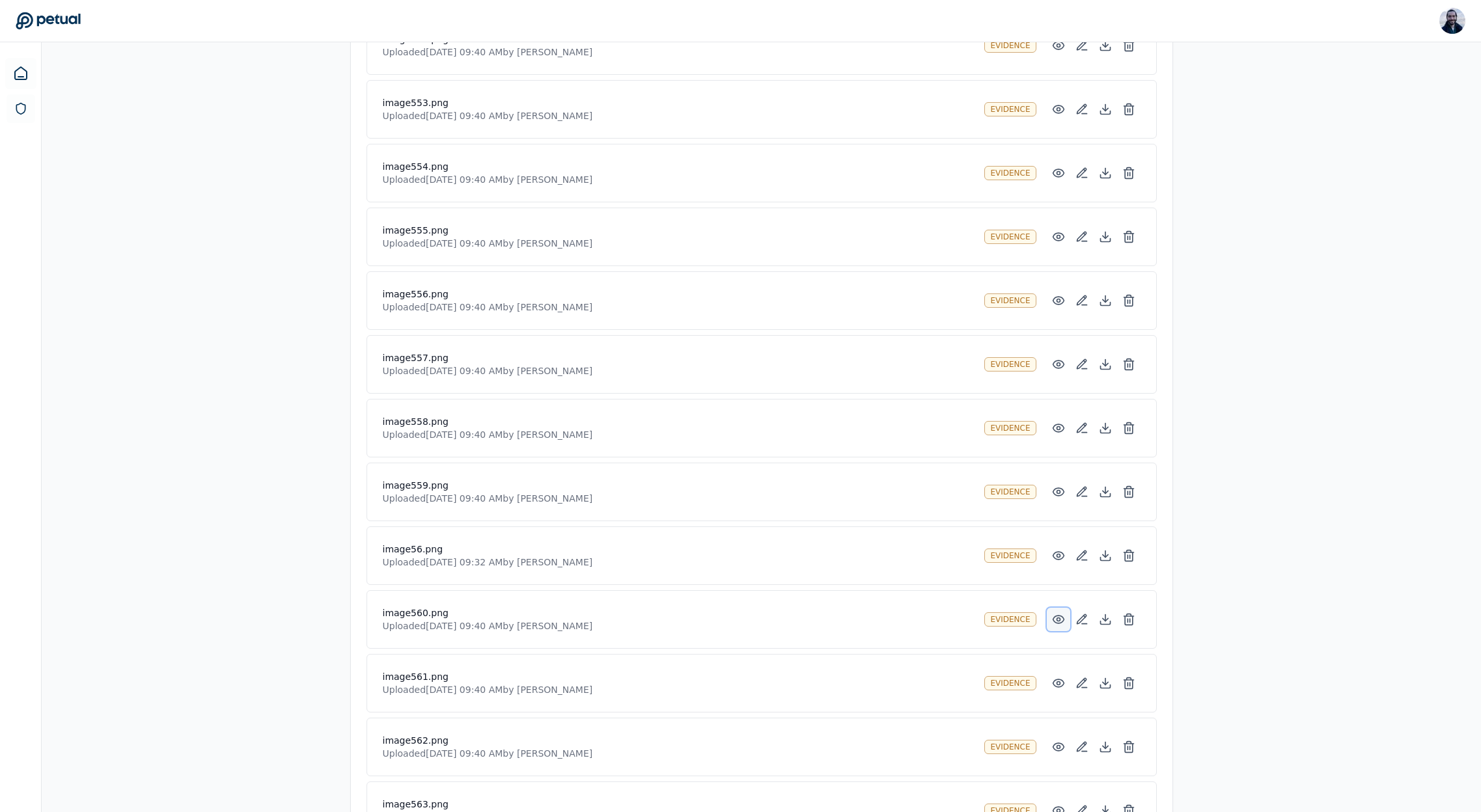
click at [1056, 621] on icon at bounding box center [1058, 619] width 13 height 13
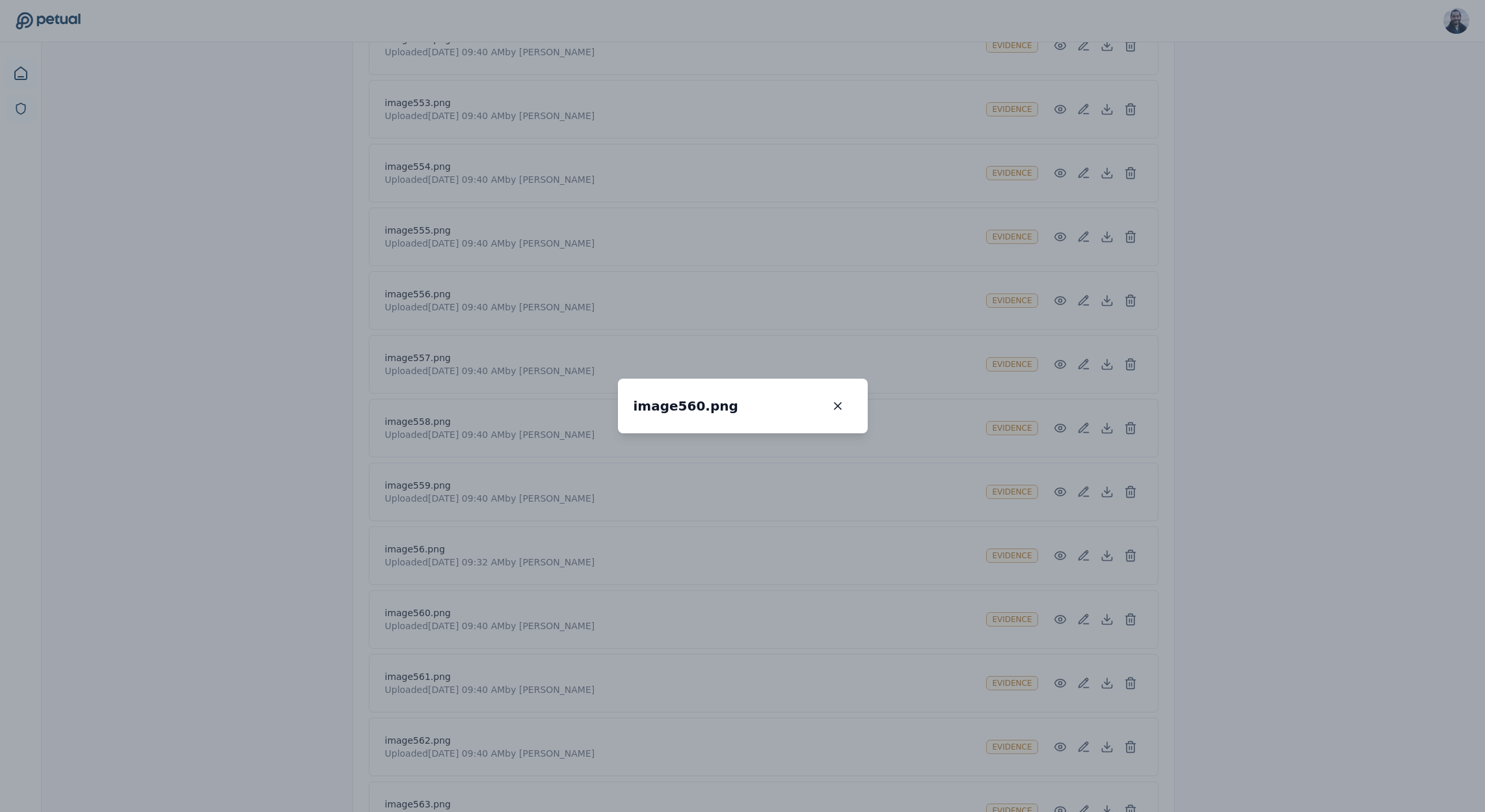
click at [1065, 575] on div "image560.png image560.png 100 %" at bounding box center [742, 406] width 1485 height 812
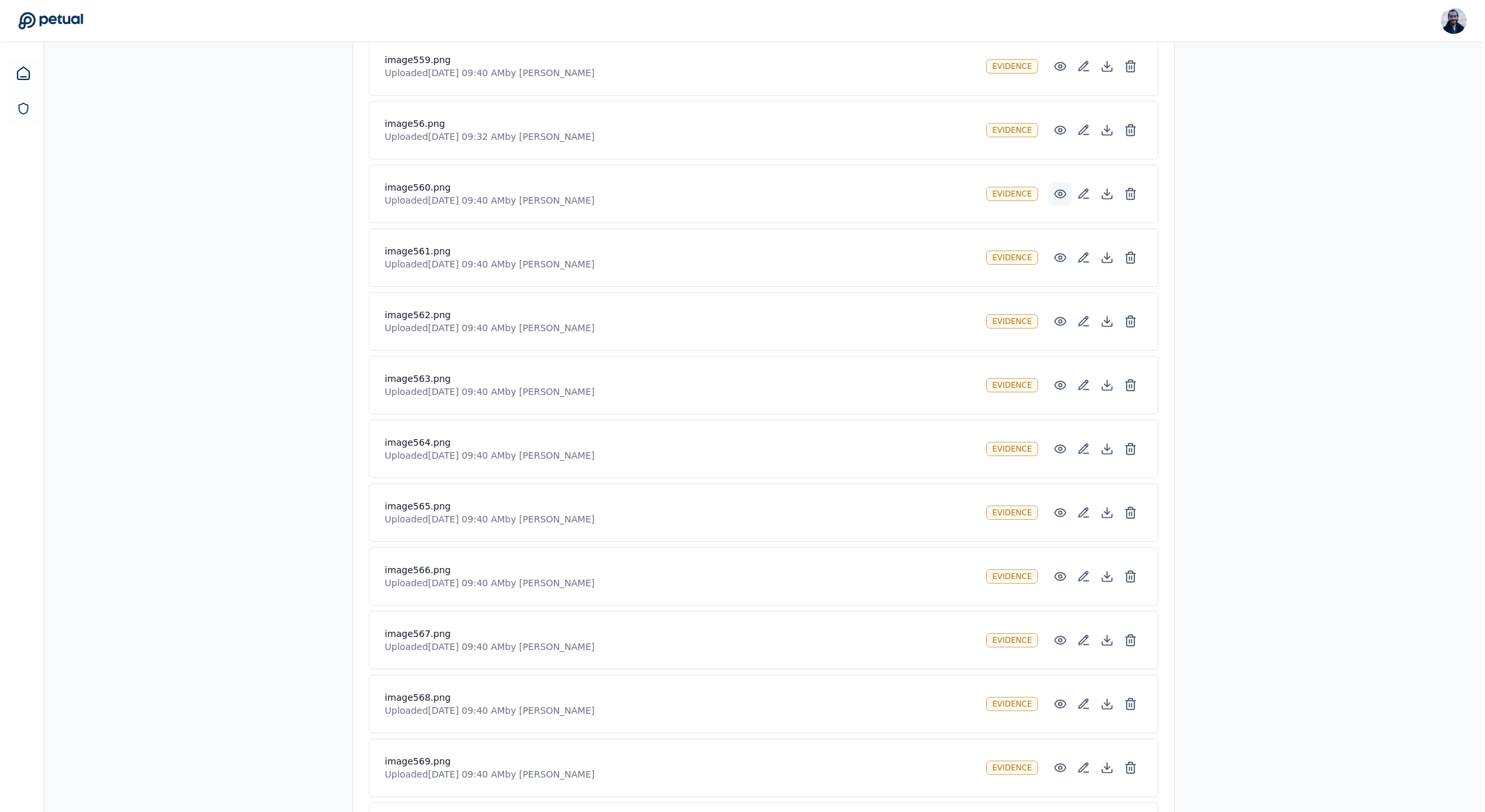
scroll to position [33684, 0]
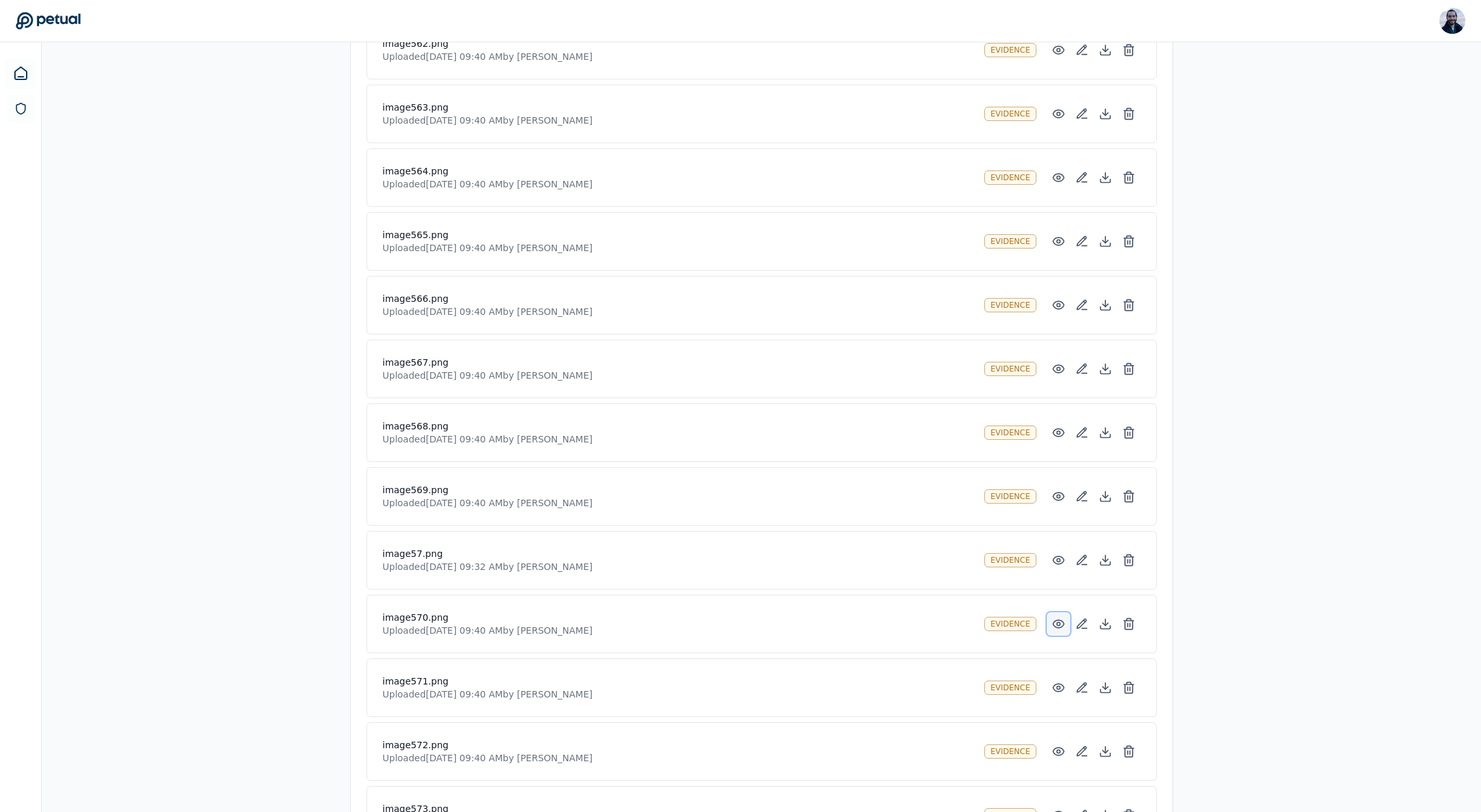
click at [1061, 622] on icon at bounding box center [1058, 624] width 13 height 13
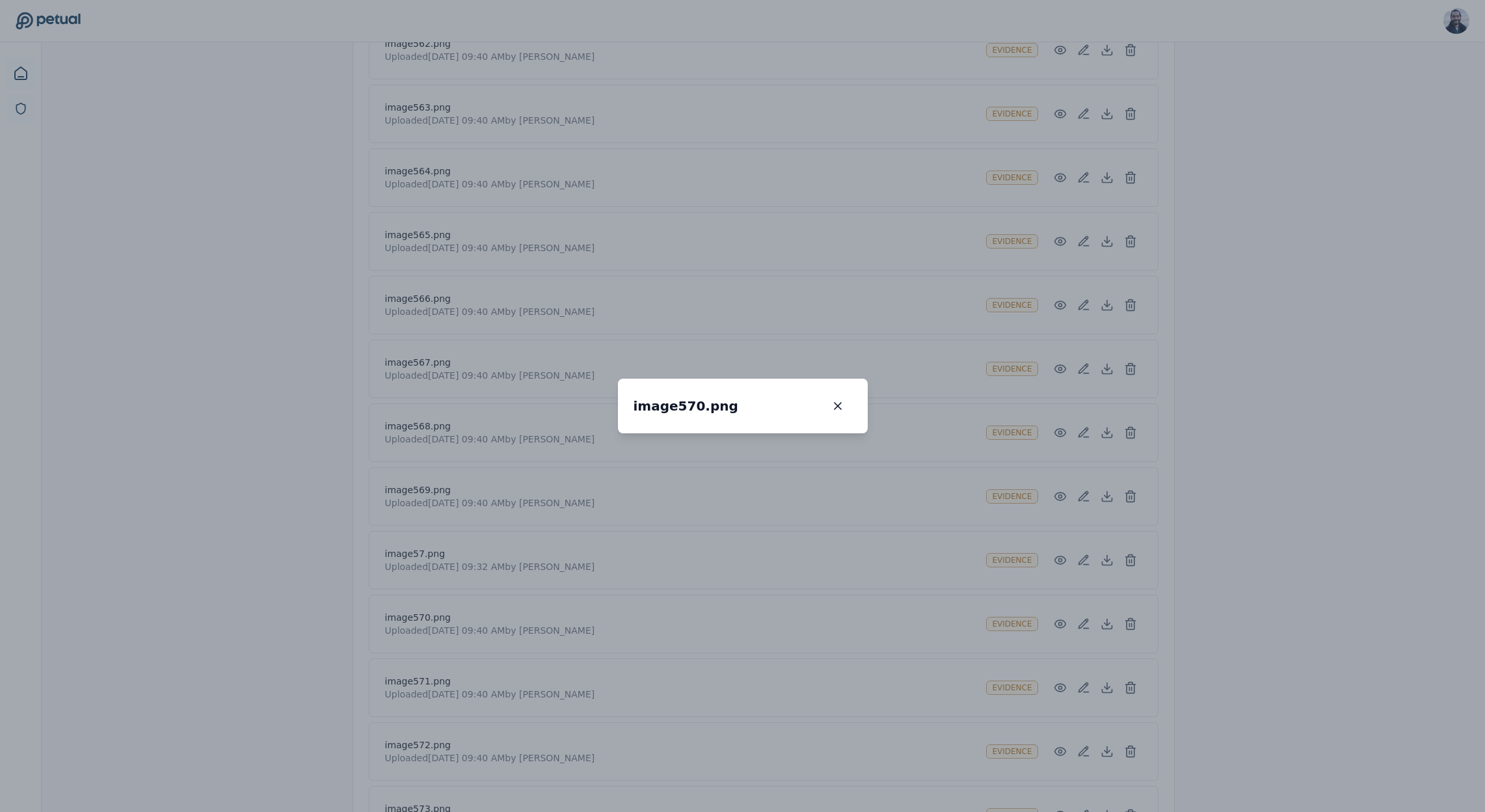
click at [1027, 606] on div "image570.png image570.png 100 % Scroll to zoom • Drag to pan when zoomed" at bounding box center [742, 406] width 1485 height 812
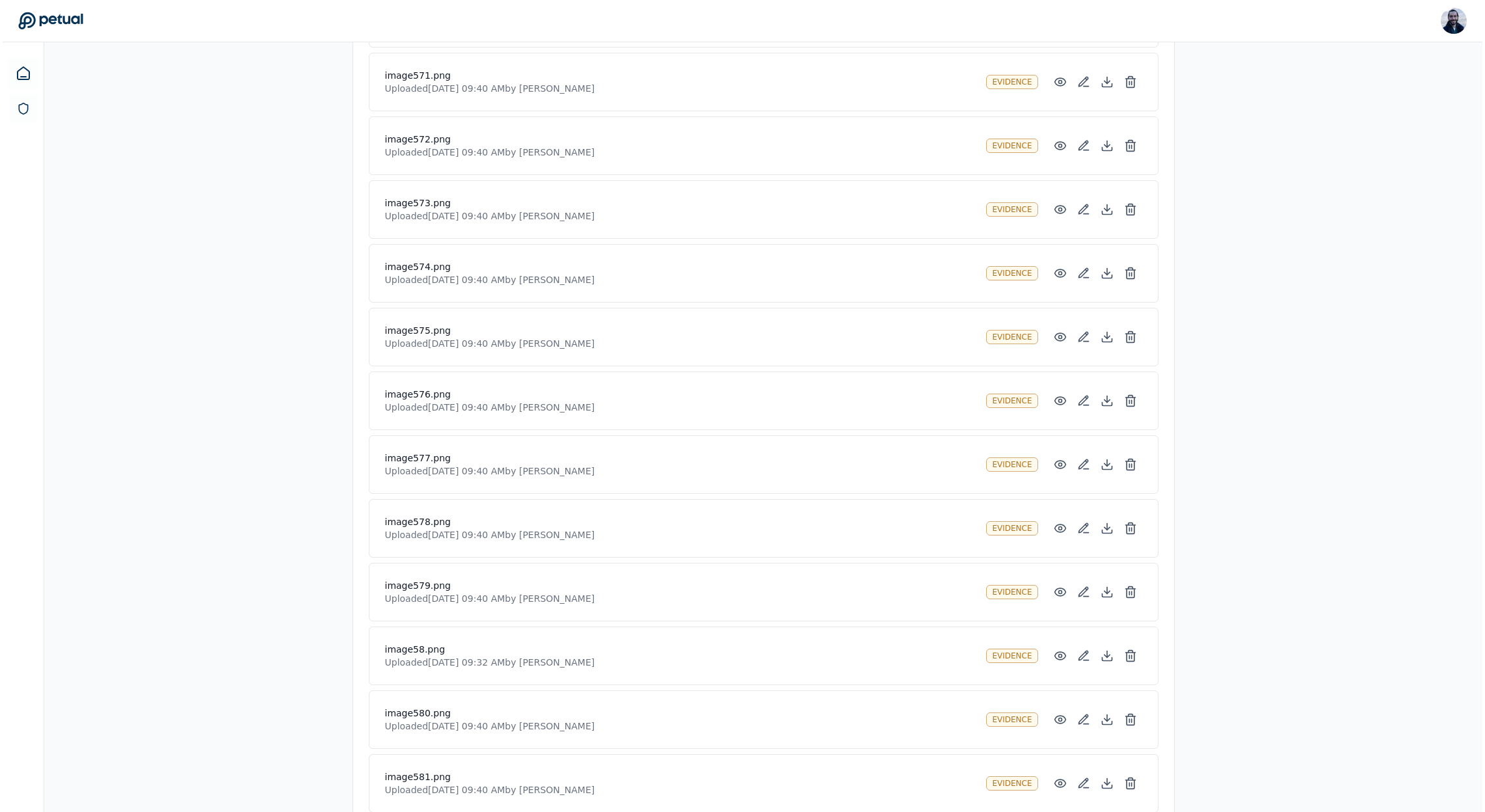
scroll to position [34974, 0]
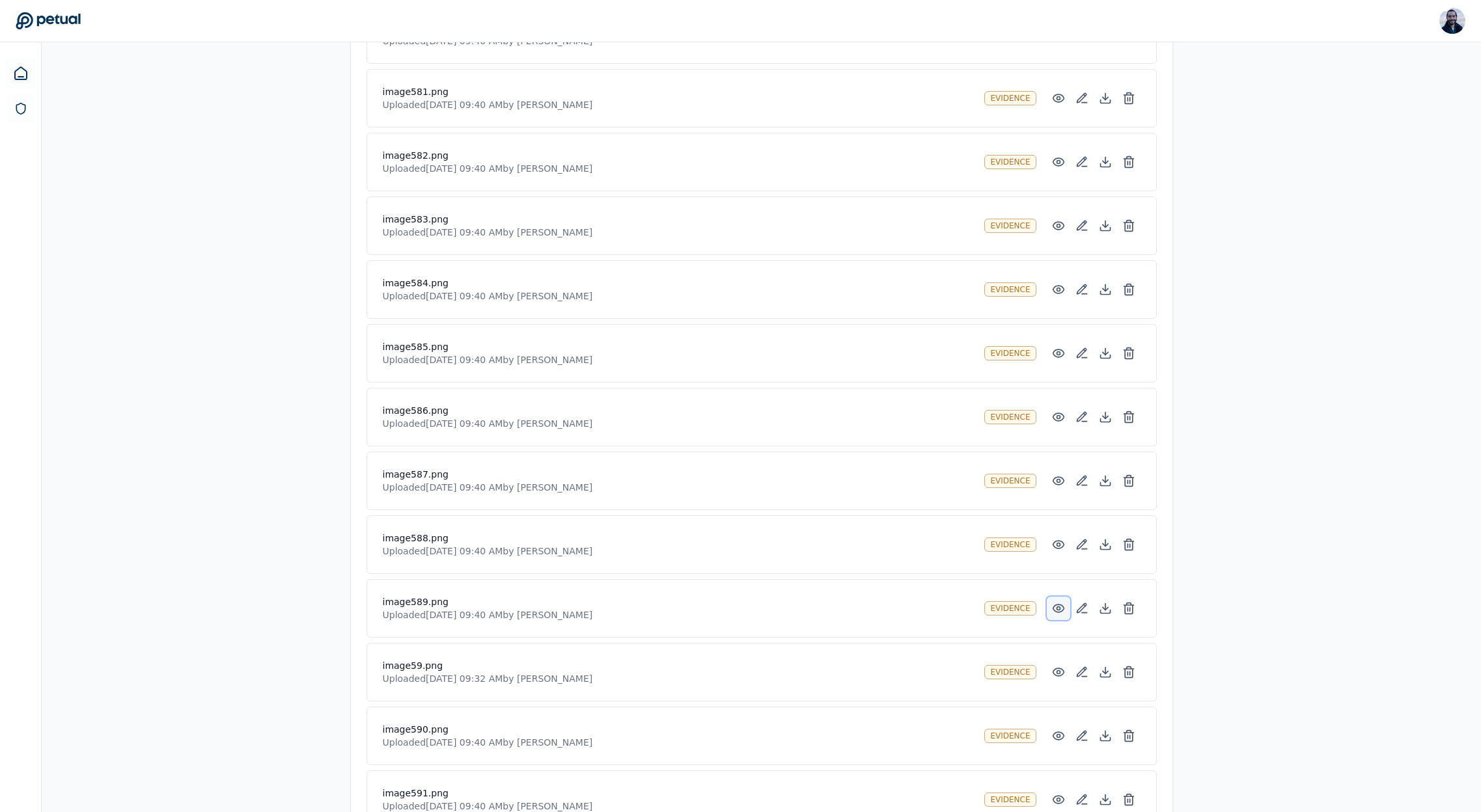
click at [1056, 609] on circle at bounding box center [1058, 608] width 3 height 3
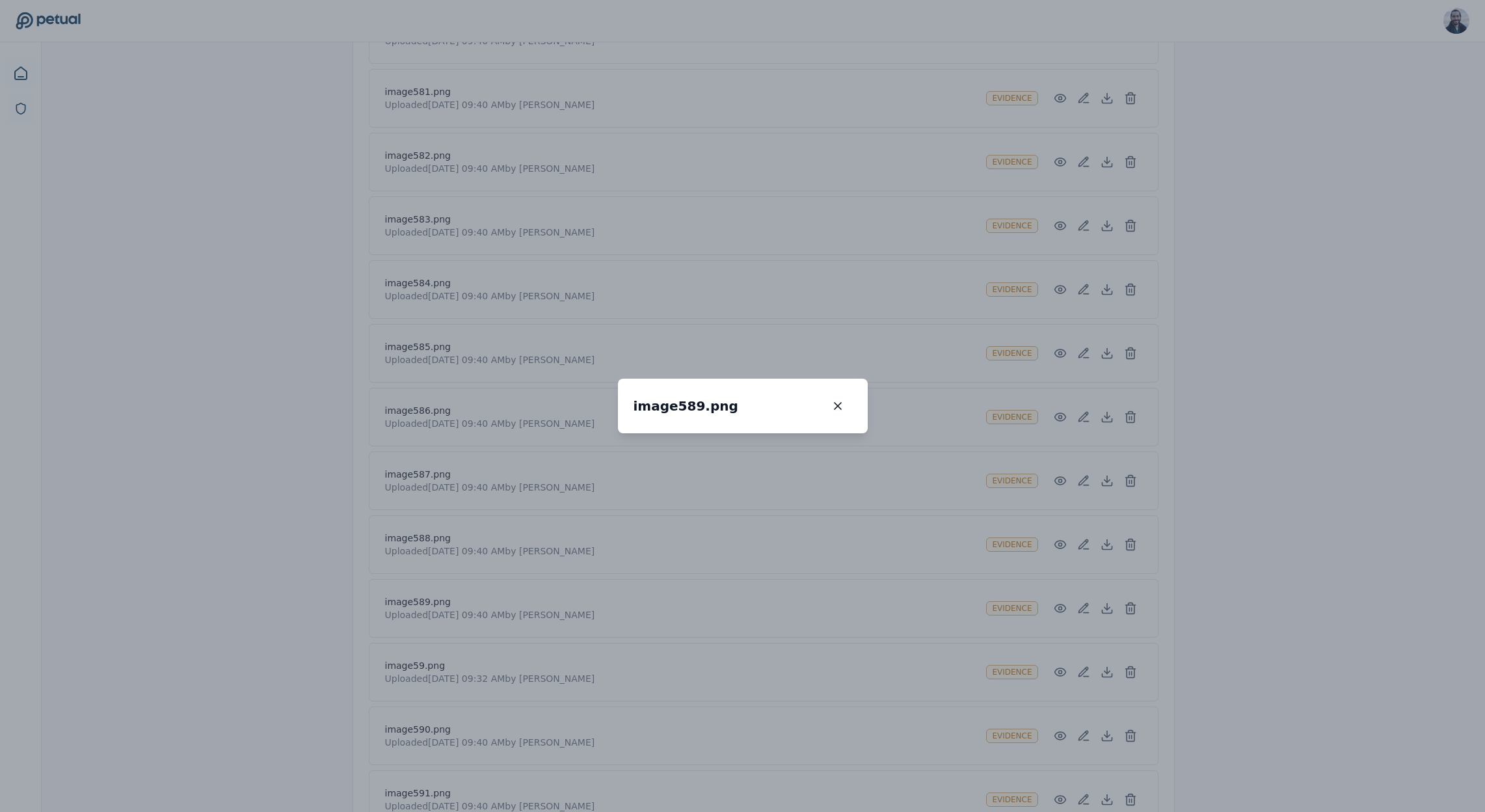
click at [1044, 613] on div "image589.png image589.png 100 % Scroll to zoom • Drag to pan when zoomed" at bounding box center [742, 406] width 1485 height 812
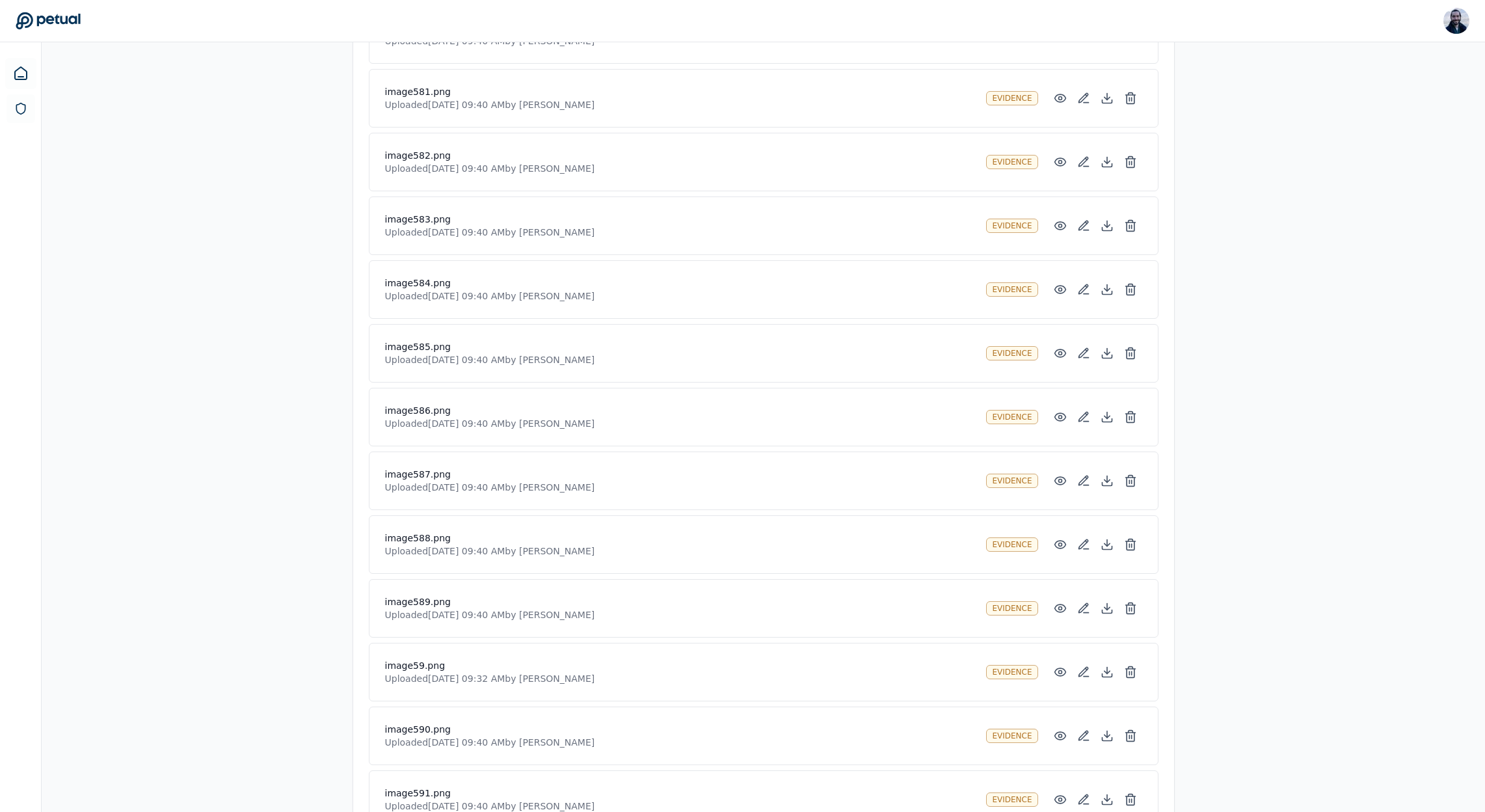
scroll to position [35942, 0]
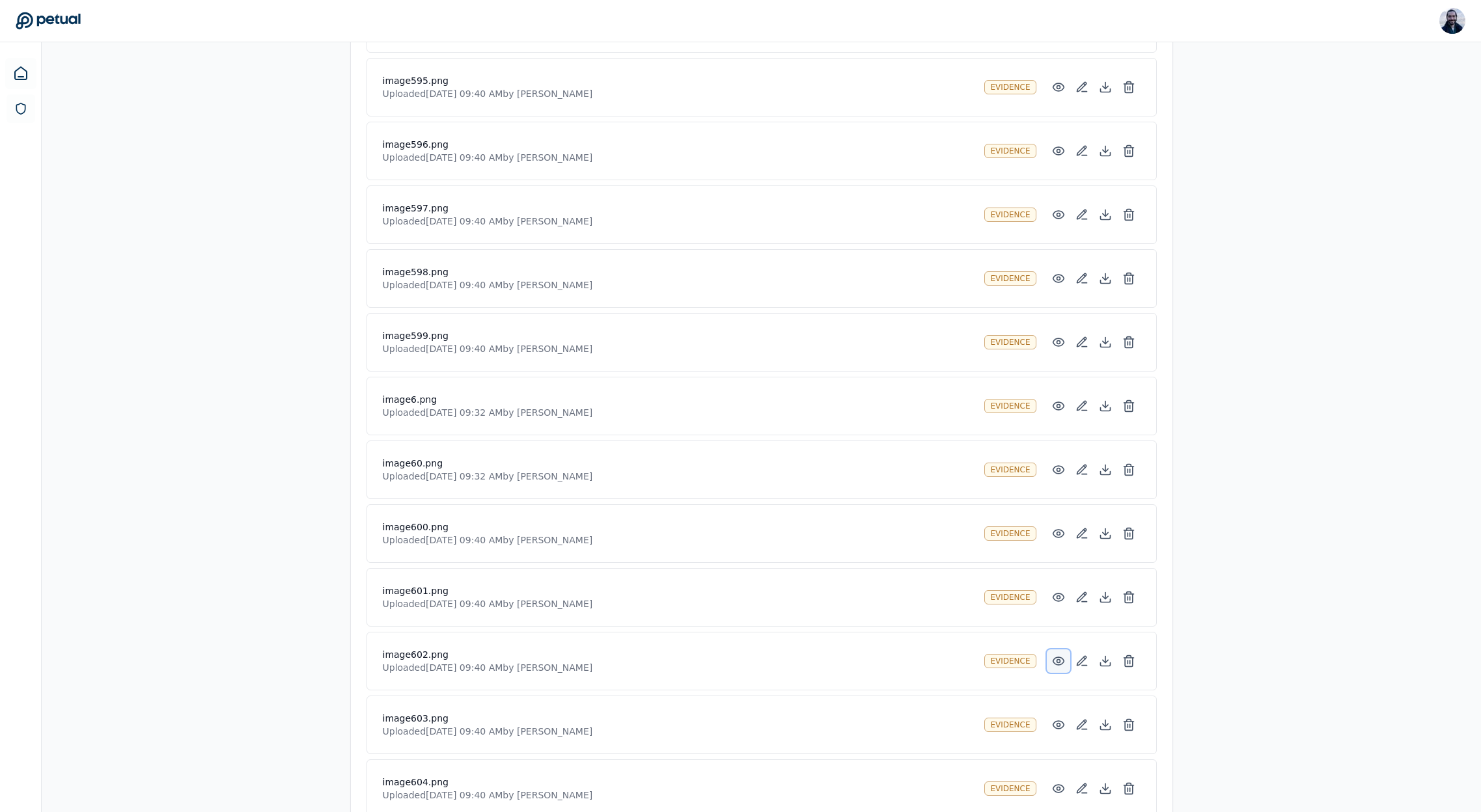
click at [1061, 658] on icon at bounding box center [1058, 661] width 13 height 13
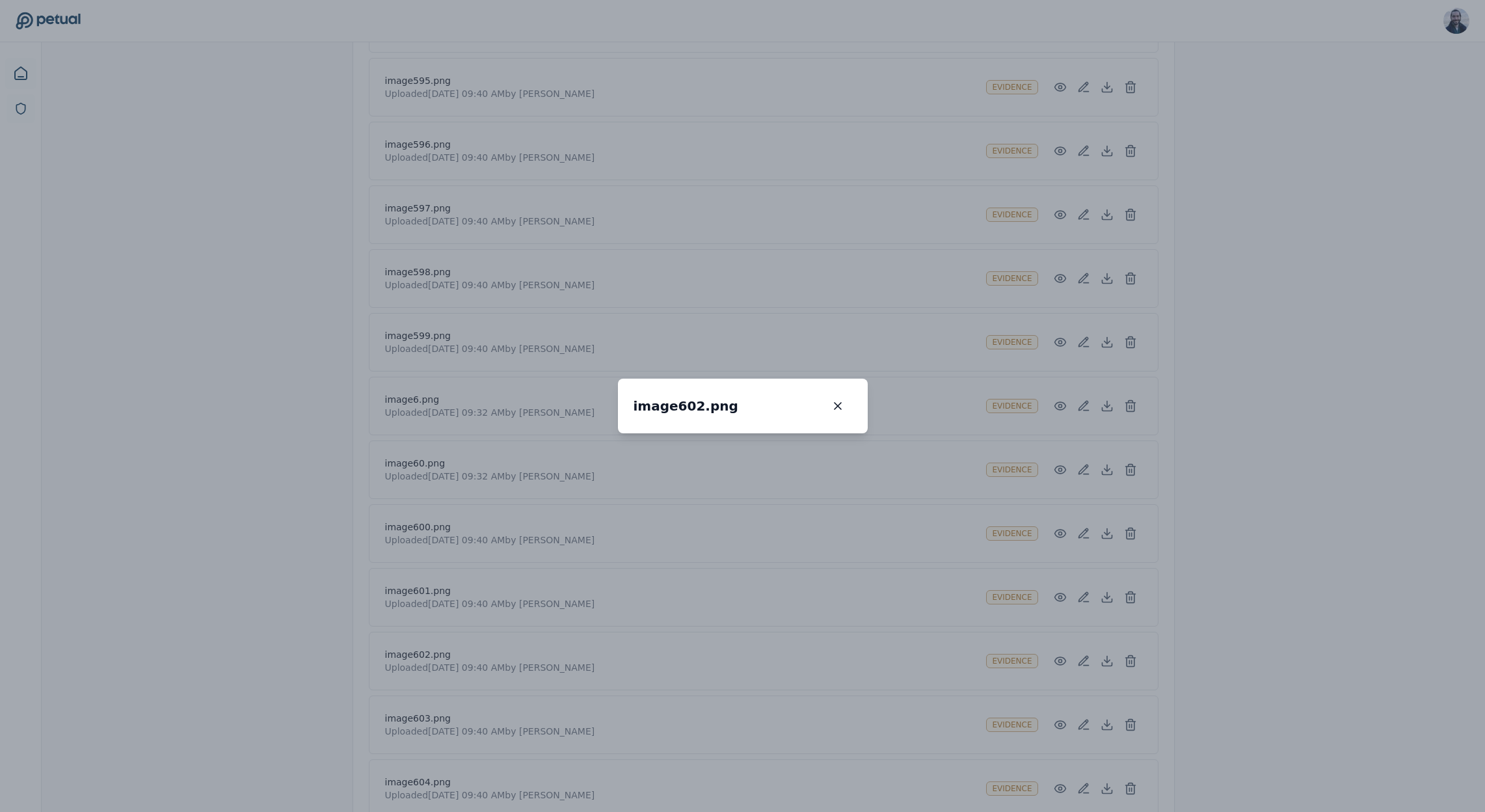
click at [1001, 634] on div "image602.png image602.png 100 % Scroll to zoom • Drag to pan when zoomed" at bounding box center [742, 406] width 1485 height 812
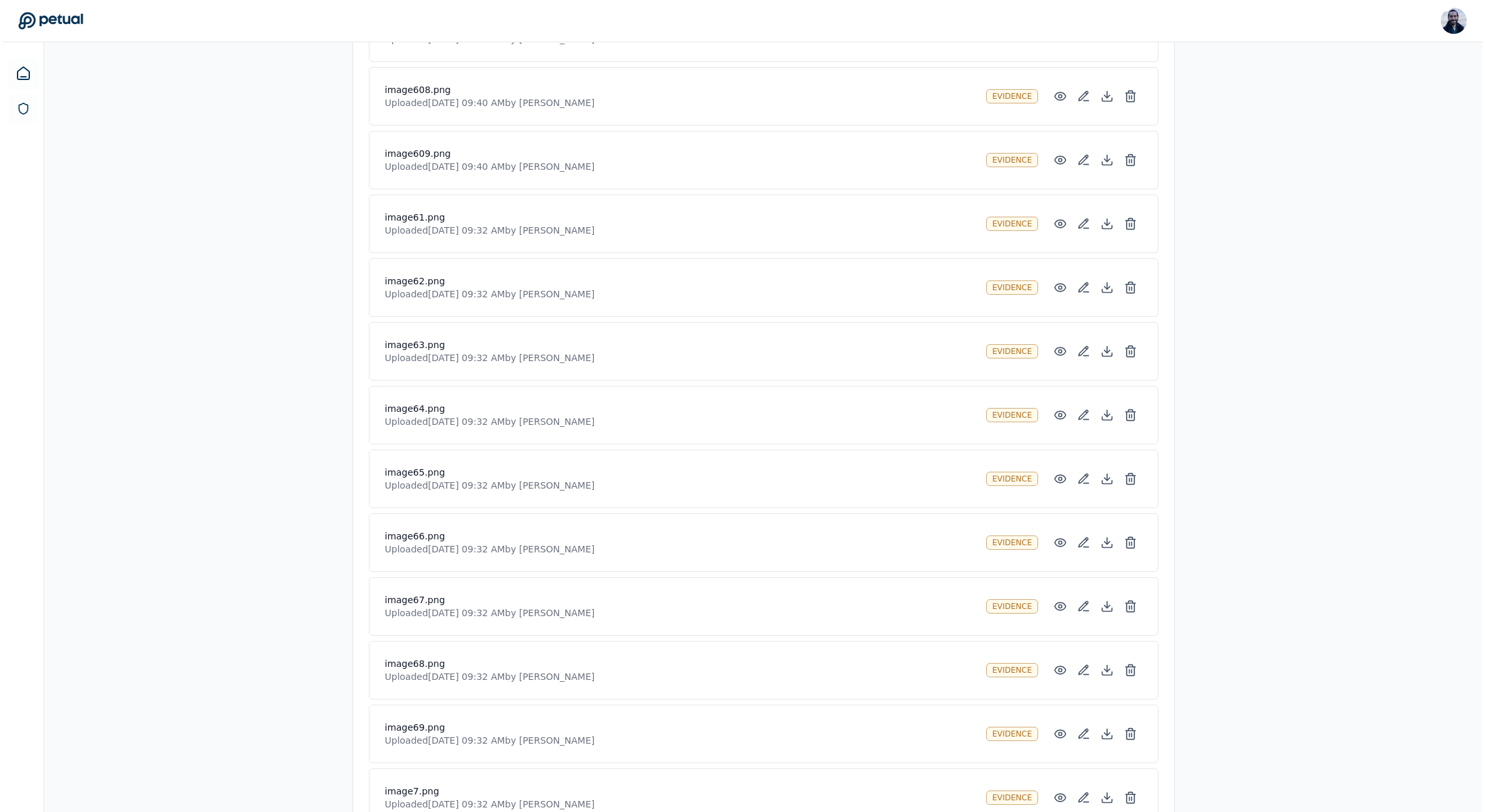
scroll to position [37128, 0]
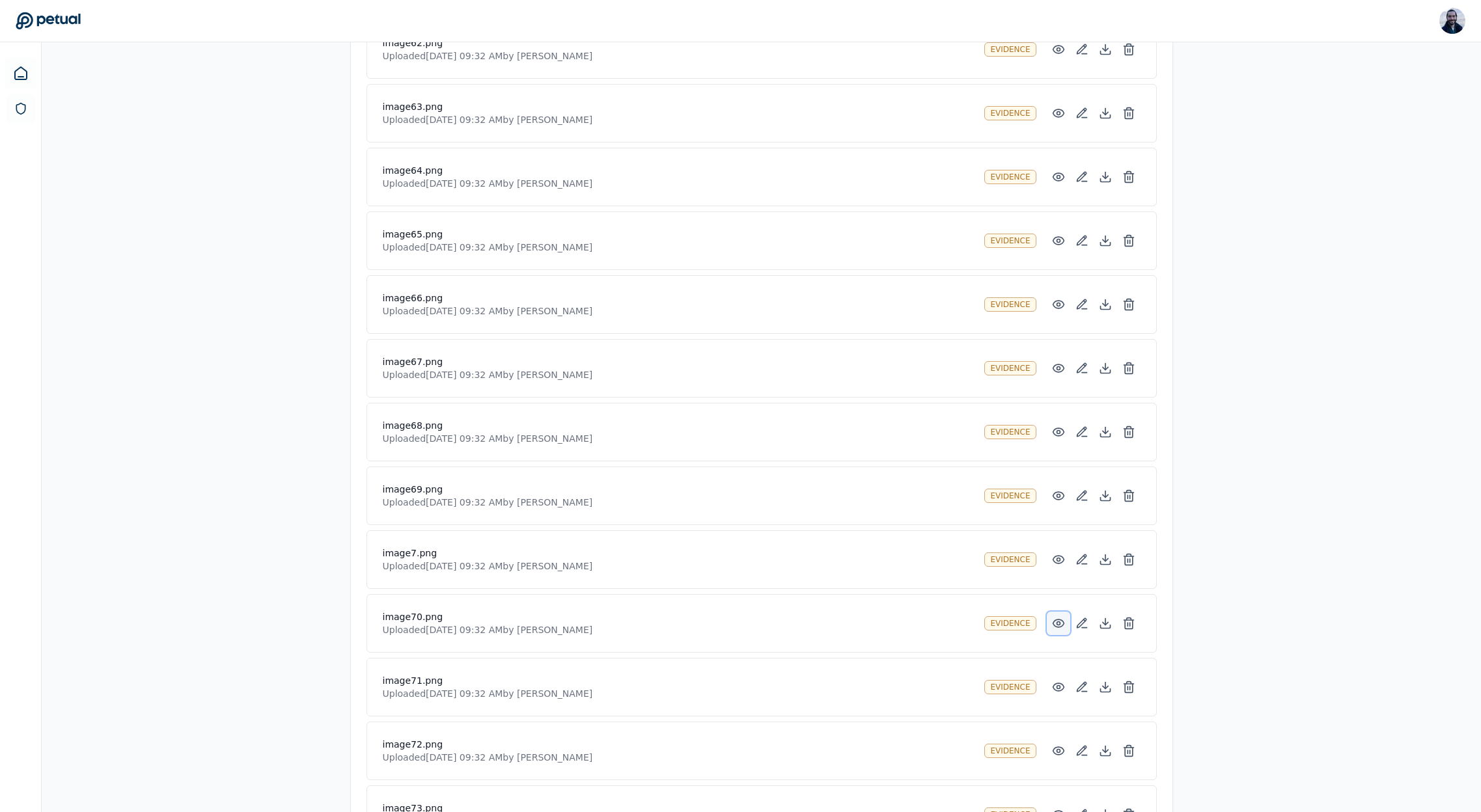
click at [1056, 627] on icon at bounding box center [1058, 623] width 11 height 8
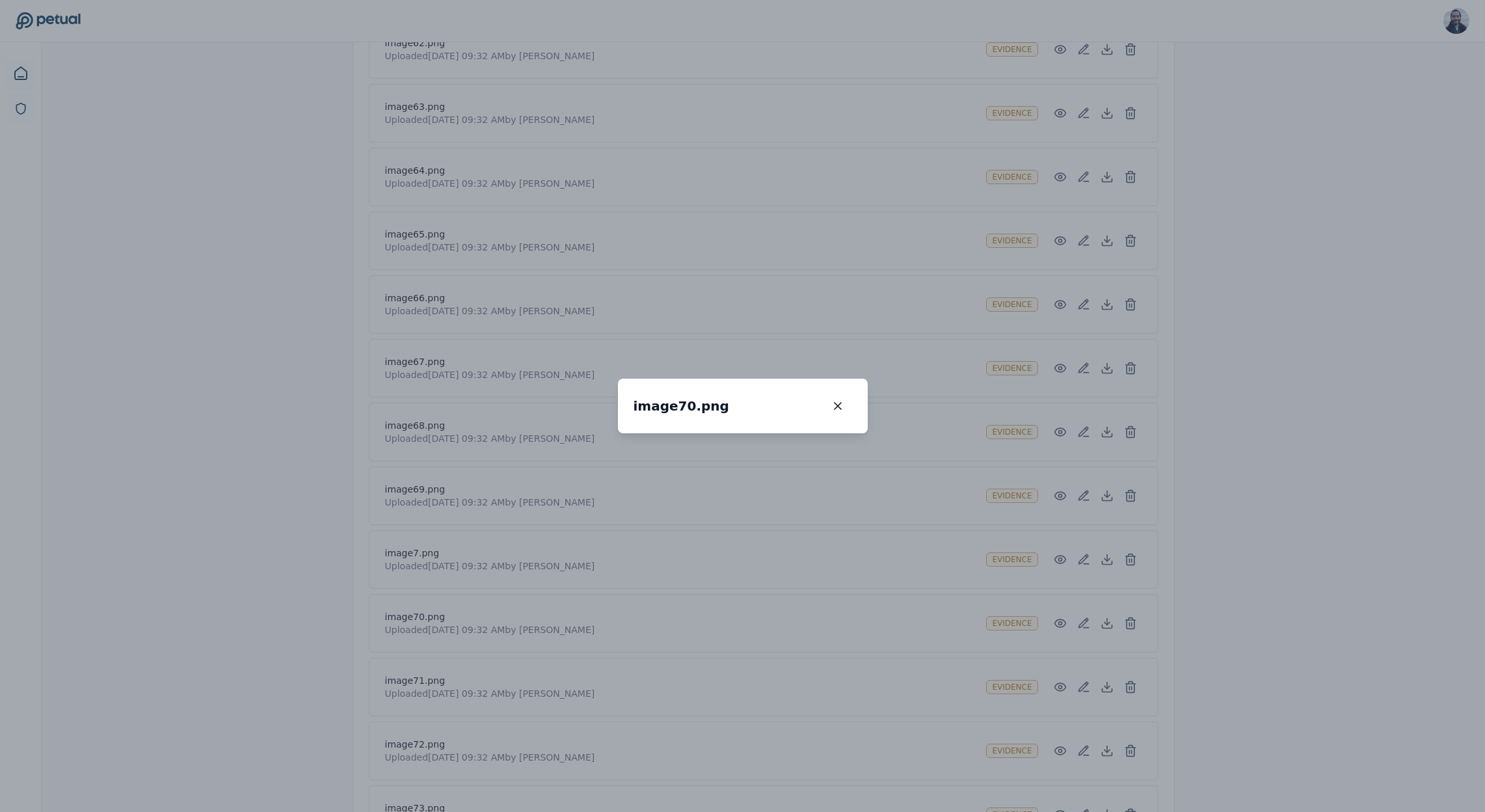
click at [1033, 632] on div "image70.png image70.png 100 % Scroll to zoom • Drag to pan when zoomed" at bounding box center [742, 406] width 1485 height 812
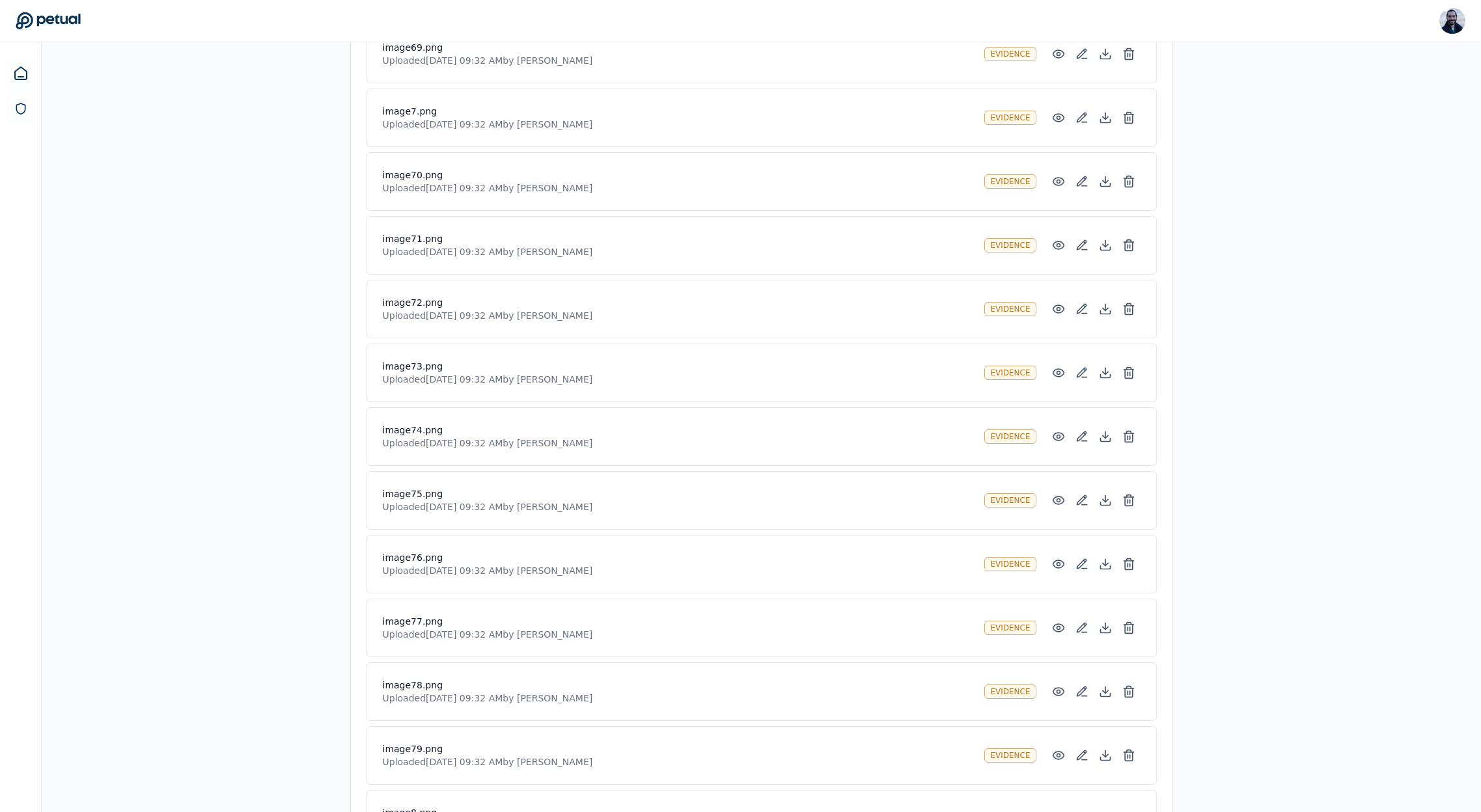
scroll to position [37827, 0]
click at [1063, 683] on icon at bounding box center [1058, 688] width 13 height 13
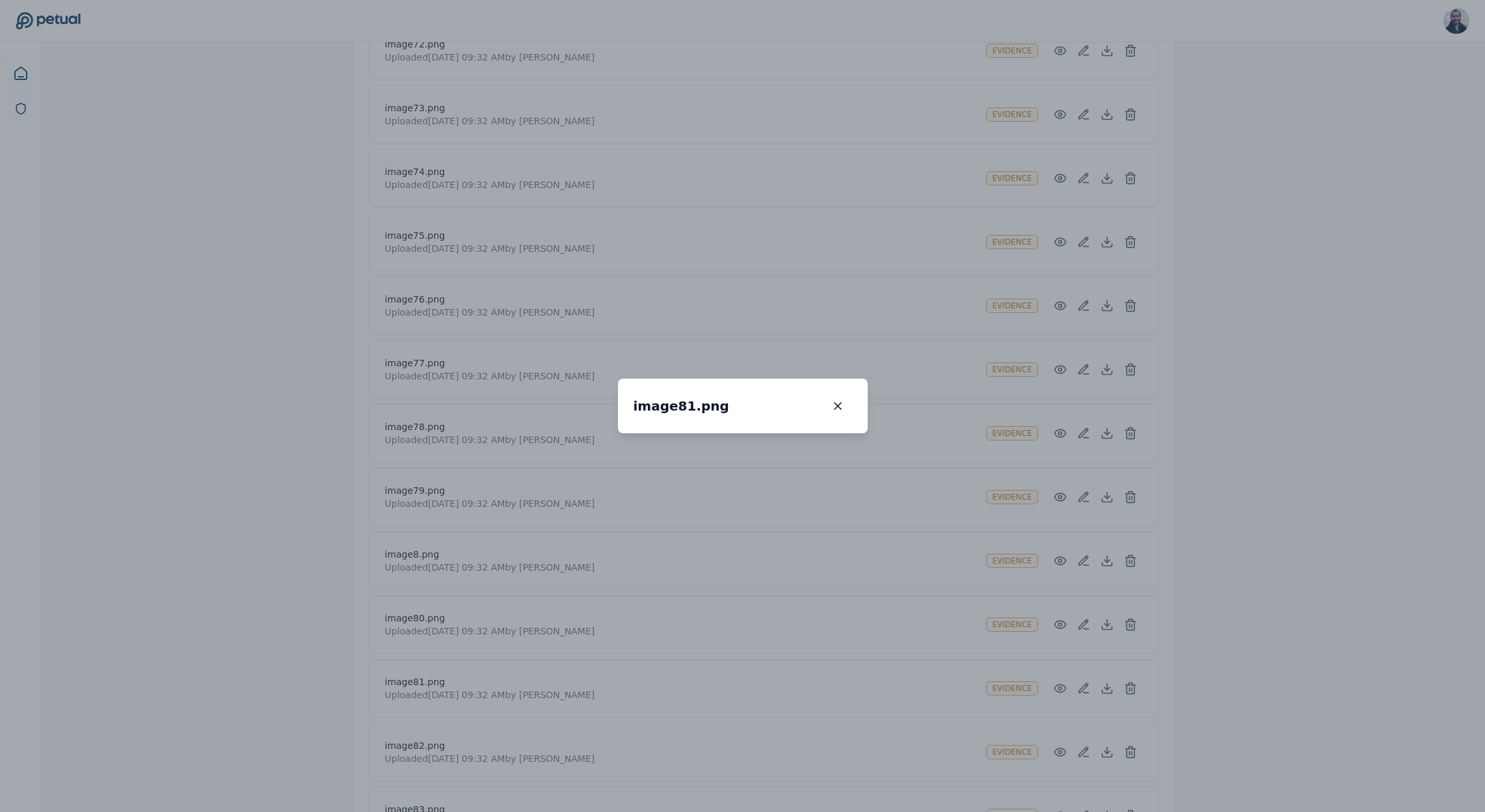
click at [988, 693] on div "image81.png image81.png 100 % Scroll to zoom • Drag to pan when zoomed" at bounding box center [742, 406] width 1485 height 812
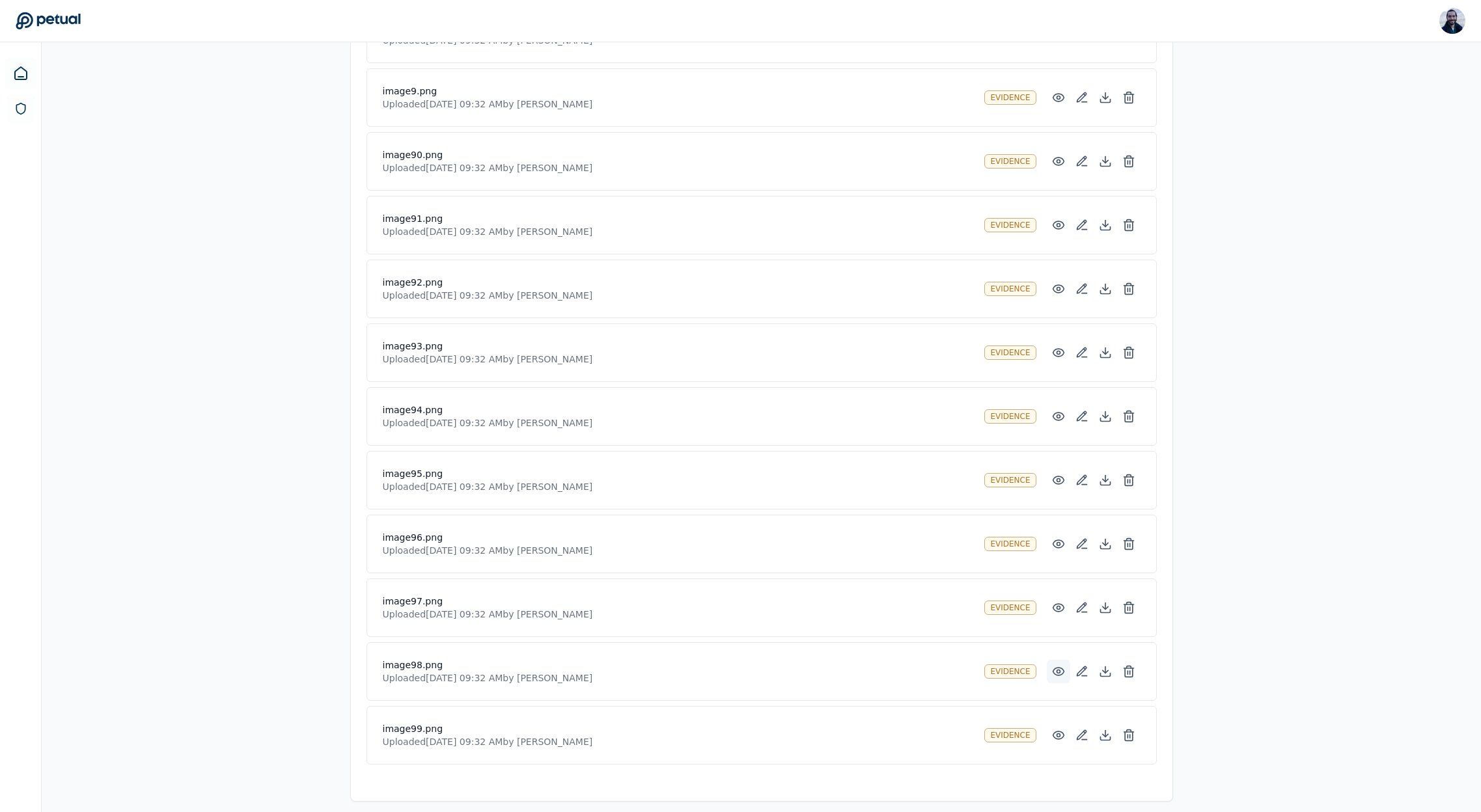
scroll to position [39002, 0]
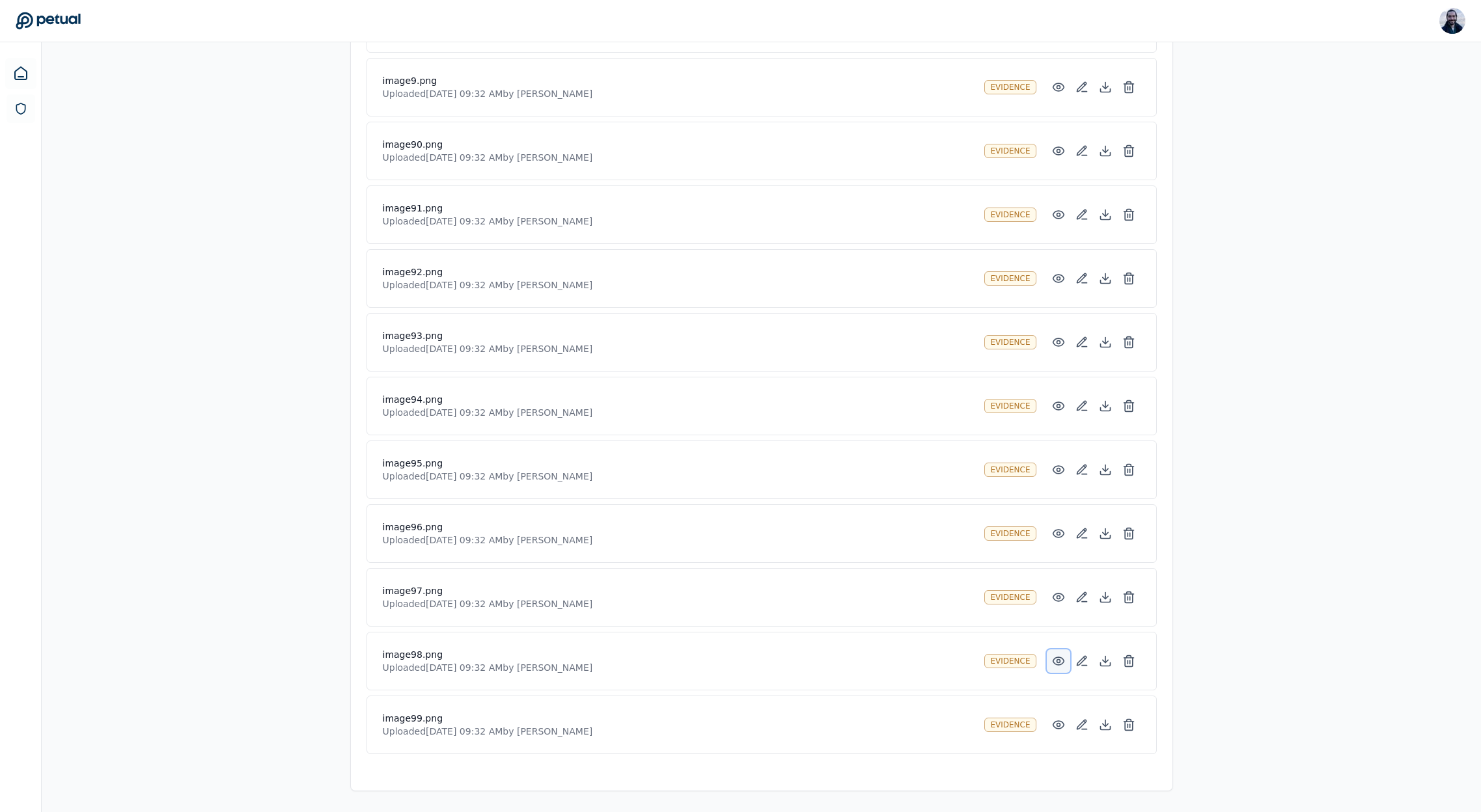
click at [1056, 652] on button at bounding box center [1058, 661] width 24 height 24
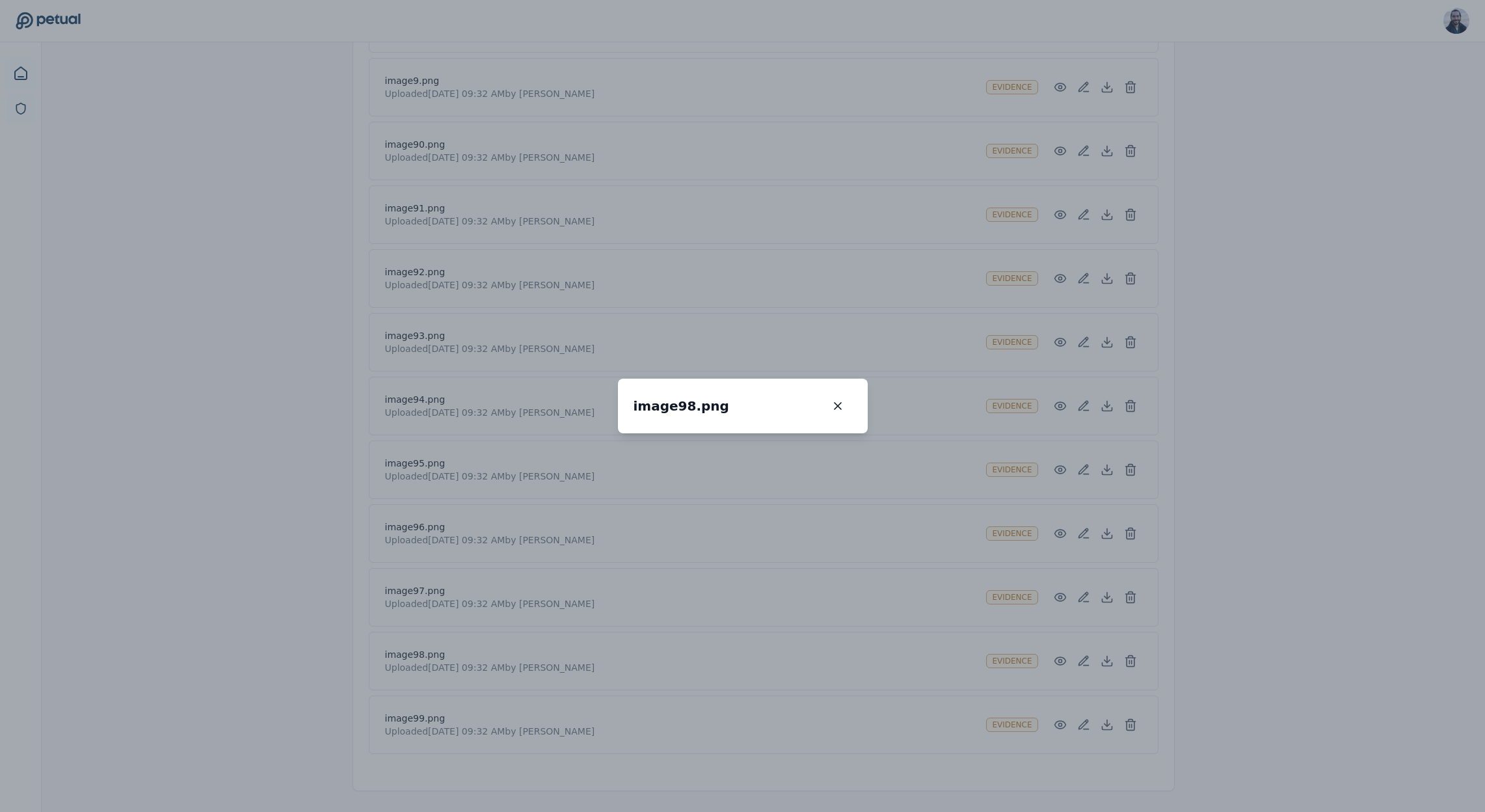
click at [1025, 659] on div "image98.png image98.png 100 % Scroll to zoom • Drag to pan when zoomed" at bounding box center [742, 406] width 1485 height 812
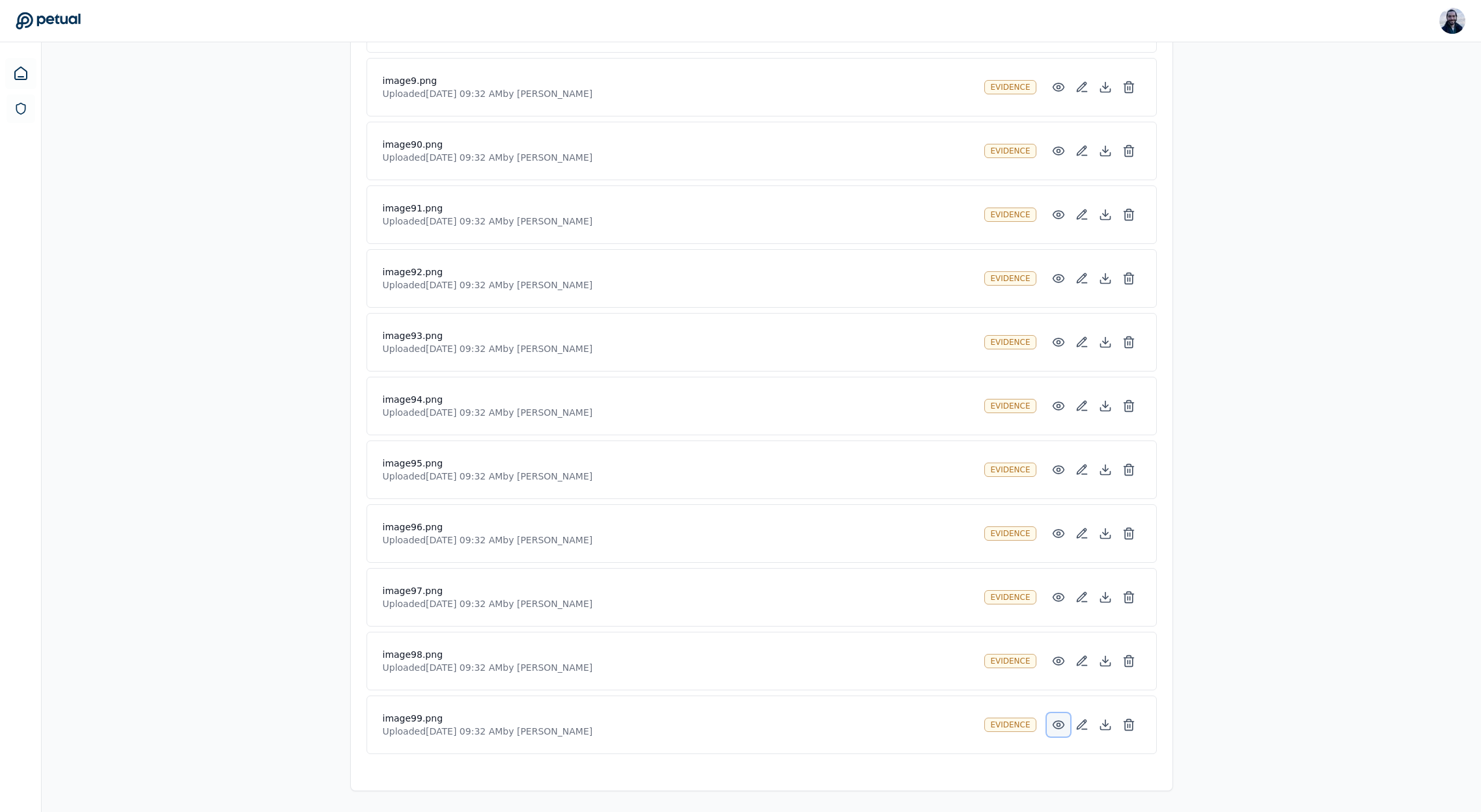
click at [1056, 721] on icon at bounding box center [1058, 724] width 11 height 8
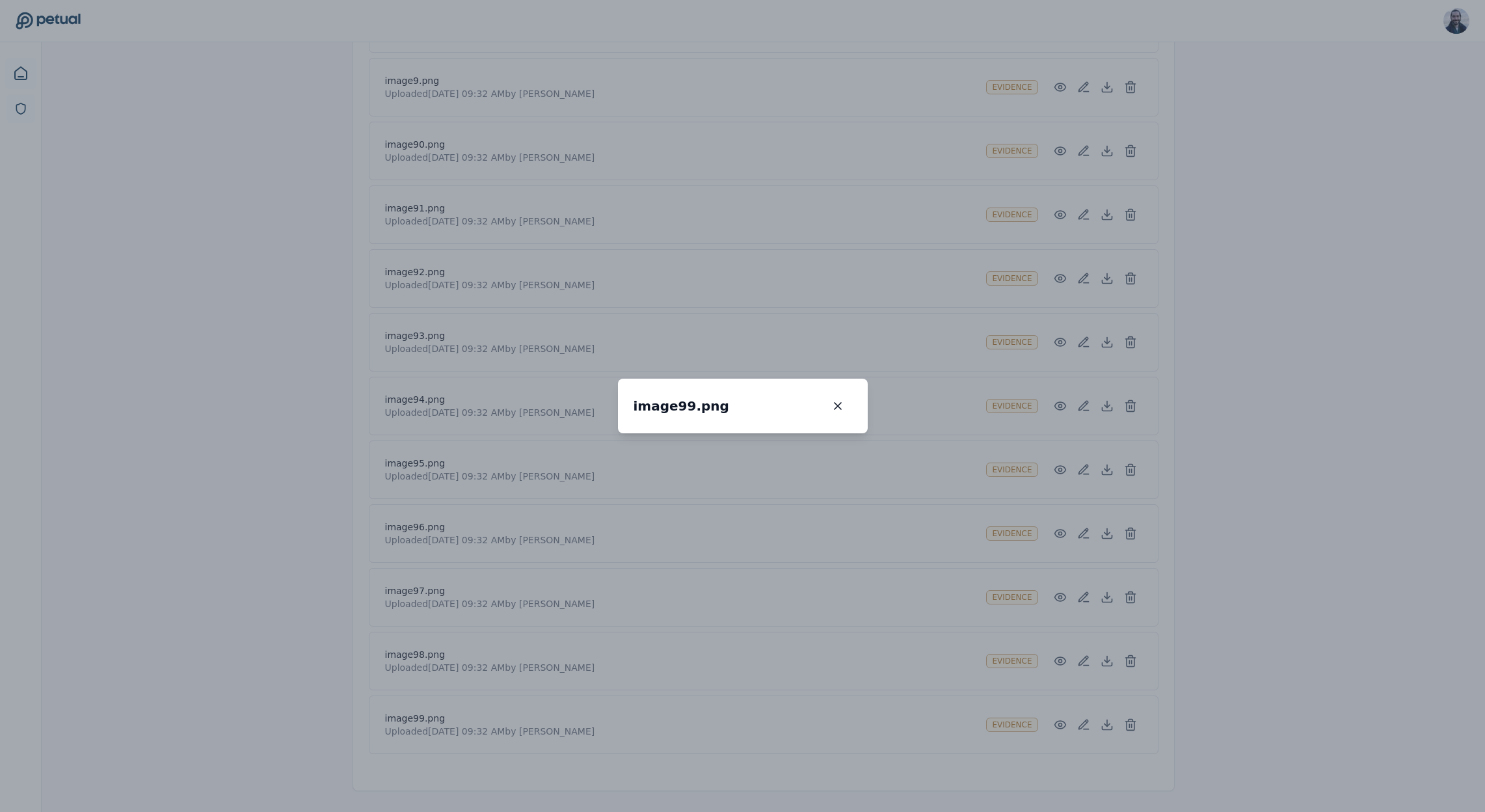
click at [1063, 558] on div "image99.png image99.png 100 % Scroll to zoom • Drag to pan when zoomed" at bounding box center [742, 406] width 1485 height 812
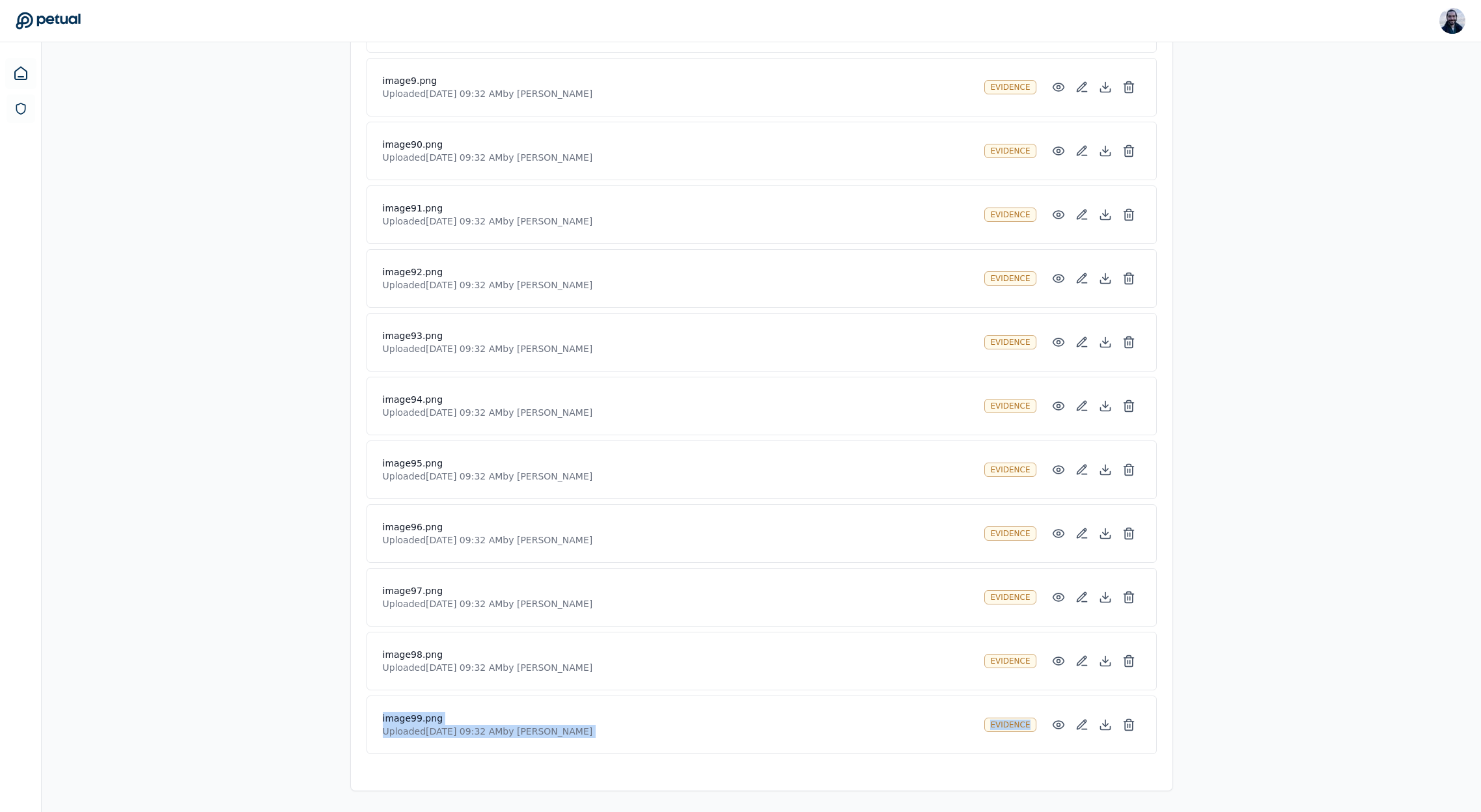
click at [1058, 713] on button at bounding box center [1058, 725] width 24 height 24
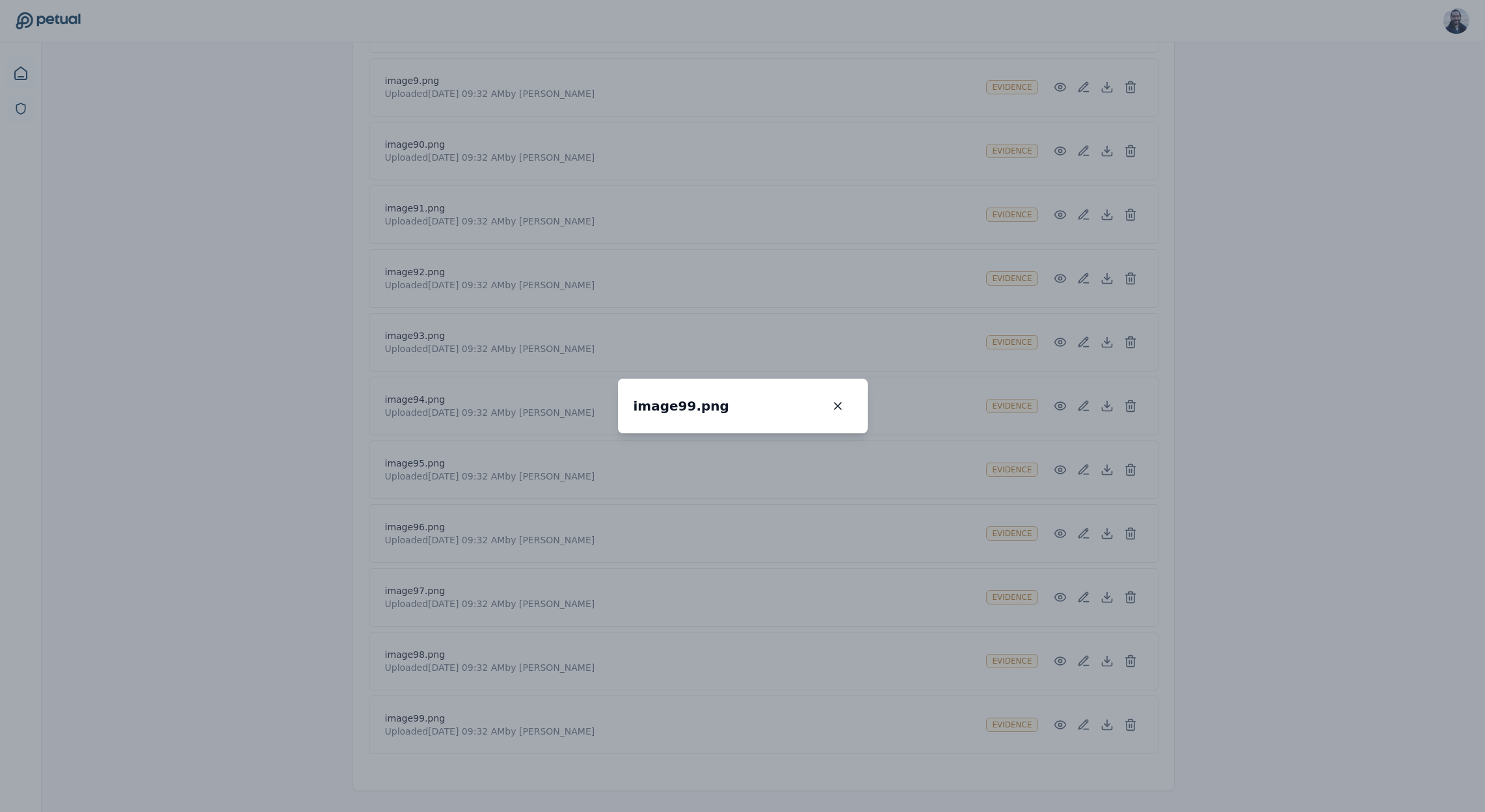
click at [1030, 513] on div "image99.png image99.png 100 % Scroll to zoom • Drag to pan when zoomed" at bounding box center [742, 406] width 1485 height 812
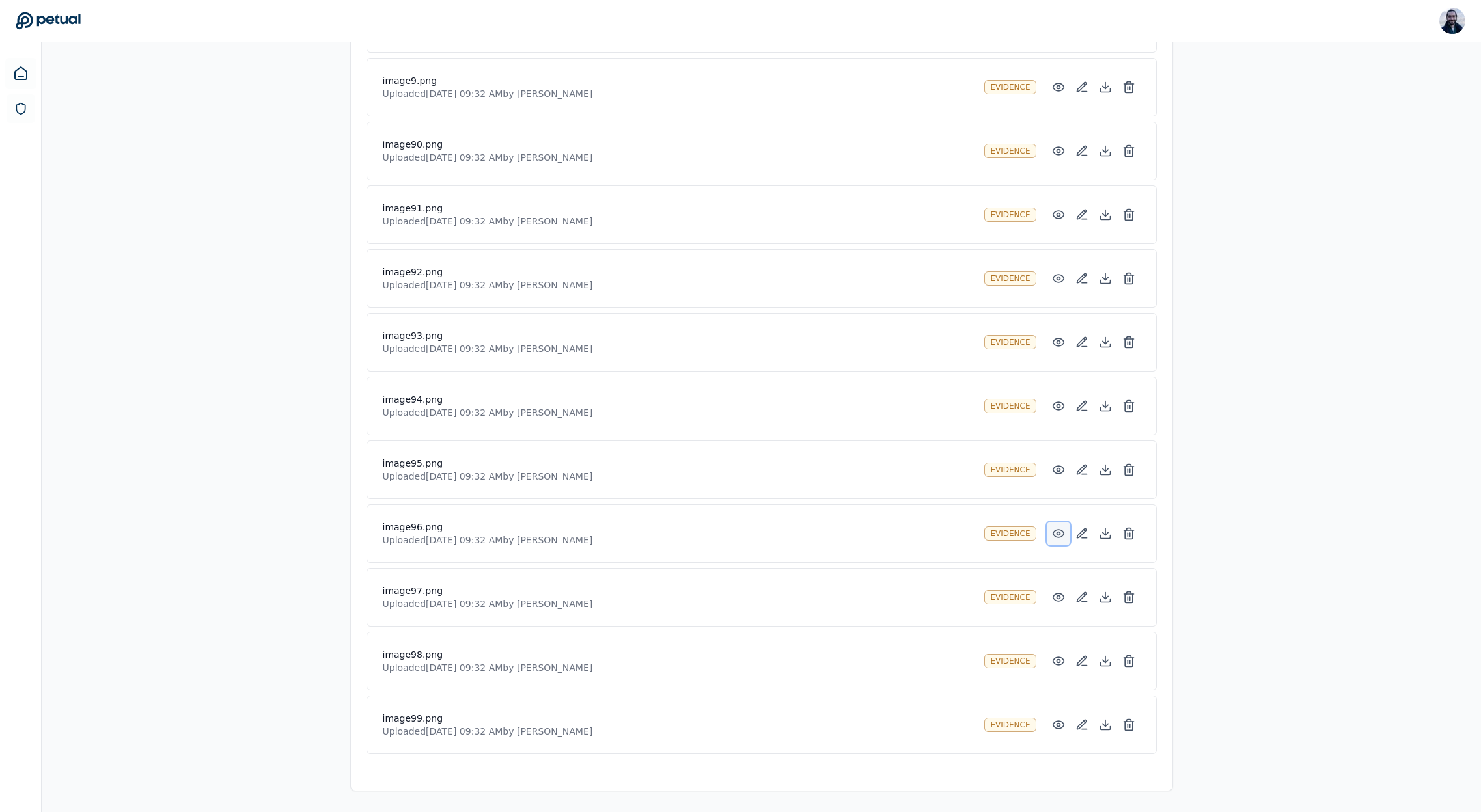
click at [1058, 533] on icon at bounding box center [1058, 533] width 13 height 13
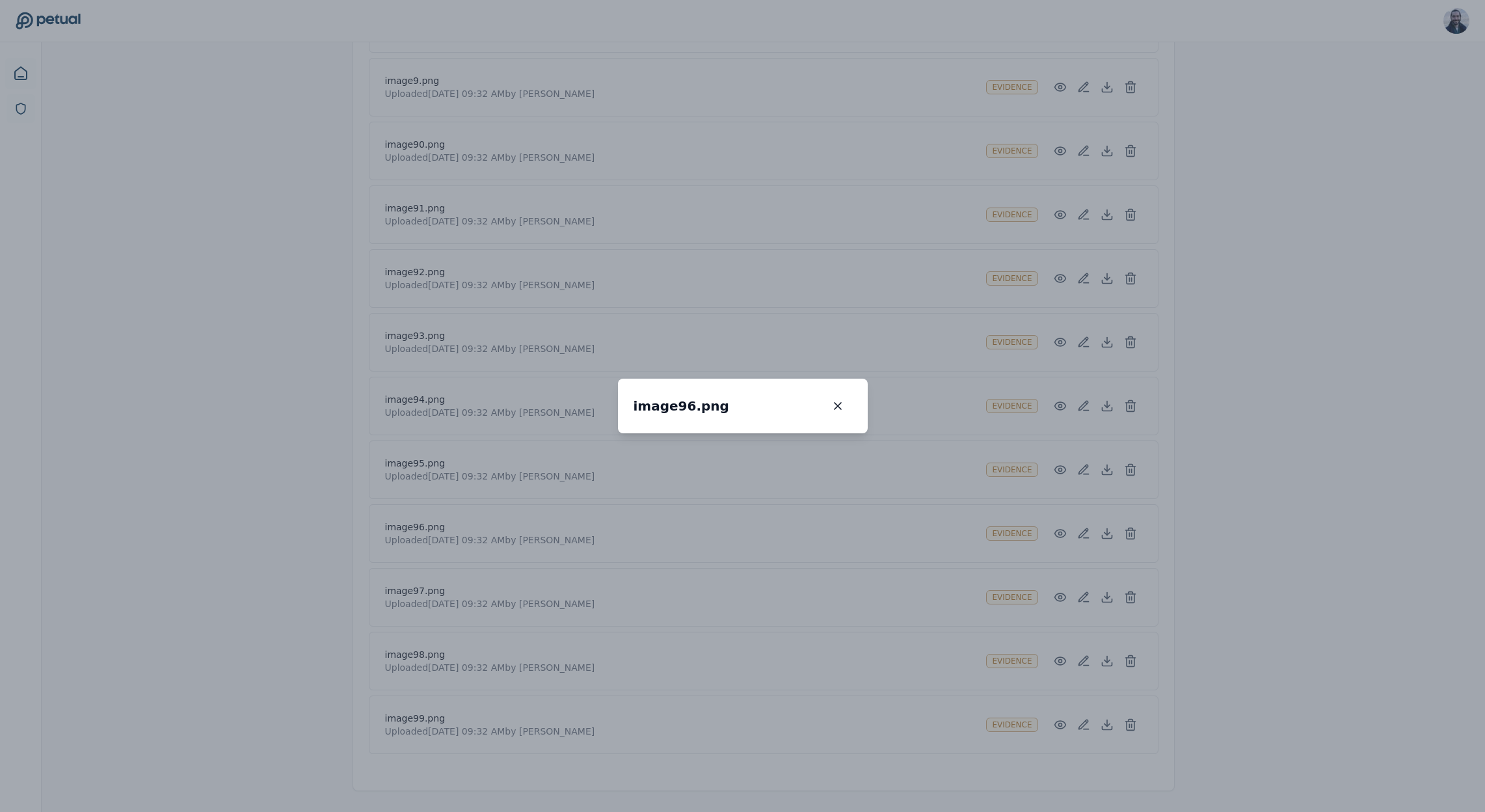
click at [1106, 498] on div "image96.png image96.png 100 % Scroll to zoom • Drag to pan when zoomed" at bounding box center [742, 406] width 1485 height 812
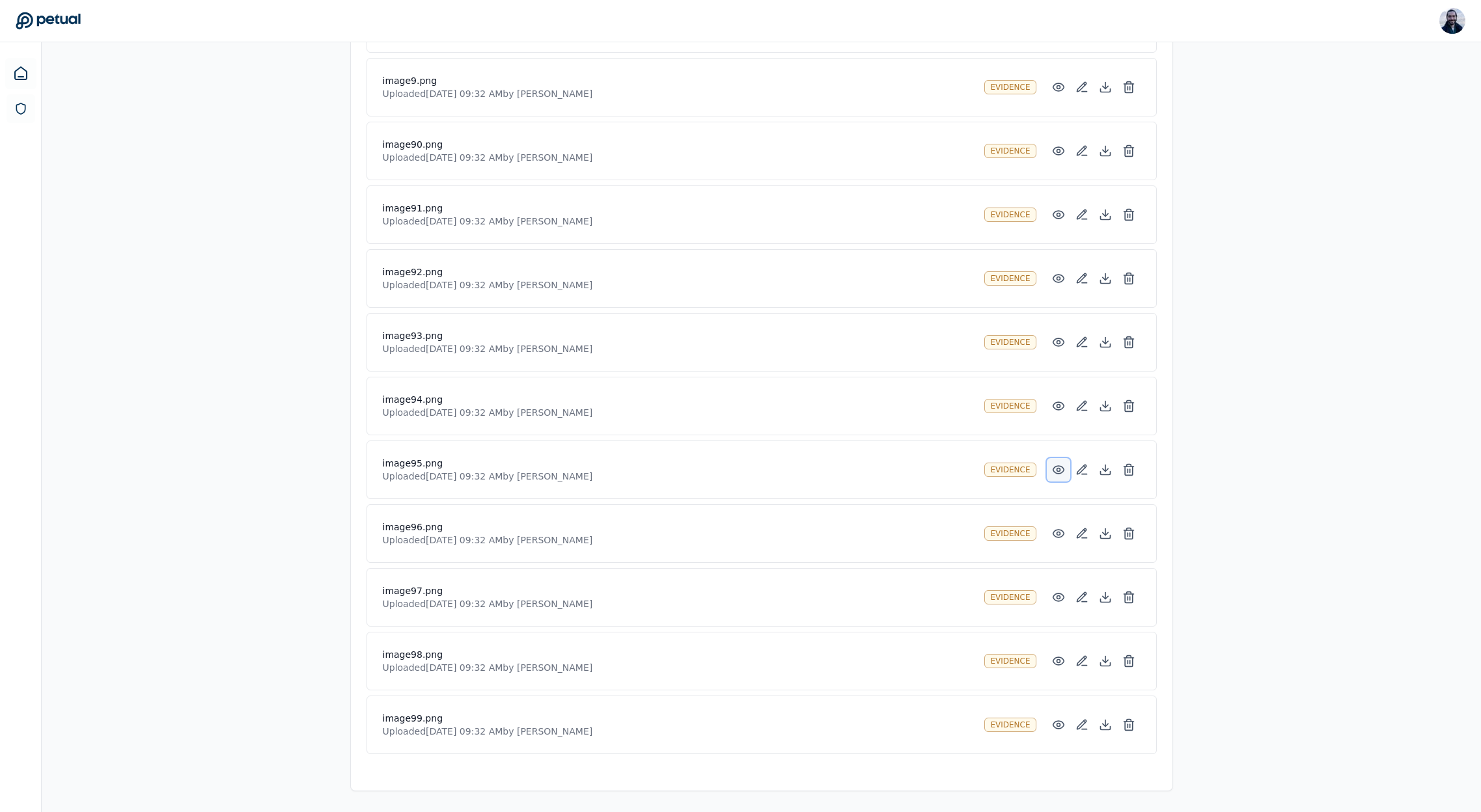
click at [1058, 472] on icon at bounding box center [1058, 470] width 13 height 13
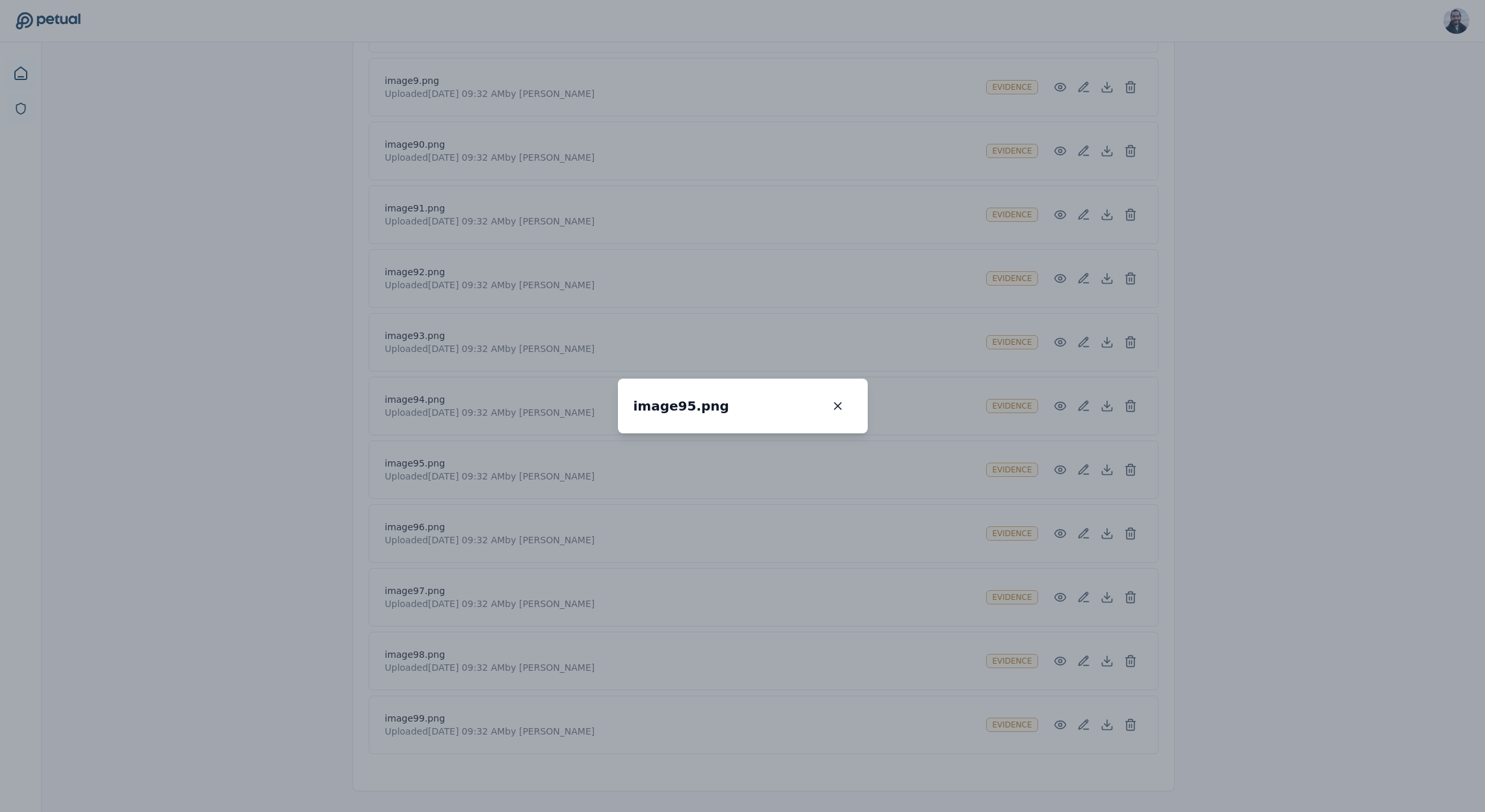
click at [1189, 424] on div "image95.png image95.png 100 % Scroll to zoom • Drag to pan when zoomed" at bounding box center [742, 406] width 1485 height 812
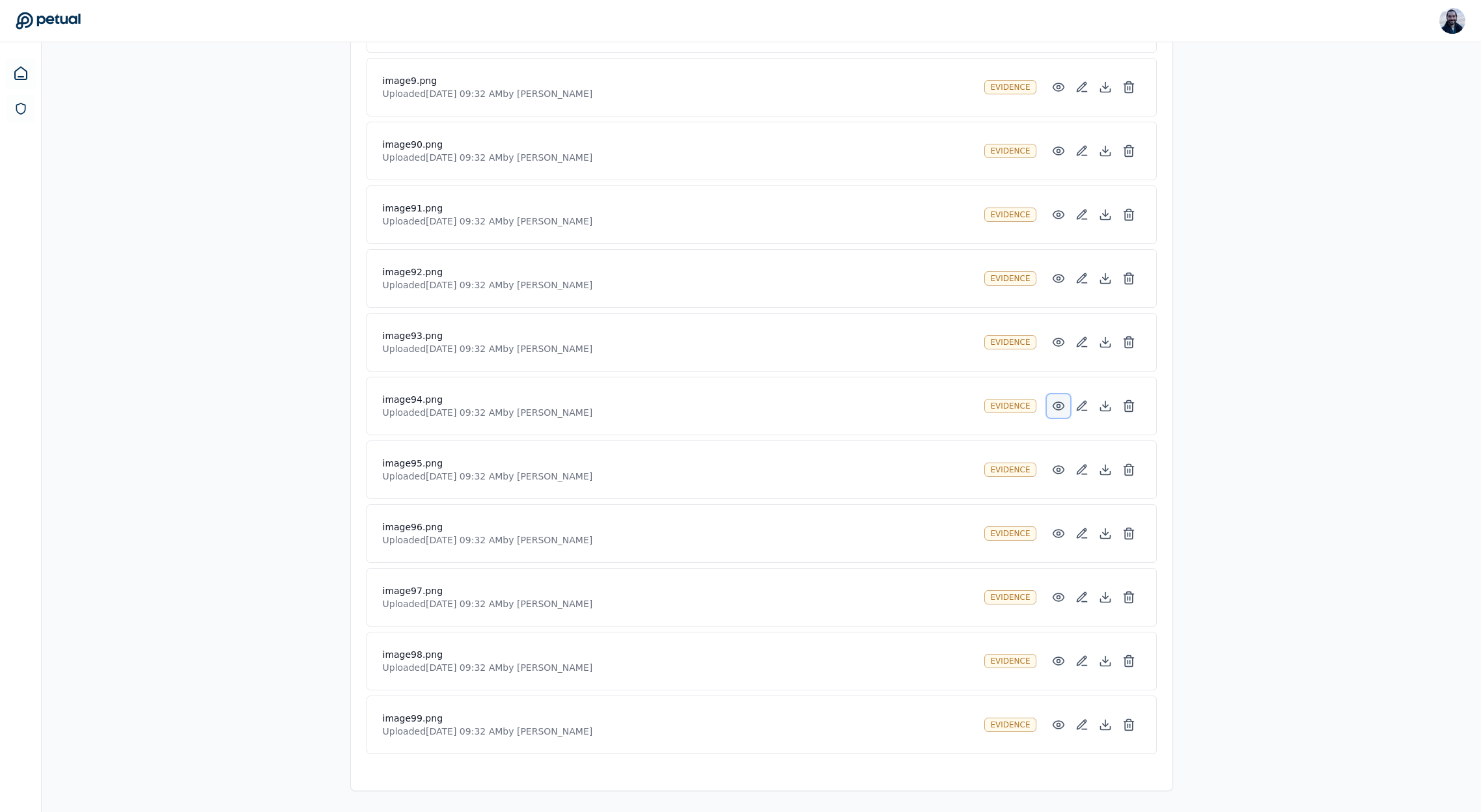
click at [1056, 407] on icon at bounding box center [1058, 406] width 13 height 13
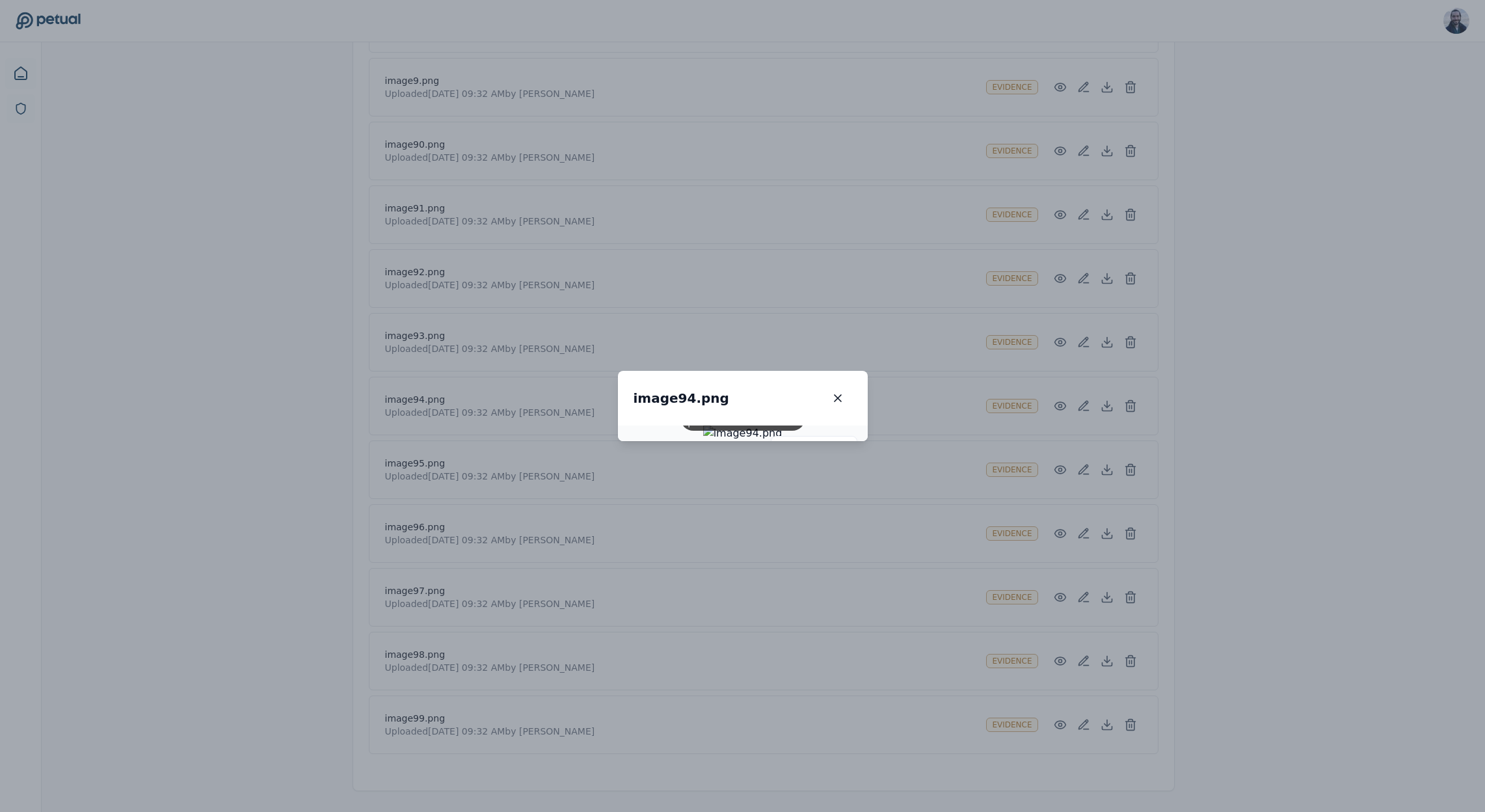
click at [762, 441] on img at bounding box center [743, 433] width 79 height 15
click at [763, 441] on img at bounding box center [743, 433] width 79 height 15
click at [783, 441] on img at bounding box center [743, 433] width 79 height 15
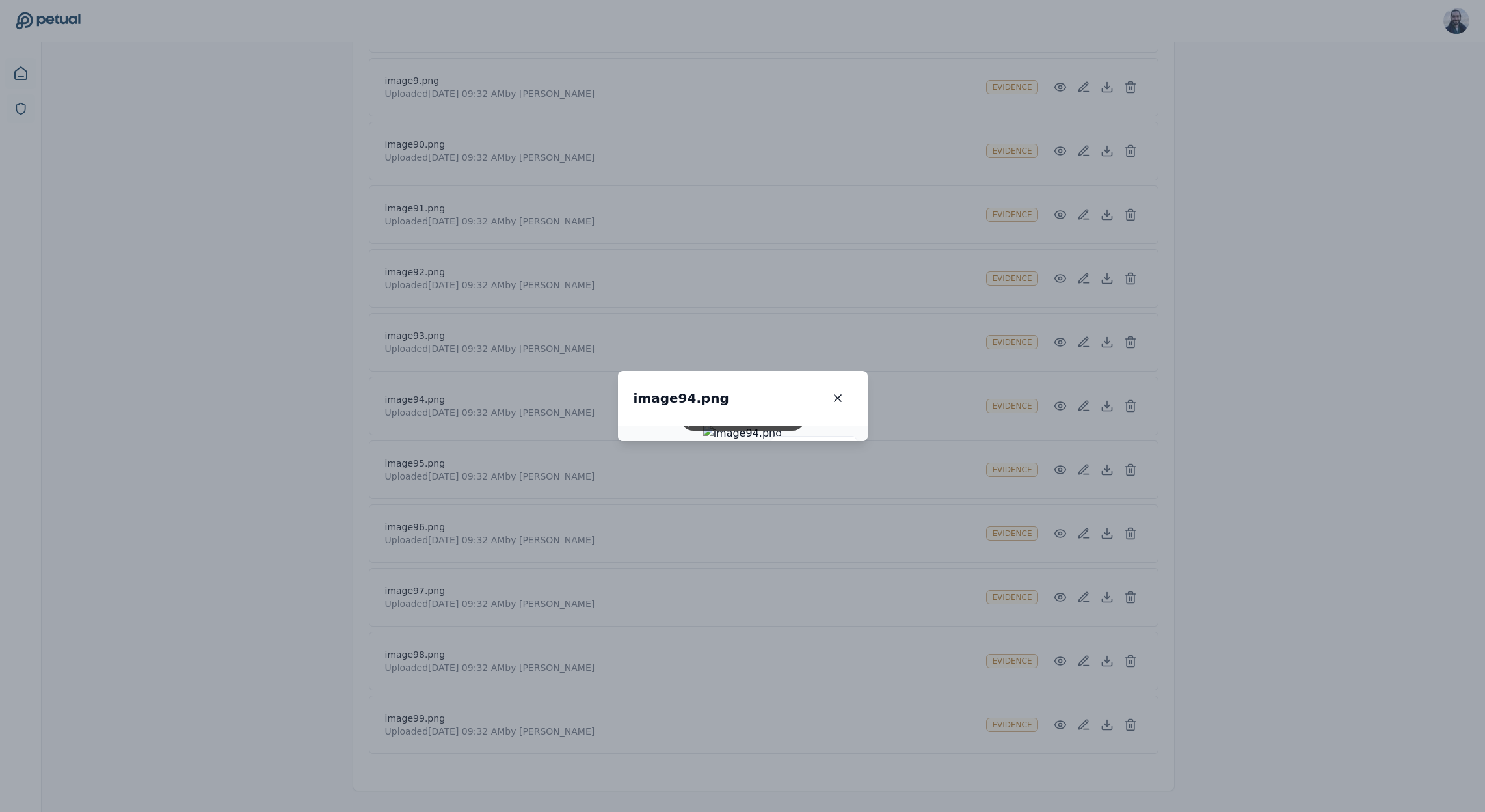
click at [783, 441] on img at bounding box center [743, 433] width 79 height 15
click at [993, 528] on div "image94.png image94.png 100 % Scroll to zoom • Drag to pan when zoomed" at bounding box center [742, 406] width 1485 height 812
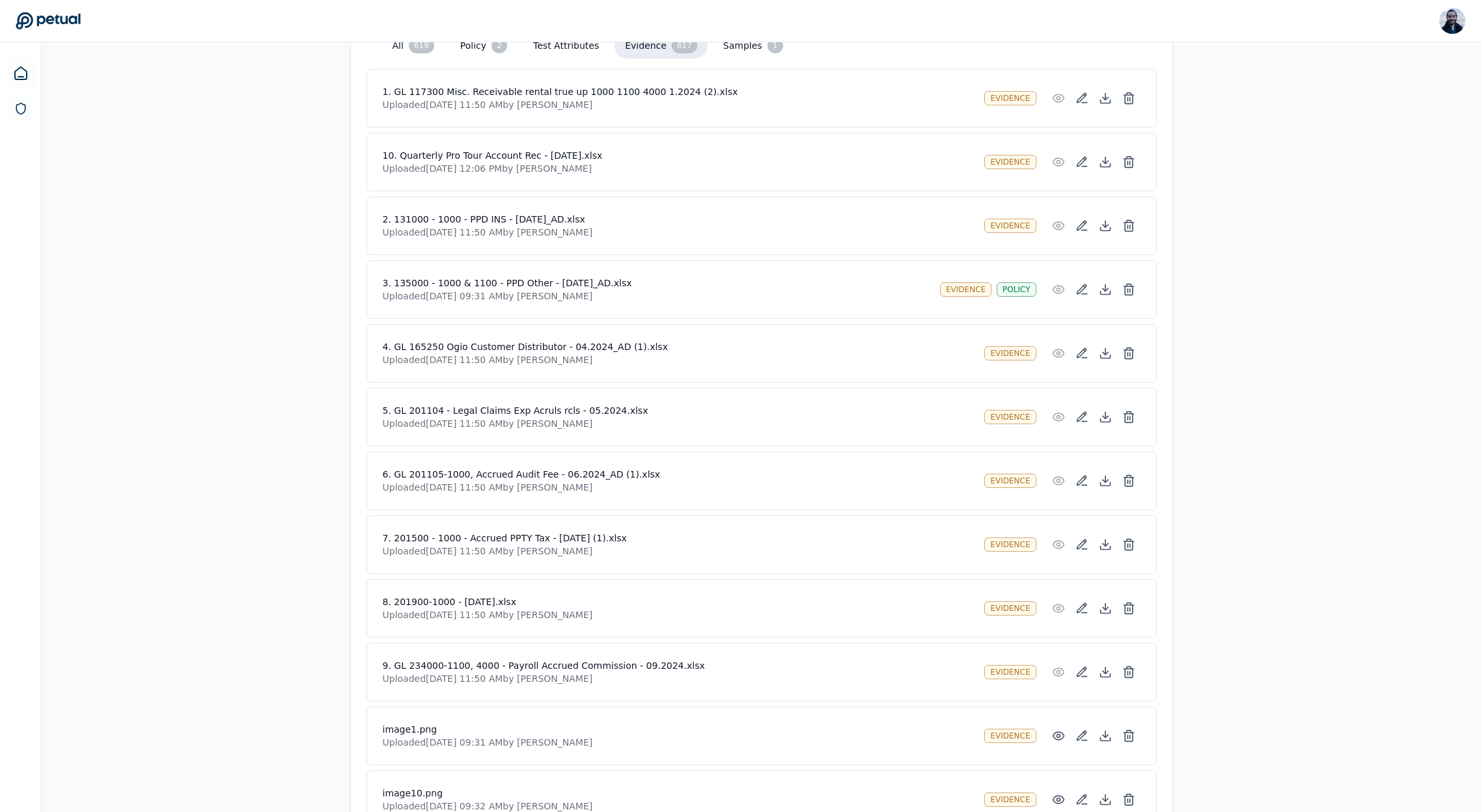
scroll to position [349, 0]
click at [575, 349] on h4 "4. GL 165250 Ogio Customer Distributor - 04.2024_AD (1).xlsx" at bounding box center [678, 349] width 591 height 13
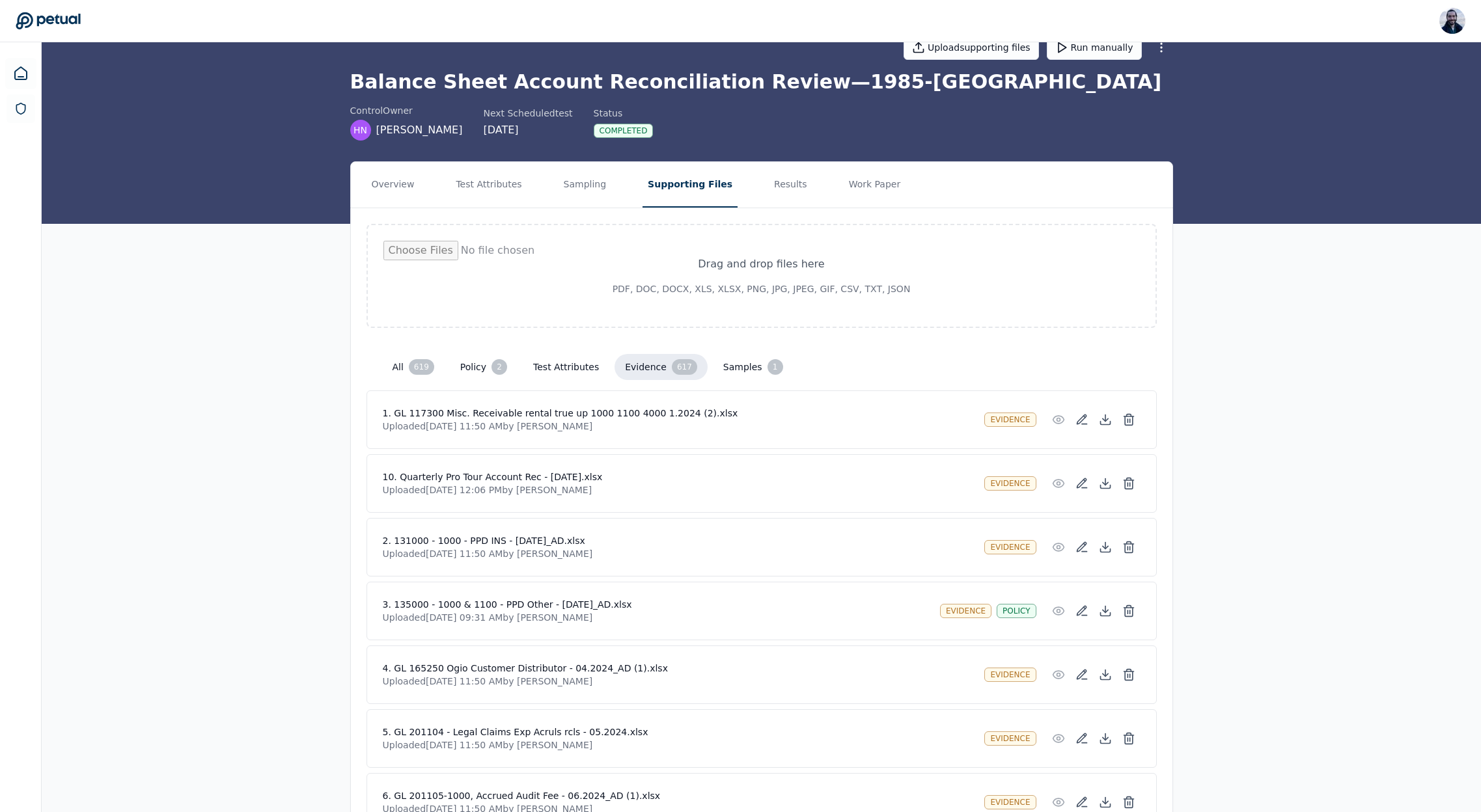
scroll to position [0, 0]
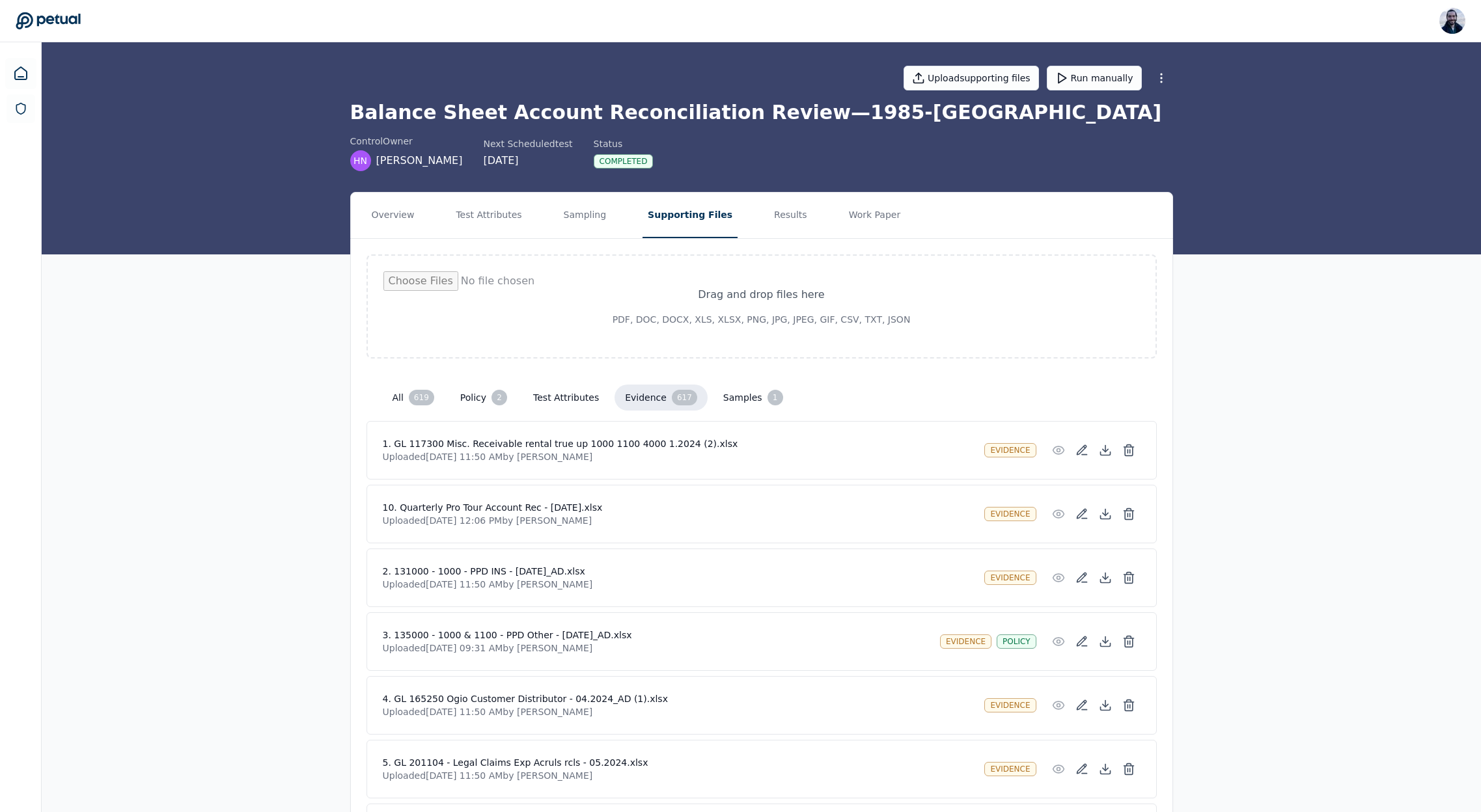
click at [828, 103] on h1 "Balance Sheet Account Reconciliation Review — 1985-CA" at bounding box center [762, 113] width 823 height 24
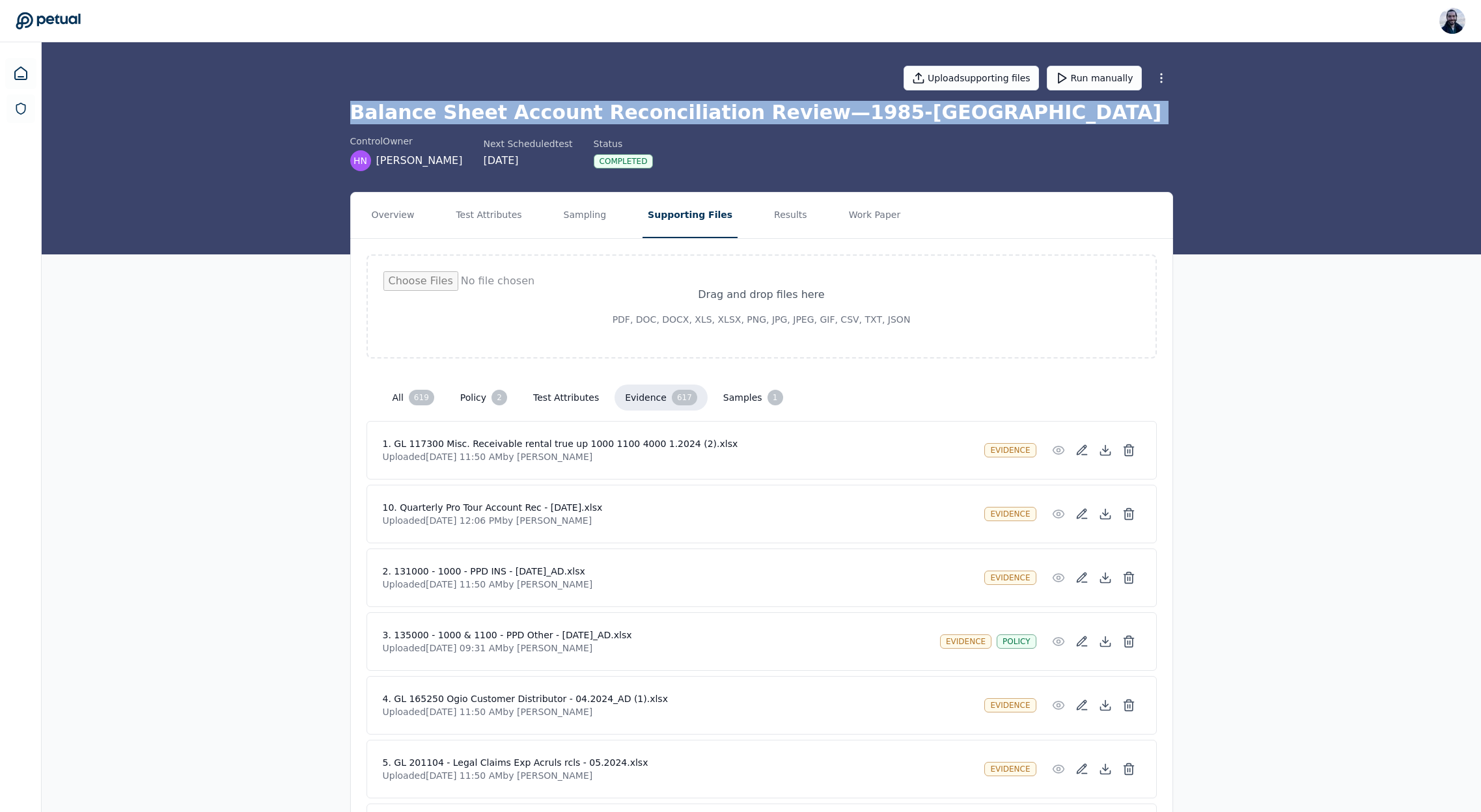
click at [828, 103] on h1 "Balance Sheet Account Reconciliation Review — 1985-CA" at bounding box center [762, 113] width 823 height 24
click at [418, 395] on div "619" at bounding box center [421, 397] width 26 height 15
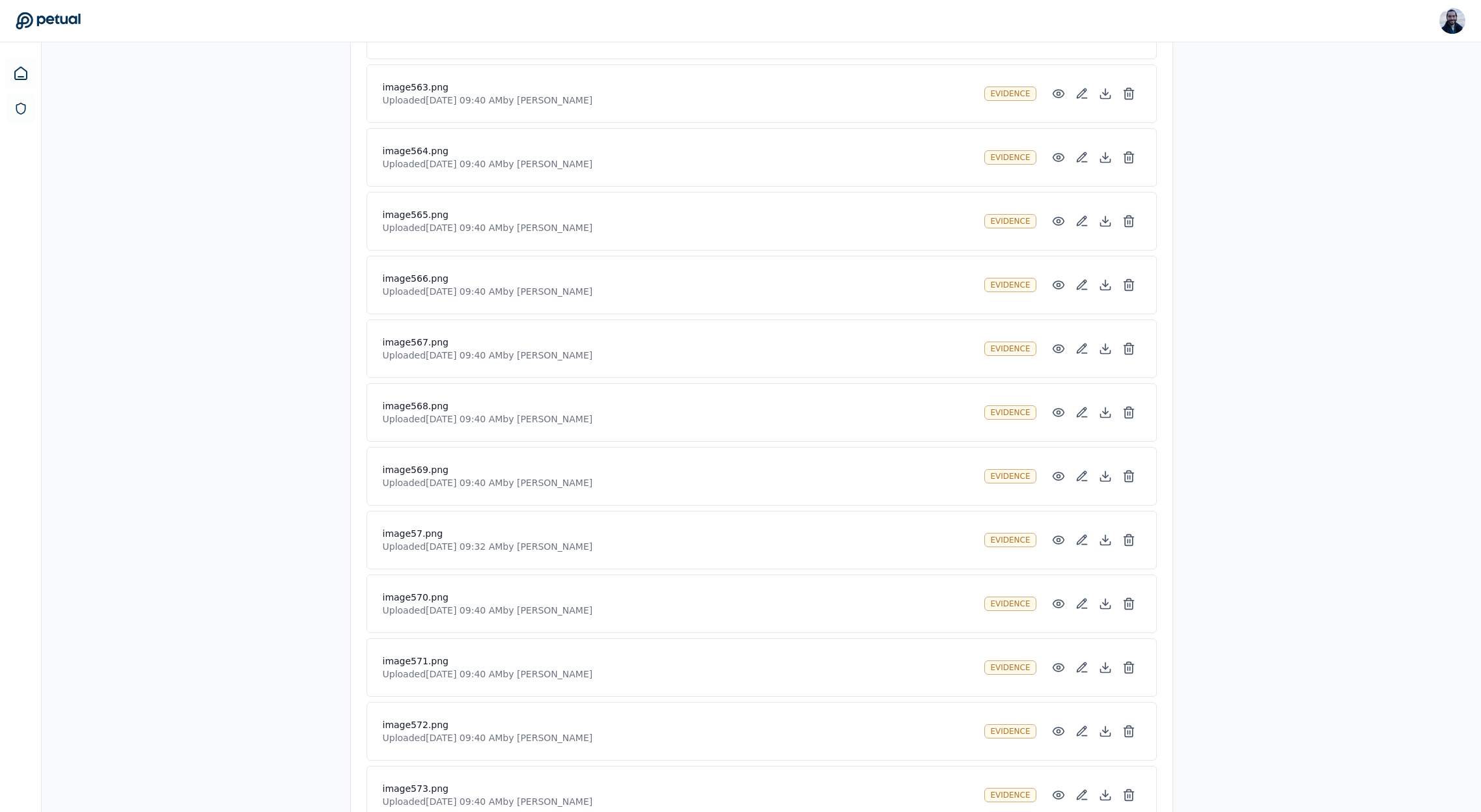
scroll to position [37274, 0]
click at [1058, 412] on icon at bounding box center [1058, 412] width 13 height 13
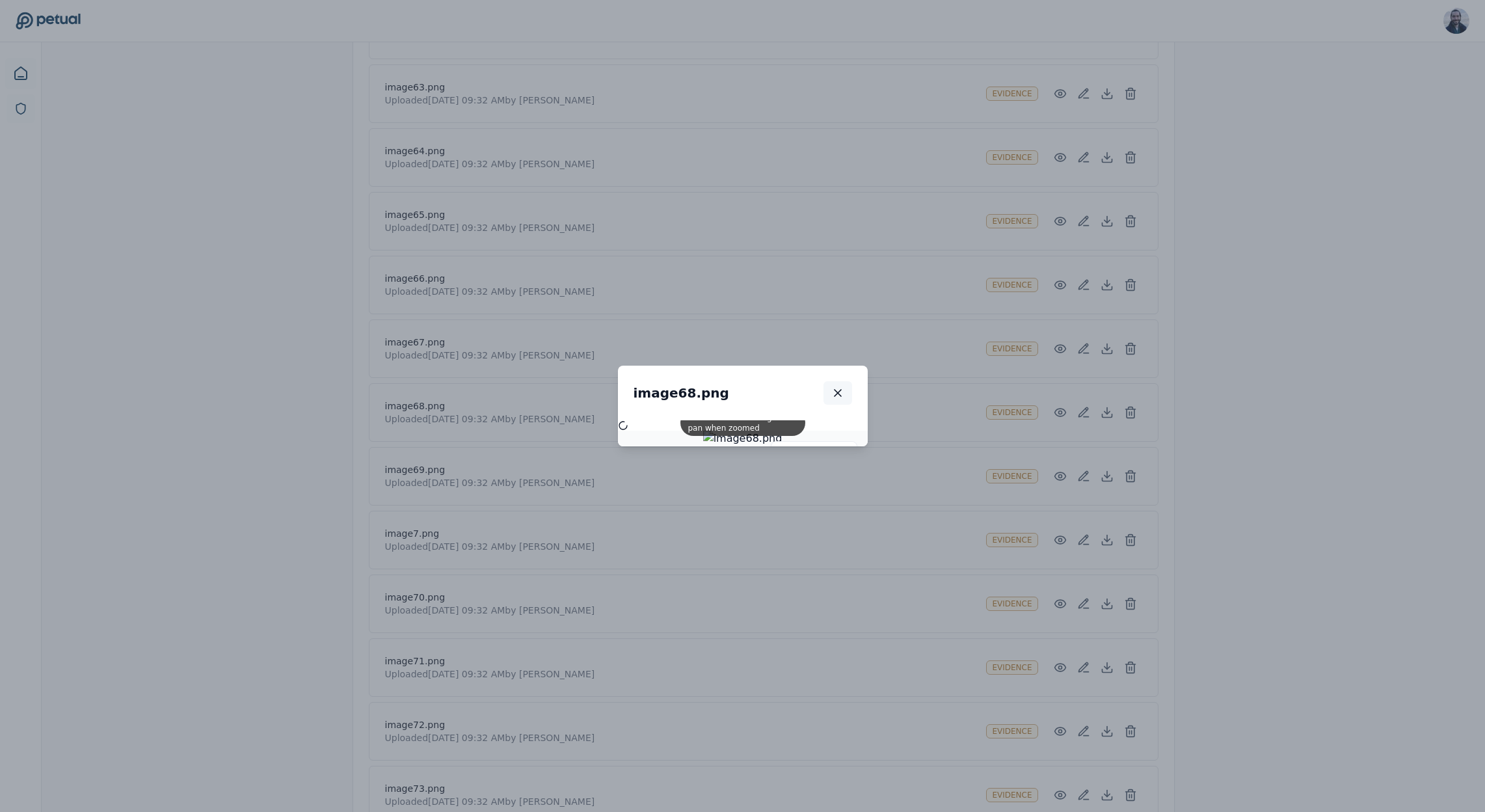
click at [845, 390] on button "button" at bounding box center [838, 393] width 28 height 24
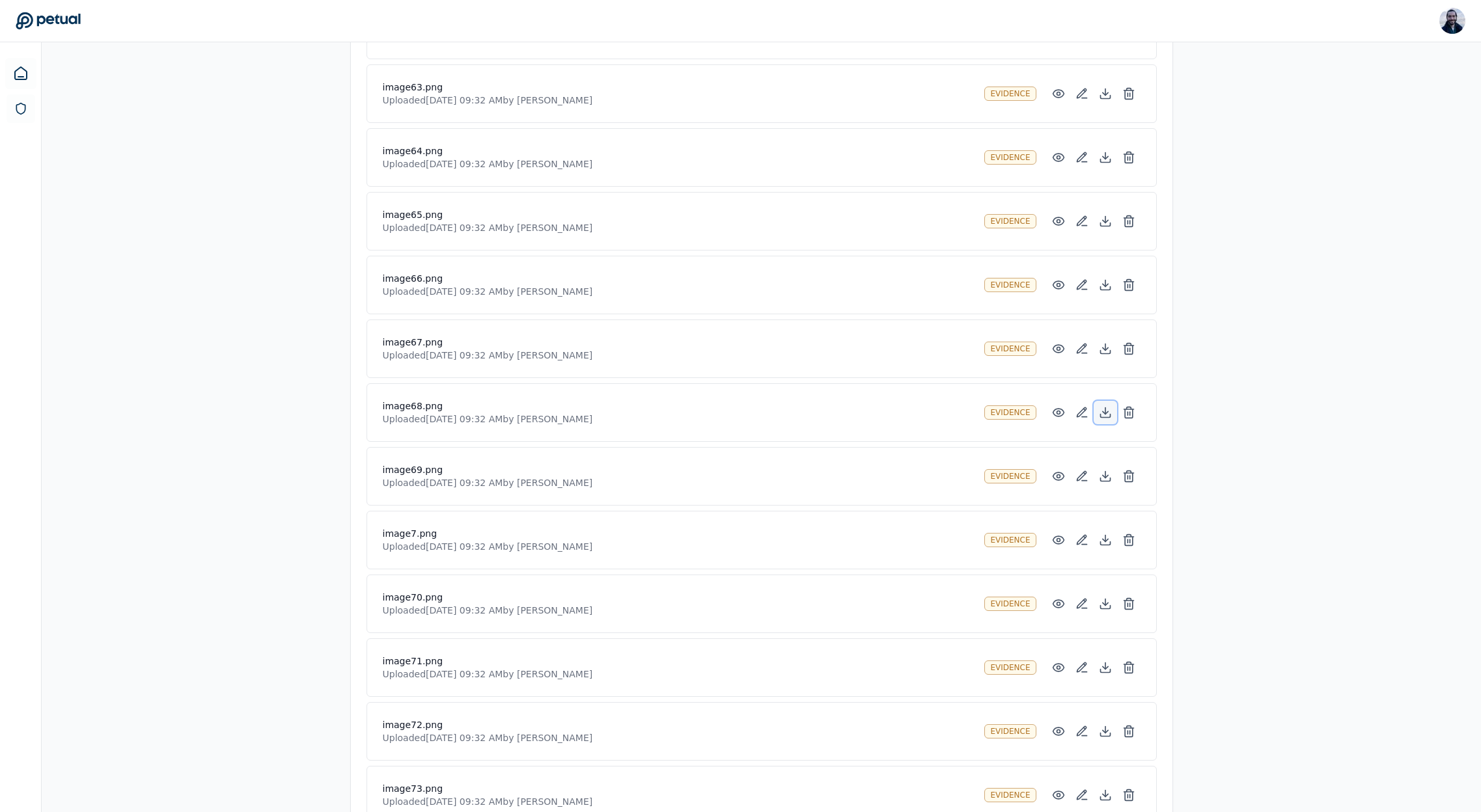
click at [1105, 416] on icon at bounding box center [1105, 412] width 13 height 13
click at [1056, 411] on circle at bounding box center [1058, 413] width 3 height 3
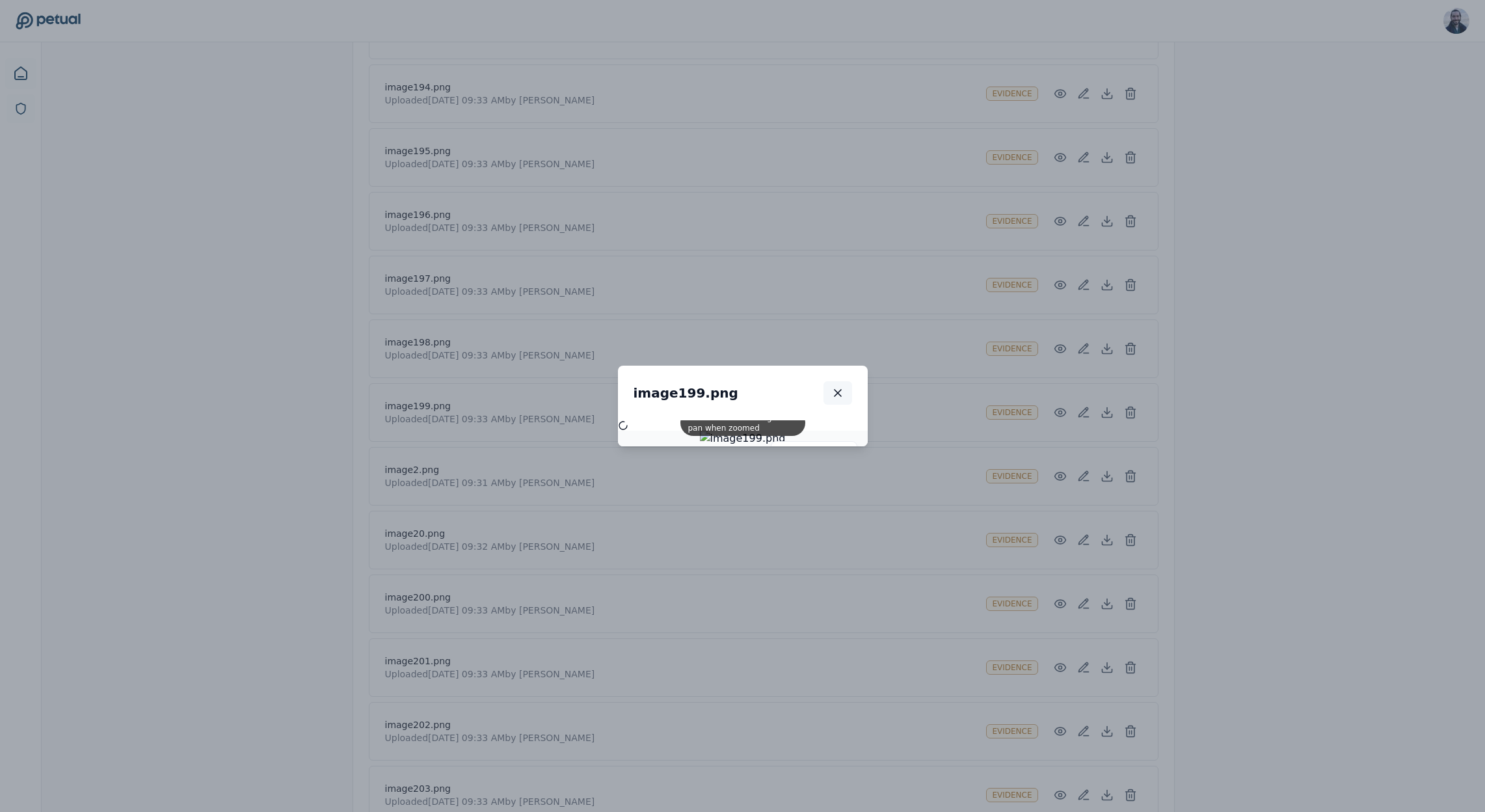
click at [839, 395] on icon "button" at bounding box center [838, 392] width 6 height 6
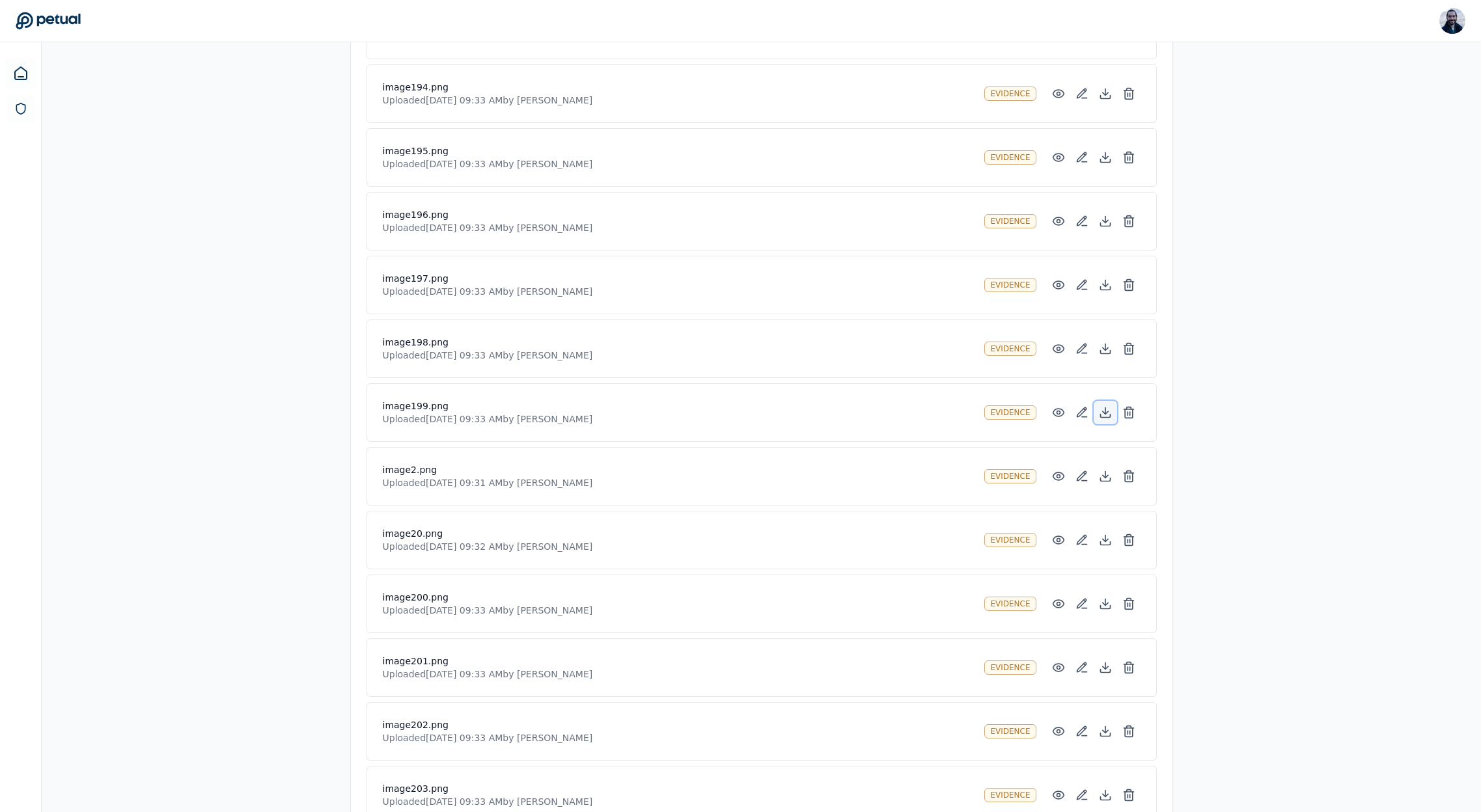
click at [1105, 413] on icon at bounding box center [1104, 413] width 5 height 3
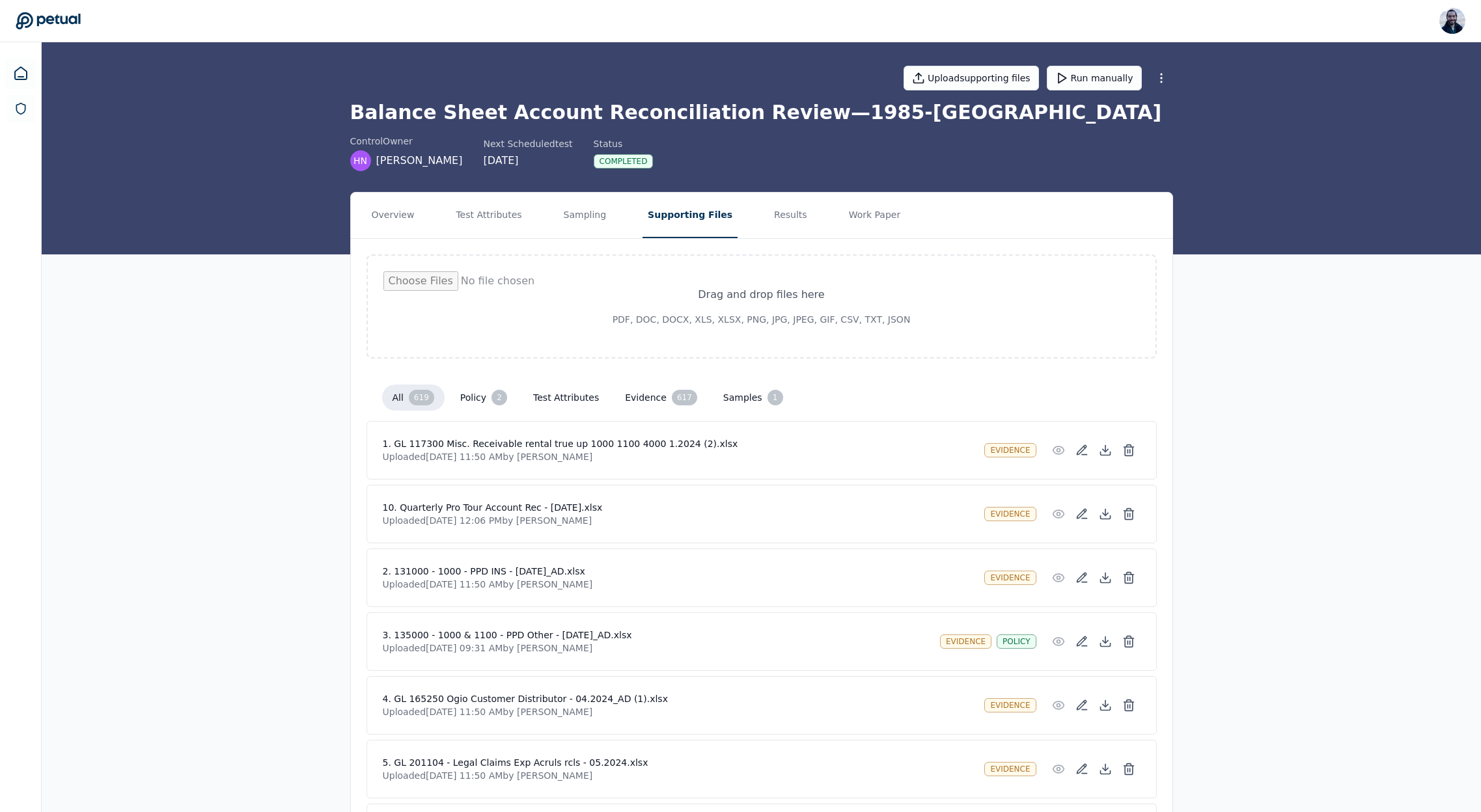
scroll to position [7689, 0]
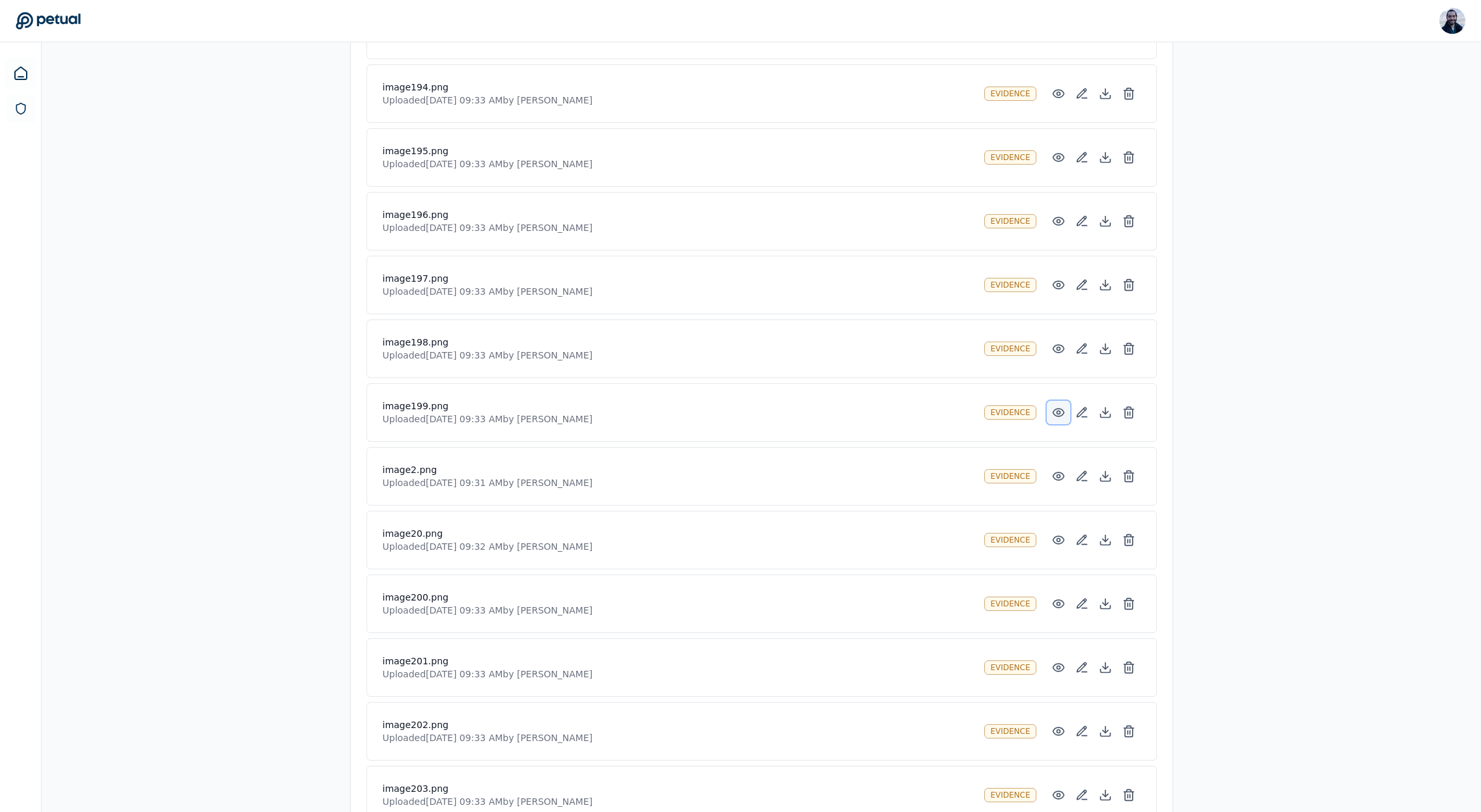
click at [1058, 412] on icon at bounding box center [1058, 412] width 13 height 13
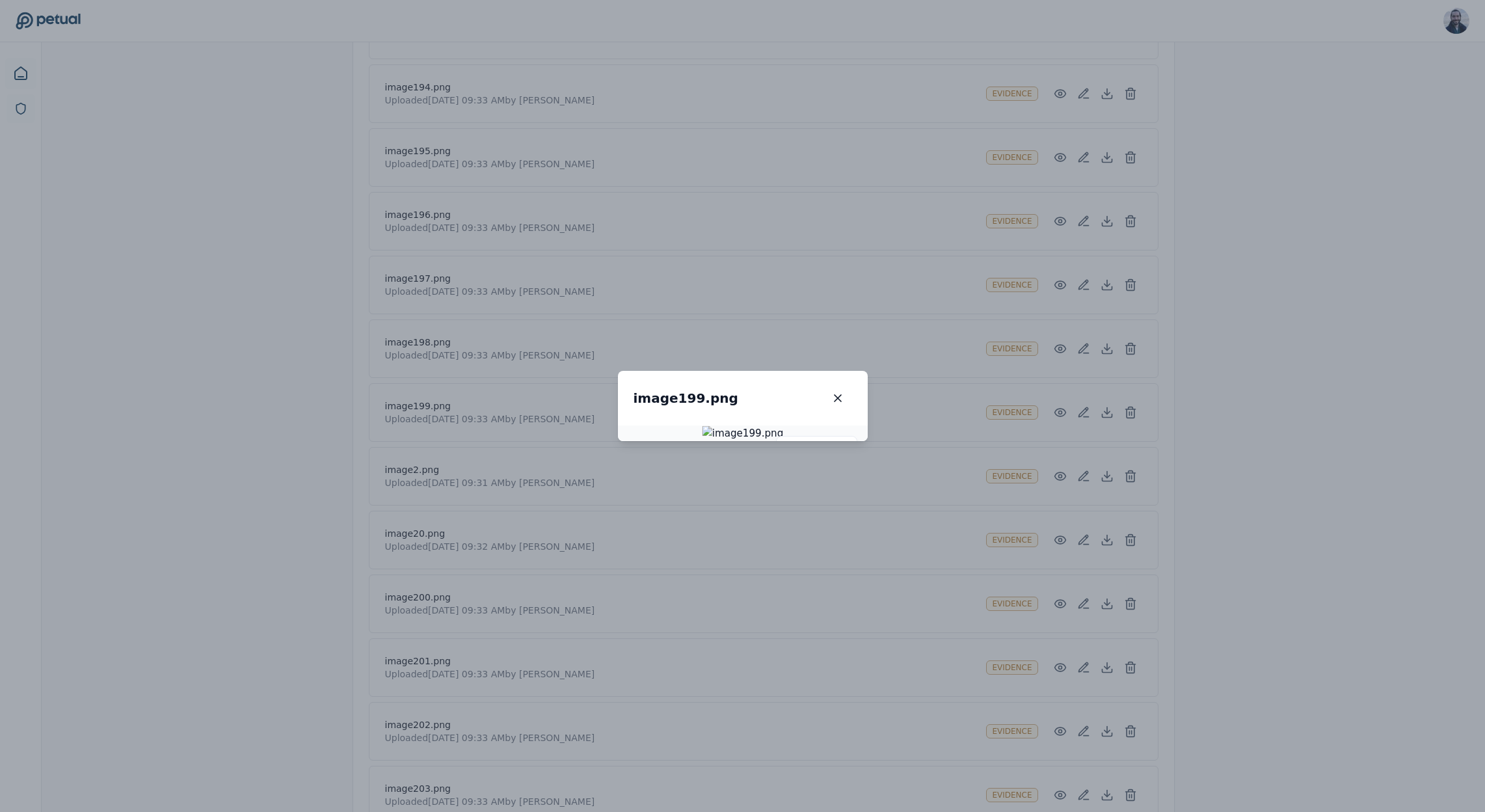
click at [781, 437] on img at bounding box center [742, 434] width 81 height 15
click at [852, 386] on button "button" at bounding box center [838, 398] width 28 height 24
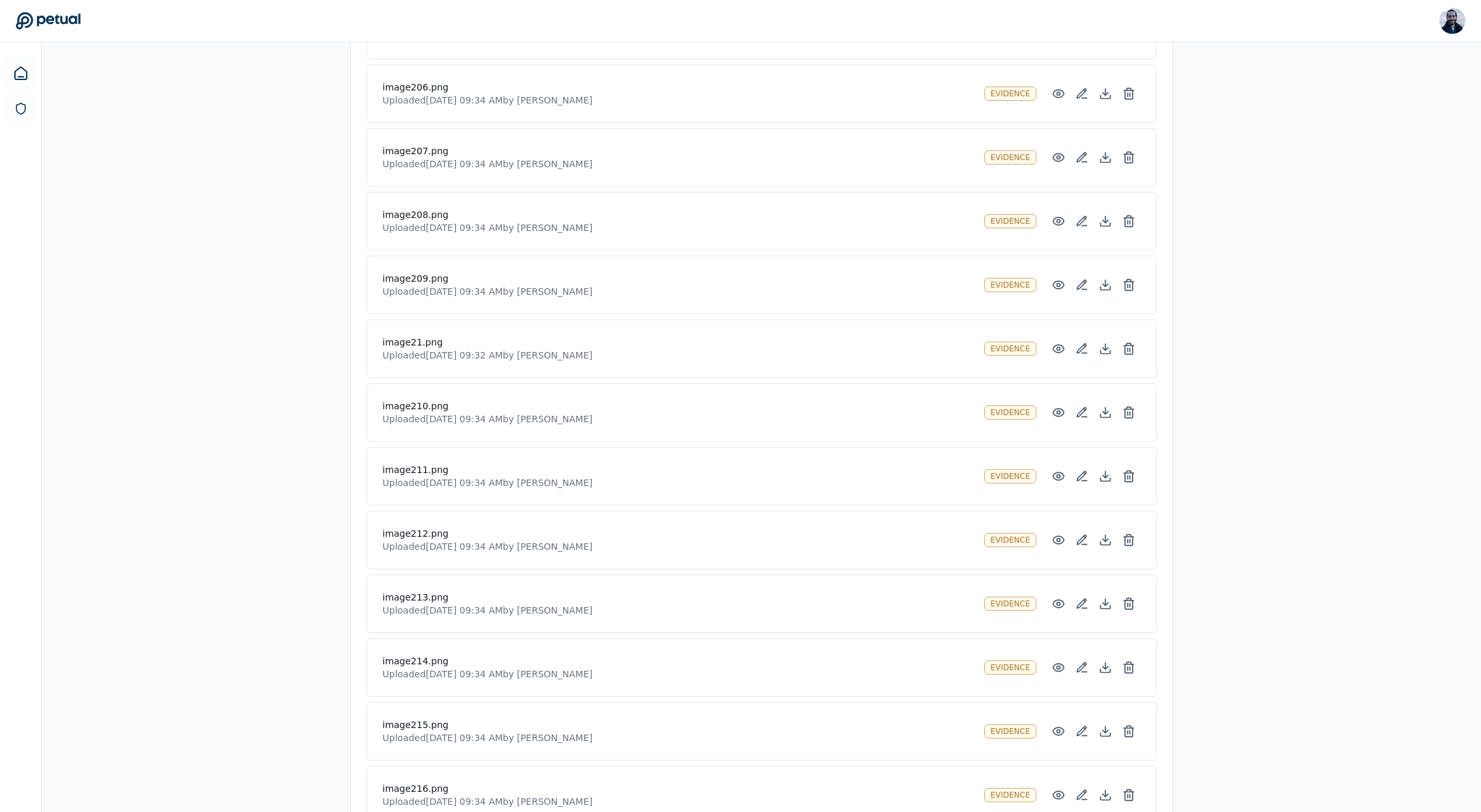
scroll to position [484, 0]
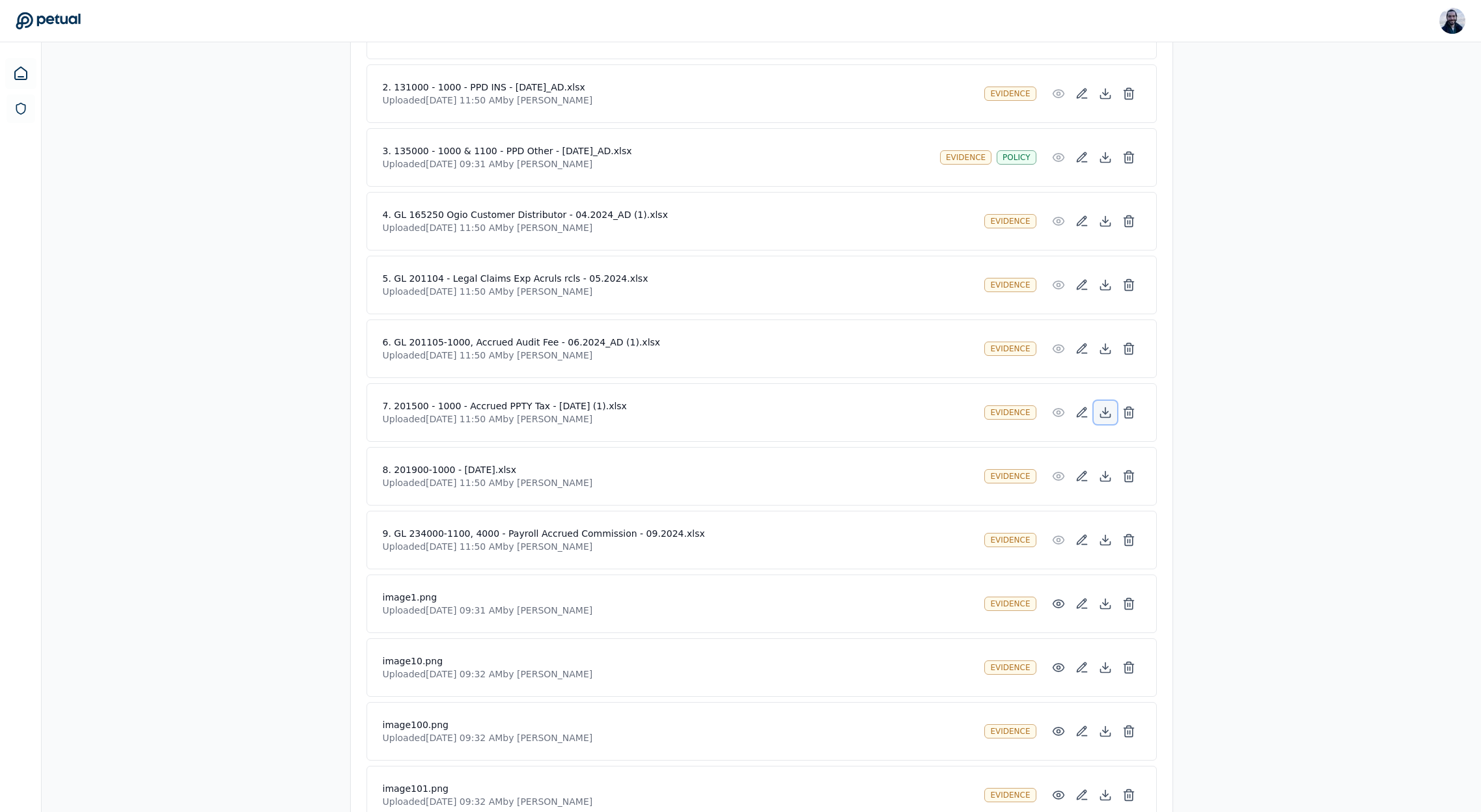
click at [1097, 411] on button at bounding box center [1106, 413] width 24 height 24
click at [642, 408] on h4 "7. 201500 - 1000 - Accrued PPTY Tax - [DATE] (1).xlsx" at bounding box center [678, 406] width 591 height 13
drag, startPoint x: 607, startPoint y: 407, endPoint x: 380, endPoint y: 401, distance: 227.1
click at [380, 401] on div "7. 201500 - 1000 - Accrued PPTY Tax - JUL 24 (1).xlsx Uploaded Sep 22, 2025, 11…" at bounding box center [761, 413] width 790 height 58
copy h4 "7. 201500 - 1000 - Accrued PPTY Tax - [DATE] (1).xlsx"
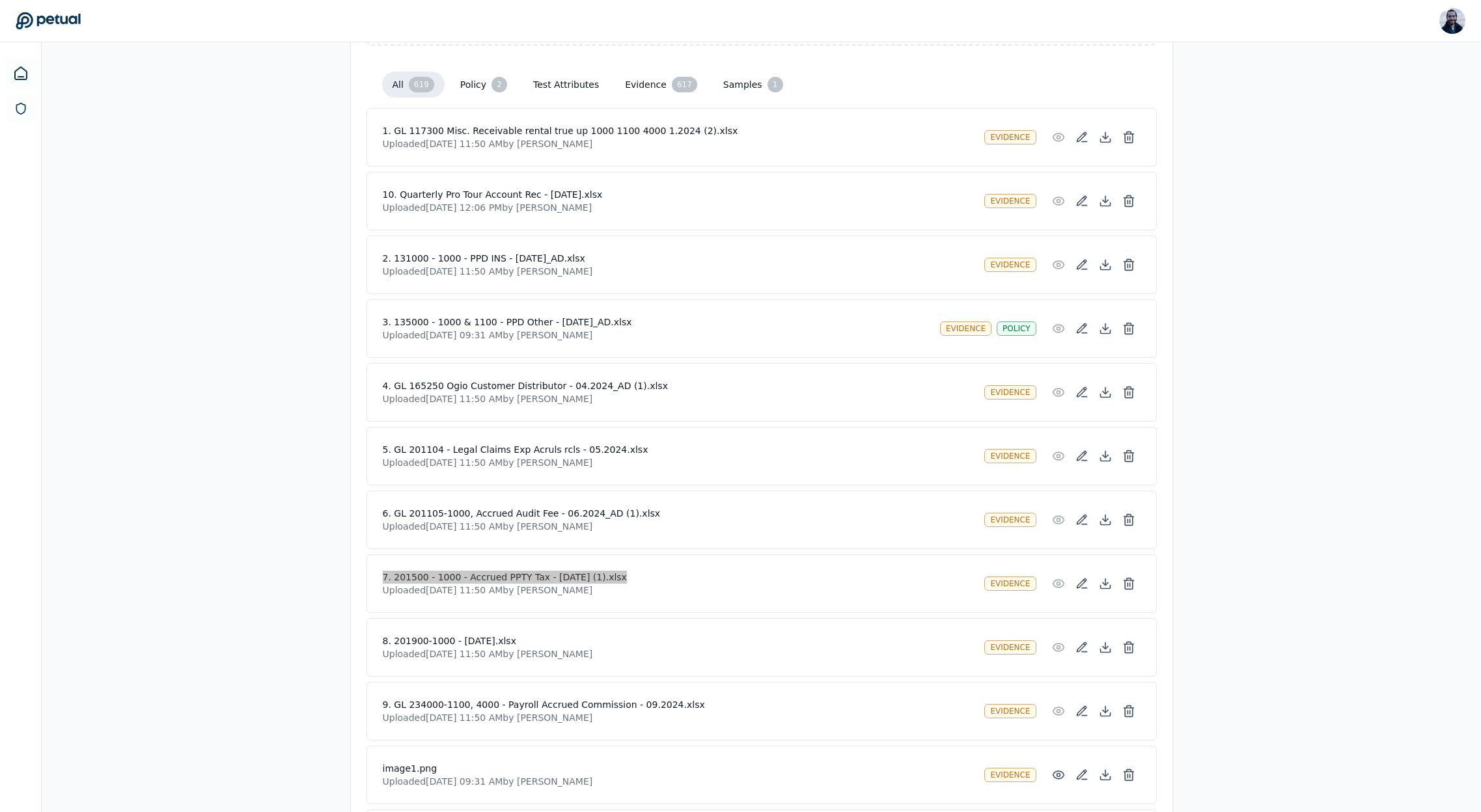
scroll to position [312, 0]
drag, startPoint x: 817, startPoint y: 349, endPoint x: 1058, endPoint y: 333, distance: 241.5
click at [817, 349] on div "3. 135000 - 1000 & 1100 - PPD Other - MAR 24_AD.xlsx Uploaded Sep 23, 2025, 09:…" at bounding box center [761, 330] width 790 height 58
click at [1101, 331] on icon at bounding box center [1105, 330] width 13 height 13
click at [1064, 776] on button at bounding box center [1058, 777] width 24 height 24
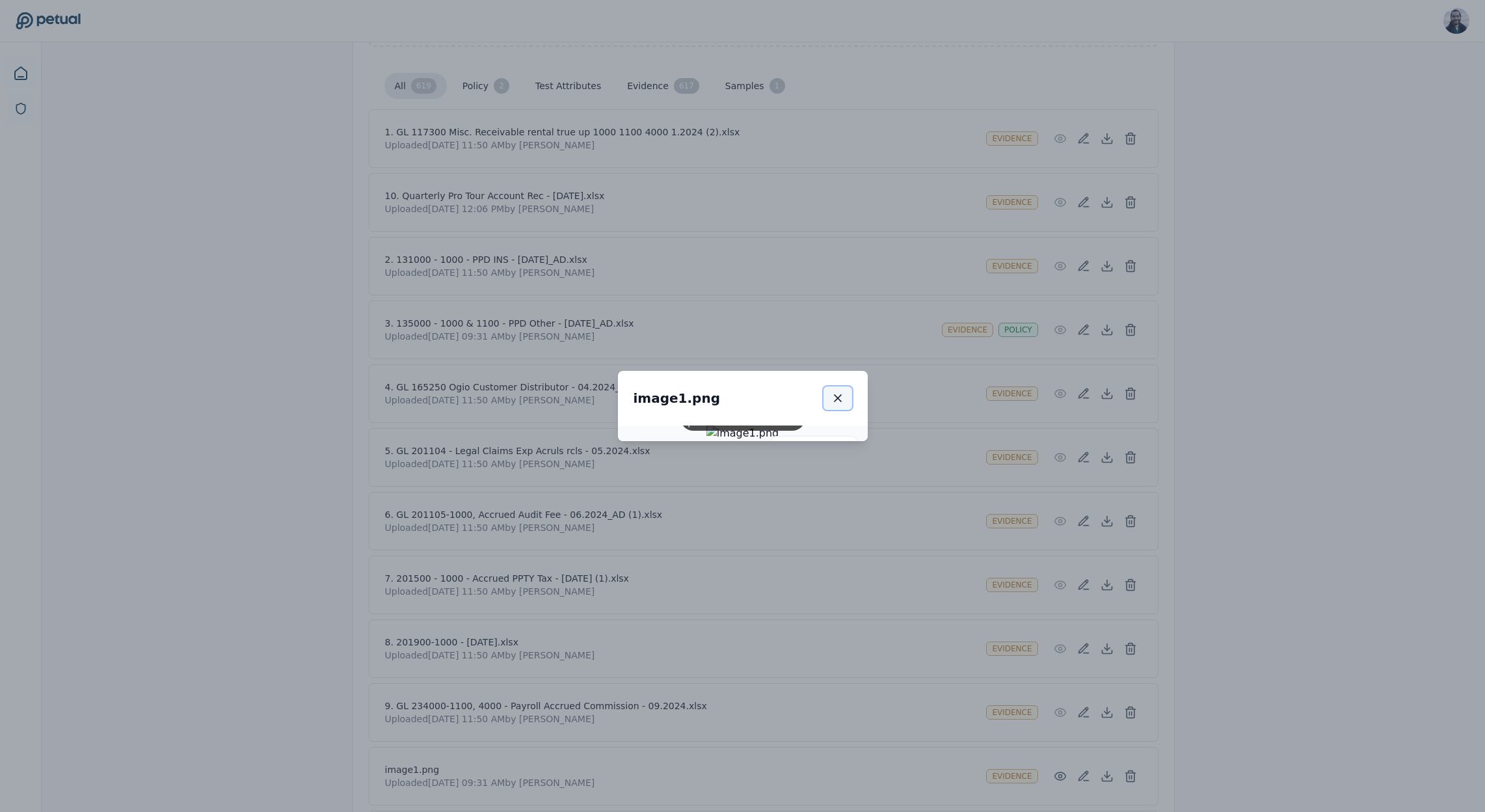
click at [845, 392] on icon "button" at bounding box center [838, 398] width 13 height 13
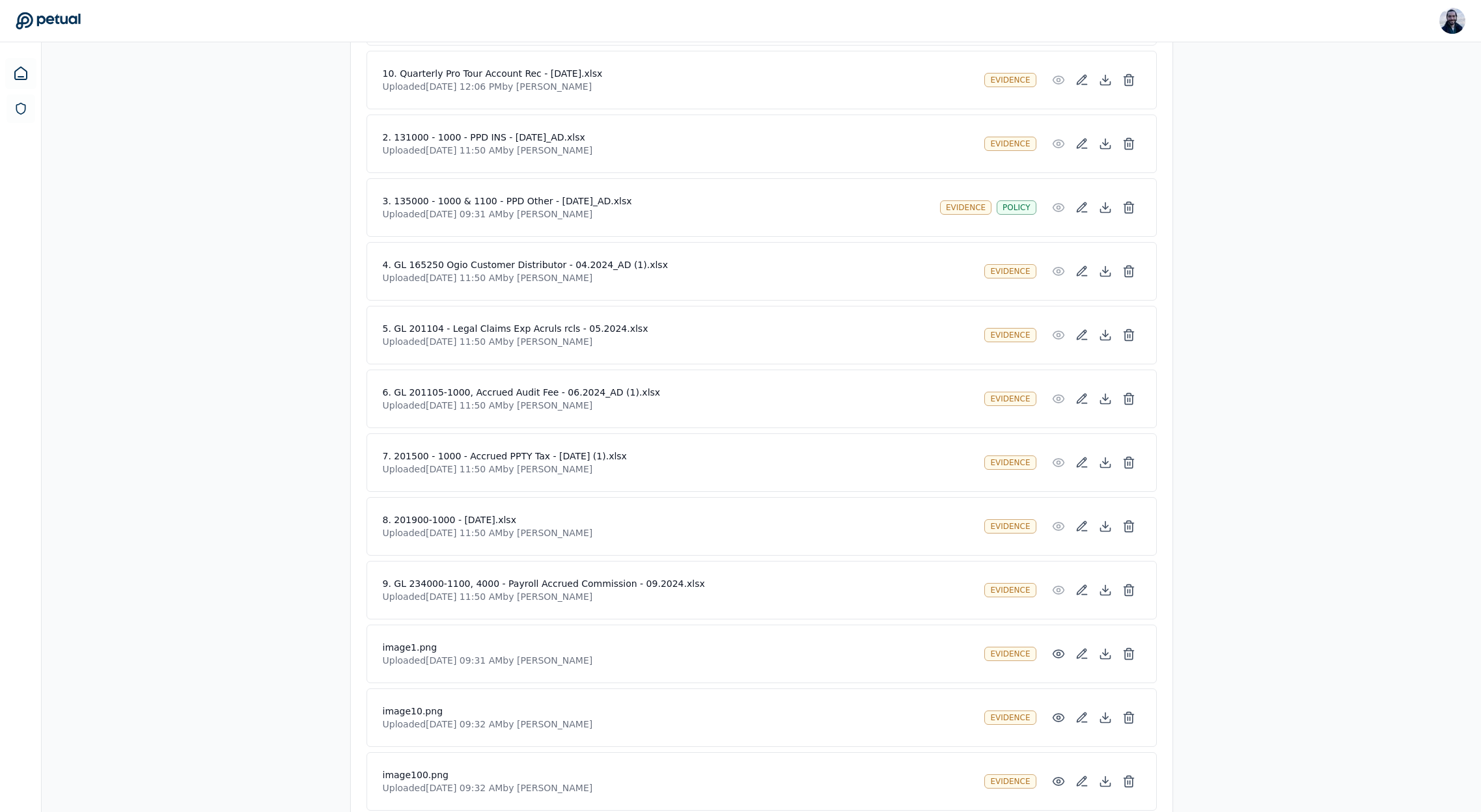
scroll to position [428, 0]
